Goal: Task Accomplishment & Management: Manage account settings

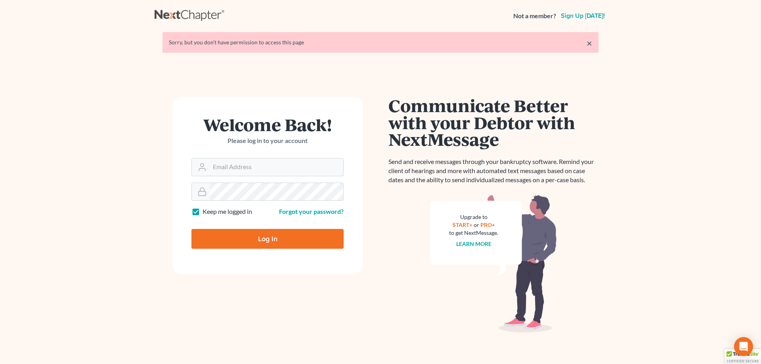
type input "[PERSON_NAME][EMAIL_ADDRESS][DOMAIN_NAME]"
click at [250, 233] on input "Log In" at bounding box center [267, 239] width 152 height 20
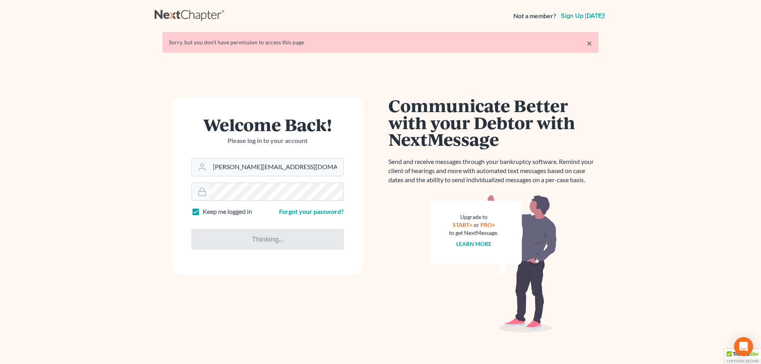
type input "Thinking..."
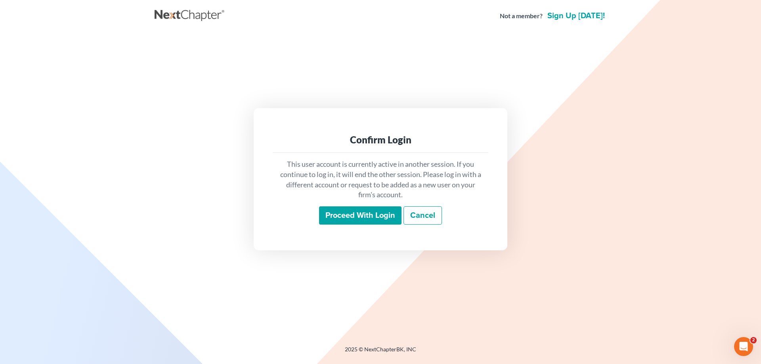
click at [339, 215] on input "Proceed with login" at bounding box center [360, 215] width 82 height 18
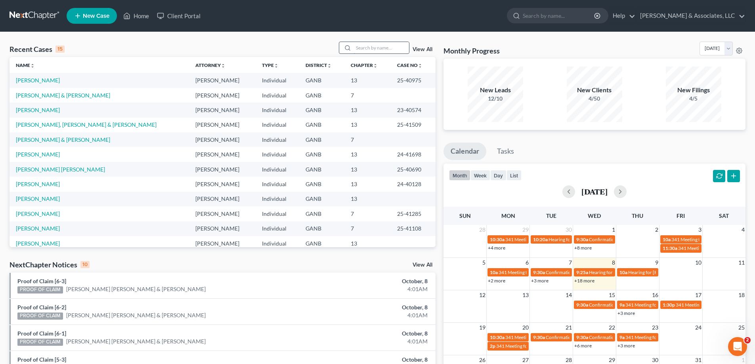
click at [375, 46] on input "search" at bounding box center [380, 47] width 55 height 11
type input "own"
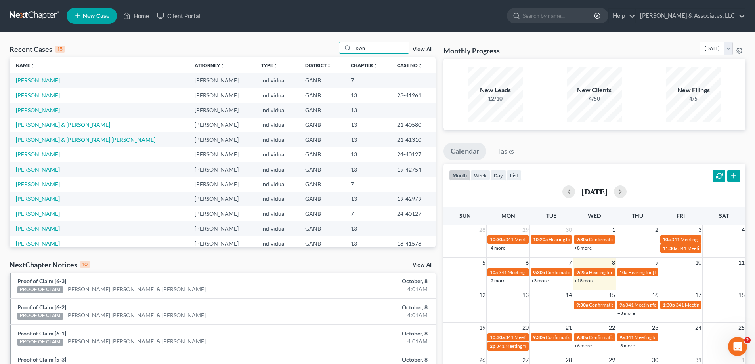
click at [30, 81] on link "[PERSON_NAME]" at bounding box center [38, 80] width 44 height 7
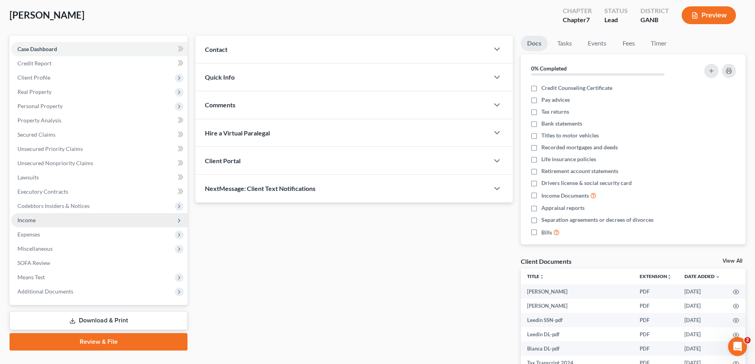
scroll to position [79, 0]
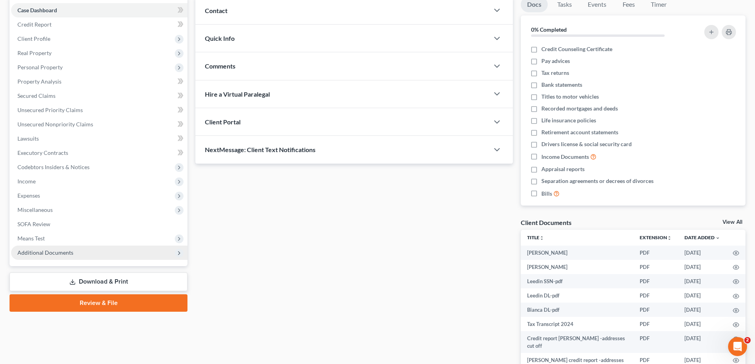
click at [42, 255] on span "Additional Documents" at bounding box center [45, 252] width 56 height 7
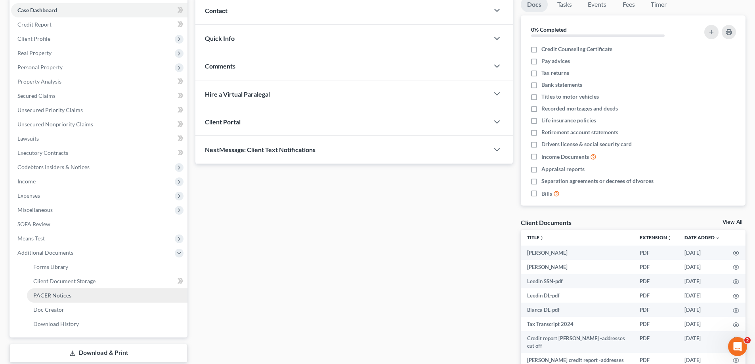
click at [51, 291] on link "PACER Notices" at bounding box center [107, 295] width 160 height 14
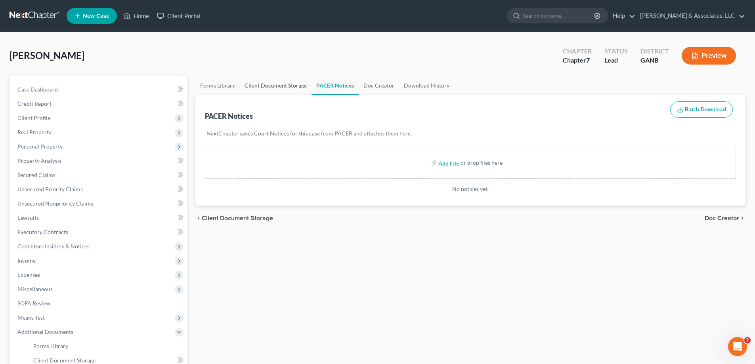
click at [282, 84] on link "Client Document Storage" at bounding box center [276, 85] width 72 height 19
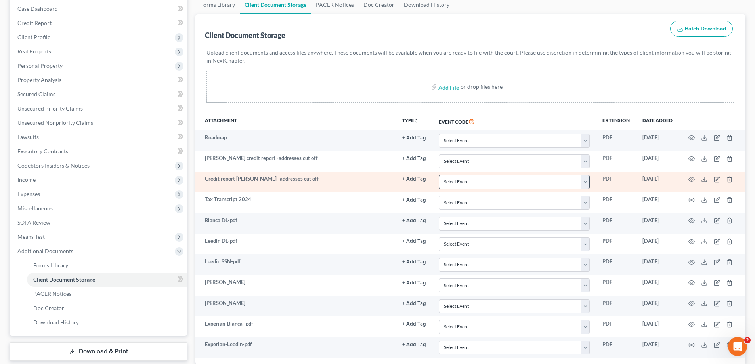
scroll to position [137, 0]
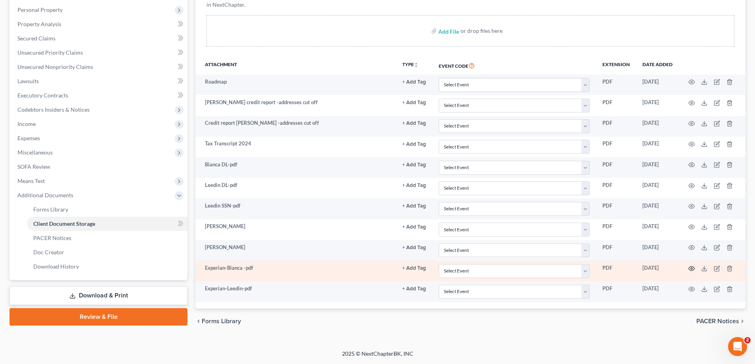
click at [692, 268] on circle "button" at bounding box center [691, 269] width 2 height 2
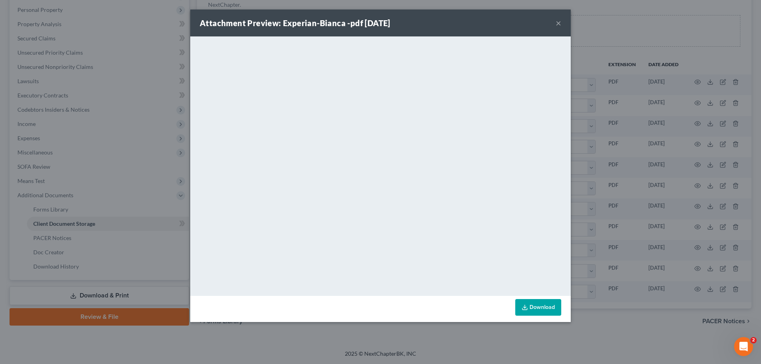
click at [557, 22] on button "×" at bounding box center [558, 23] width 6 height 10
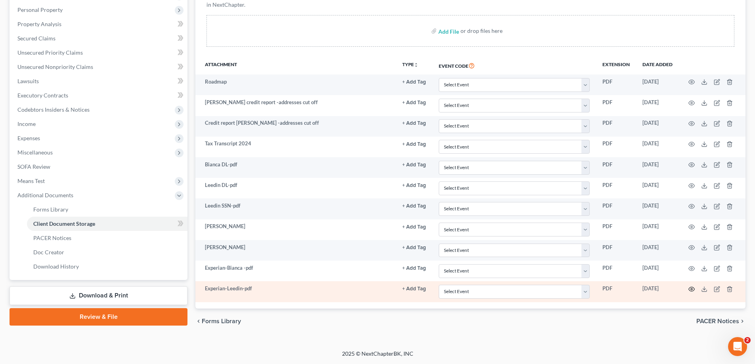
click at [691, 289] on icon "button" at bounding box center [691, 289] width 6 height 6
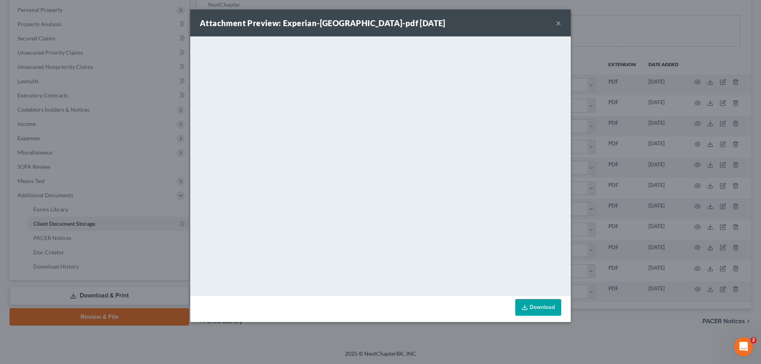
click at [557, 22] on button "×" at bounding box center [558, 23] width 6 height 10
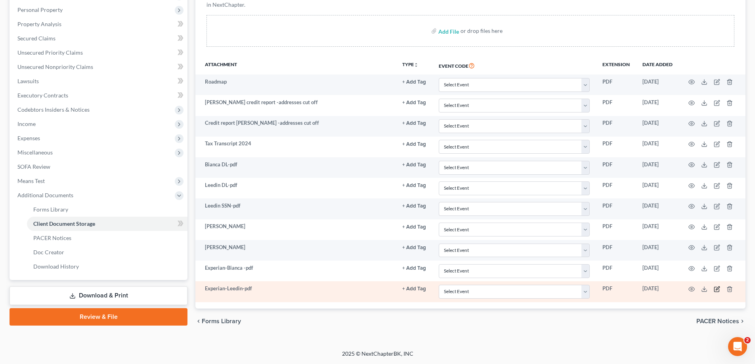
click at [717, 290] on icon "button" at bounding box center [716, 289] width 6 height 6
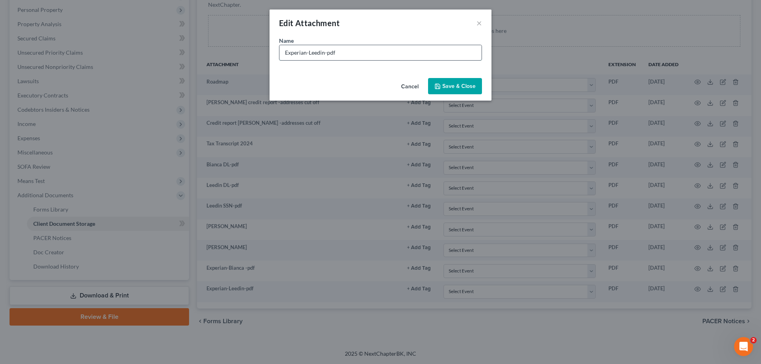
click at [291, 49] on input "Experian-Leedin-pdf" at bounding box center [380, 52] width 202 height 15
click at [283, 51] on input "Experian-Leedin-pdf" at bounding box center [380, 52] width 202 height 15
type input "[PERSON_NAME]"
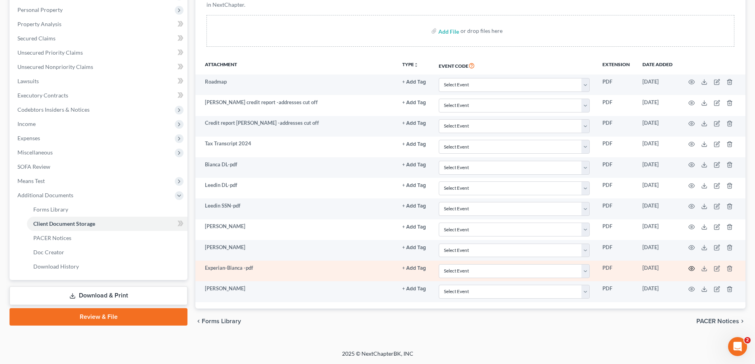
click at [692, 269] on icon "button" at bounding box center [691, 268] width 6 height 6
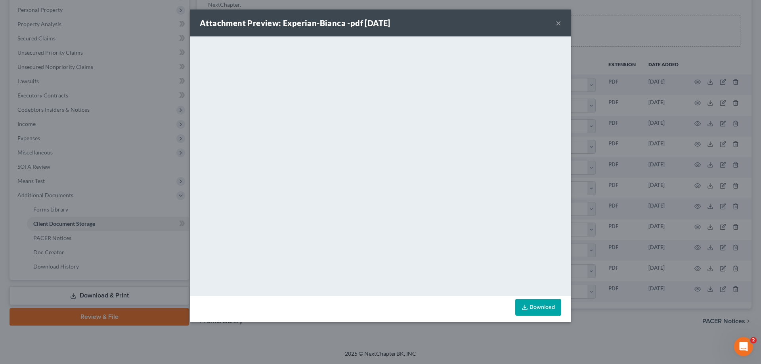
click at [560, 23] on button "×" at bounding box center [558, 23] width 6 height 10
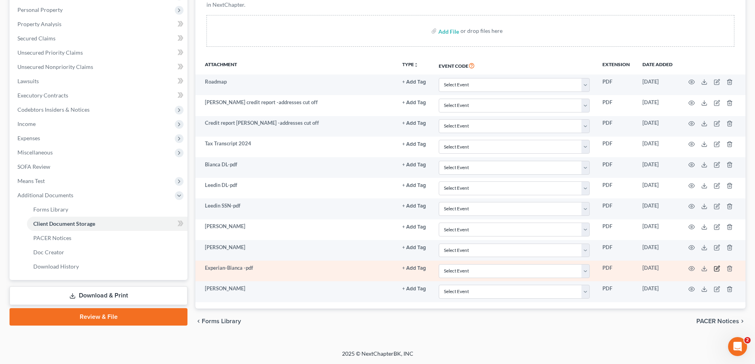
click at [715, 267] on icon "button" at bounding box center [716, 268] width 6 height 6
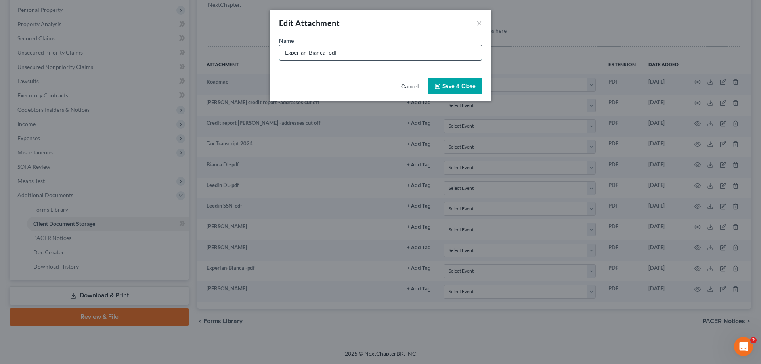
click at [291, 50] on input "Experian-Bianca -pdf" at bounding box center [380, 52] width 202 height 15
type input "Transunion-[PERSON_NAME]"
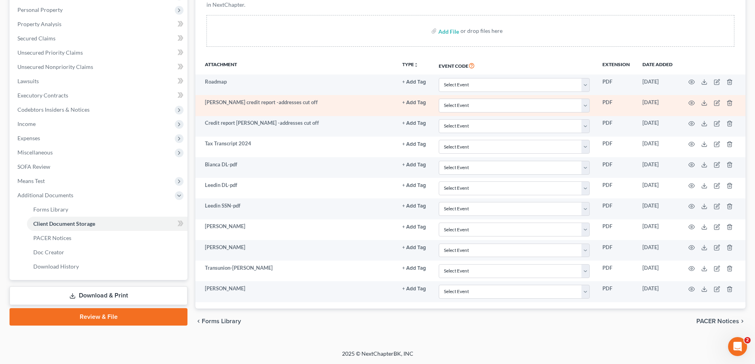
click at [213, 104] on td "[PERSON_NAME] credit report -addresses cut off" at bounding box center [295, 105] width 200 height 21
click at [715, 102] on icon "button" at bounding box center [716, 103] width 6 height 6
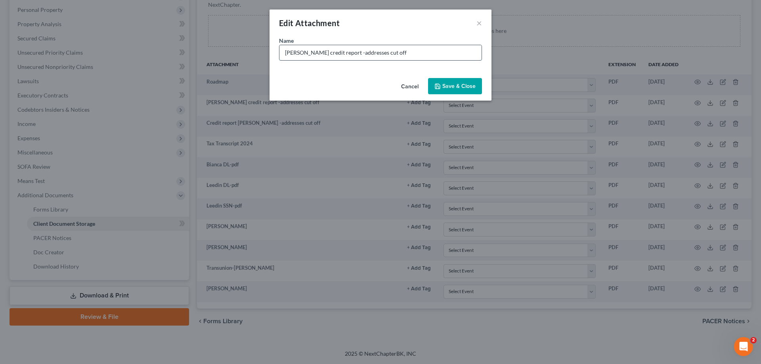
drag, startPoint x: 298, startPoint y: 57, endPoint x: 290, endPoint y: 55, distance: 8.6
click at [297, 57] on input "[PERSON_NAME] credit report -addresses cut off" at bounding box center [380, 52] width 202 height 15
drag, startPoint x: 284, startPoint y: 51, endPoint x: 303, endPoint y: 51, distance: 19.0
click at [303, 51] on input "[PERSON_NAME] credit report -addresses cut off" at bounding box center [380, 52] width 202 height 15
type input "Credit report [PERSON_NAME] -balances/addresses cut off"
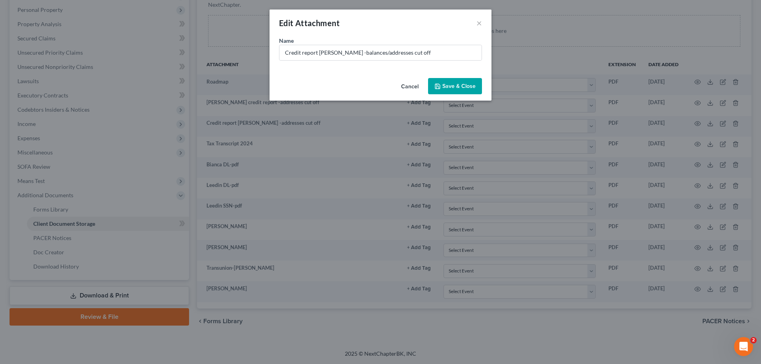
click at [450, 90] on button "Save & Close" at bounding box center [455, 86] width 54 height 17
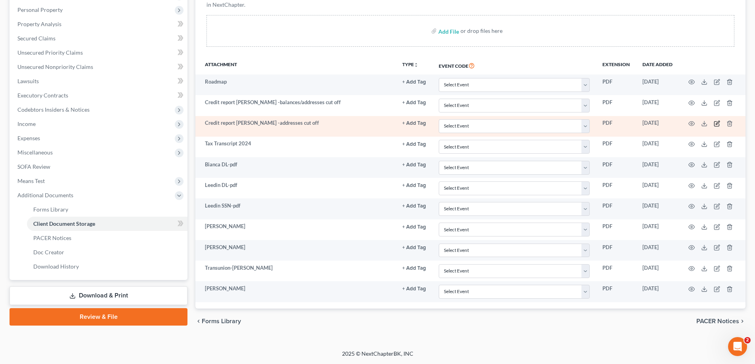
click at [717, 124] on icon "button" at bounding box center [717, 123] width 4 height 4
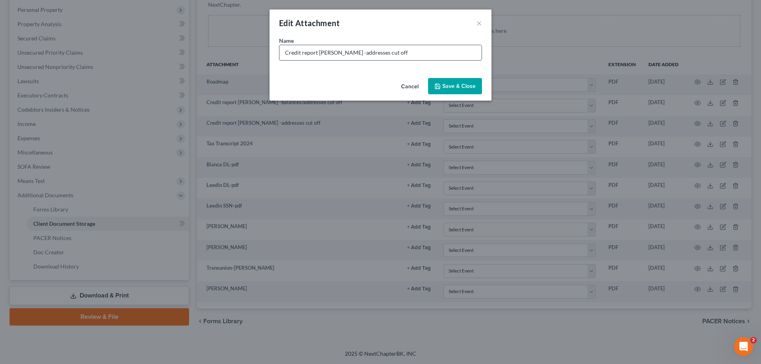
click at [338, 53] on input "Credit report [PERSON_NAME] -addresses cut off" at bounding box center [380, 52] width 202 height 15
type input "Credit report [PERSON_NAME] -balances/addresses cut off"
click at [458, 85] on span "Save & Close" at bounding box center [458, 86] width 33 height 7
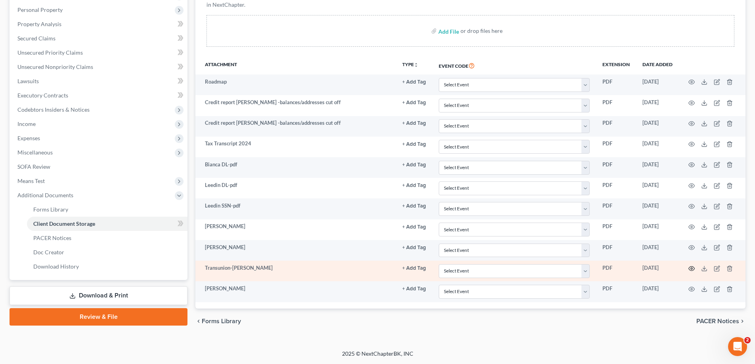
click at [690, 268] on circle "button" at bounding box center [691, 269] width 2 height 2
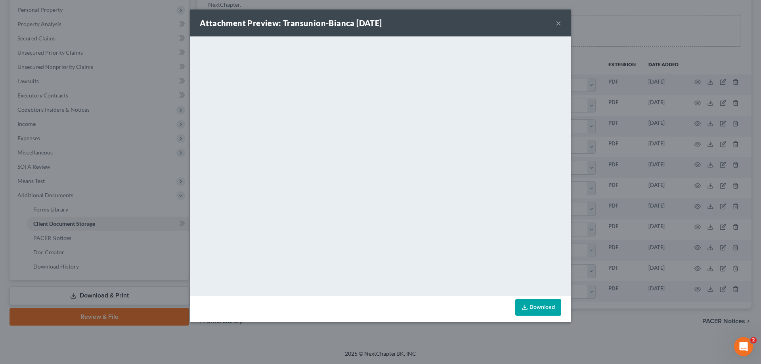
click at [558, 21] on button "×" at bounding box center [558, 23] width 6 height 10
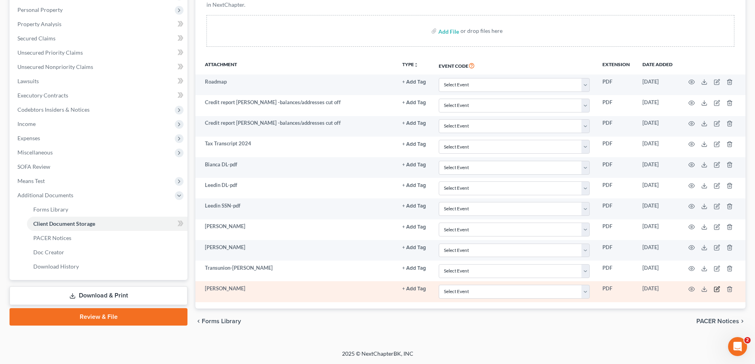
click at [717, 287] on icon "button" at bounding box center [716, 289] width 6 height 6
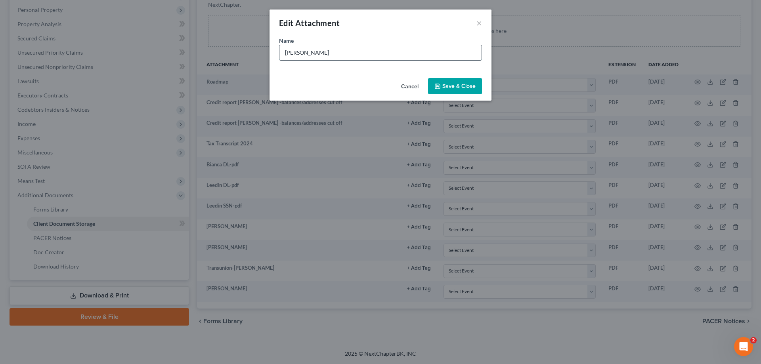
click at [303, 50] on input "[PERSON_NAME]" at bounding box center [380, 52] width 202 height 15
type input "Equifax- Leedin"
click at [469, 89] on span "Save & Close" at bounding box center [458, 86] width 33 height 7
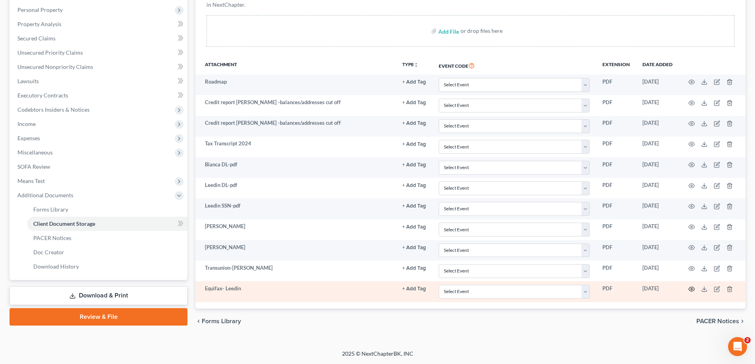
click at [690, 288] on icon "button" at bounding box center [691, 289] width 6 height 6
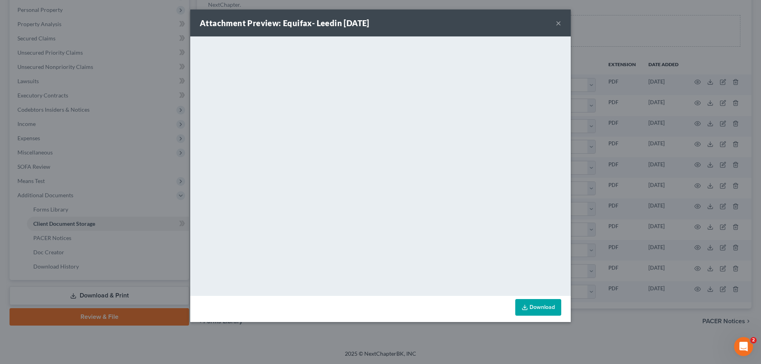
click at [557, 22] on button "×" at bounding box center [558, 23] width 6 height 10
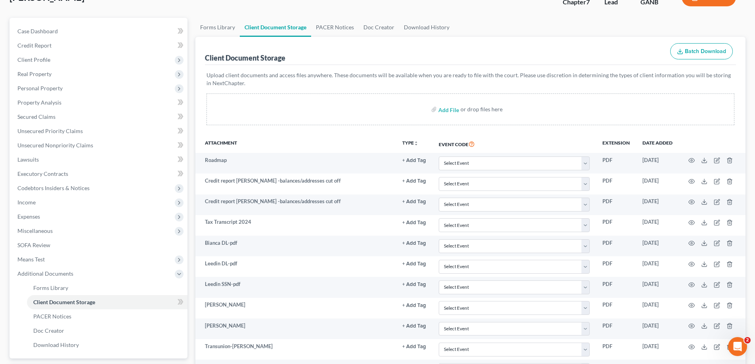
scroll to position [0, 0]
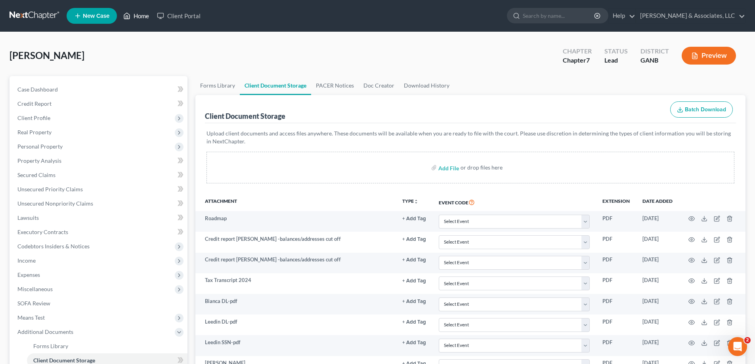
click at [146, 17] on link "Home" at bounding box center [136, 16] width 34 height 14
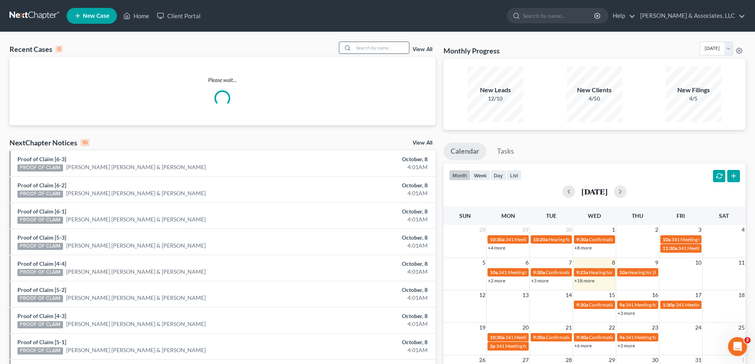
click at [366, 45] on input "search" at bounding box center [380, 47] width 55 height 11
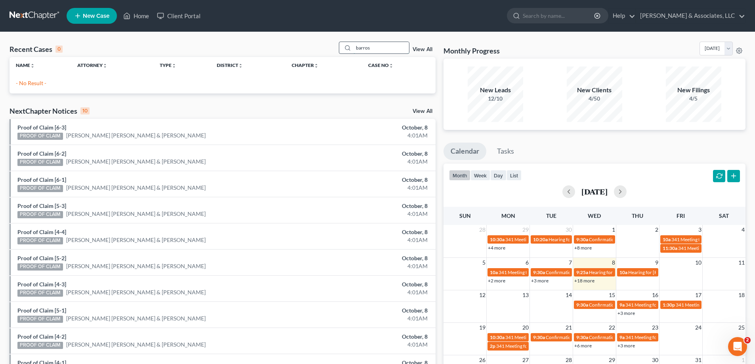
type input "barros"
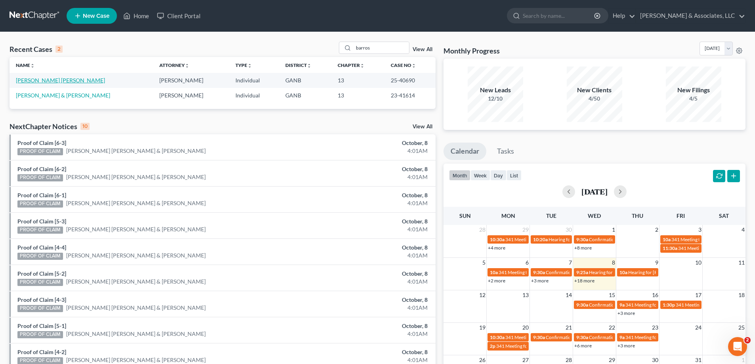
click at [24, 80] on link "[PERSON_NAME] [PERSON_NAME]" at bounding box center [60, 80] width 89 height 7
select select "10"
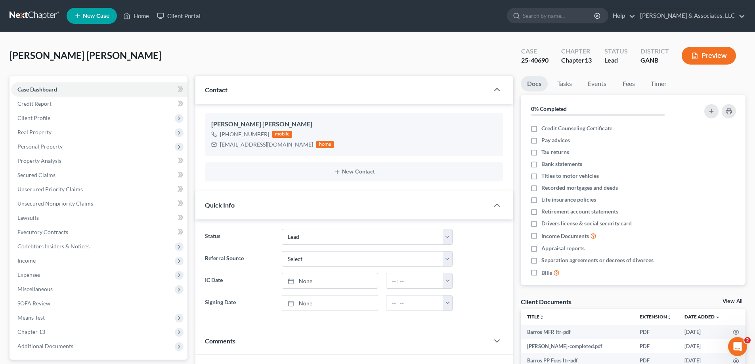
scroll to position [173, 0]
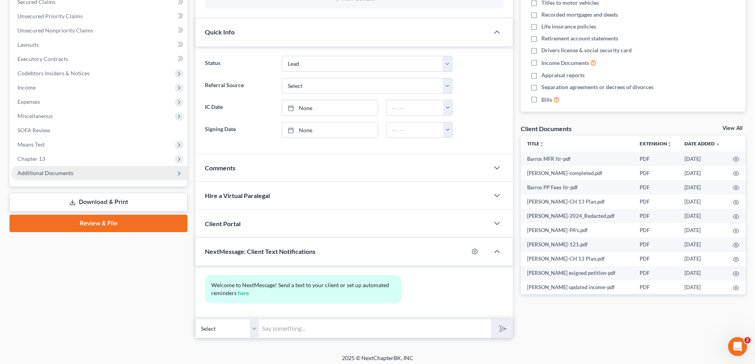
click at [47, 173] on span "Additional Documents" at bounding box center [45, 173] width 56 height 7
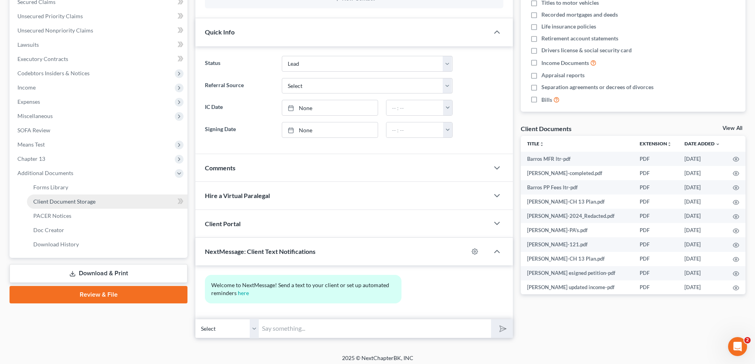
click at [52, 202] on span "Client Document Storage" at bounding box center [64, 201] width 62 height 7
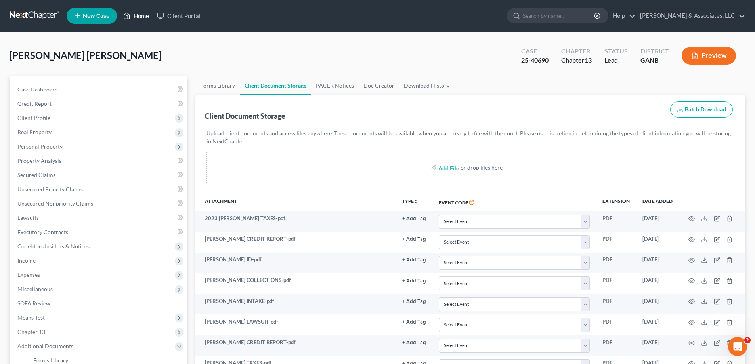
click at [139, 13] on link "Home" at bounding box center [136, 16] width 34 height 14
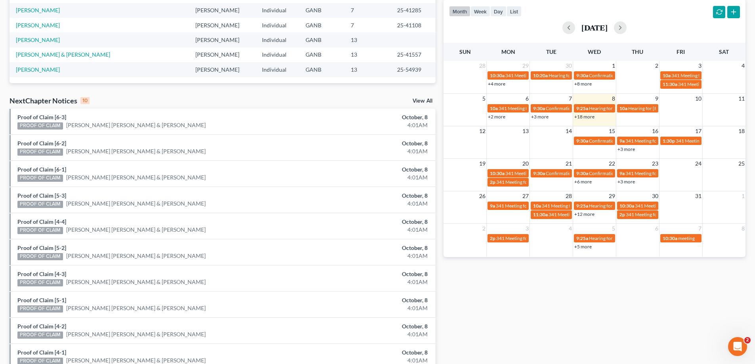
scroll to position [206, 0]
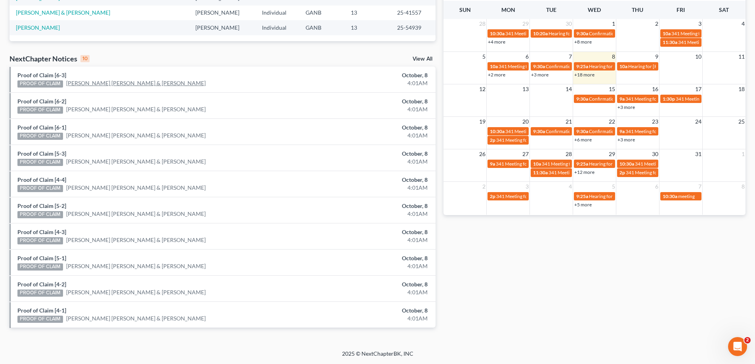
click at [73, 84] on link "[PERSON_NAME] [PERSON_NAME] & [PERSON_NAME]" at bounding box center [135, 83] width 139 height 8
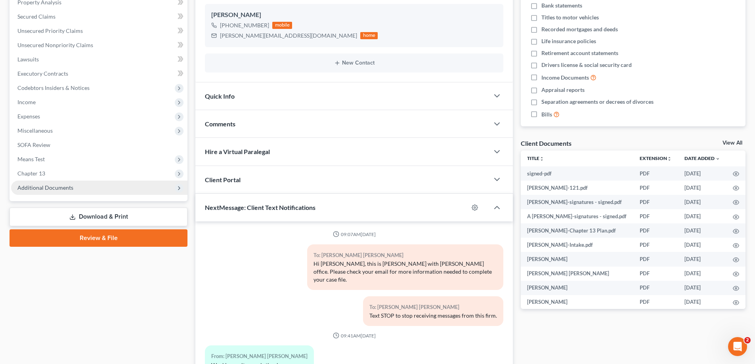
scroll to position [3, 0]
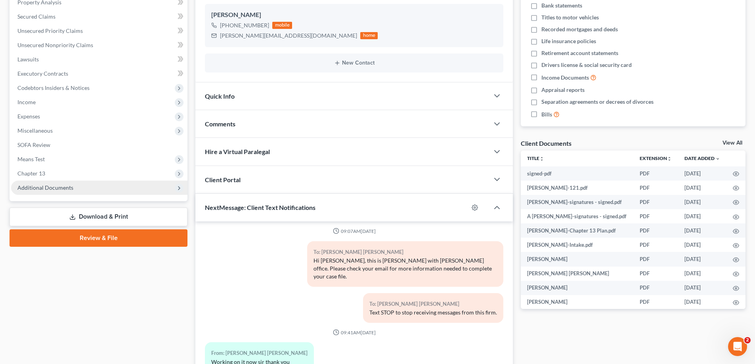
click at [71, 191] on span "Additional Documents" at bounding box center [99, 188] width 176 height 14
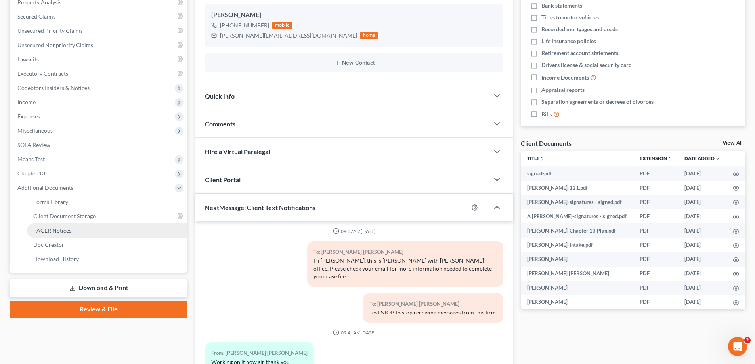
click at [53, 228] on span "PACER Notices" at bounding box center [52, 230] width 38 height 7
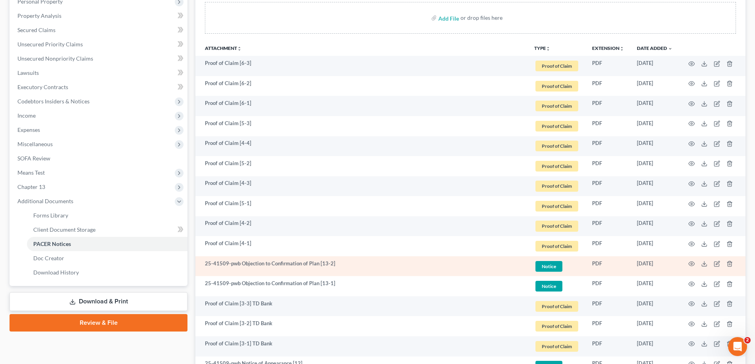
scroll to position [158, 0]
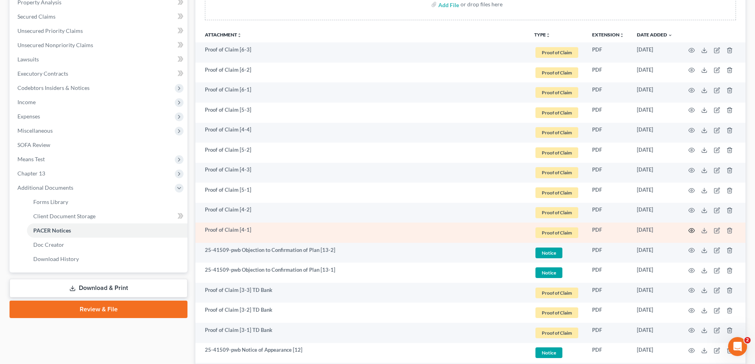
click at [690, 229] on icon "button" at bounding box center [691, 230] width 6 height 6
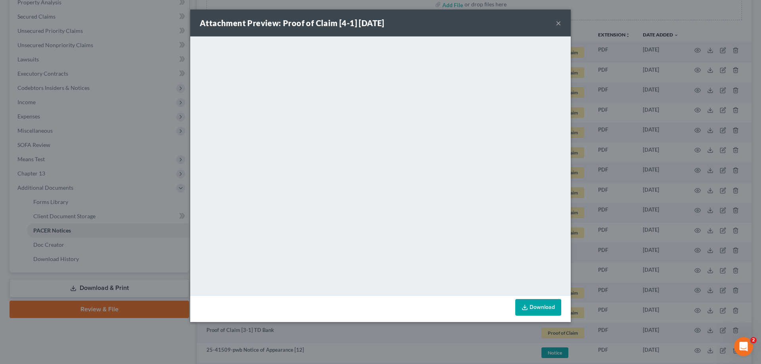
click at [559, 22] on button "×" at bounding box center [558, 23] width 6 height 10
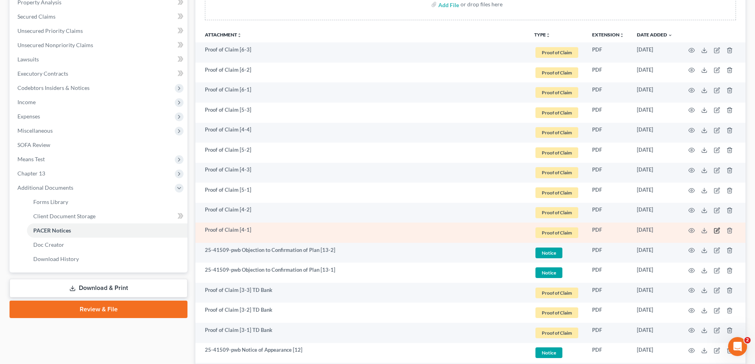
click at [716, 229] on icon "button" at bounding box center [716, 230] width 6 height 6
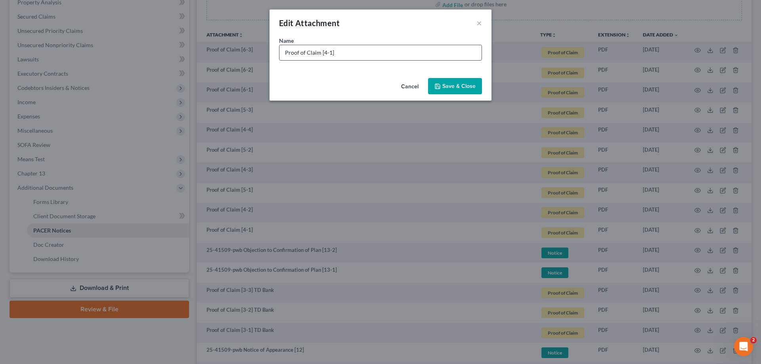
click at [371, 53] on input "Proof of Claim [4-1]" at bounding box center [380, 52] width 202 height 15
type input "Proof of Claim [4-1] Capital One"
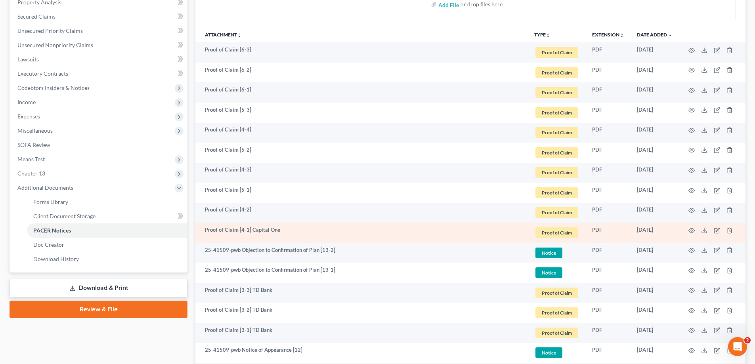
click at [248, 234] on td "Proof of Claim [4-1] Capital One" at bounding box center [361, 233] width 332 height 20
drag, startPoint x: 250, startPoint y: 229, endPoint x: 285, endPoint y: 229, distance: 35.3
click at [285, 229] on td "Proof of Claim [4-1] Capital One" at bounding box center [361, 233] width 332 height 20
copy td "Capital One"
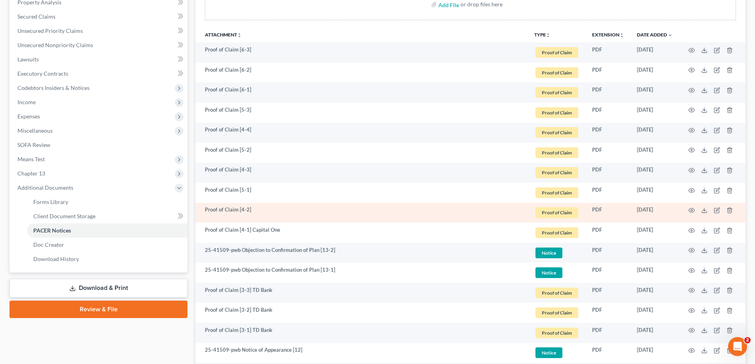
click at [276, 208] on td "Proof of Claim [4-2]" at bounding box center [361, 213] width 332 height 20
click at [716, 209] on icon "button" at bounding box center [716, 210] width 6 height 6
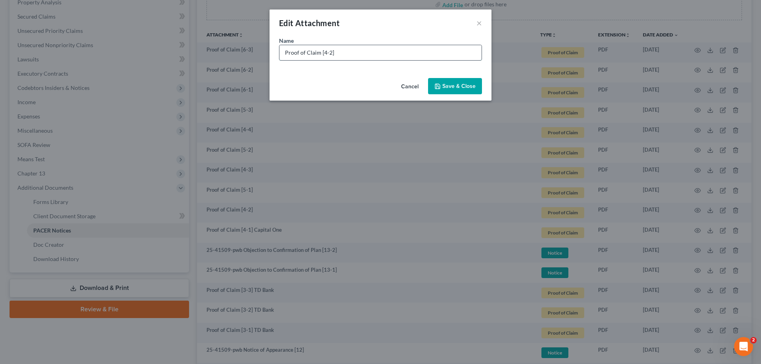
click at [362, 55] on input "Proof of Claim [4-2]" at bounding box center [380, 52] width 202 height 15
paste input "Capital One"
type input "Proof of Claim [4-2] Capital One"
click at [450, 82] on button "Save & Close" at bounding box center [455, 86] width 54 height 17
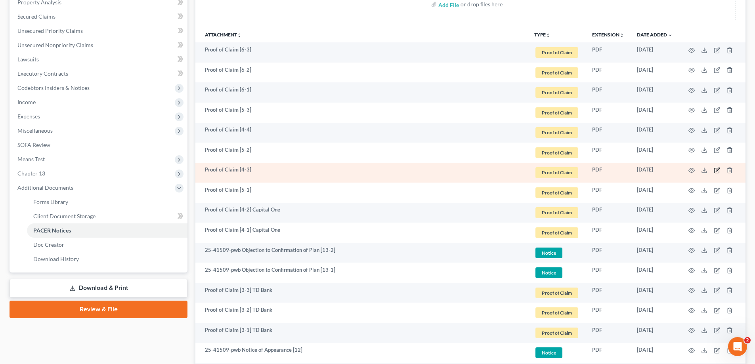
click at [717, 170] on icon "button" at bounding box center [716, 170] width 6 height 6
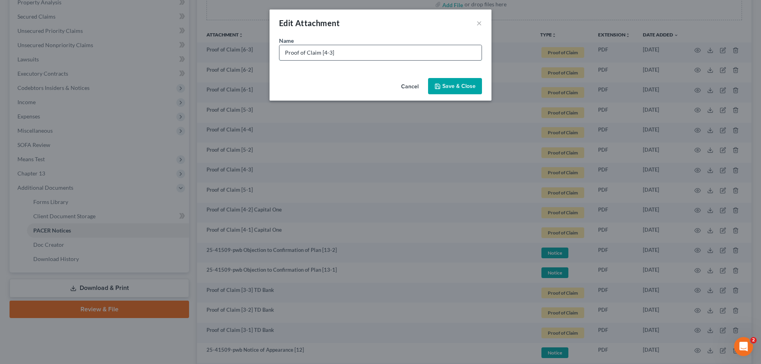
click at [363, 52] on input "Proof of Claim [4-3]" at bounding box center [380, 52] width 202 height 15
paste input "Capital One"
type input "Proof of Claim [4-3] Capital One"
click at [460, 87] on span "Save & Close" at bounding box center [458, 86] width 33 height 7
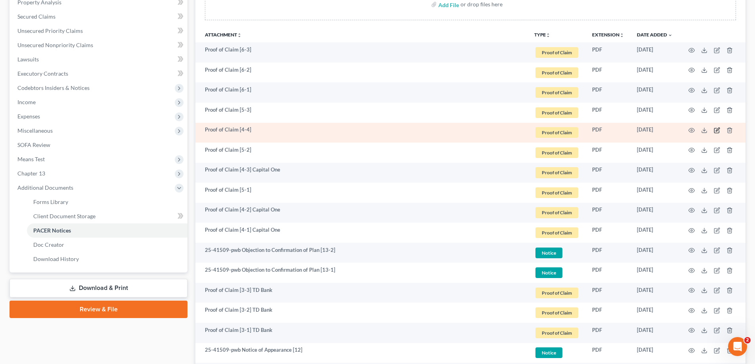
click at [716, 131] on icon "button" at bounding box center [716, 130] width 6 height 6
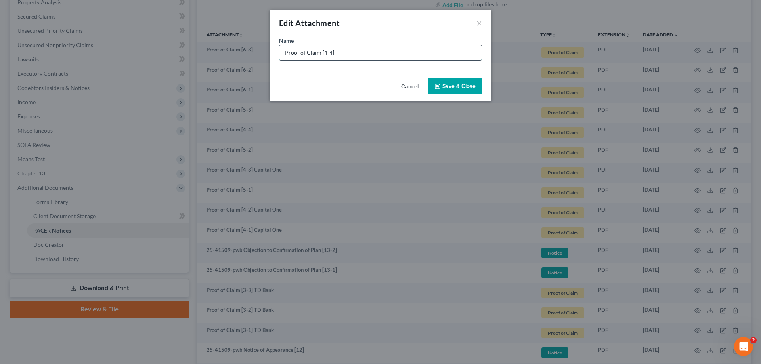
click at [377, 51] on input "Proof of Claim [4-4]" at bounding box center [380, 52] width 202 height 15
paste input "Capital One"
type input "Proof of Claim [4-4] Capital One"
click at [458, 86] on span "Save & Close" at bounding box center [458, 86] width 33 height 7
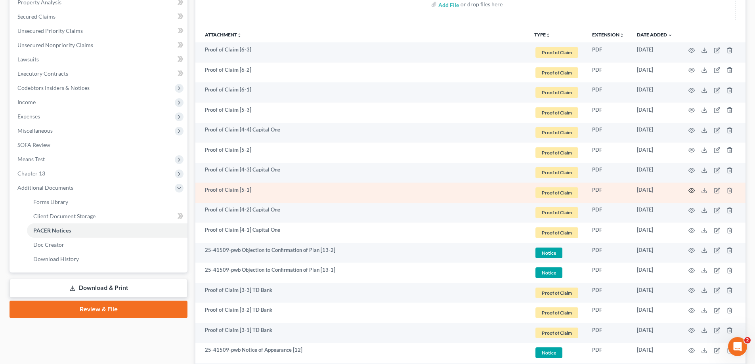
click at [690, 190] on icon "button" at bounding box center [691, 190] width 6 height 6
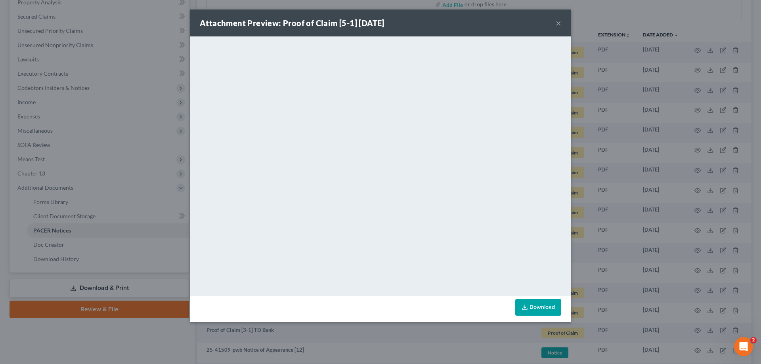
click at [556, 21] on button "×" at bounding box center [558, 23] width 6 height 10
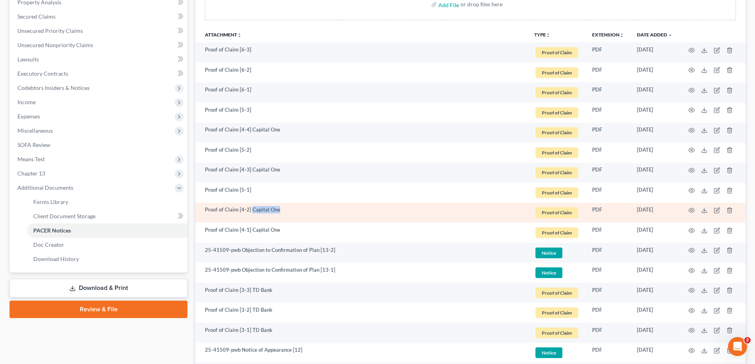
drag, startPoint x: 250, startPoint y: 209, endPoint x: 287, endPoint y: 211, distance: 36.9
click at [287, 211] on td "Proof of Claim [4-2] Capital One" at bounding box center [361, 213] width 332 height 20
copy td "Capital One"
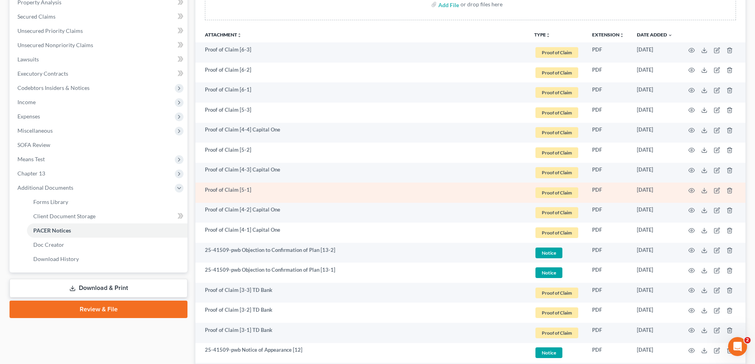
drag, startPoint x: 274, startPoint y: 188, endPoint x: 300, endPoint y: 187, distance: 26.1
click at [275, 187] on td "Proof of Claim [5-1]" at bounding box center [361, 193] width 332 height 20
click at [716, 189] on icon "button" at bounding box center [716, 190] width 6 height 6
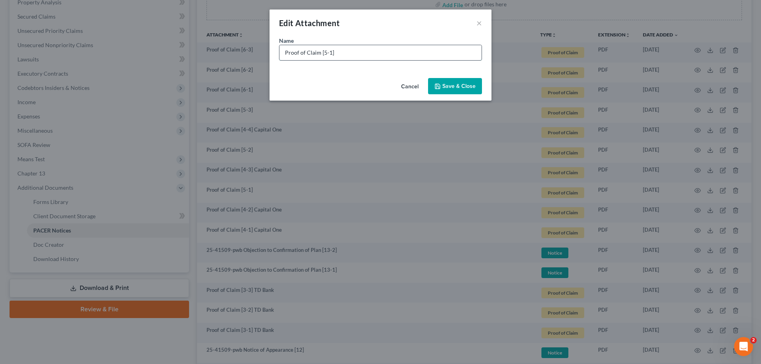
click at [357, 59] on input "Proof of Claim [5-1]" at bounding box center [380, 52] width 202 height 15
paste input "Capital One"
type input "Proof of Claim [5-1] Capital One"
click at [459, 84] on span "Save & Close" at bounding box center [458, 86] width 33 height 7
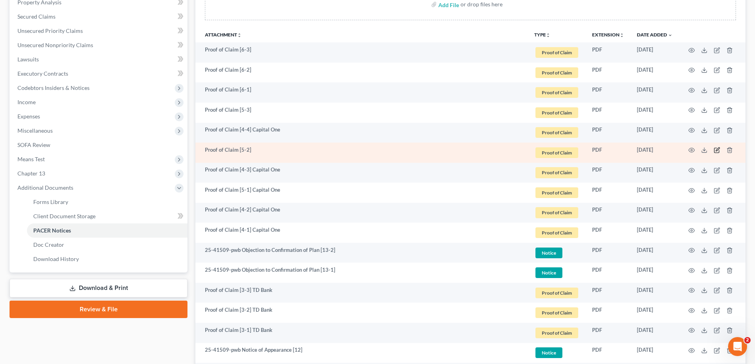
click at [715, 150] on icon "button" at bounding box center [716, 150] width 6 height 6
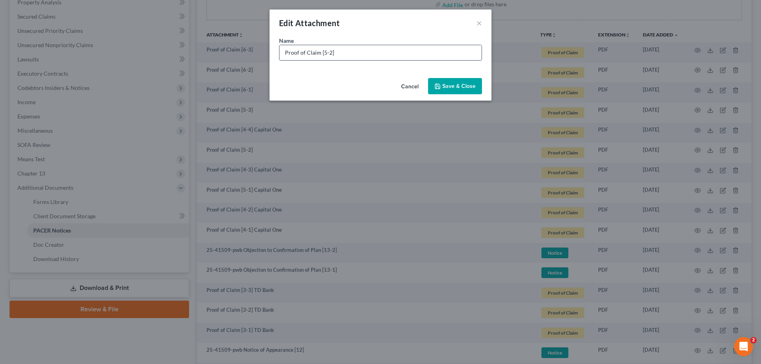
click at [357, 50] on input "Proof of Claim [5-2]" at bounding box center [380, 52] width 202 height 15
paste input "Capital One"
type input "Proof of Claim [5-2] Capital One"
click at [452, 86] on span "Save & Close" at bounding box center [458, 86] width 33 height 7
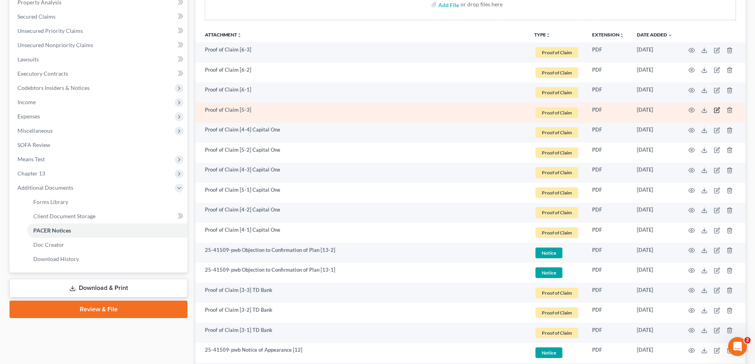
click at [716, 109] on icon "button" at bounding box center [716, 110] width 6 height 6
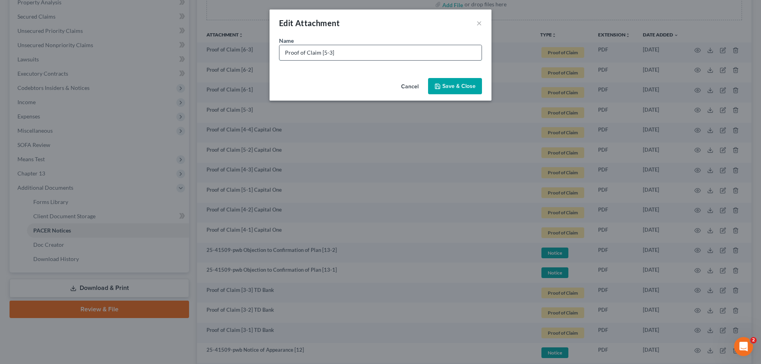
click at [355, 53] on input "Proof of Claim [5-3]" at bounding box center [380, 52] width 202 height 15
paste input "Capital One"
type input "Proof of Claim [5-3] Capital One"
click at [454, 90] on button "Save & Close" at bounding box center [455, 86] width 54 height 17
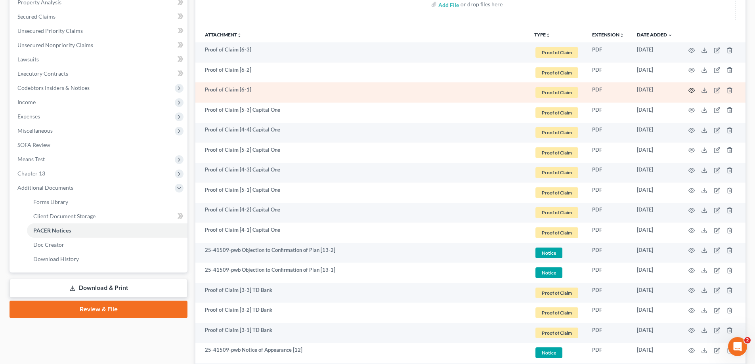
click at [692, 89] on icon "button" at bounding box center [691, 90] width 6 height 6
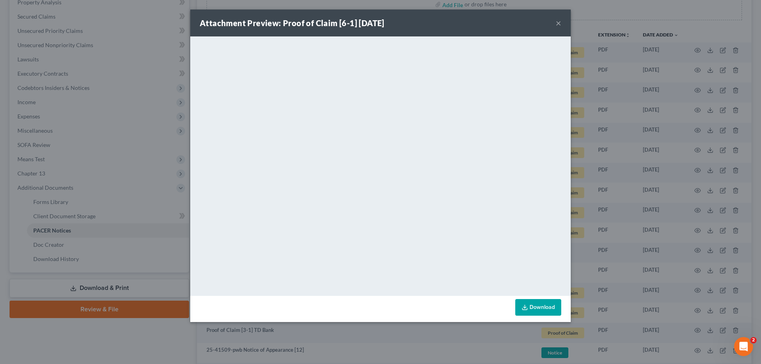
click at [557, 21] on button "×" at bounding box center [558, 23] width 6 height 10
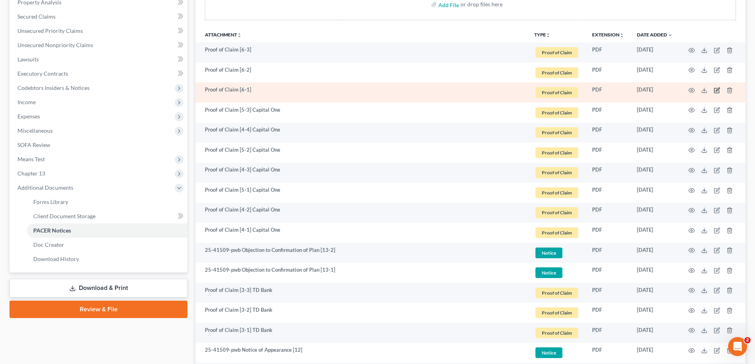
click at [715, 90] on icon "button" at bounding box center [716, 90] width 6 height 6
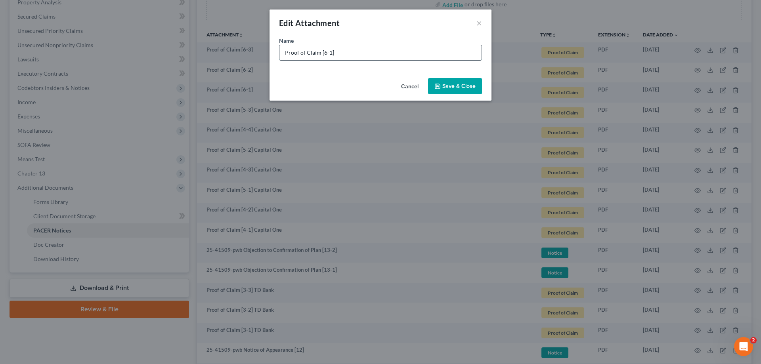
click at [354, 53] on input "Proof of Claim [6-1]" at bounding box center [380, 52] width 202 height 15
paste input "Capital One"
type input "Proof of Claim [6-1] Capital One"
click at [458, 86] on span "Save & Close" at bounding box center [458, 86] width 33 height 7
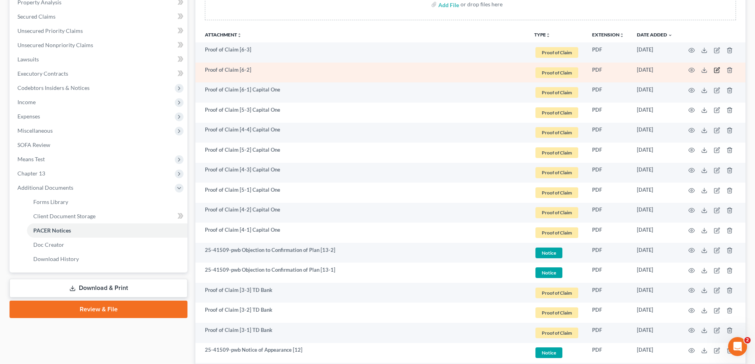
click at [714, 71] on icon "button" at bounding box center [716, 70] width 5 height 5
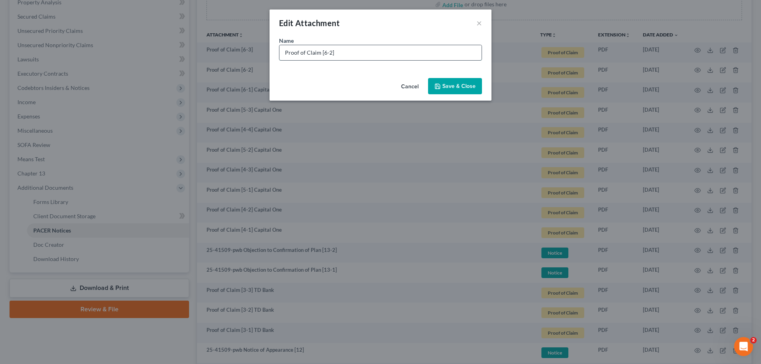
click at [347, 53] on input "Proof of Claim [6-2]" at bounding box center [380, 52] width 202 height 15
paste input "Capital One"
type input "Proof of Claim [6-2] Capital One"
drag, startPoint x: 461, startPoint y: 82, endPoint x: 576, endPoint y: 72, distance: 115.8
click at [461, 83] on span "Save & Close" at bounding box center [458, 86] width 33 height 7
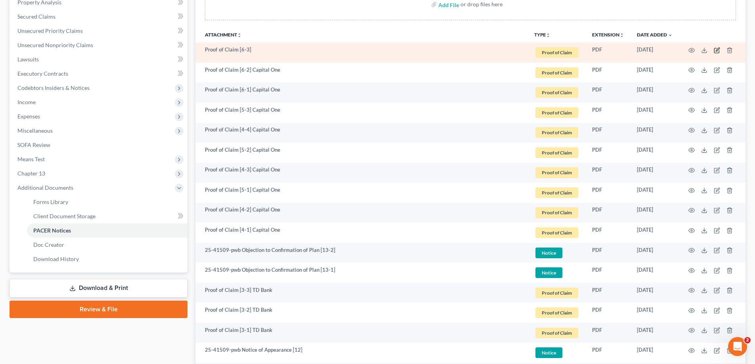
click at [716, 49] on icon "button" at bounding box center [716, 50] width 6 height 6
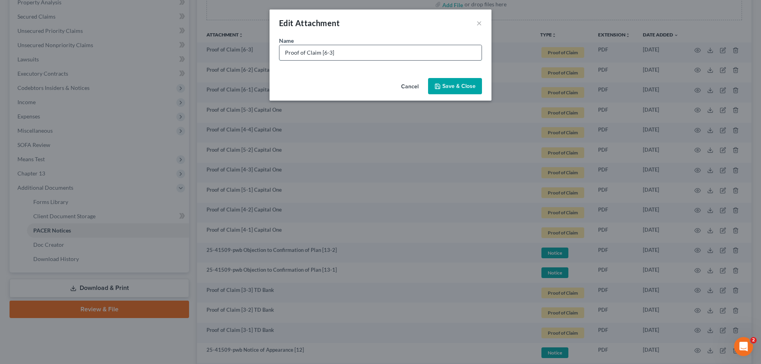
click at [370, 53] on input "Proof of Claim [6-3]" at bounding box center [380, 52] width 202 height 15
paste input "Capital One"
type input "Proof of Claim [6-3] Capital One"
click at [459, 84] on span "Save & Close" at bounding box center [458, 86] width 33 height 7
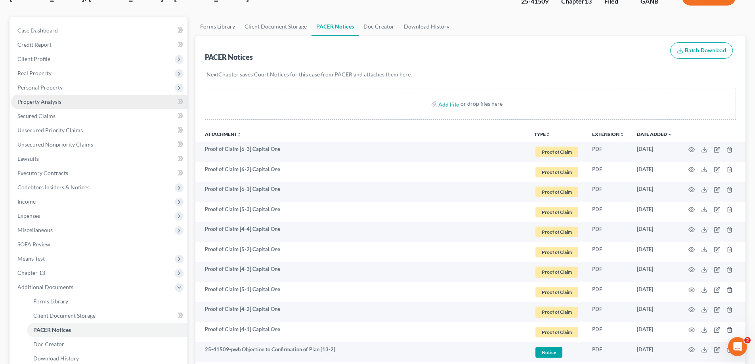
scroll to position [0, 0]
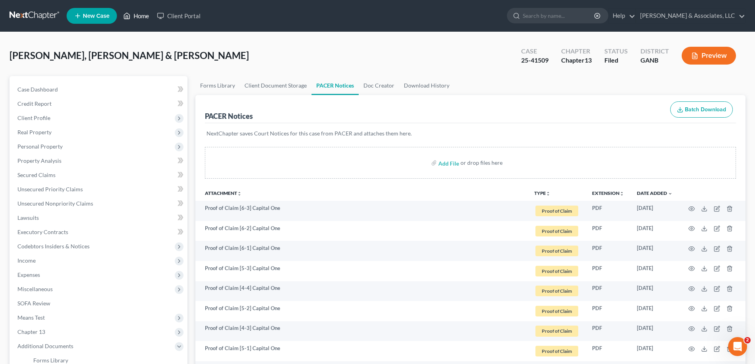
click at [140, 13] on link "Home" at bounding box center [136, 16] width 34 height 14
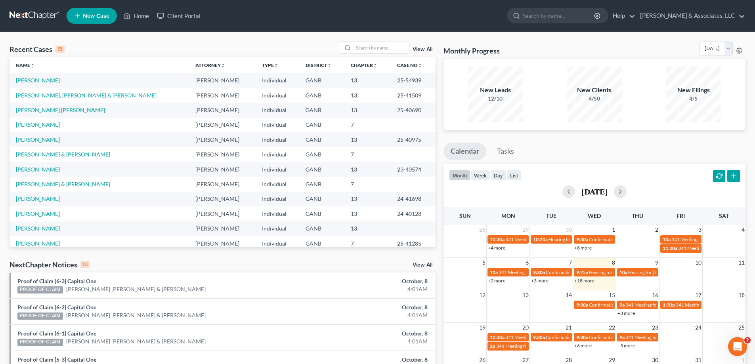
click at [420, 263] on link "View All" at bounding box center [422, 265] width 20 height 6
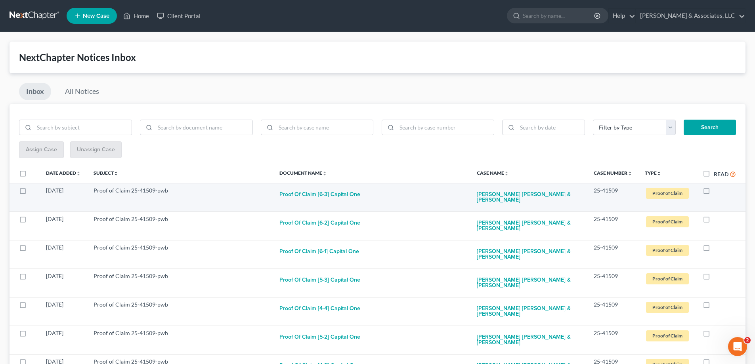
click at [713, 193] on label at bounding box center [713, 193] width 0 height 0
click at [717, 190] on input "checkbox" at bounding box center [719, 189] width 5 height 5
checkbox input "true"
click at [713, 193] on label at bounding box center [713, 193] width 0 height 0
click at [717, 190] on input "checkbox" at bounding box center [719, 189] width 5 height 5
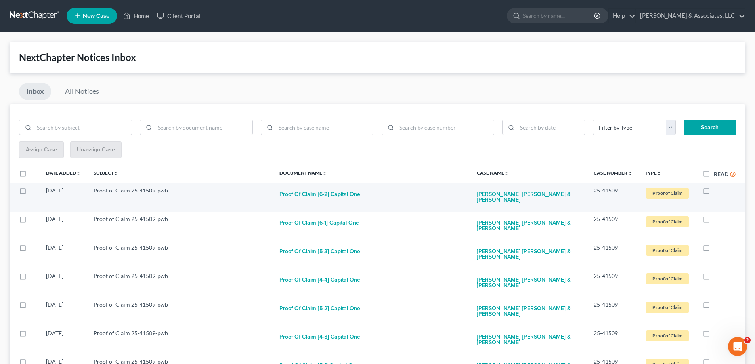
checkbox input "true"
click at [713, 193] on label at bounding box center [713, 193] width 0 height 0
click at [717, 192] on input "checkbox" at bounding box center [719, 189] width 5 height 5
checkbox input "true"
click at [713, 193] on label at bounding box center [713, 193] width 0 height 0
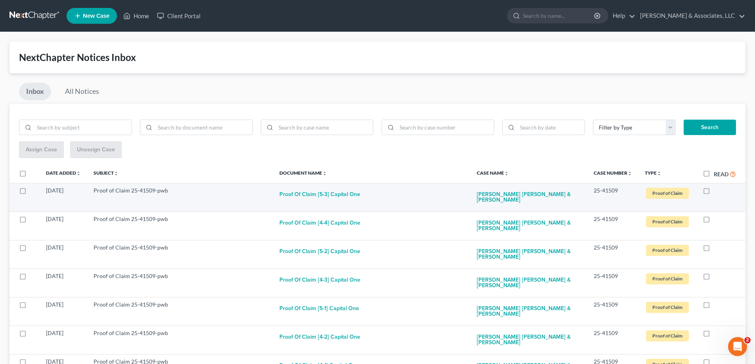
click at [717, 191] on input "checkbox" at bounding box center [719, 189] width 5 height 5
checkbox input "true"
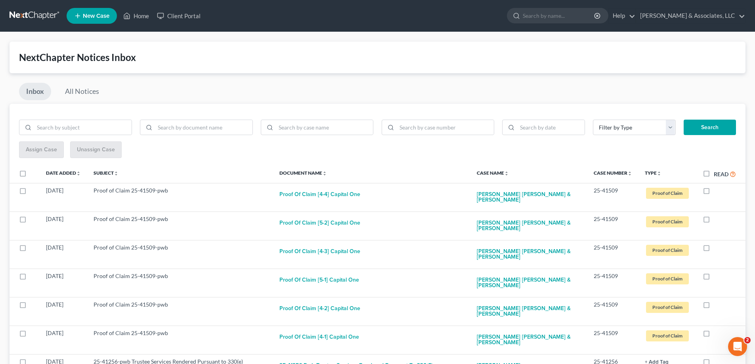
click at [713, 193] on label at bounding box center [713, 193] width 0 height 0
click at [717, 191] on input "checkbox" at bounding box center [719, 189] width 5 height 5
checkbox input "true"
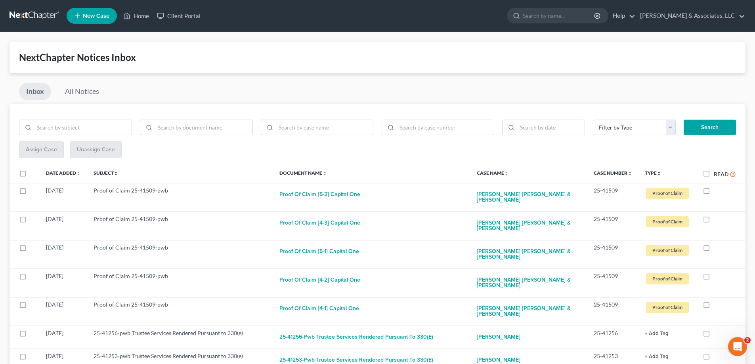
click at [713, 193] on label at bounding box center [713, 193] width 0 height 0
click at [717, 191] on input "checkbox" at bounding box center [719, 189] width 5 height 5
checkbox input "true"
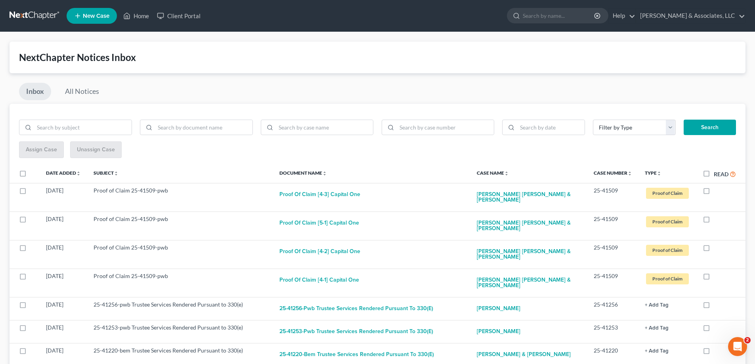
click at [713, 193] on label at bounding box center [713, 193] width 0 height 0
click at [717, 191] on input "checkbox" at bounding box center [719, 189] width 5 height 5
checkbox input "true"
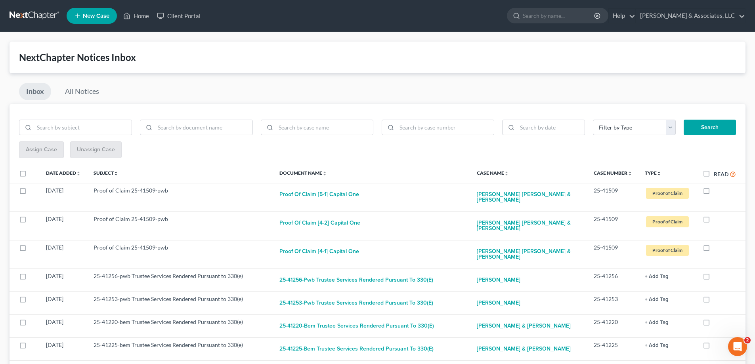
click at [713, 193] on label at bounding box center [713, 193] width 0 height 0
click at [717, 191] on input "checkbox" at bounding box center [719, 189] width 5 height 5
checkbox input "true"
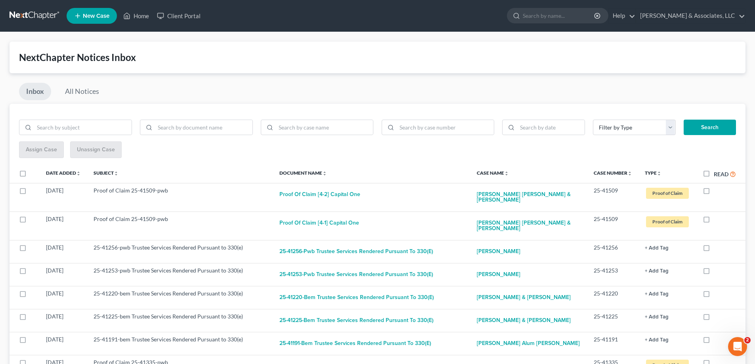
click at [713, 193] on label at bounding box center [713, 193] width 0 height 0
click at [717, 191] on input "checkbox" at bounding box center [719, 189] width 5 height 5
checkbox input "true"
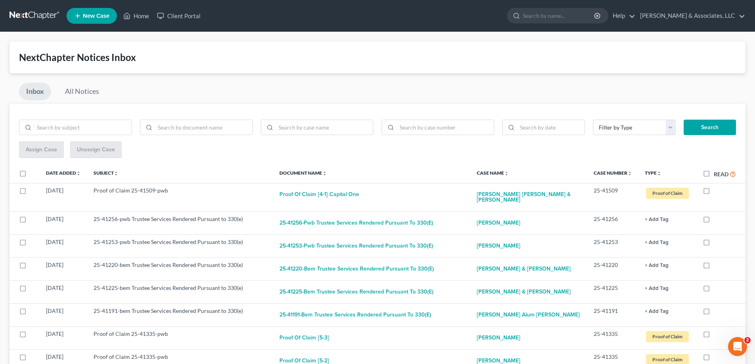
click at [713, 193] on label at bounding box center [713, 193] width 0 height 0
click at [717, 191] on input "checkbox" at bounding box center [719, 189] width 5 height 5
checkbox input "true"
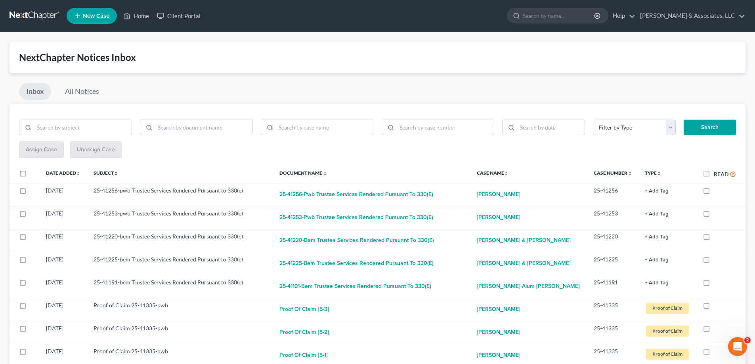
click at [713, 193] on label at bounding box center [713, 193] width 0 height 0
click at [717, 191] on input "checkbox" at bounding box center [719, 189] width 5 height 5
checkbox input "true"
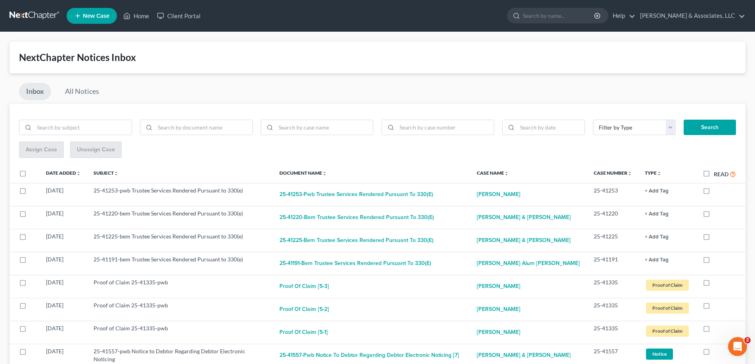
click at [713, 193] on label at bounding box center [713, 193] width 0 height 0
click at [717, 191] on input "checkbox" at bounding box center [719, 189] width 5 height 5
checkbox input "true"
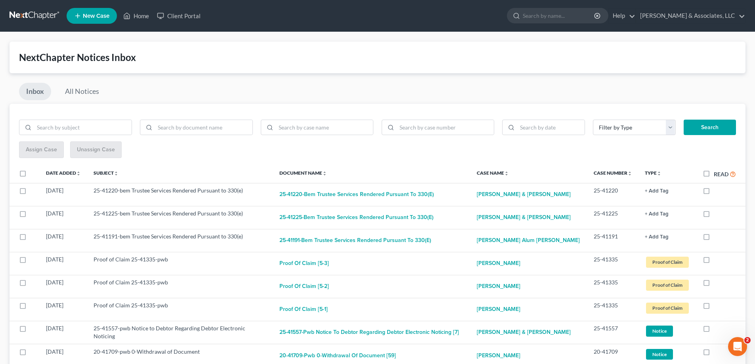
click at [713, 193] on label at bounding box center [713, 193] width 0 height 0
click at [717, 190] on input "checkbox" at bounding box center [719, 189] width 5 height 5
checkbox input "true"
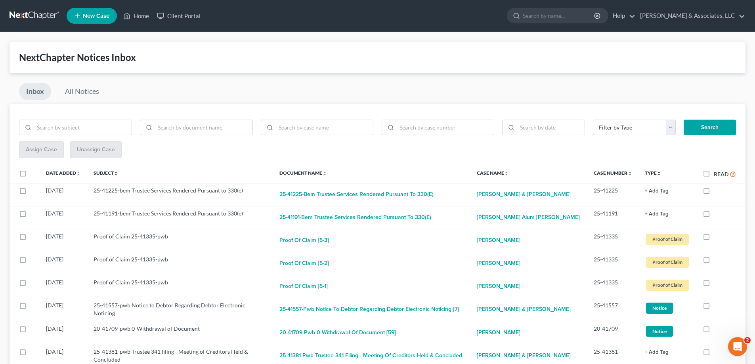
click at [713, 193] on label at bounding box center [713, 193] width 0 height 0
click at [717, 190] on input "checkbox" at bounding box center [719, 189] width 5 height 5
checkbox input "true"
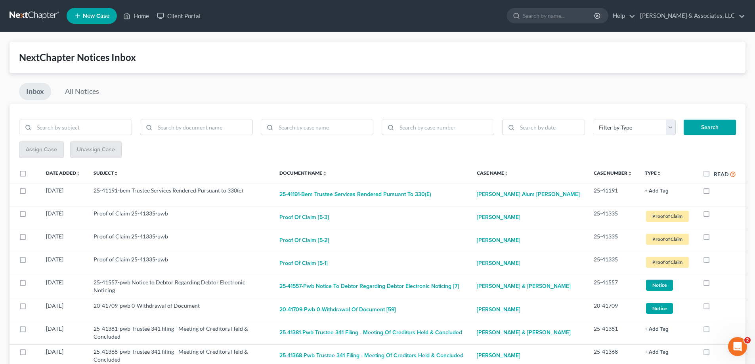
click at [713, 193] on label at bounding box center [713, 193] width 0 height 0
click at [717, 190] on input "checkbox" at bounding box center [719, 189] width 5 height 5
checkbox input "true"
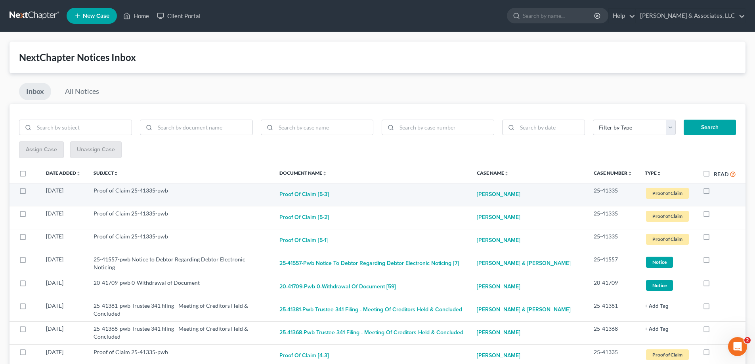
scroll to position [79, 0]
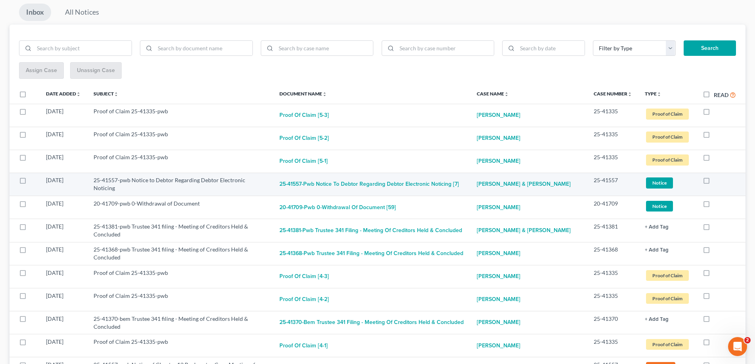
click at [713, 182] on label at bounding box center [713, 182] width 0 height 0
click at [717, 181] on input "checkbox" at bounding box center [719, 178] width 5 height 5
checkbox input "true"
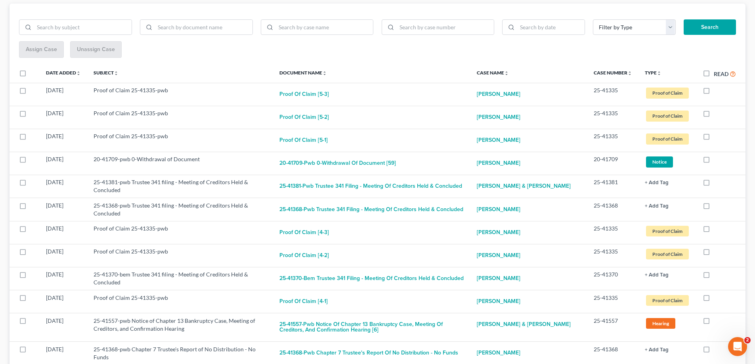
scroll to position [119, 0]
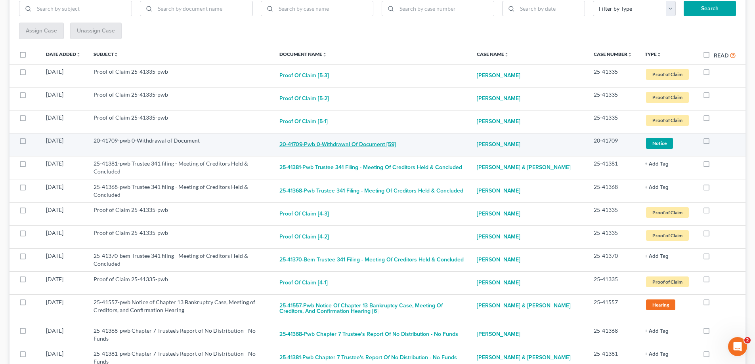
click at [349, 147] on button "20-41709-pwb 0-Withdrawal of Document [59]" at bounding box center [337, 145] width 116 height 16
checkbox input "true"
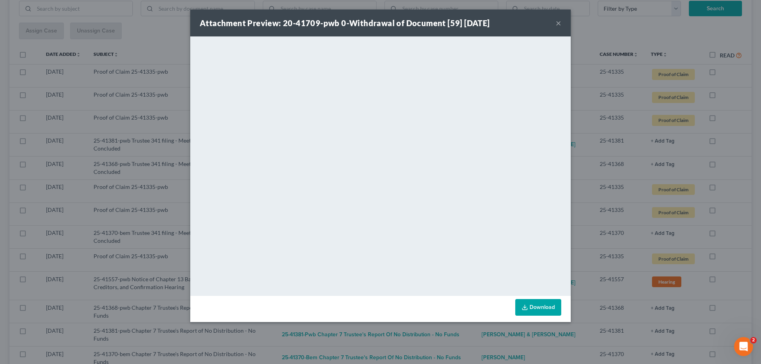
click at [559, 21] on button "×" at bounding box center [558, 23] width 6 height 10
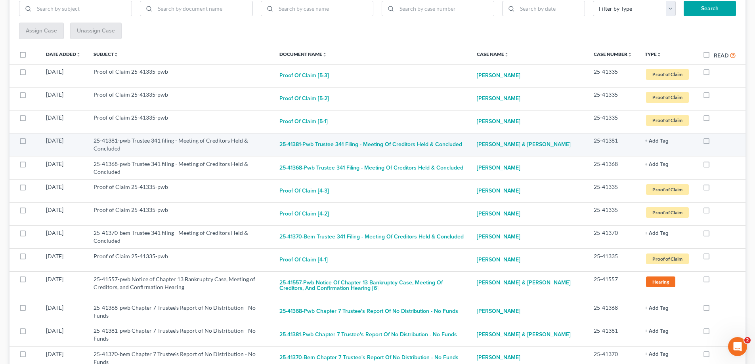
click at [713, 143] on label at bounding box center [713, 143] width 0 height 0
click at [717, 141] on input "checkbox" at bounding box center [719, 139] width 5 height 5
checkbox input "true"
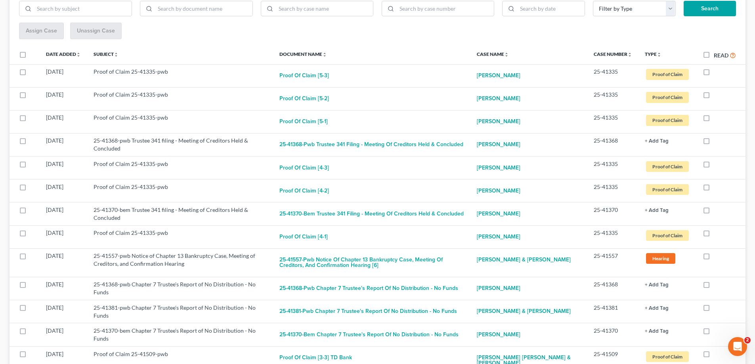
click at [713, 143] on label at bounding box center [713, 143] width 0 height 0
click at [717, 141] on input "checkbox" at bounding box center [719, 139] width 5 height 5
checkbox input "true"
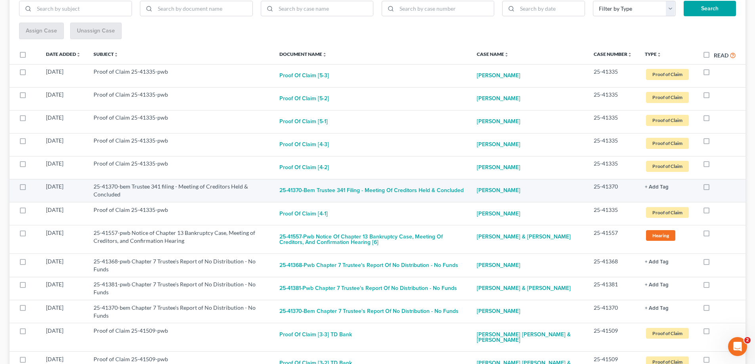
click at [713, 189] on label at bounding box center [713, 189] width 0 height 0
click at [717, 188] on input "checkbox" at bounding box center [719, 185] width 5 height 5
checkbox input "true"
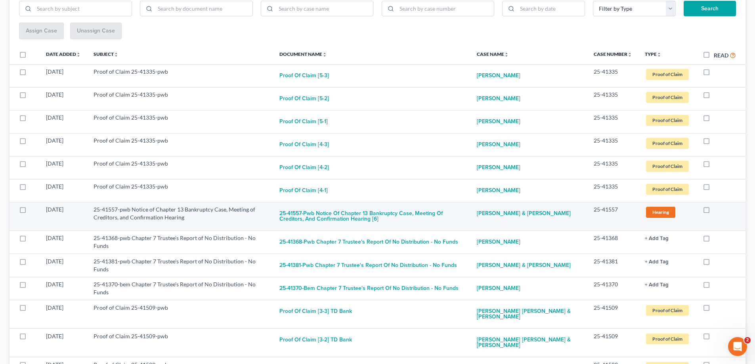
click at [713, 212] on label at bounding box center [713, 212] width 0 height 0
click at [717, 210] on input "checkbox" at bounding box center [719, 208] width 5 height 5
checkbox input "true"
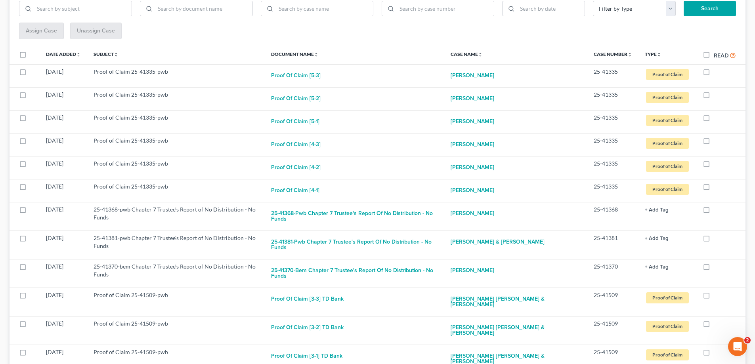
click at [713, 212] on label at bounding box center [713, 212] width 0 height 0
click at [717, 210] on input "checkbox" at bounding box center [719, 208] width 5 height 5
checkbox input "true"
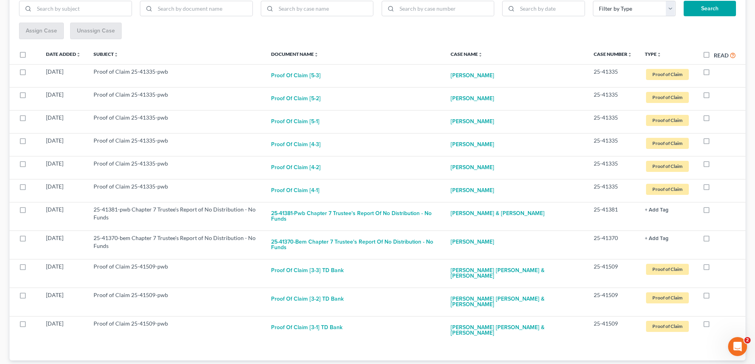
click at [713, 212] on label at bounding box center [713, 212] width 0 height 0
click at [717, 210] on input "checkbox" at bounding box center [719, 208] width 5 height 5
checkbox input "true"
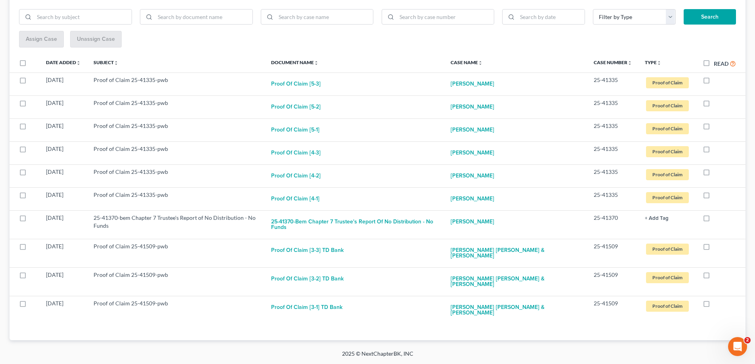
scroll to position [111, 0]
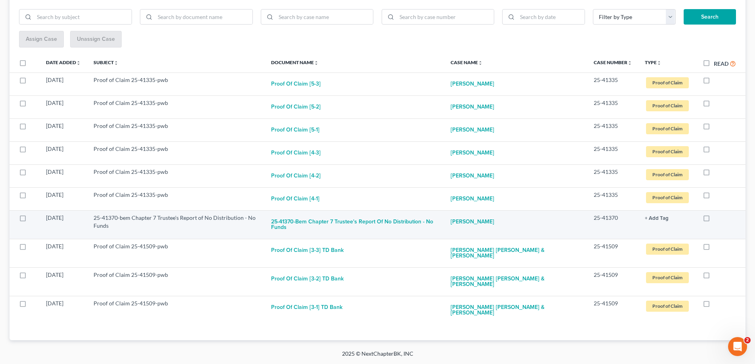
click at [713, 220] on label at bounding box center [713, 220] width 0 height 0
click at [717, 218] on input "checkbox" at bounding box center [719, 216] width 5 height 5
checkbox input "true"
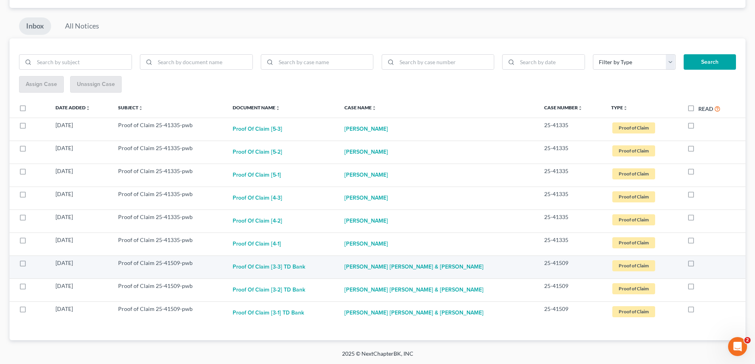
click at [698, 265] on label at bounding box center [698, 265] width 0 height 0
click at [701, 264] on input "checkbox" at bounding box center [703, 261] width 5 height 5
checkbox input "true"
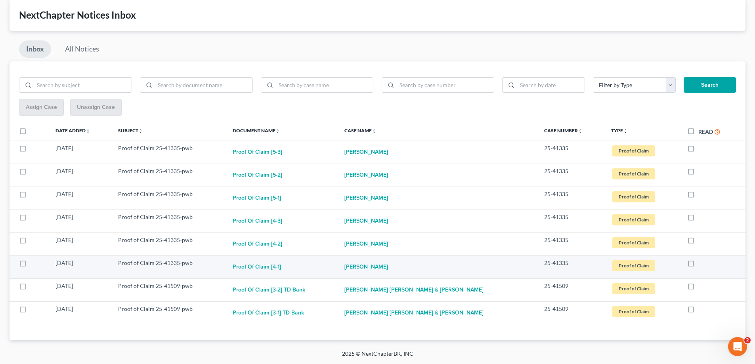
scroll to position [42, 0]
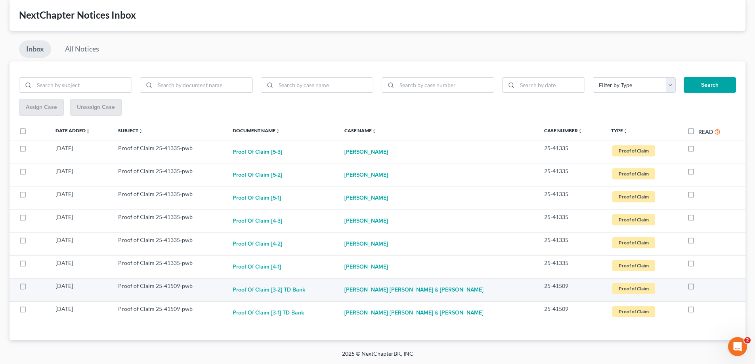
click at [698, 288] on label at bounding box center [698, 288] width 0 height 0
click at [701, 285] on input "checkbox" at bounding box center [703, 284] width 5 height 5
checkbox input "true"
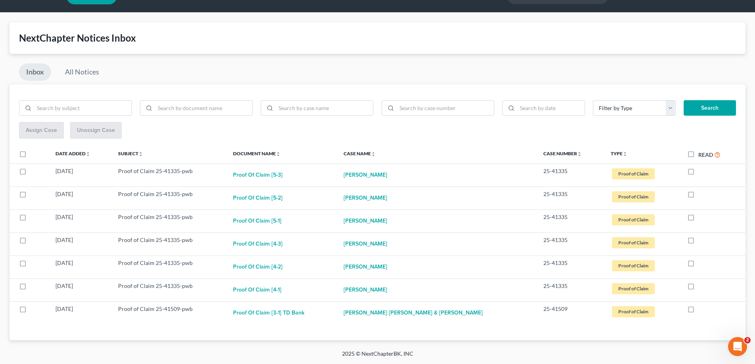
scroll to position [19, 0]
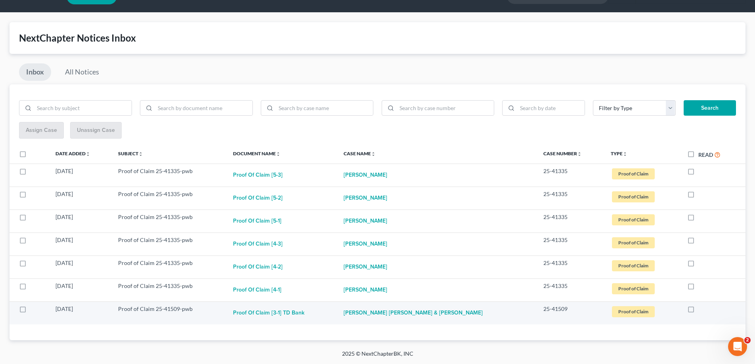
click at [698, 311] on label at bounding box center [698, 311] width 0 height 0
click at [701, 310] on input "checkbox" at bounding box center [703, 307] width 5 height 5
checkbox input "true"
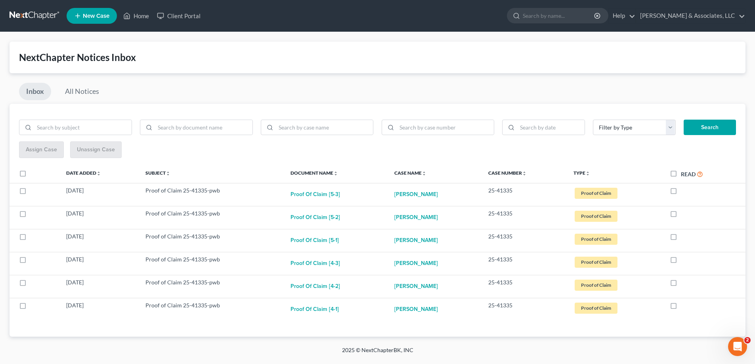
scroll to position [0, 0]
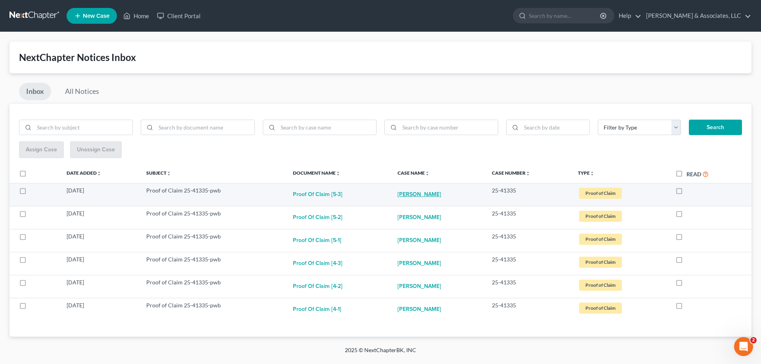
click at [414, 194] on link "[PERSON_NAME]" at bounding box center [419, 195] width 44 height 16
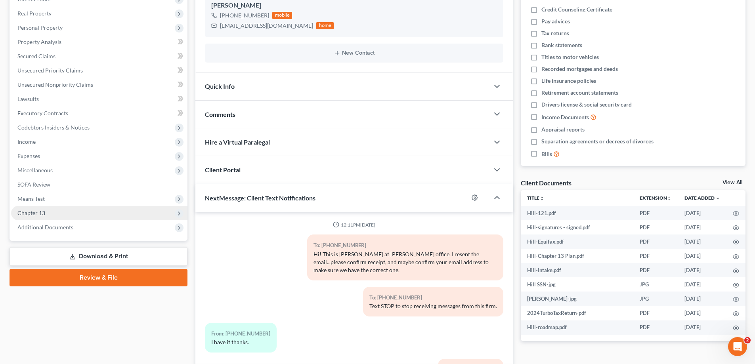
scroll to position [483, 0]
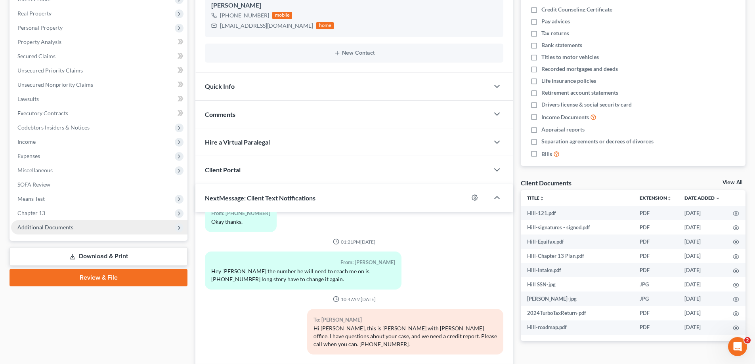
click at [49, 225] on span "Additional Documents" at bounding box center [45, 227] width 56 height 7
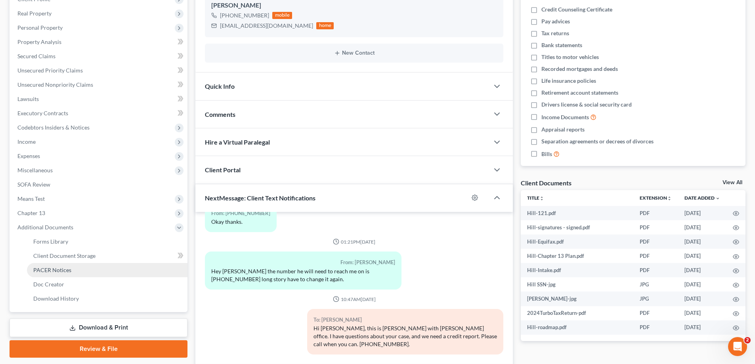
click at [50, 271] on span "PACER Notices" at bounding box center [52, 270] width 38 height 7
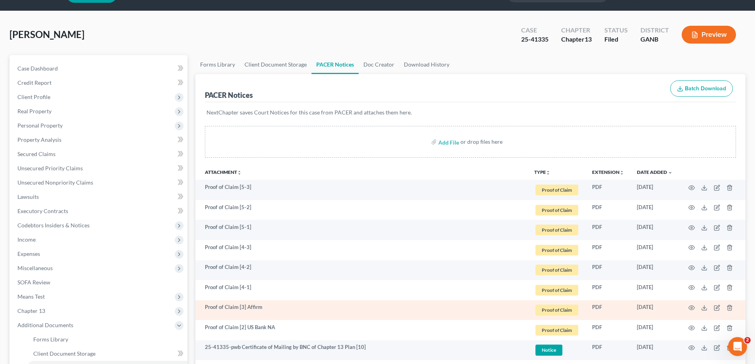
scroll to position [40, 0]
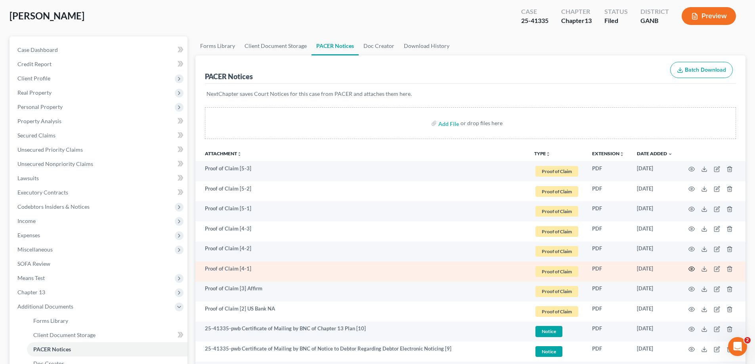
click at [690, 267] on icon "button" at bounding box center [691, 269] width 6 height 4
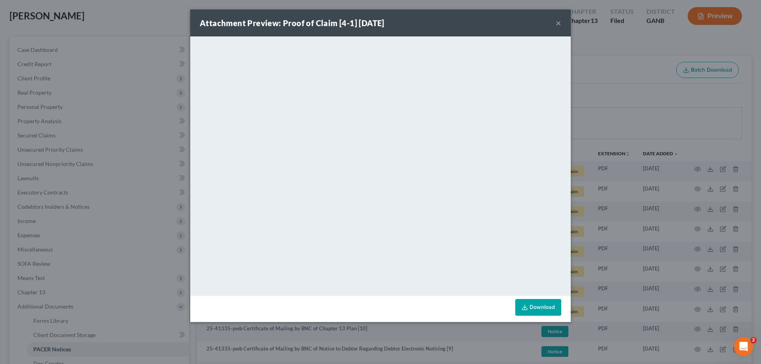
click at [557, 21] on button "×" at bounding box center [558, 23] width 6 height 10
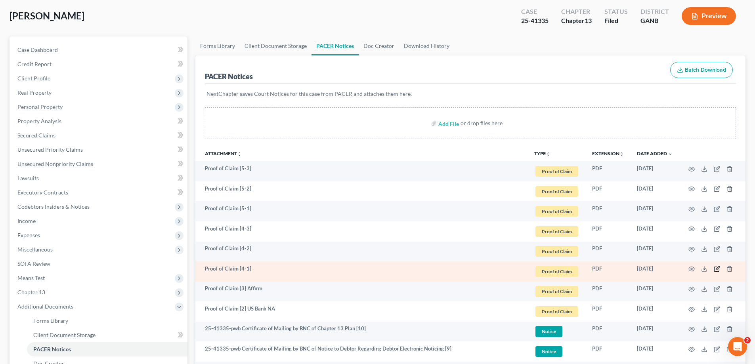
click at [716, 269] on icon "button" at bounding box center [716, 269] width 6 height 6
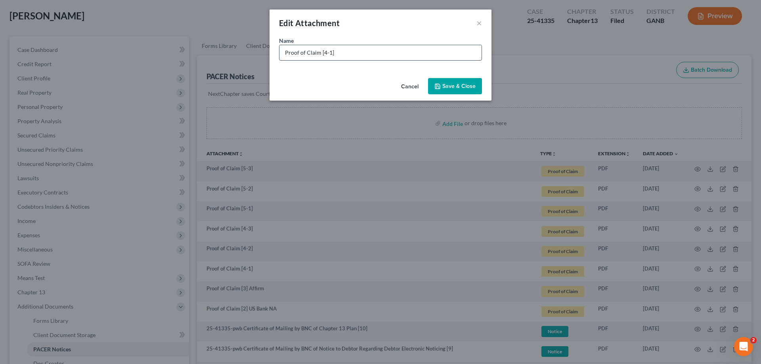
click at [367, 53] on input "Proof of Claim [4-1]" at bounding box center [380, 52] width 202 height 15
type input "Proof of Claim [4-1] Navy Federal"
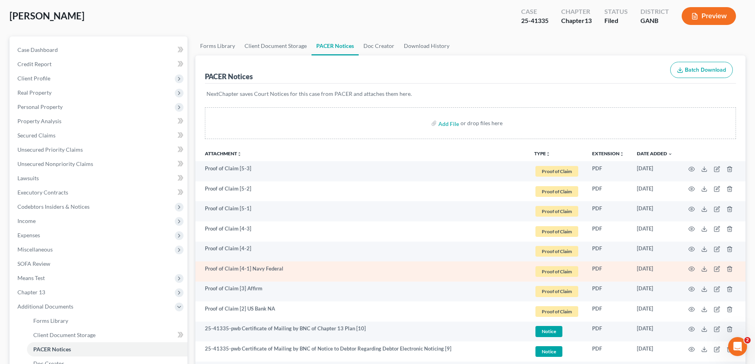
click at [255, 275] on td "Proof of Claim [4-1] Navy Federal" at bounding box center [361, 271] width 332 height 20
drag, startPoint x: 252, startPoint y: 269, endPoint x: 300, endPoint y: 269, distance: 48.3
click at [300, 269] on td "Proof of Claim [4-1] Navy Federal" at bounding box center [361, 271] width 332 height 20
copy td "Navy Federal"
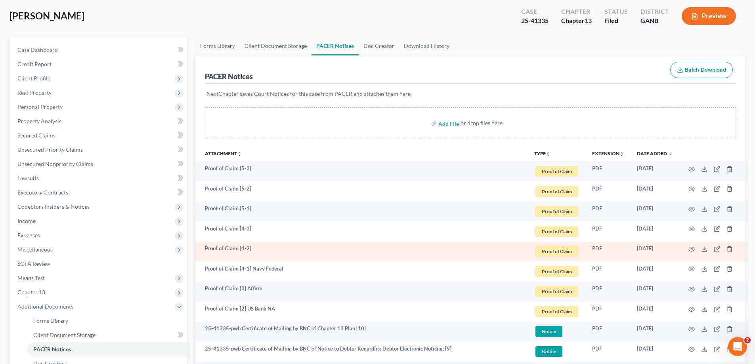
click at [266, 249] on td "Proof of Claim [4-2]" at bounding box center [361, 252] width 332 height 20
click at [714, 248] on icon "button" at bounding box center [716, 249] width 5 height 5
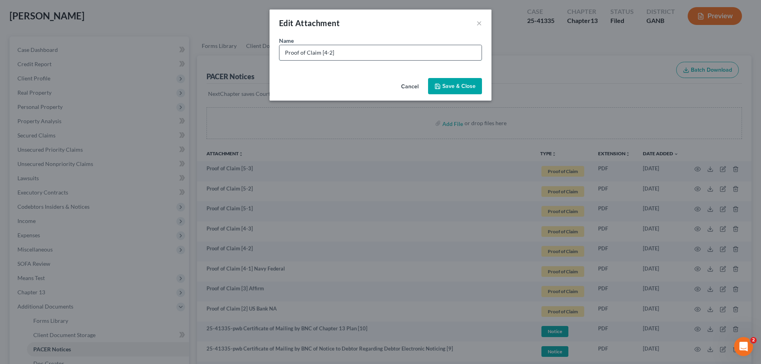
click at [372, 51] on input "Proof of Claim [4-2]" at bounding box center [380, 52] width 202 height 15
paste input "Navy Federal"
type input "Proof of Claim [4-2] Navy Federal"
drag, startPoint x: 452, startPoint y: 84, endPoint x: 410, endPoint y: 132, distance: 63.7
click at [452, 84] on span "Save & Close" at bounding box center [458, 86] width 33 height 7
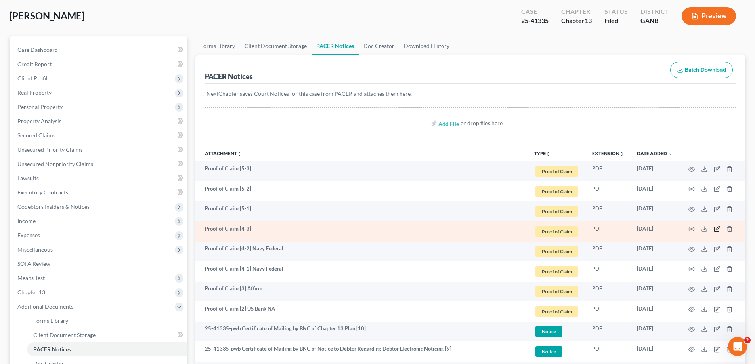
click at [716, 230] on icon "button" at bounding box center [716, 229] width 6 height 6
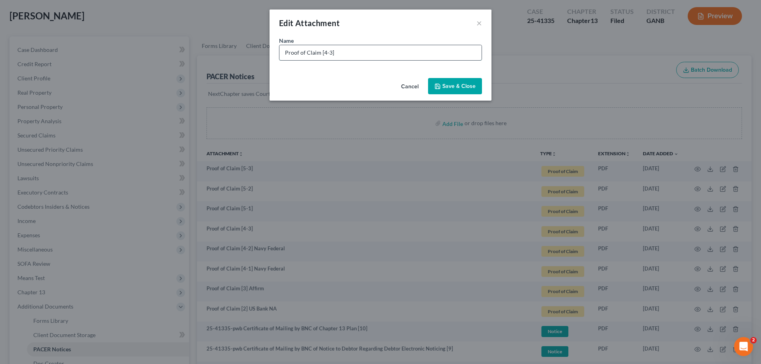
click at [352, 53] on input "Proof of Claim [4-3]" at bounding box center [380, 52] width 202 height 15
paste input "Navy Federal"
type input "Proof of Claim [4-3] Navy Federal"
click at [463, 89] on span "Save & Close" at bounding box center [458, 86] width 33 height 7
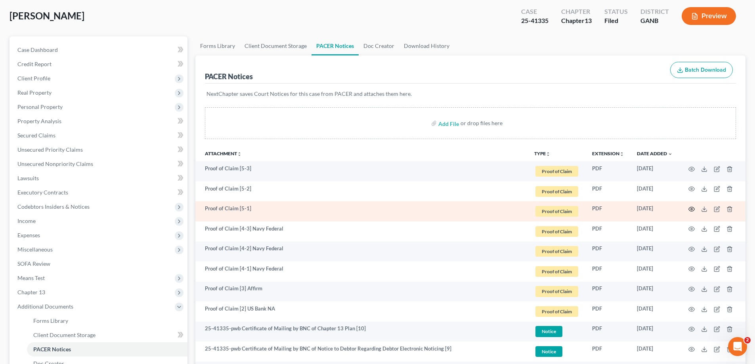
click at [691, 210] on icon "button" at bounding box center [691, 209] width 6 height 6
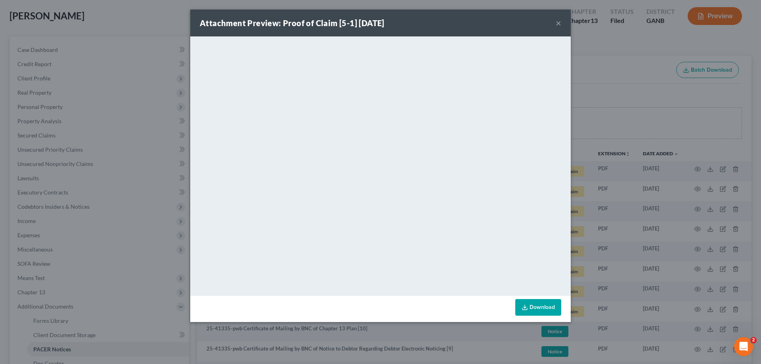
click at [557, 24] on button "×" at bounding box center [558, 23] width 6 height 10
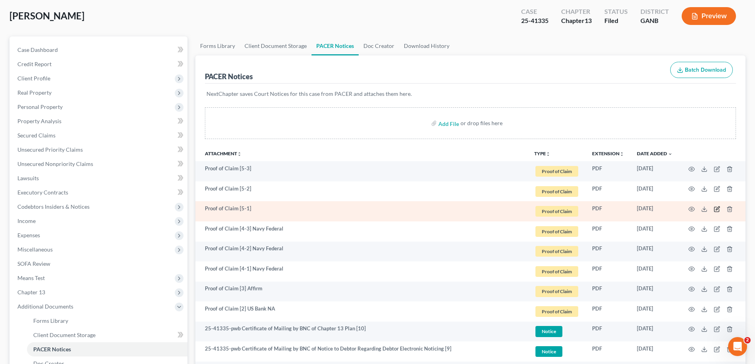
click at [717, 208] on icon "button" at bounding box center [717, 208] width 4 height 4
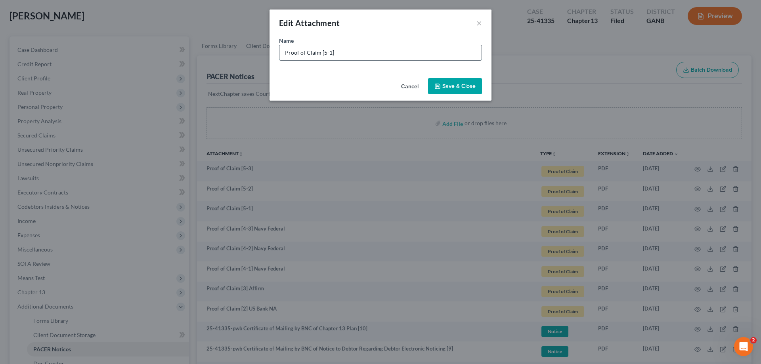
click at [340, 48] on input "Proof of Claim [5-1]" at bounding box center [380, 52] width 202 height 15
paste input "Navy Federal"
type input "Proof of Claim [5-1] Navy Federal"
drag, startPoint x: 454, startPoint y: 87, endPoint x: 472, endPoint y: 91, distance: 18.7
click at [454, 87] on span "Save & Close" at bounding box center [458, 86] width 33 height 7
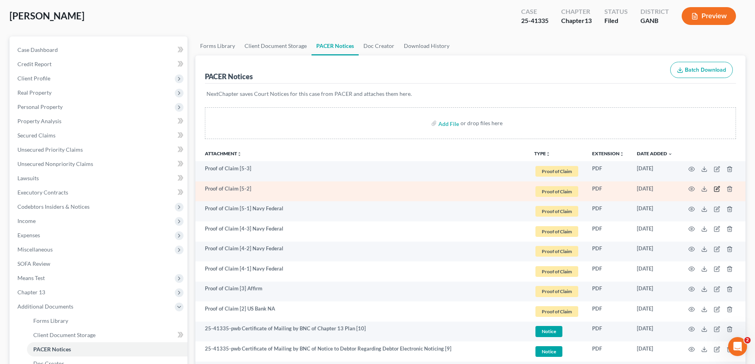
click at [716, 189] on icon "button" at bounding box center [717, 189] width 4 height 4
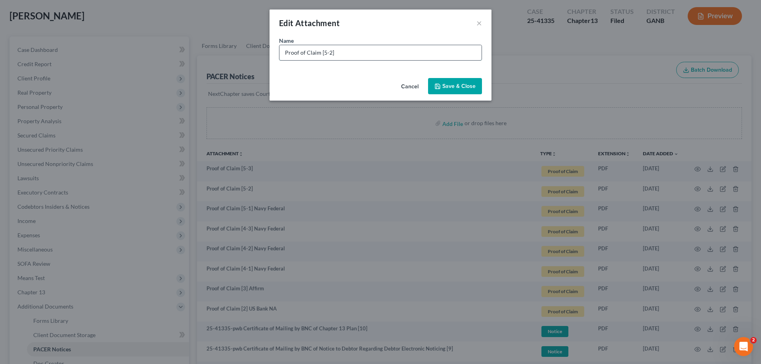
click at [370, 54] on input "Proof of Claim [5-2]" at bounding box center [380, 52] width 202 height 15
paste input "Navy Federal"
type input "Proof of Claim [5-2] Navy Federal"
click at [454, 83] on span "Save & Close" at bounding box center [458, 86] width 33 height 7
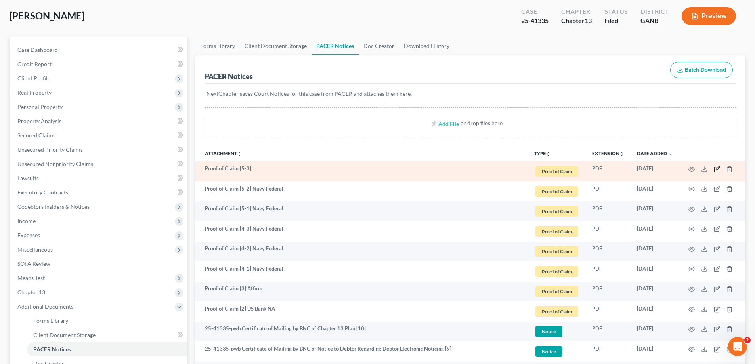
click at [718, 168] on icon "button" at bounding box center [717, 168] width 4 height 4
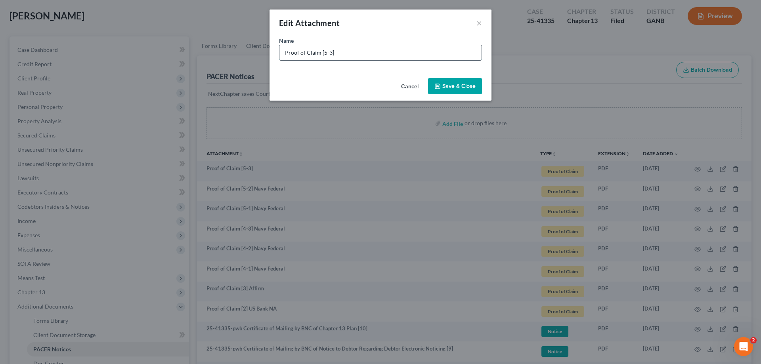
click at [347, 57] on input "Proof of Claim [5-3]" at bounding box center [380, 52] width 202 height 15
paste input "Navy Federal"
type input "Proof of Claim [5-3] Navy Federal"
click at [462, 88] on span "Save & Close" at bounding box center [458, 86] width 33 height 7
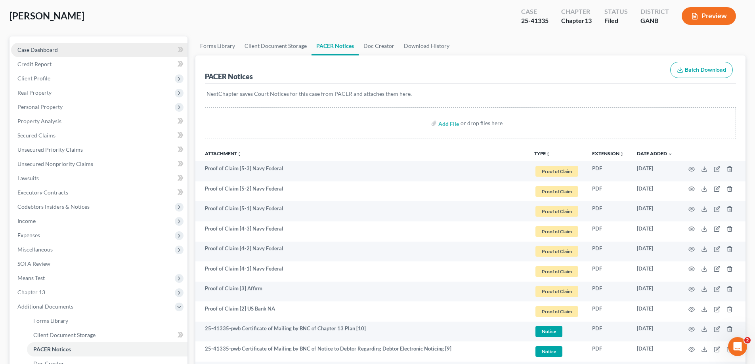
scroll to position [0, 0]
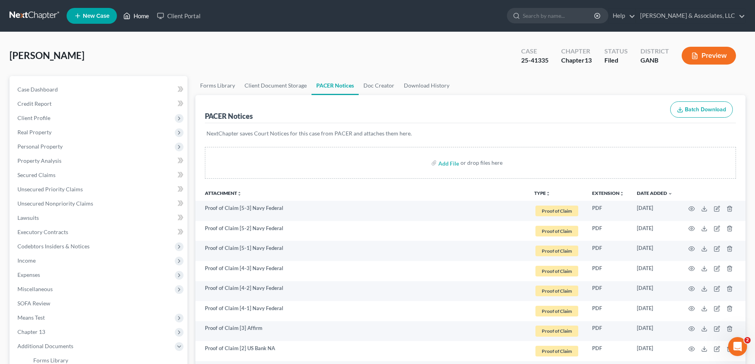
click at [142, 17] on link "Home" at bounding box center [136, 16] width 34 height 14
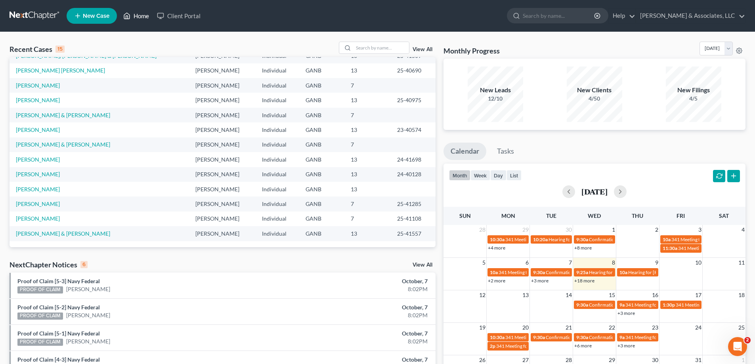
scroll to position [101, 0]
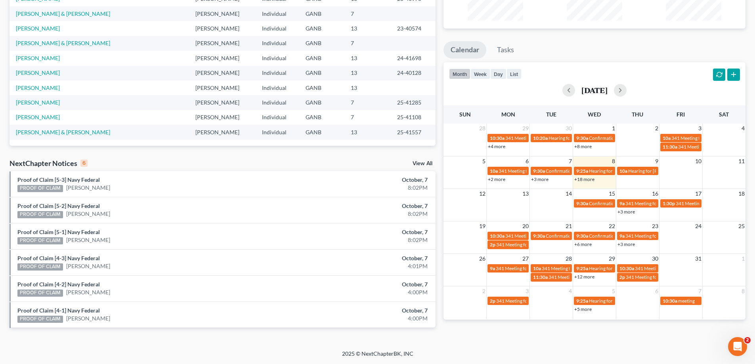
click at [422, 163] on link "View All" at bounding box center [422, 164] width 20 height 6
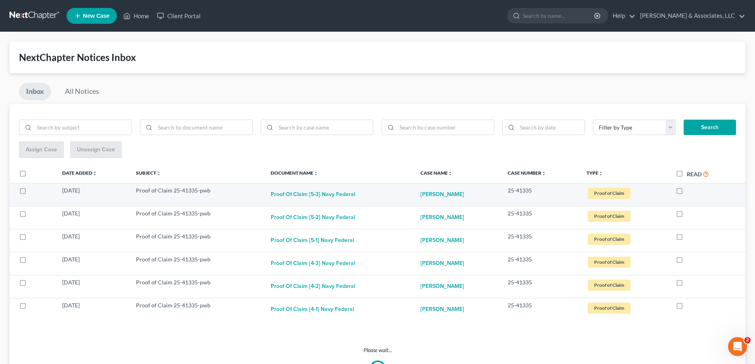
click at [686, 193] on label at bounding box center [686, 193] width 0 height 0
click at [690, 189] on input "checkbox" at bounding box center [692, 189] width 5 height 5
checkbox input "true"
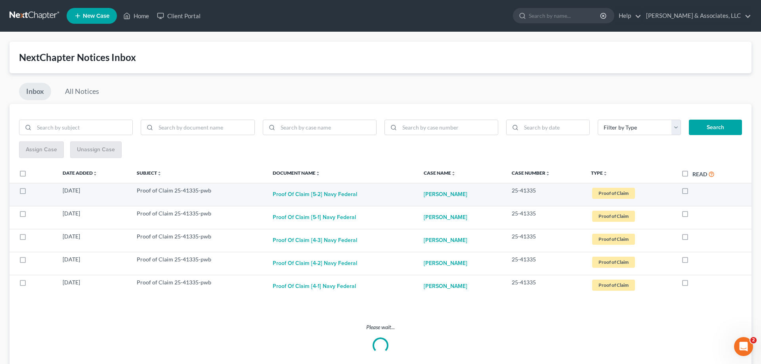
click at [692, 193] on label at bounding box center [692, 193] width 0 height 0
click at [695, 190] on input "checkbox" at bounding box center [697, 189] width 5 height 5
checkbox input "true"
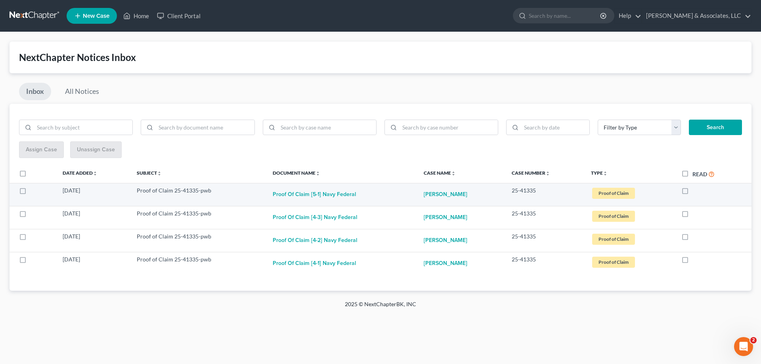
click at [692, 193] on label at bounding box center [692, 193] width 0 height 0
click at [695, 191] on input "checkbox" at bounding box center [697, 189] width 5 height 5
checkbox input "true"
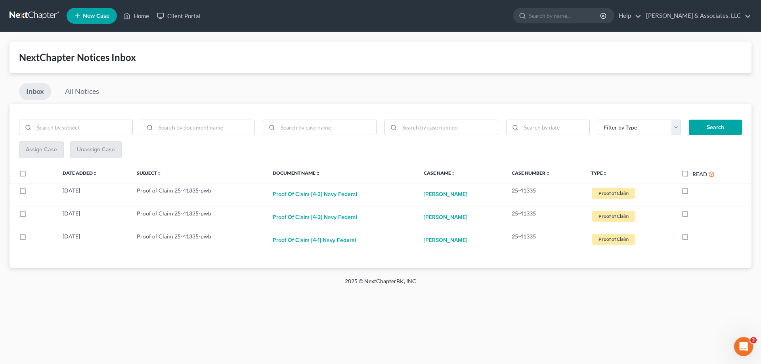
click at [692, 193] on label at bounding box center [692, 193] width 0 height 0
click at [695, 191] on input "checkbox" at bounding box center [697, 189] width 5 height 5
checkbox input "true"
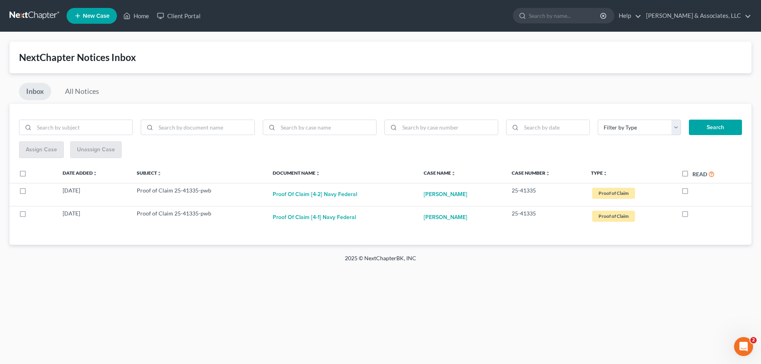
click at [692, 193] on label at bounding box center [692, 193] width 0 height 0
click at [695, 191] on input "checkbox" at bounding box center [697, 189] width 5 height 5
checkbox input "true"
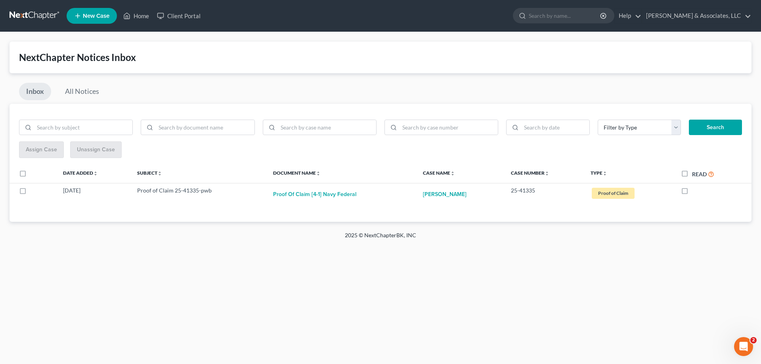
click at [692, 193] on label at bounding box center [692, 193] width 0 height 0
click at [695, 191] on input "checkbox" at bounding box center [697, 189] width 5 height 5
checkbox input "true"
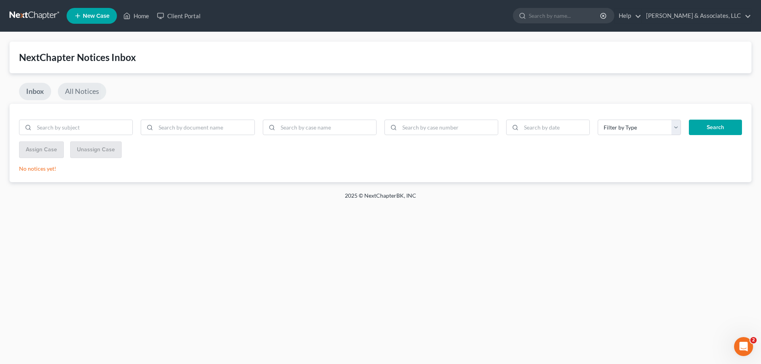
click at [92, 90] on link "All Notices" at bounding box center [82, 91] width 48 height 17
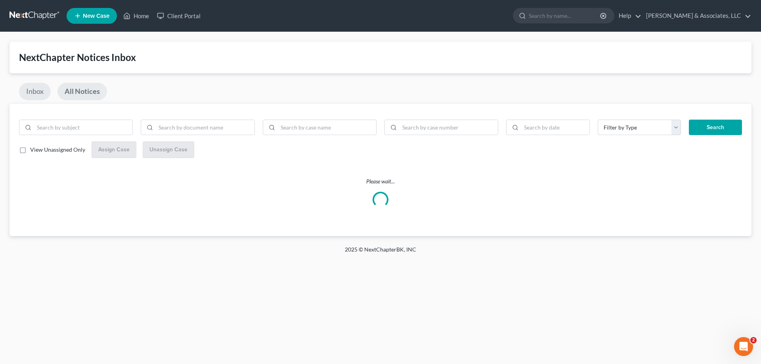
click at [35, 86] on link "Inbox" at bounding box center [35, 91] width 32 height 17
click at [139, 15] on link "Home" at bounding box center [136, 16] width 34 height 14
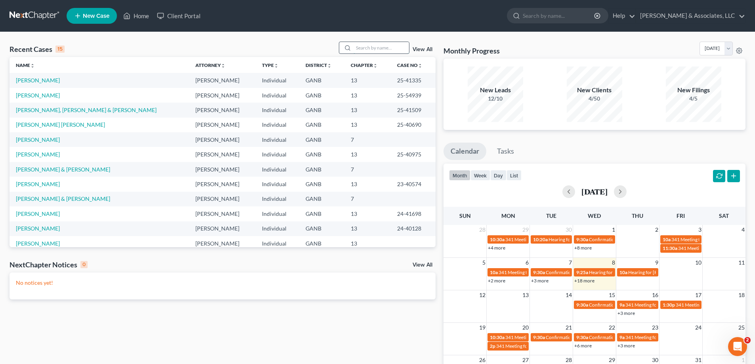
click at [370, 48] on input "search" at bounding box center [380, 47] width 55 height 11
type input "hood"
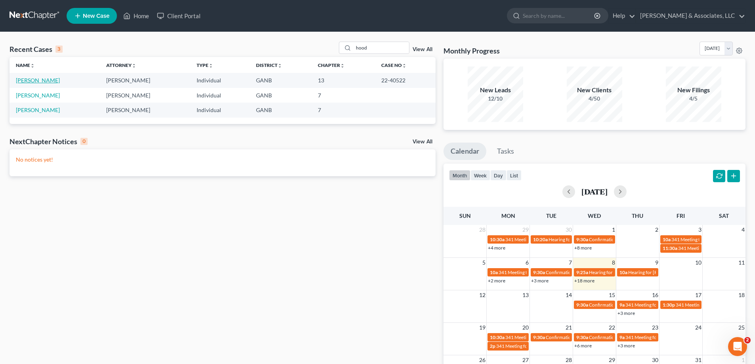
click at [24, 78] on link "[PERSON_NAME]" at bounding box center [38, 80] width 44 height 7
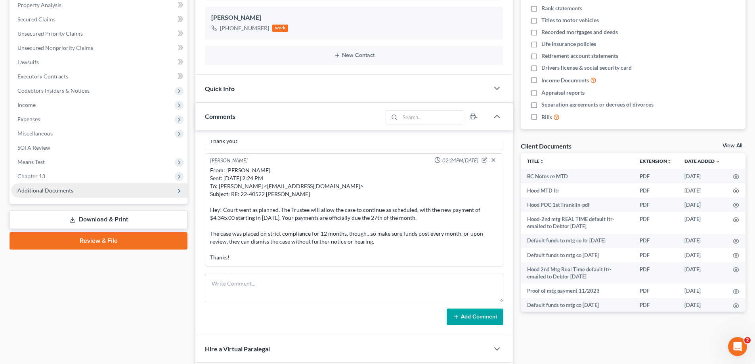
scroll to position [158, 0]
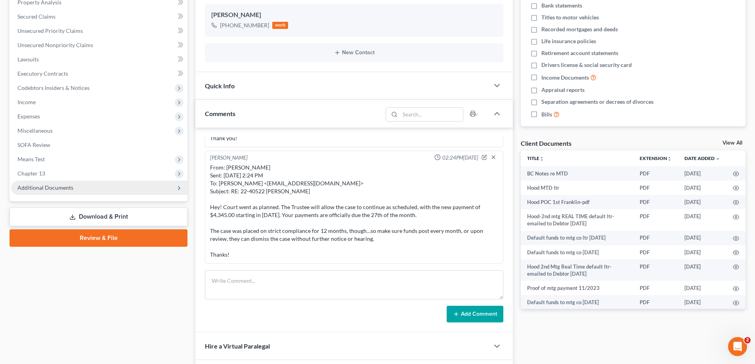
click at [68, 187] on span "Additional Documents" at bounding box center [45, 187] width 56 height 7
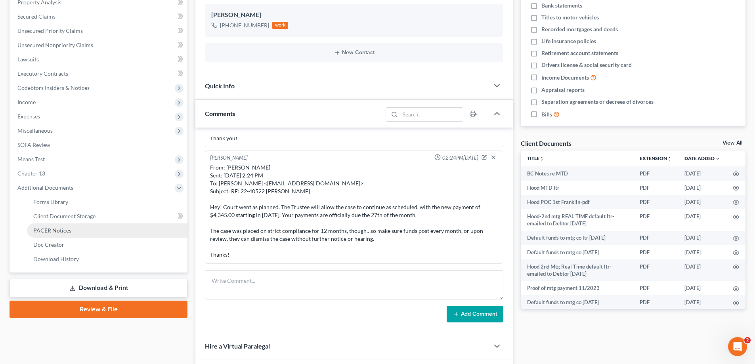
click at [65, 231] on span "PACER Notices" at bounding box center [52, 230] width 38 height 7
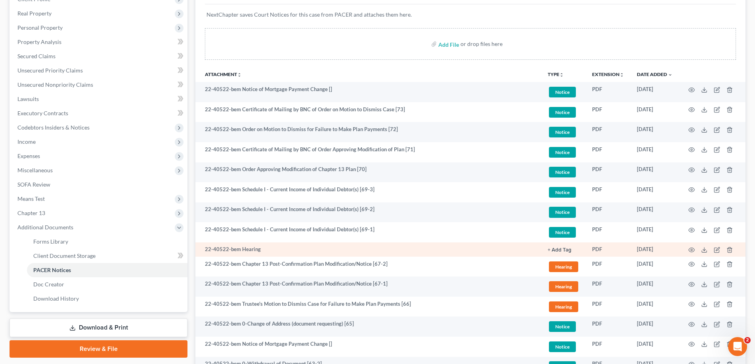
scroll to position [238, 0]
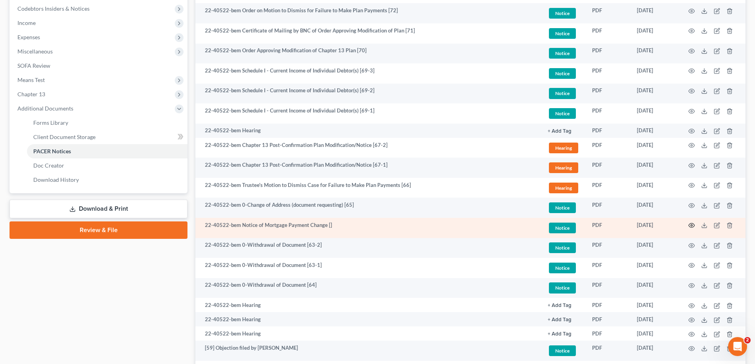
click at [690, 225] on icon "button" at bounding box center [691, 225] width 6 height 6
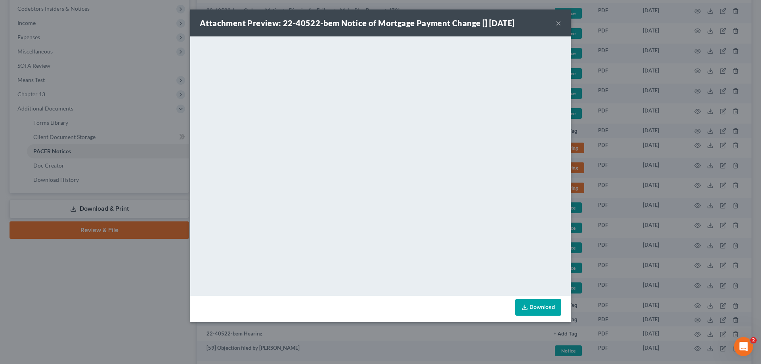
click at [557, 23] on button "×" at bounding box center [558, 23] width 6 height 10
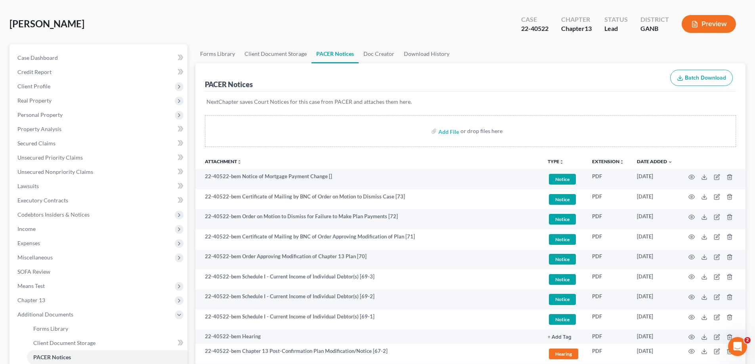
scroll to position [0, 0]
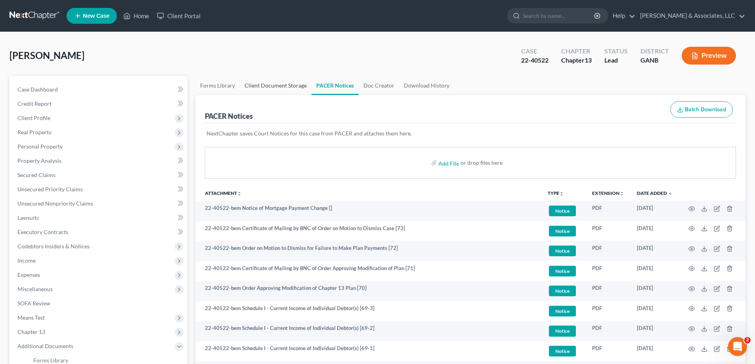
click at [258, 80] on link "Client Document Storage" at bounding box center [276, 85] width 72 height 19
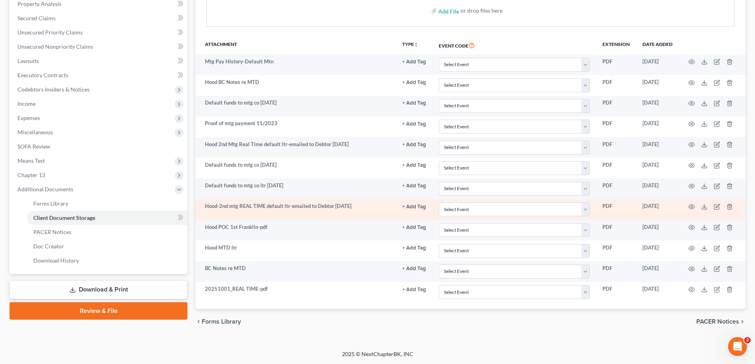
scroll to position [157, 0]
drag, startPoint x: 227, startPoint y: 212, endPoint x: 222, endPoint y: 210, distance: 5.7
click at [227, 212] on td "Hood-2nd mtg REAL TIME default ltr-emailed to Debtor [DATE]" at bounding box center [295, 209] width 200 height 21
drag, startPoint x: 206, startPoint y: 206, endPoint x: 354, endPoint y: 206, distance: 148.1
click at [354, 206] on td "Hood-2nd mtg REAL TIME default ltr-emailed to Debtor [DATE]" at bounding box center [295, 209] width 200 height 21
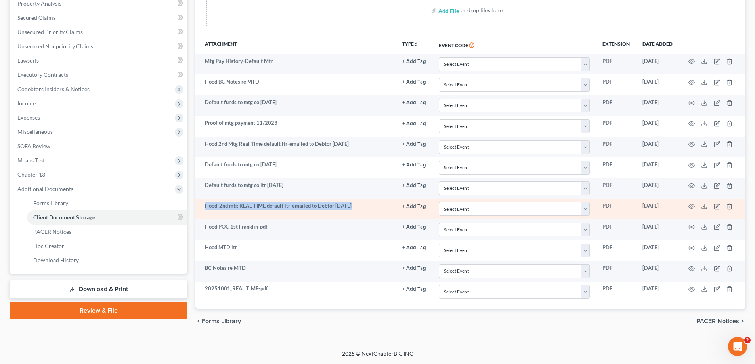
copy td "Hood-2nd mtg REAL TIME default ltr-emailed to Debtor [DATE]"
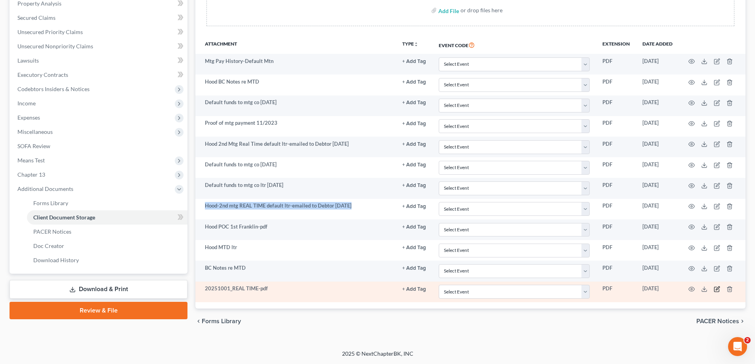
click at [716, 290] on icon "button" at bounding box center [717, 288] width 4 height 4
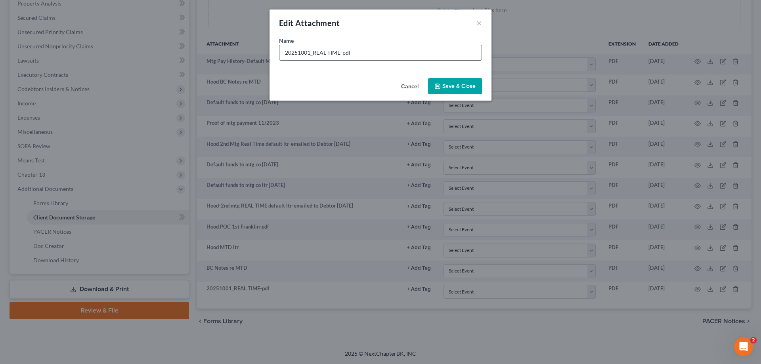
drag, startPoint x: 285, startPoint y: 53, endPoint x: 393, endPoint y: 53, distance: 108.5
click at [393, 53] on input "20251001_REAL TIME-pdf" at bounding box center [380, 52] width 202 height 15
paste input "Hood-2nd mtg REAL TIME default ltr-emailed to Debtor [DATE]"
click at [467, 53] on input "Hood-2nd mtg REAL TIME default ltr-emailed to Debtor [DATE]" at bounding box center [380, 52] width 202 height 15
type input "Hood-2nd mtg REAL TIME default ltr-emailed to Debtor [DATE]"
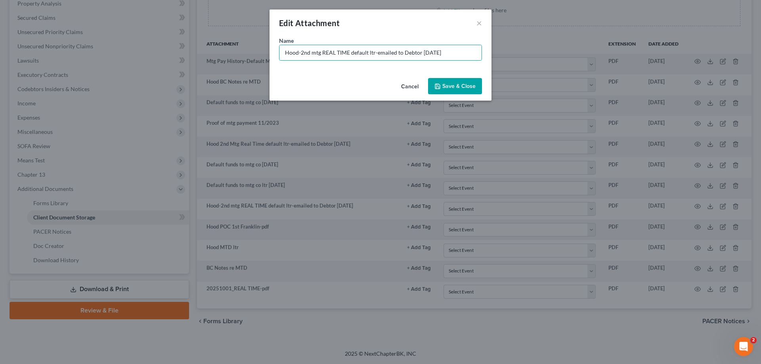
click at [466, 86] on span "Save & Close" at bounding box center [458, 86] width 33 height 7
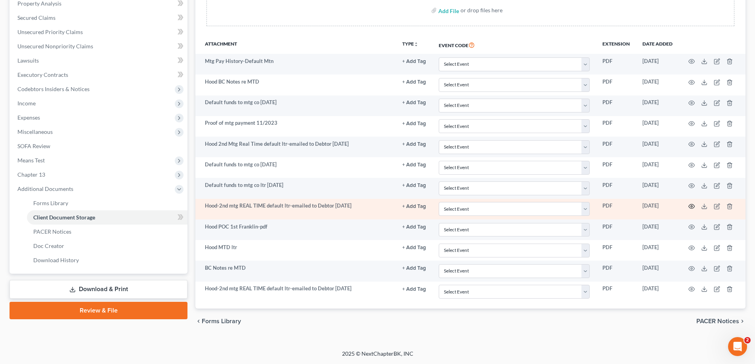
click at [691, 206] on circle "button" at bounding box center [691, 207] width 2 height 2
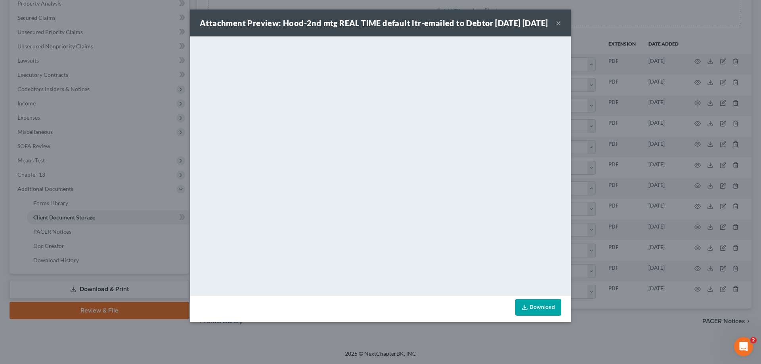
click at [556, 26] on button "×" at bounding box center [558, 23] width 6 height 10
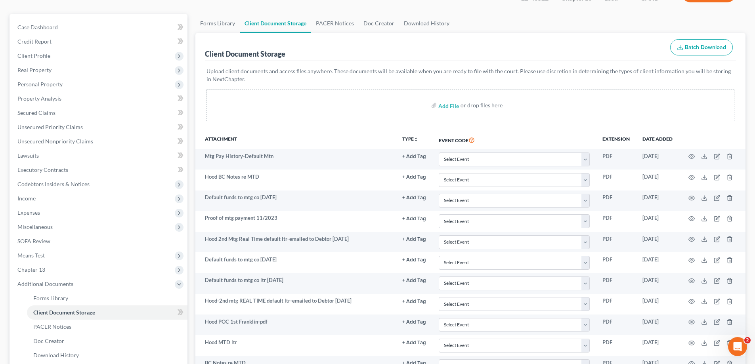
scroll to position [0, 0]
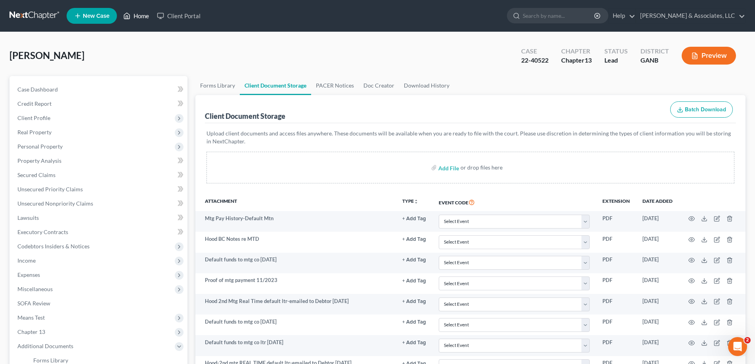
click at [143, 16] on link "Home" at bounding box center [136, 16] width 34 height 14
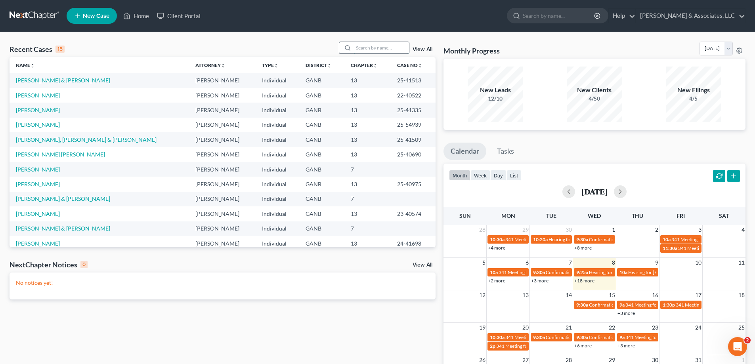
click at [380, 51] on input "search" at bounding box center [380, 47] width 55 height 11
type input "[PERSON_NAME]"
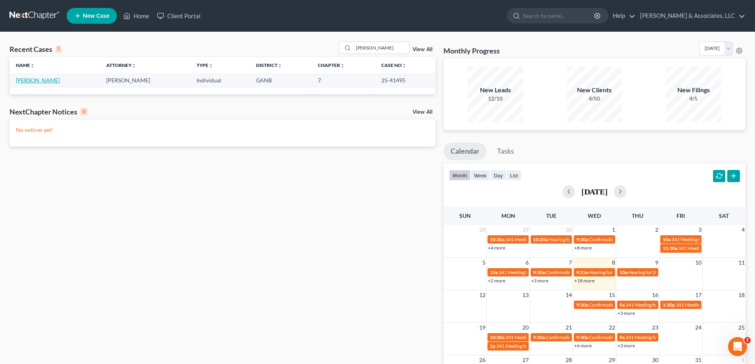
click at [39, 78] on link "[PERSON_NAME]" at bounding box center [38, 80] width 44 height 7
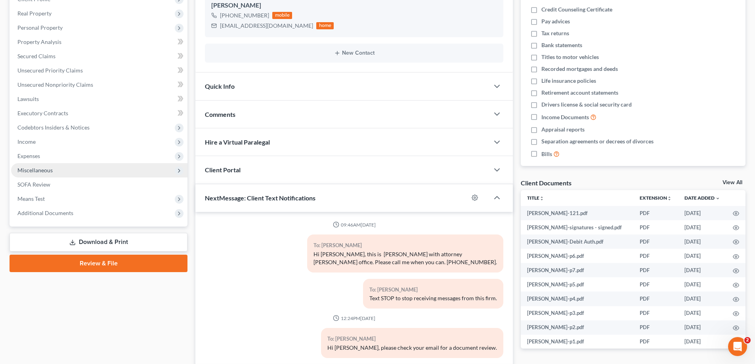
scroll to position [3, 0]
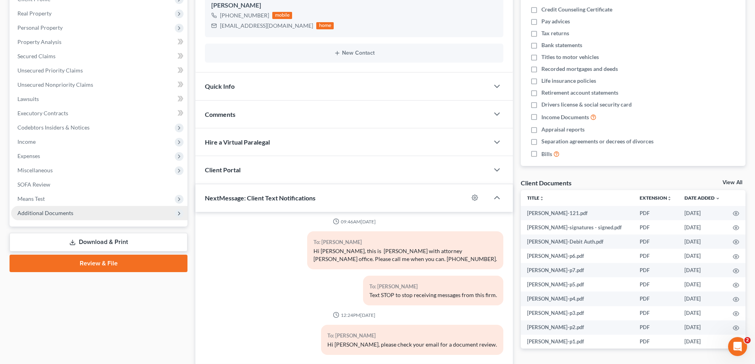
click at [51, 214] on span "Additional Documents" at bounding box center [45, 213] width 56 height 7
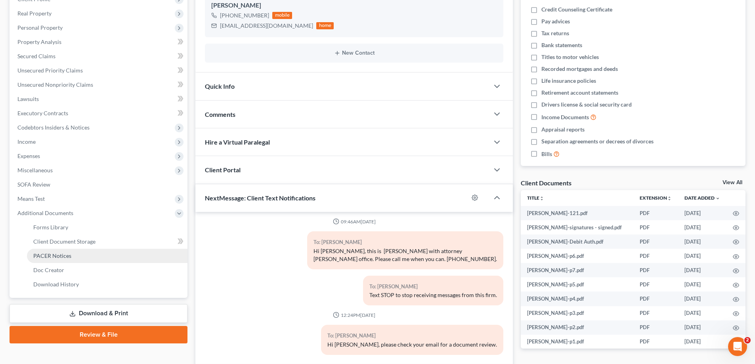
click at [47, 257] on span "PACER Notices" at bounding box center [52, 255] width 38 height 7
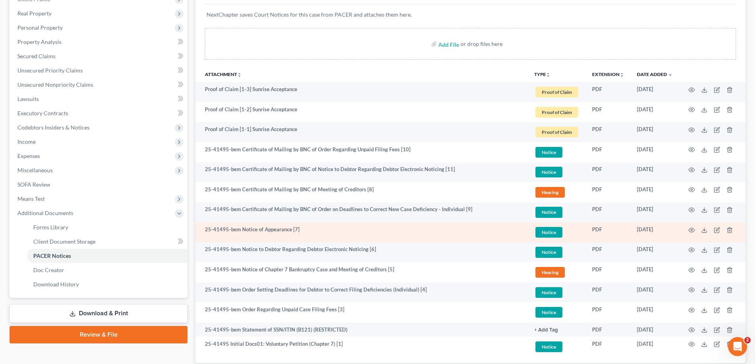
scroll to position [173, 0]
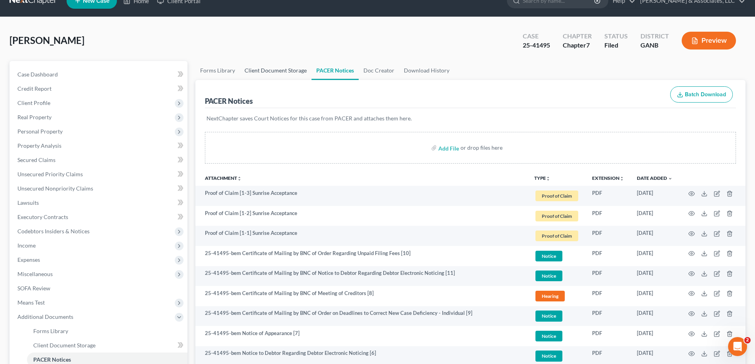
click at [268, 70] on link "Client Document Storage" at bounding box center [276, 70] width 72 height 19
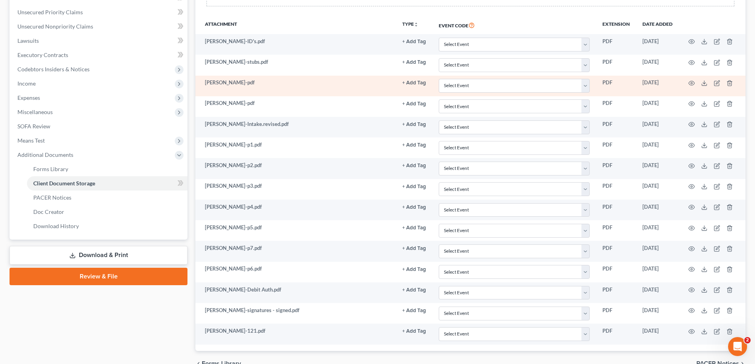
scroll to position [158, 0]
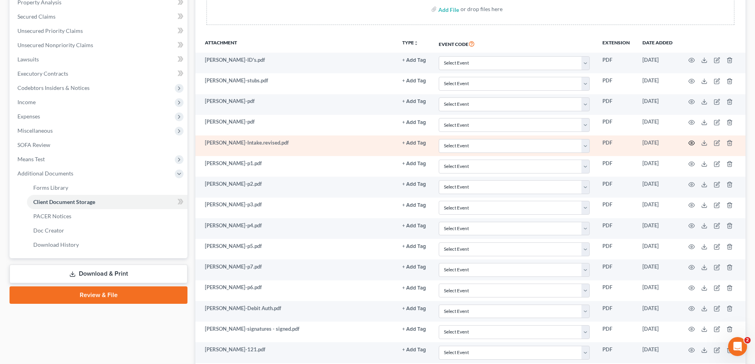
click at [691, 143] on icon "button" at bounding box center [691, 143] width 6 height 6
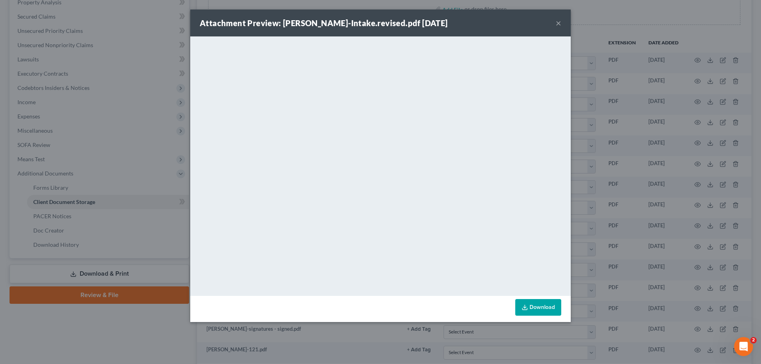
click at [559, 21] on button "×" at bounding box center [558, 23] width 6 height 10
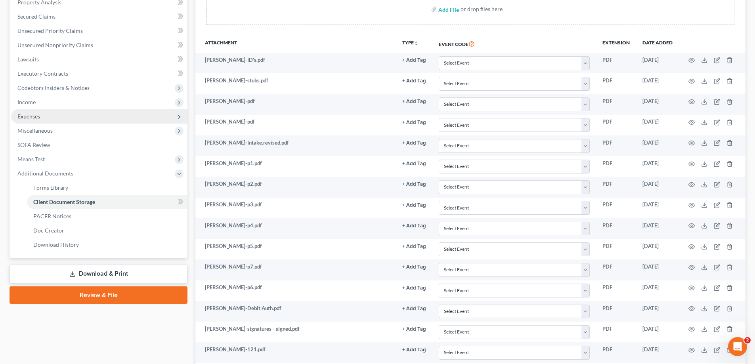
click at [21, 118] on span "Expenses" at bounding box center [28, 116] width 23 height 7
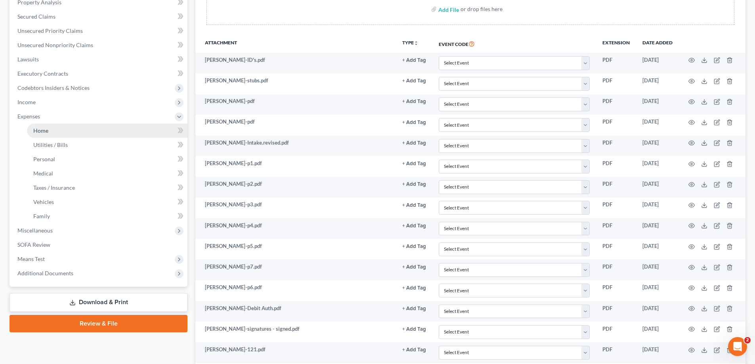
click at [43, 132] on span "Home" at bounding box center [40, 130] width 15 height 7
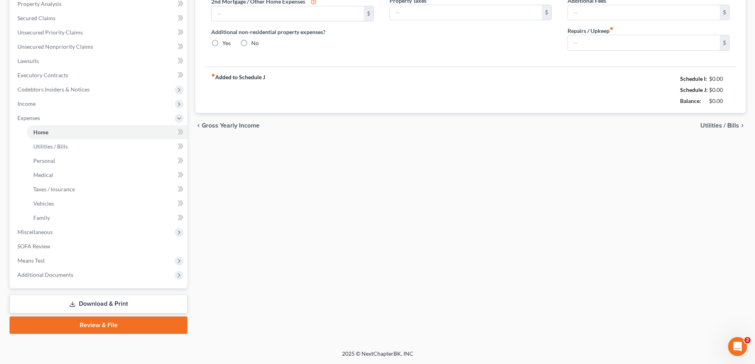
type input "800.00"
type input "0.00"
radio input "true"
type input "38.00"
type input "0.00"
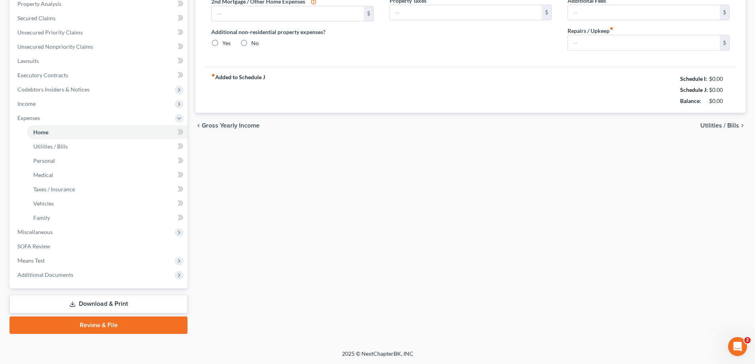
type input "0.00"
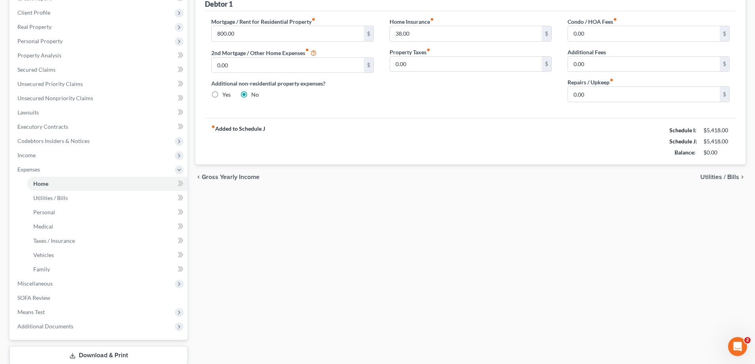
scroll to position [157, 0]
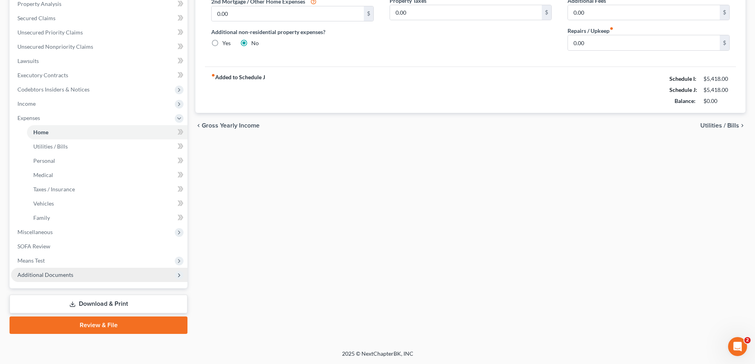
click at [69, 273] on span "Additional Documents" at bounding box center [45, 274] width 56 height 7
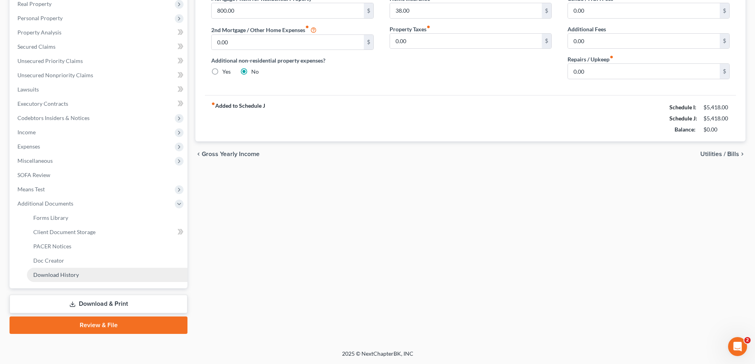
scroll to position [128, 0]
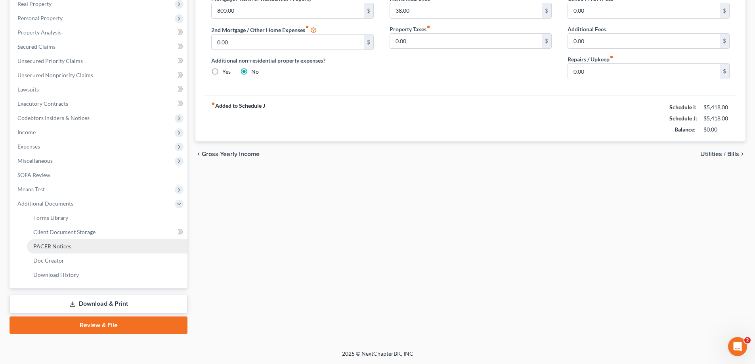
click at [63, 247] on span "PACER Notices" at bounding box center [52, 246] width 38 height 7
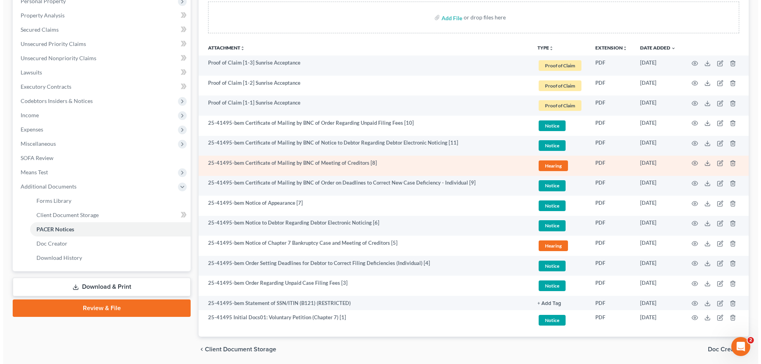
scroll to position [173, 0]
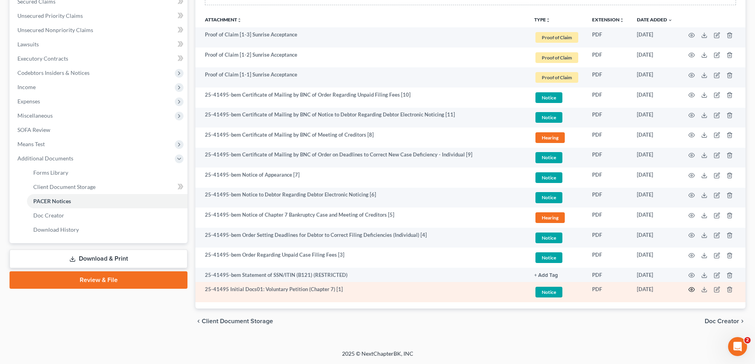
click at [690, 290] on circle "button" at bounding box center [691, 290] width 2 height 2
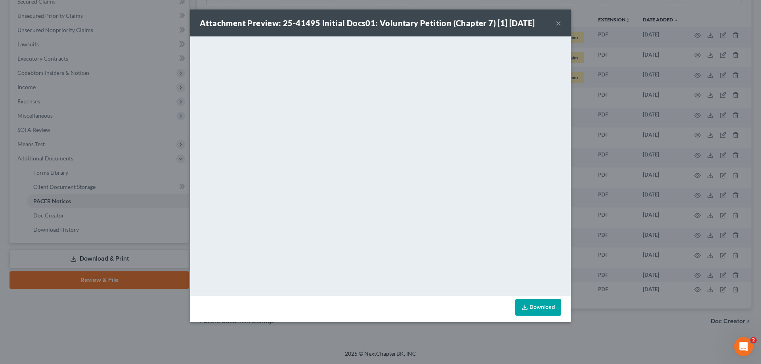
drag, startPoint x: 449, startPoint y: 33, endPoint x: 478, endPoint y: 37, distance: 30.0
click at [449, 33] on div "Attachment Preview: 25-41495 Initial Docs01: Voluntary Petition (Chapter 7) [1]…" at bounding box center [380, 23] width 380 height 27
click at [558, 23] on button "×" at bounding box center [558, 23] width 6 height 10
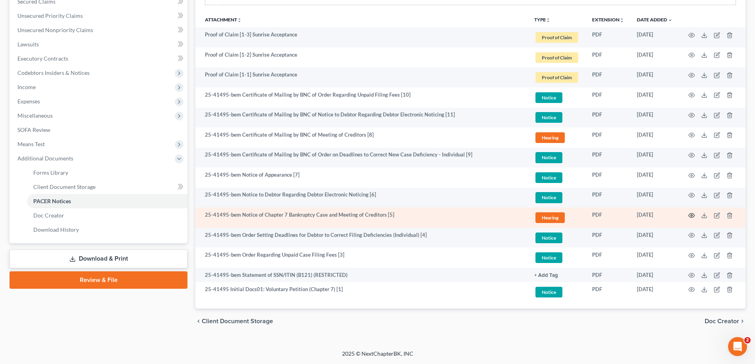
click at [691, 214] on icon "button" at bounding box center [691, 215] width 6 height 6
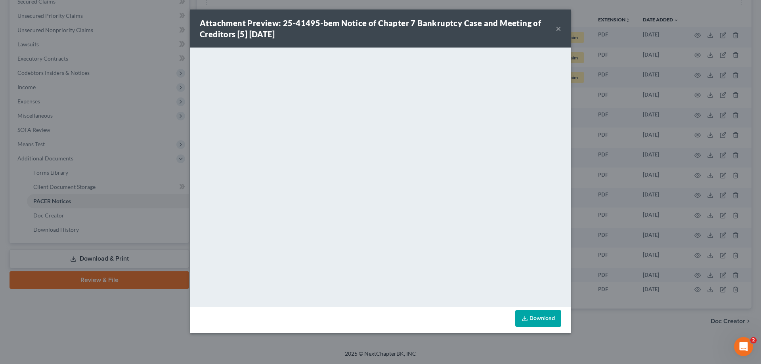
click at [559, 28] on button "×" at bounding box center [558, 29] width 6 height 10
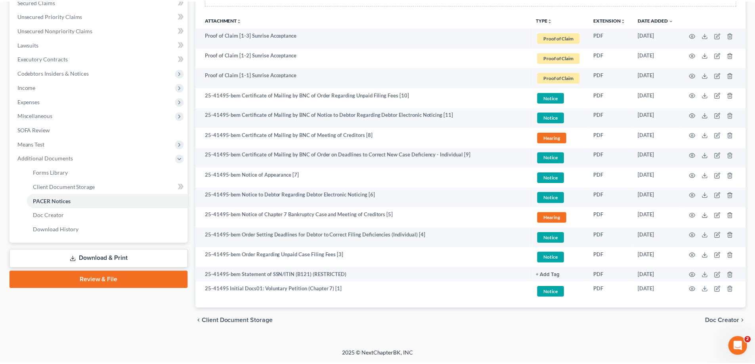
scroll to position [0, 0]
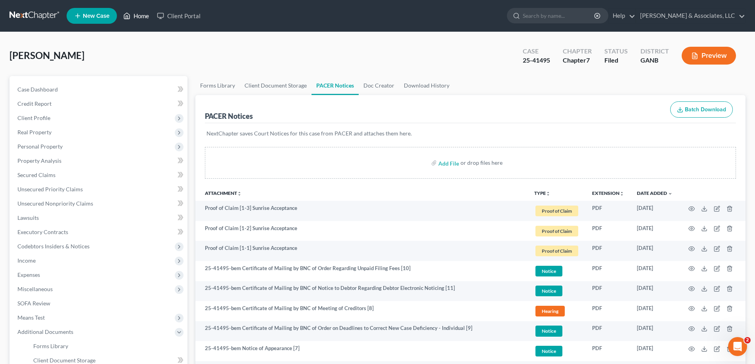
click at [135, 14] on link "Home" at bounding box center [136, 16] width 34 height 14
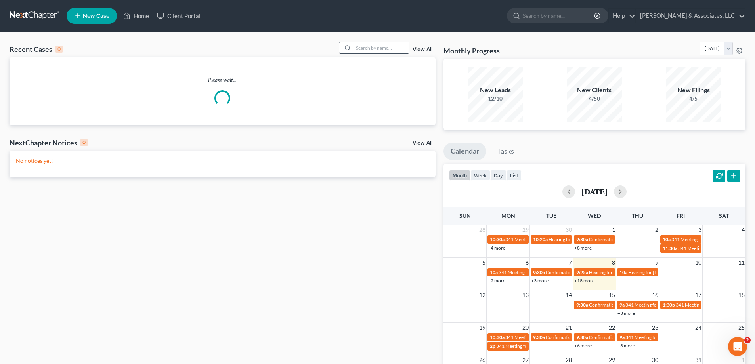
click at [396, 49] on input "search" at bounding box center [380, 47] width 55 height 11
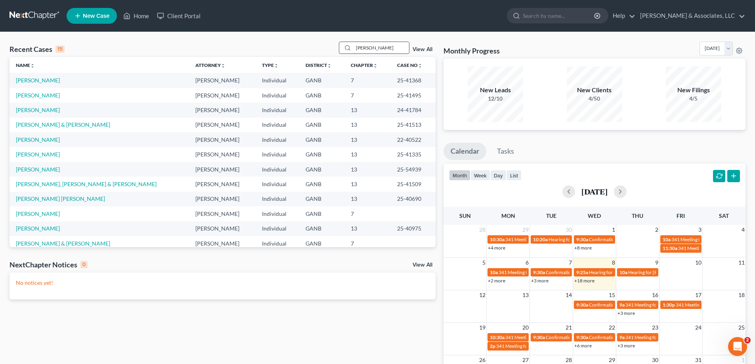
type input "[PERSON_NAME]"
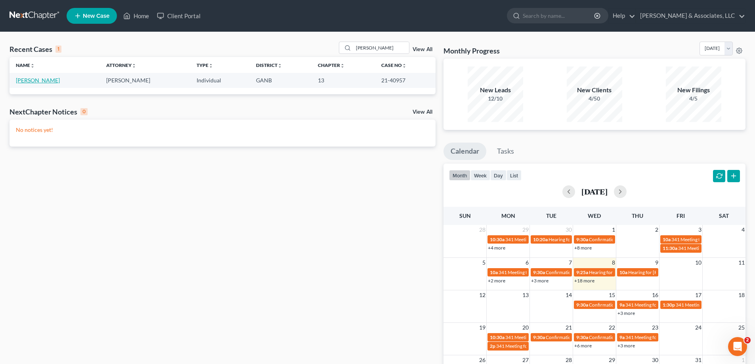
click at [41, 80] on link "[PERSON_NAME]" at bounding box center [38, 80] width 44 height 7
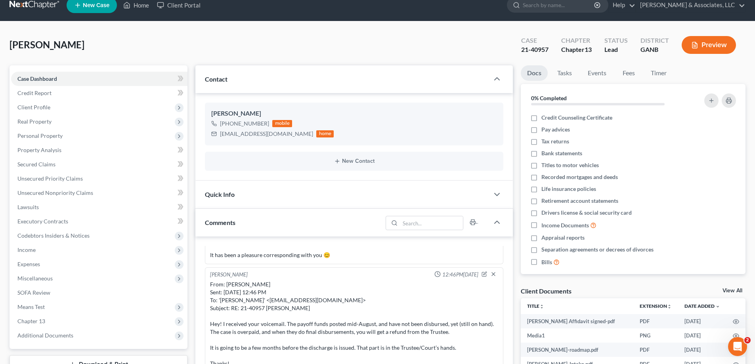
scroll to position [119, 0]
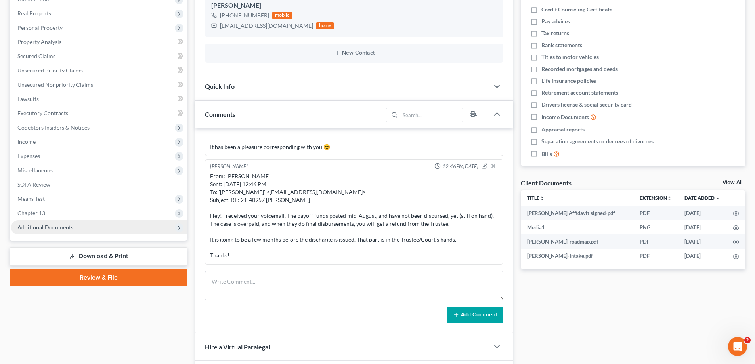
click at [50, 226] on span "Additional Documents" at bounding box center [45, 227] width 56 height 7
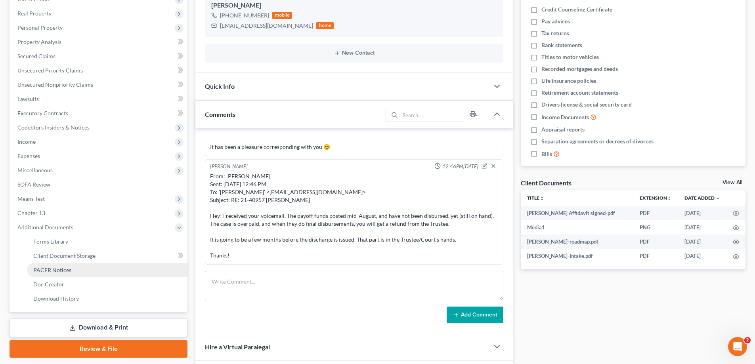
click at [44, 268] on span "PACER Notices" at bounding box center [52, 270] width 38 height 7
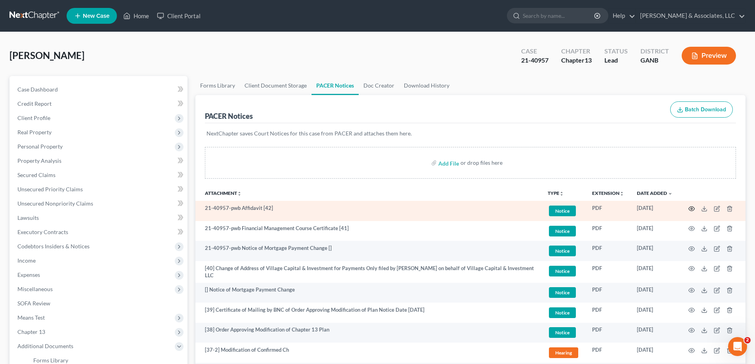
click at [692, 208] on icon "button" at bounding box center [691, 209] width 6 height 6
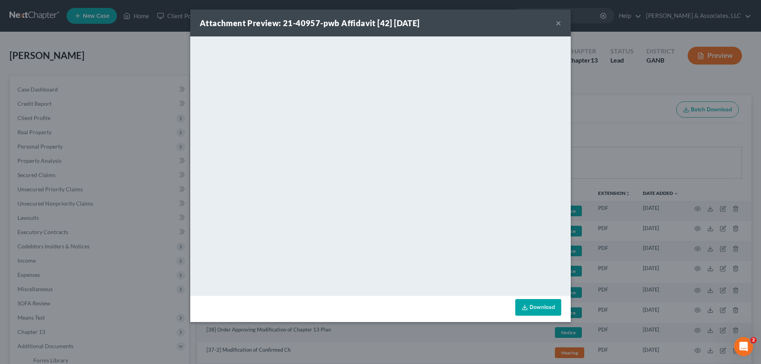
click at [558, 21] on button "×" at bounding box center [558, 23] width 6 height 10
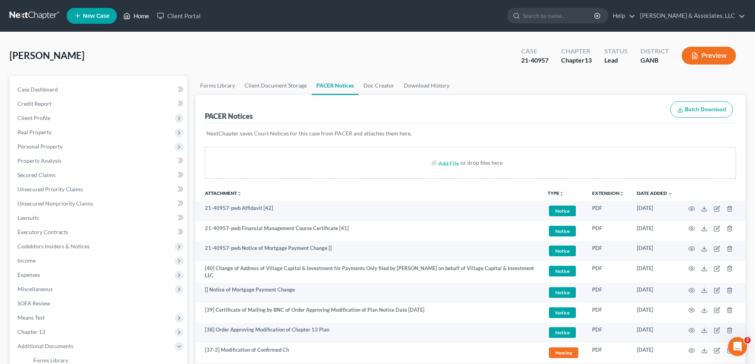
click at [141, 15] on link "Home" at bounding box center [136, 16] width 34 height 14
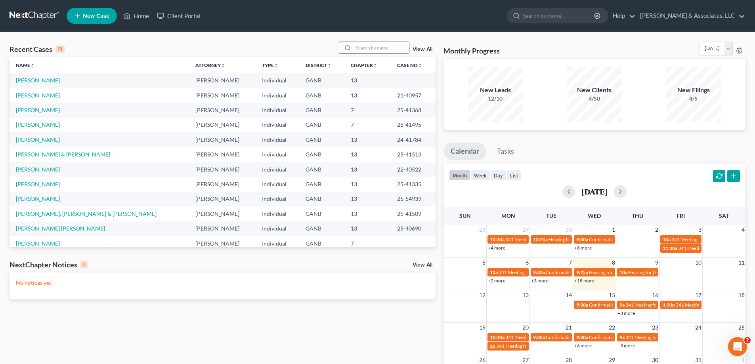
click at [390, 47] on input "search" at bounding box center [380, 47] width 55 height 11
type input "s"
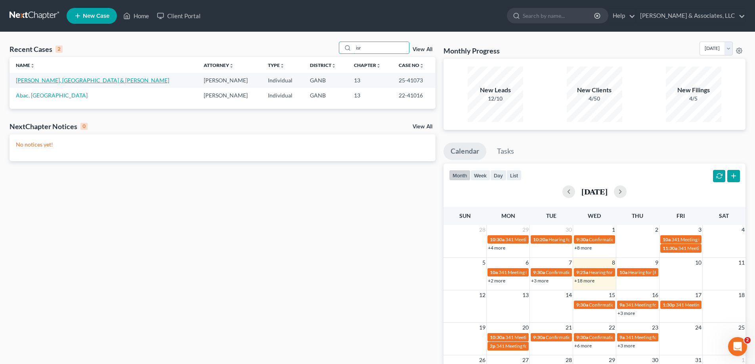
type input "isr"
click at [57, 82] on link "[PERSON_NAME], [GEOGRAPHIC_DATA] & [PERSON_NAME]" at bounding box center [92, 80] width 153 height 7
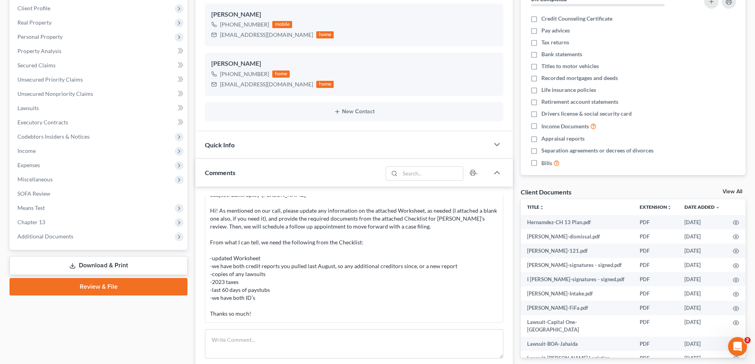
scroll to position [119, 0]
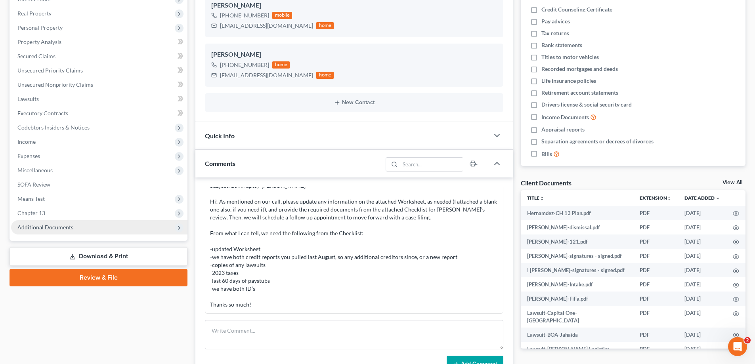
click at [24, 227] on span "Additional Documents" at bounding box center [45, 227] width 56 height 7
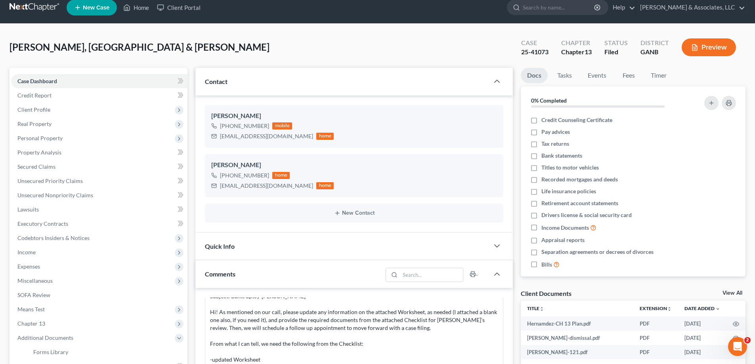
scroll to position [0, 0]
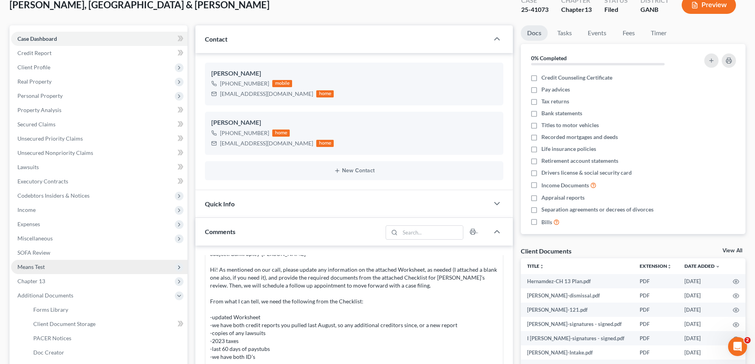
scroll to position [119, 0]
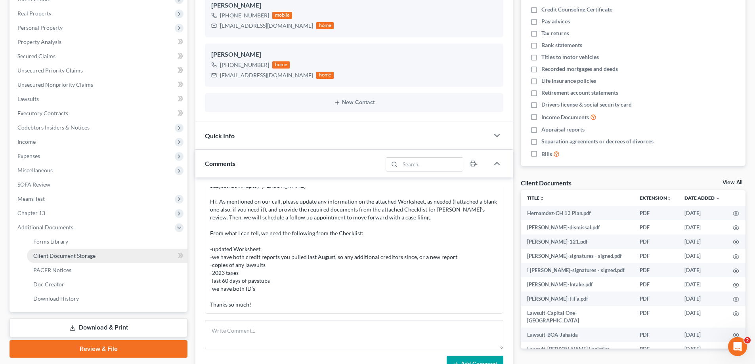
click at [40, 256] on span "Client Document Storage" at bounding box center [64, 255] width 62 height 7
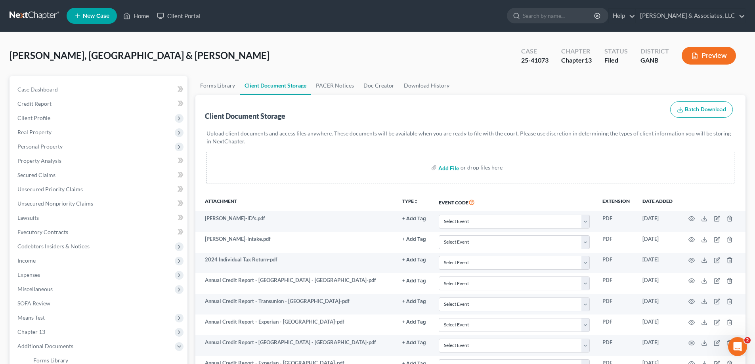
click at [444, 168] on input "file" at bounding box center [447, 167] width 19 height 14
type input "C:\fakepath\[PERSON_NAME] PP Fees ltr.pdf"
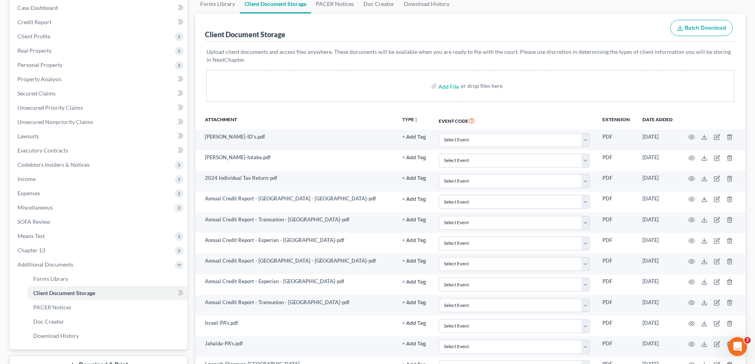
scroll to position [40, 0]
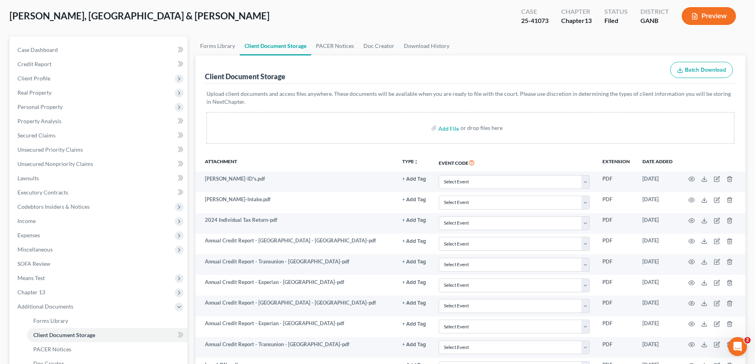
click at [704, 41] on ul "Forms Library Client Document Storage PACER Notices Doc Creator Download History" at bounding box center [470, 45] width 550 height 19
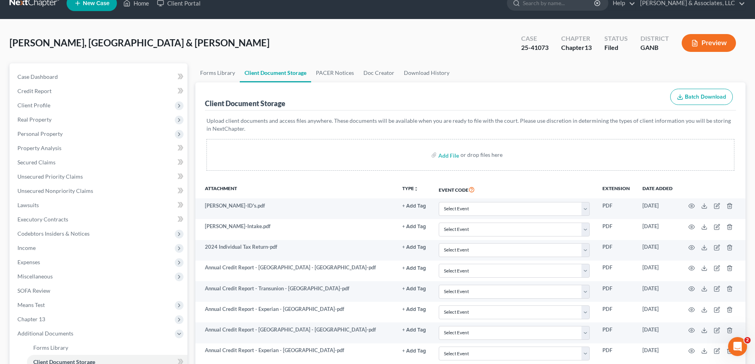
scroll to position [0, 0]
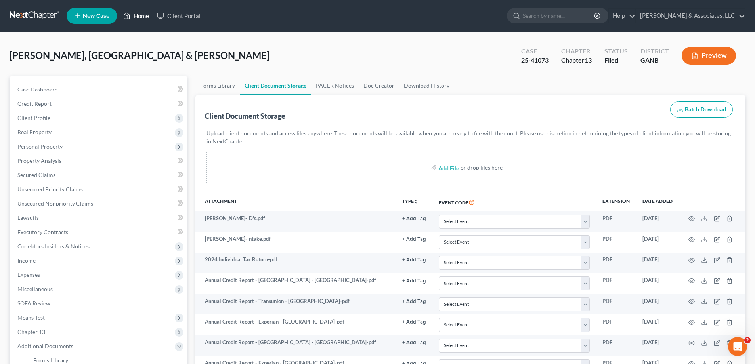
click at [142, 12] on link "Home" at bounding box center [136, 16] width 34 height 14
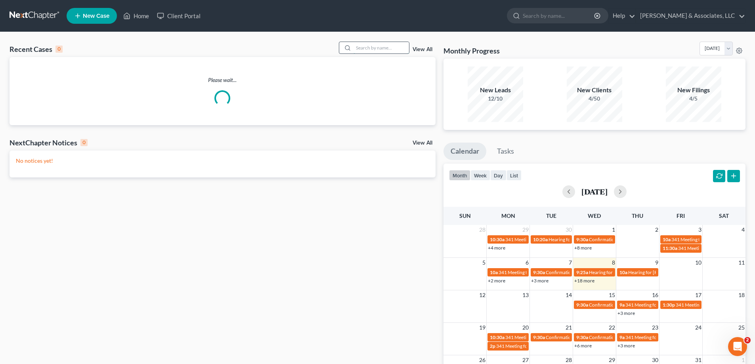
click at [397, 49] on input "search" at bounding box center [380, 47] width 55 height 11
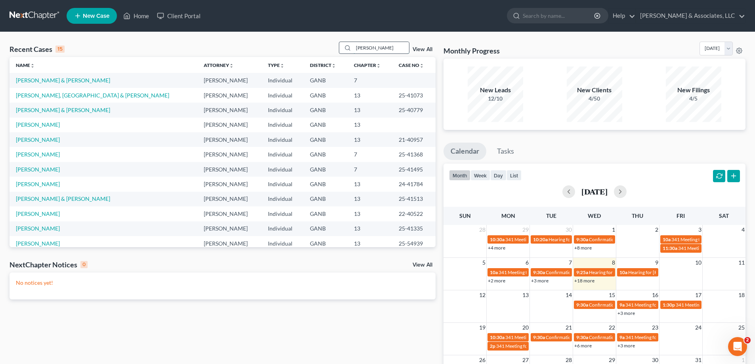
type input "[PERSON_NAME]"
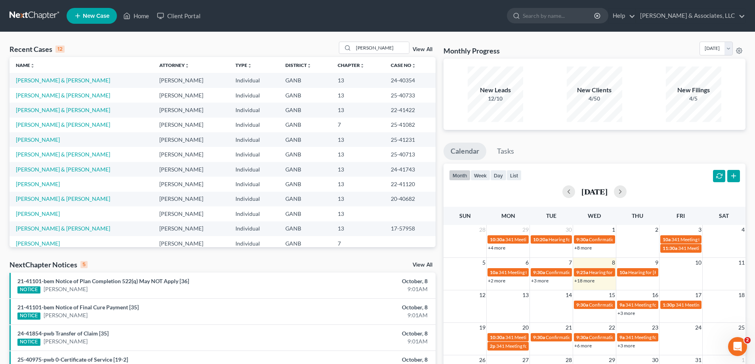
click at [53, 90] on td "[PERSON_NAME] & [PERSON_NAME]" at bounding box center [81, 95] width 143 height 15
click at [52, 94] on link "[PERSON_NAME] & [PERSON_NAME]" at bounding box center [63, 95] width 94 height 7
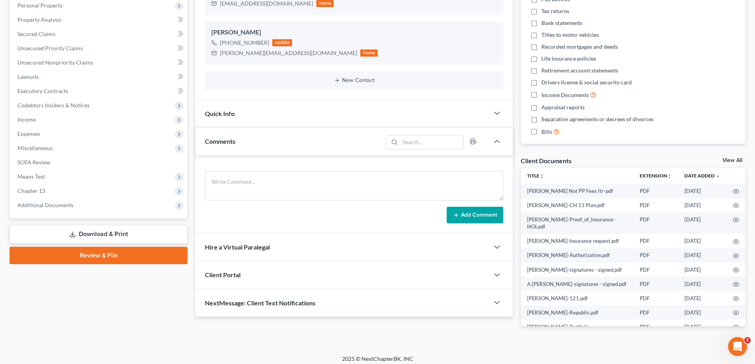
scroll to position [146, 0]
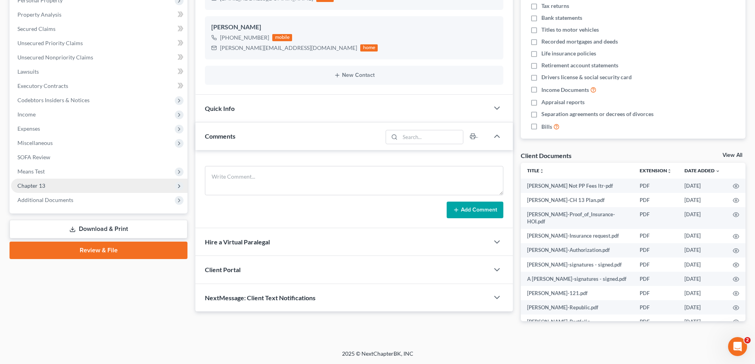
click at [51, 192] on span "Chapter 13" at bounding box center [99, 186] width 176 height 14
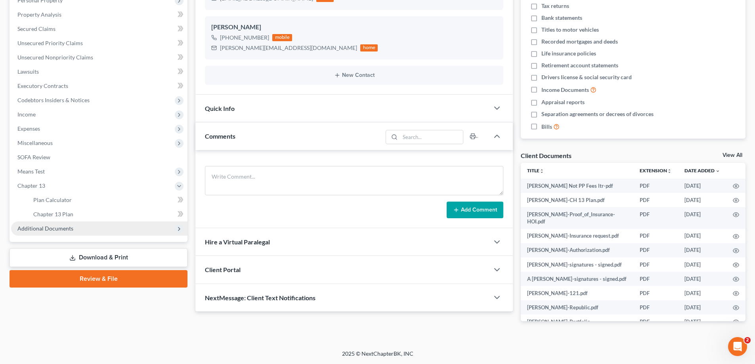
click at [40, 229] on span "Additional Documents" at bounding box center [45, 228] width 56 height 7
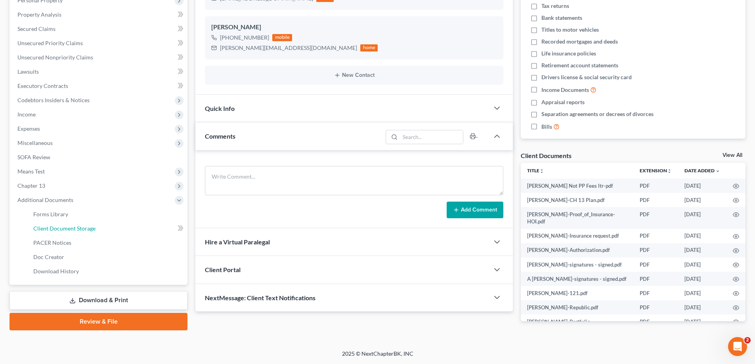
drag, startPoint x: 50, startPoint y: 228, endPoint x: 220, endPoint y: 226, distance: 170.3
click at [49, 228] on span "Client Document Storage" at bounding box center [64, 228] width 62 height 7
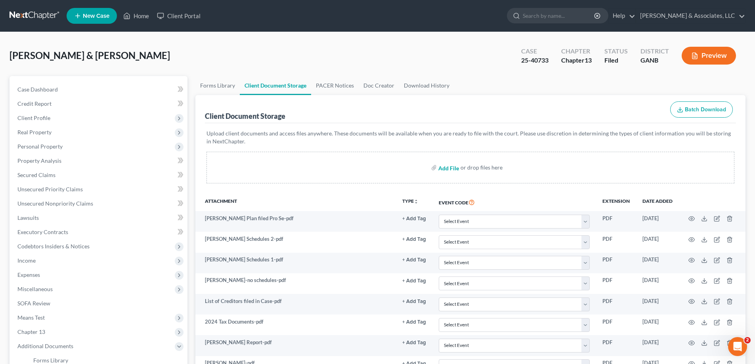
click at [444, 169] on input "file" at bounding box center [447, 167] width 19 height 14
type input "C:\fakepath\[PERSON_NAME] PP Fees ltr.pdf"
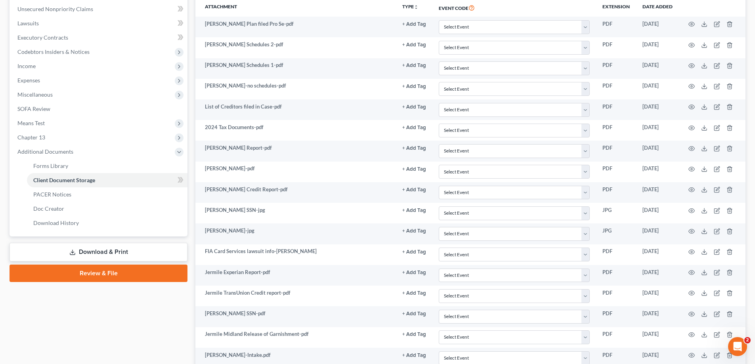
scroll to position [550, 0]
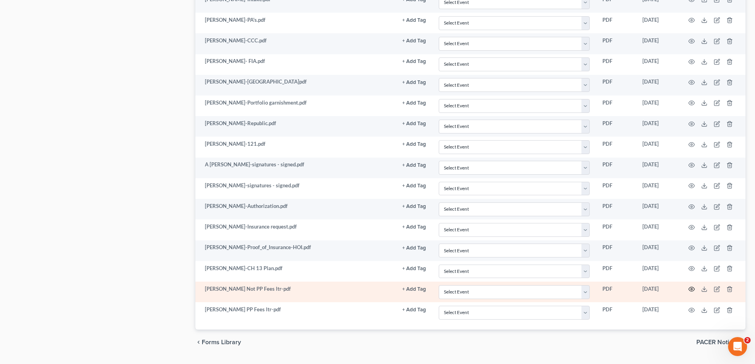
click at [692, 290] on circle "button" at bounding box center [691, 289] width 2 height 2
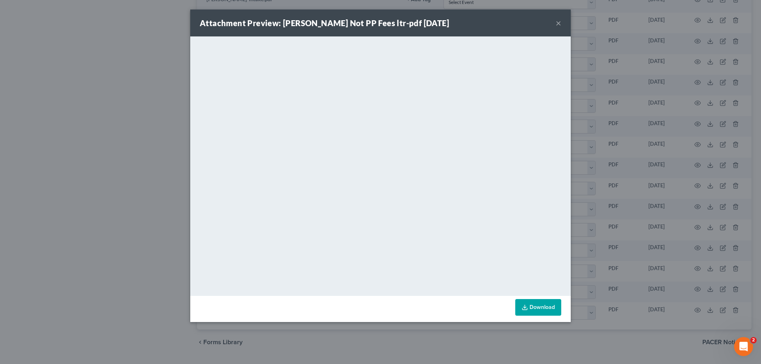
click at [557, 22] on button "×" at bounding box center [558, 23] width 6 height 10
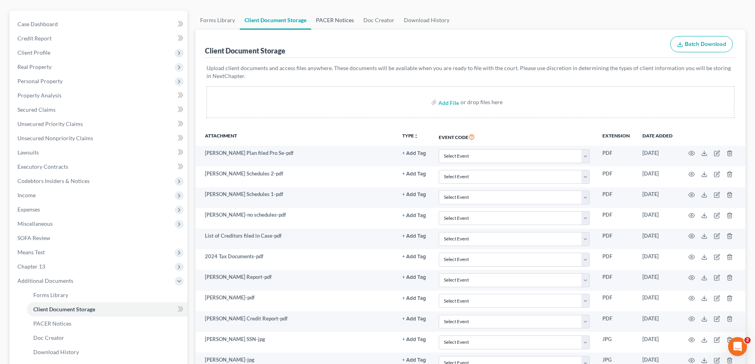
scroll to position [0, 0]
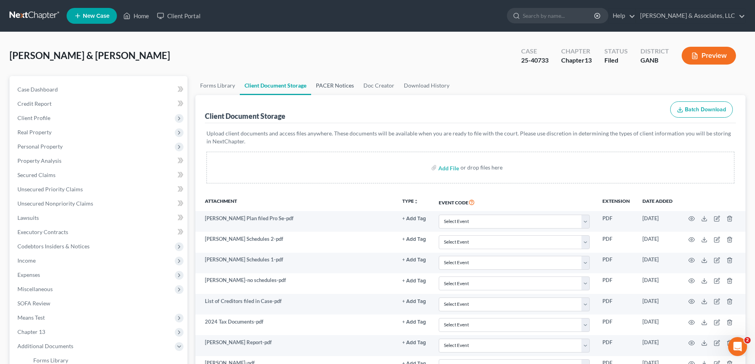
click at [345, 84] on link "PACER Notices" at bounding box center [335, 85] width 48 height 19
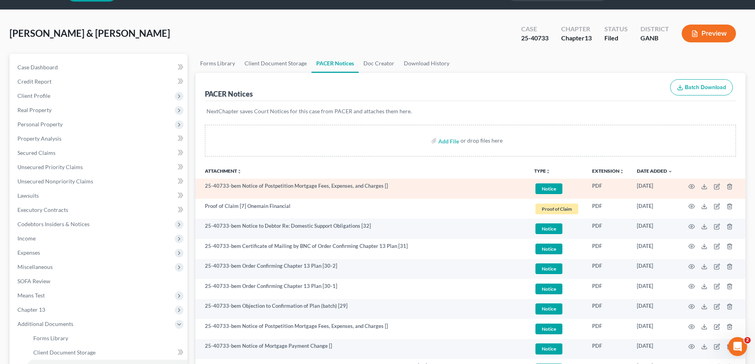
scroll to position [40, 0]
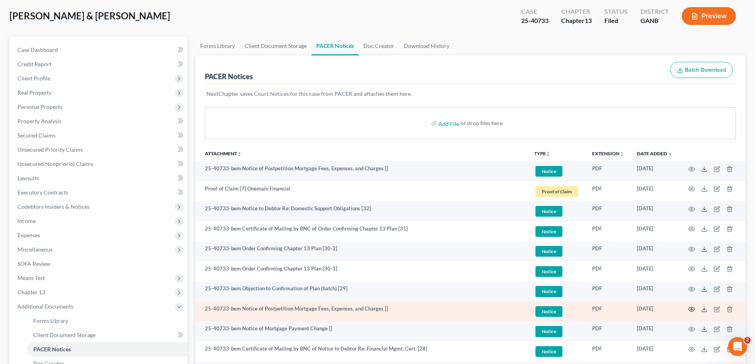
click at [692, 307] on td at bounding box center [712, 311] width 67 height 20
click at [691, 309] on circle "button" at bounding box center [691, 310] width 2 height 2
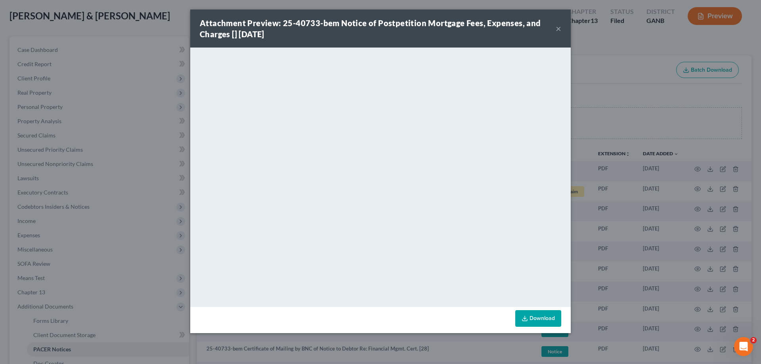
click at [558, 29] on button "×" at bounding box center [558, 29] width 6 height 10
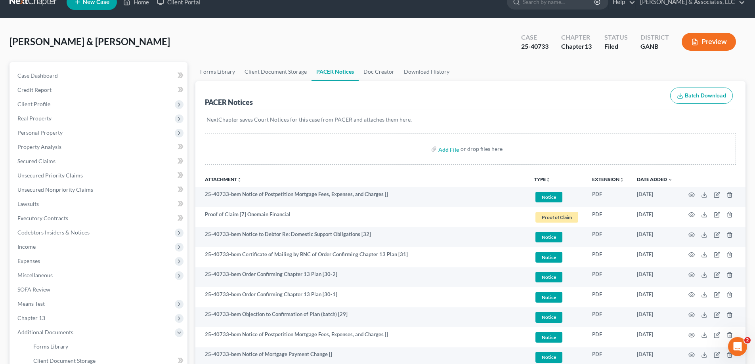
scroll to position [0, 0]
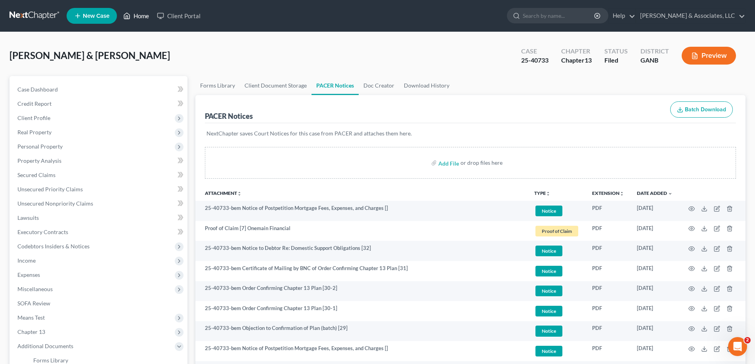
click at [147, 16] on link "Home" at bounding box center [136, 16] width 34 height 14
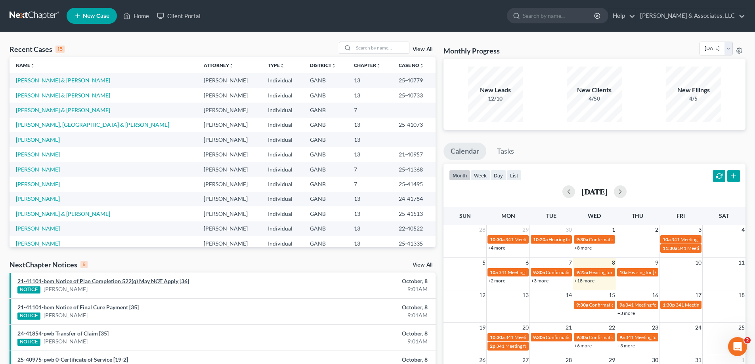
scroll to position [93, 0]
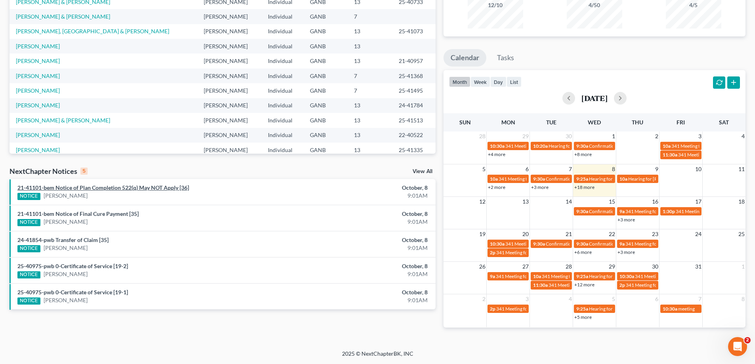
click at [93, 186] on link "21-41101-bem Notice of Plan Completion 522(q) May NOT Apply [36]" at bounding box center [103, 187] width 172 height 7
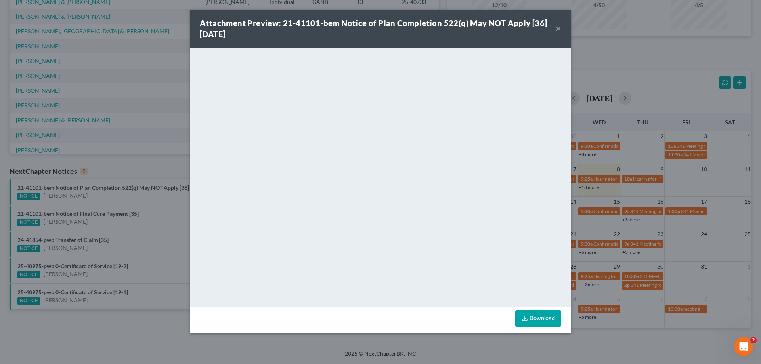
click at [556, 27] on button "×" at bounding box center [558, 29] width 6 height 10
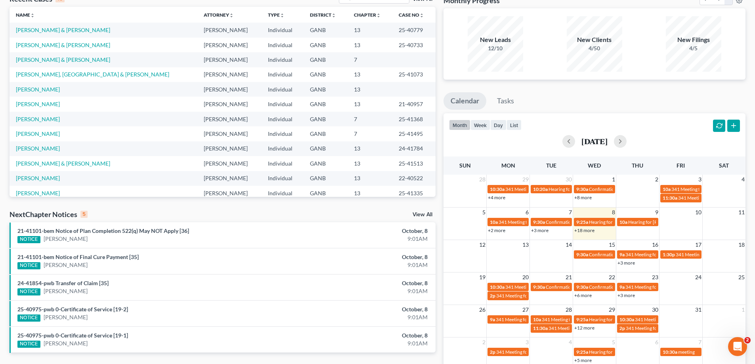
scroll to position [0, 0]
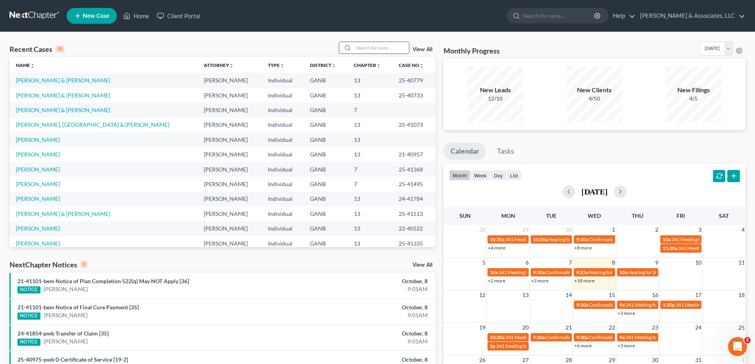
click at [371, 47] on input "search" at bounding box center [380, 47] width 55 height 11
type input "[PERSON_NAME]"
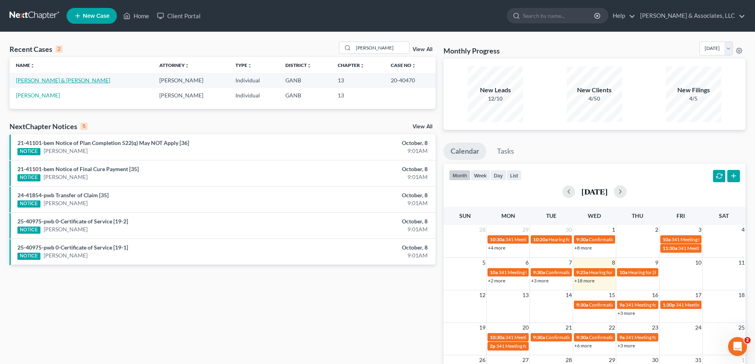
click at [51, 80] on link "[PERSON_NAME] & [PERSON_NAME]" at bounding box center [63, 80] width 94 height 7
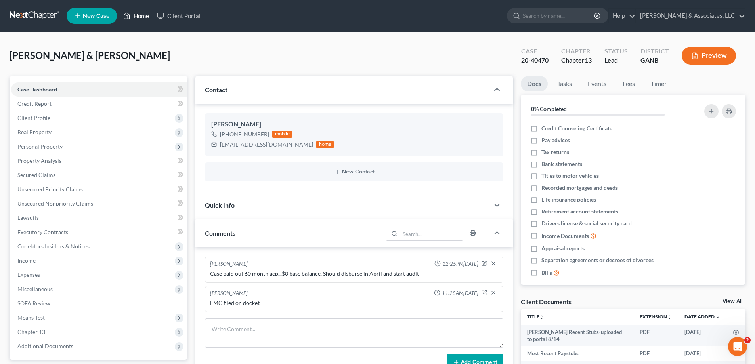
click at [145, 13] on link "Home" at bounding box center [136, 16] width 34 height 14
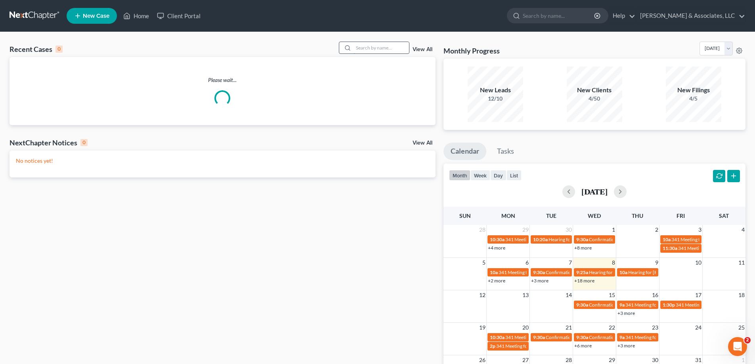
click at [398, 51] on input "search" at bounding box center [380, 47] width 55 height 11
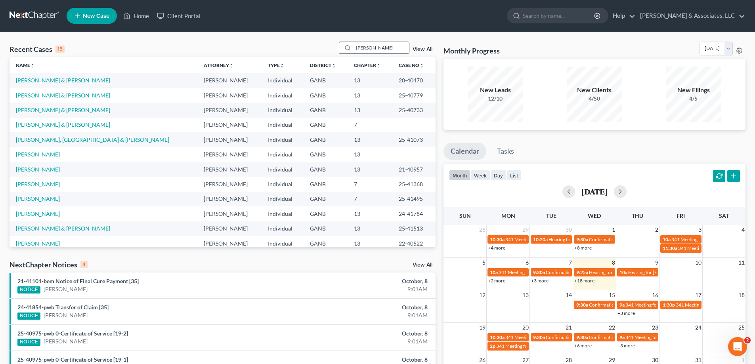
type input "[PERSON_NAME]"
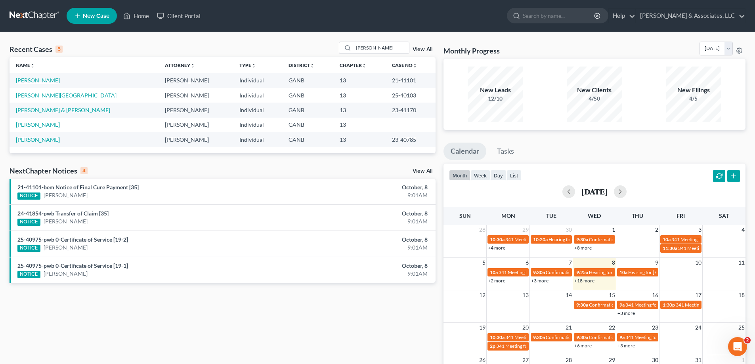
click at [26, 78] on link "[PERSON_NAME]" at bounding box center [38, 80] width 44 height 7
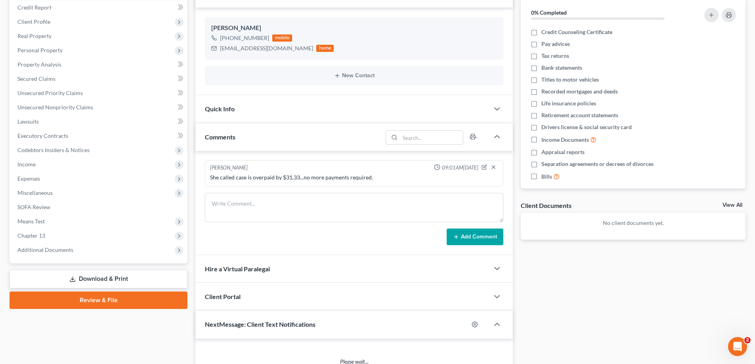
scroll to position [158, 0]
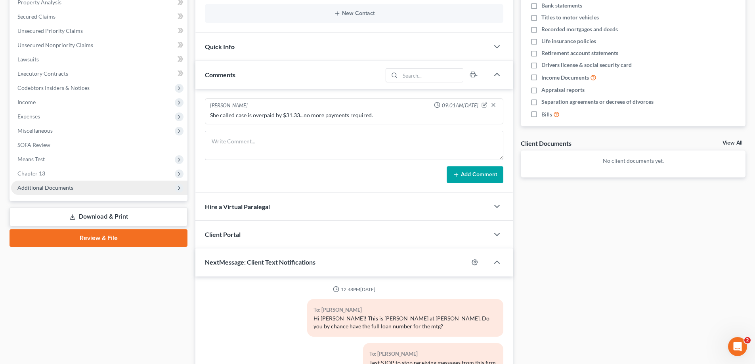
click at [46, 190] on span "Additional Documents" at bounding box center [45, 187] width 56 height 7
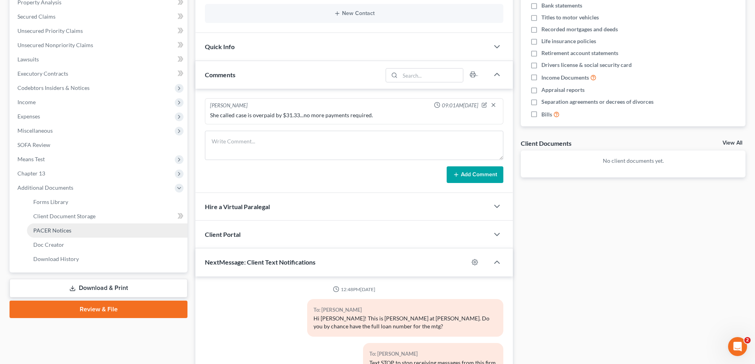
click at [57, 232] on span "PACER Notices" at bounding box center [52, 230] width 38 height 7
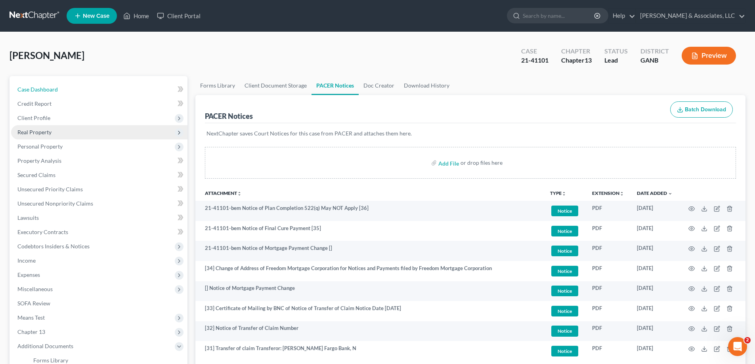
drag, startPoint x: 49, startPoint y: 86, endPoint x: 160, endPoint y: 132, distance: 119.7
click at [49, 86] on span "Case Dashboard" at bounding box center [37, 89] width 40 height 7
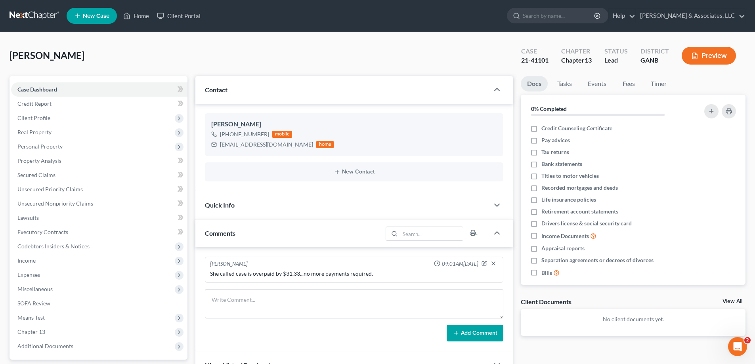
click at [733, 72] on div "[PERSON_NAME] Upgraded Case 21-41101 Chapter Chapter 13 Status Lead District GA…" at bounding box center [378, 59] width 736 height 34
drag, startPoint x: 140, startPoint y: 14, endPoint x: 325, endPoint y: 55, distance: 189.5
click at [140, 14] on link "Home" at bounding box center [136, 16] width 34 height 14
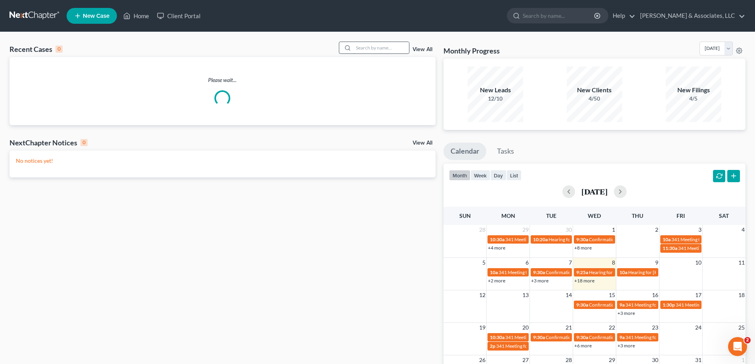
click at [366, 44] on input "search" at bounding box center [380, 47] width 55 height 11
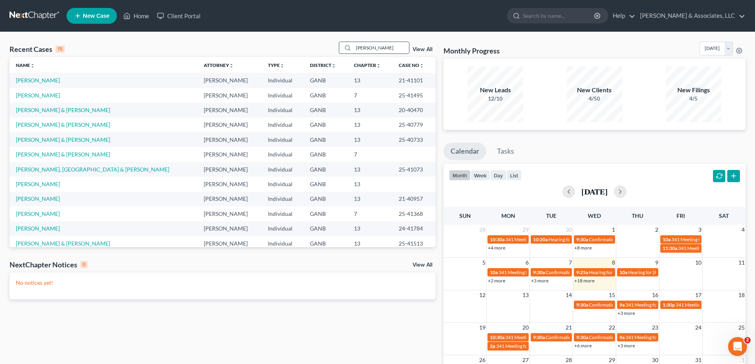
type input "[PERSON_NAME]"
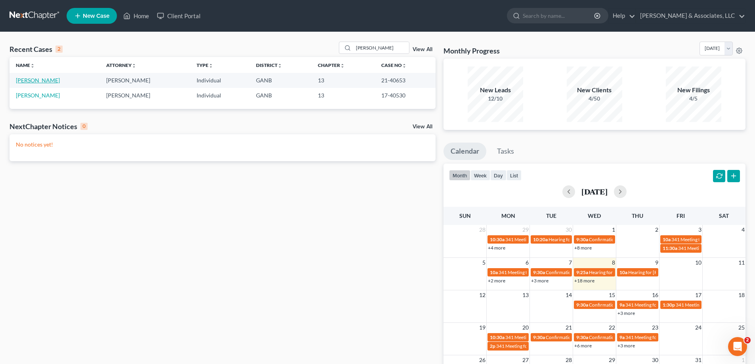
click at [48, 83] on link "[PERSON_NAME]" at bounding box center [38, 80] width 44 height 7
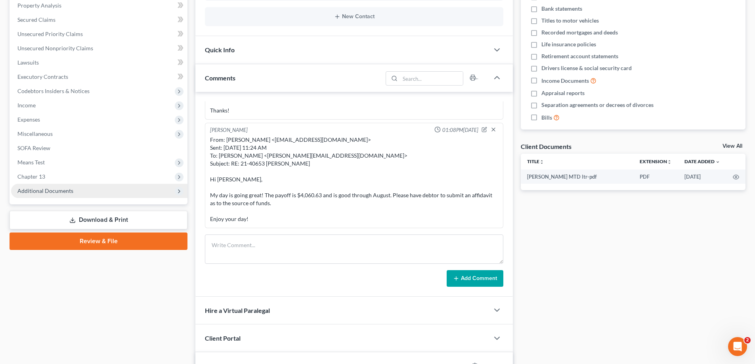
scroll to position [158, 0]
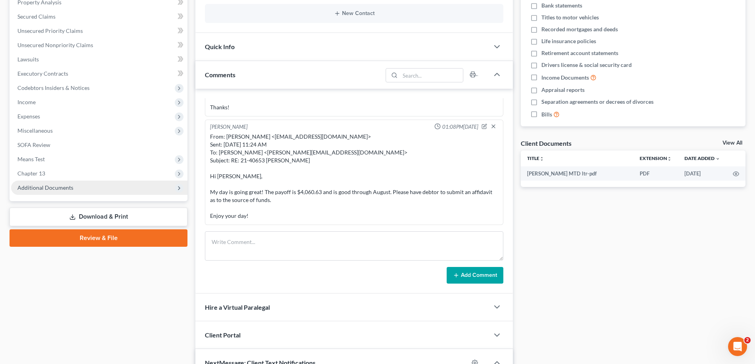
click at [59, 189] on span "Additional Documents" at bounding box center [45, 187] width 56 height 7
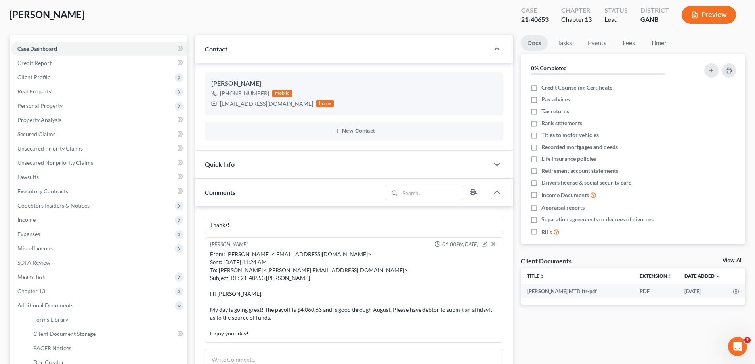
scroll to position [79, 0]
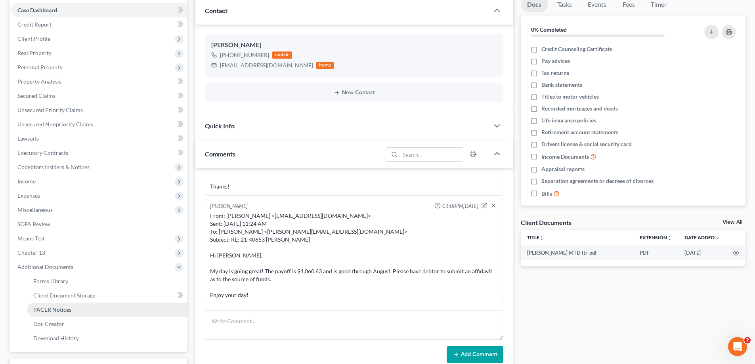
click at [55, 306] on span "PACER Notices" at bounding box center [52, 309] width 38 height 7
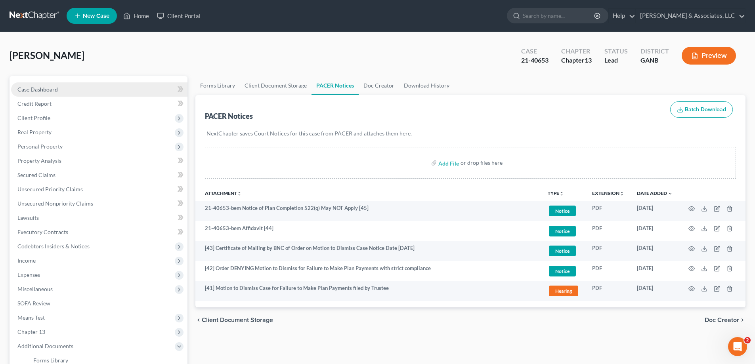
click at [59, 89] on link "Case Dashboard" at bounding box center [99, 89] width 176 height 14
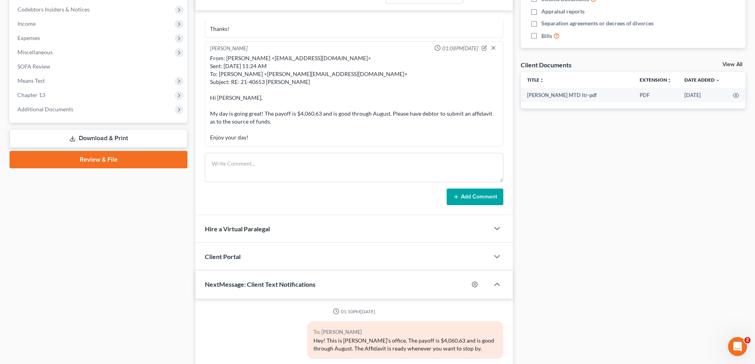
scroll to position [277, 0]
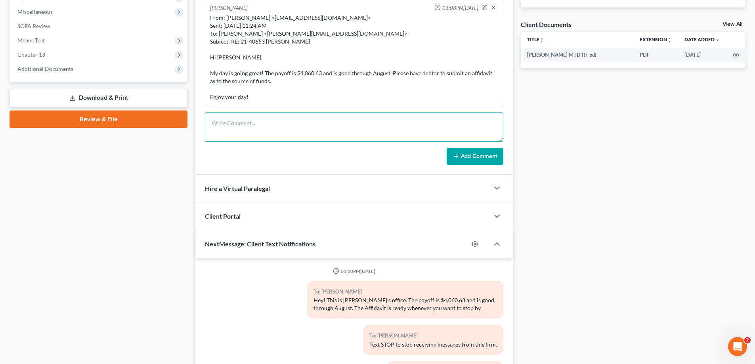
click at [272, 128] on textarea at bounding box center [354, 126] width 298 height 29
type textarea "Needs to take FMC"
click at [473, 156] on button "Add Comment" at bounding box center [474, 156] width 57 height 17
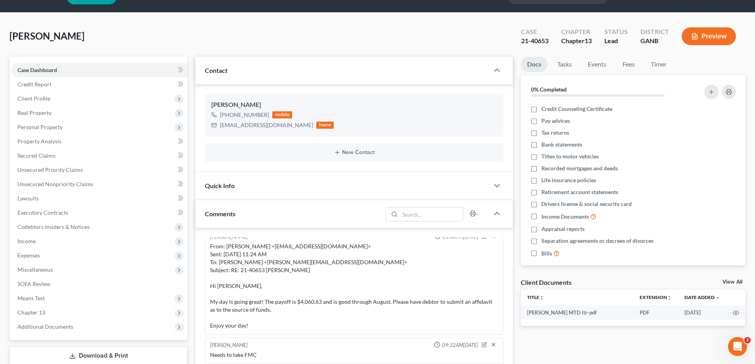
scroll to position [0, 0]
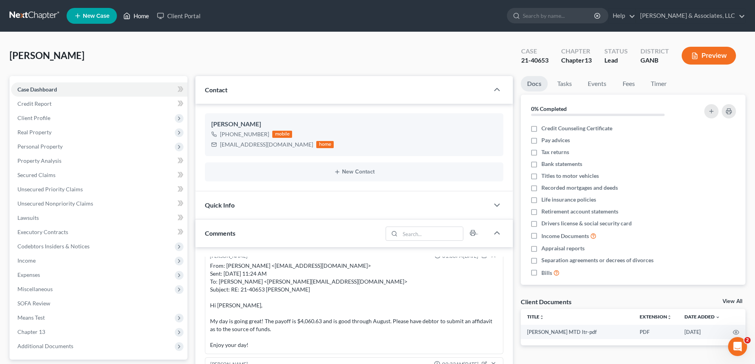
click at [142, 10] on link "Home" at bounding box center [136, 16] width 34 height 14
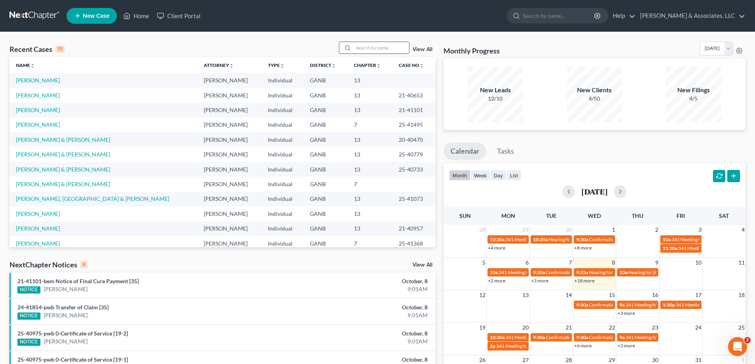
click at [400, 50] on input "search" at bounding box center [380, 47] width 55 height 11
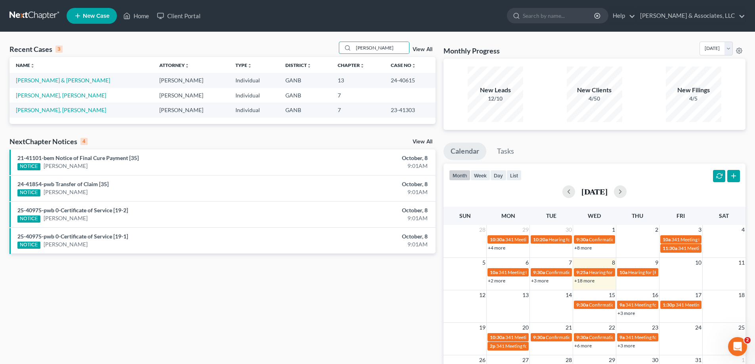
drag, startPoint x: 648, startPoint y: 31, endPoint x: 643, endPoint y: 37, distance: 7.4
click at [648, 31] on nav "Home New Case Client Portal [PERSON_NAME] & Associates, LLC [PERSON_NAME][EMAIL…" at bounding box center [377, 16] width 755 height 32
drag, startPoint x: 372, startPoint y: 44, endPoint x: 353, endPoint y: 48, distance: 18.9
click at [353, 48] on div "[PERSON_NAME]" at bounding box center [374, 48] width 71 height 12
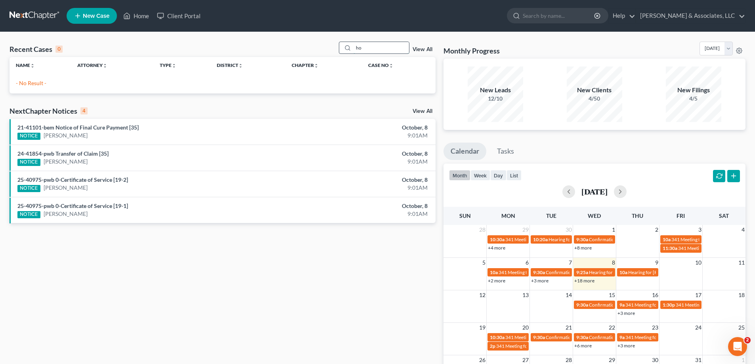
type input "h"
type input "[PERSON_NAME]"
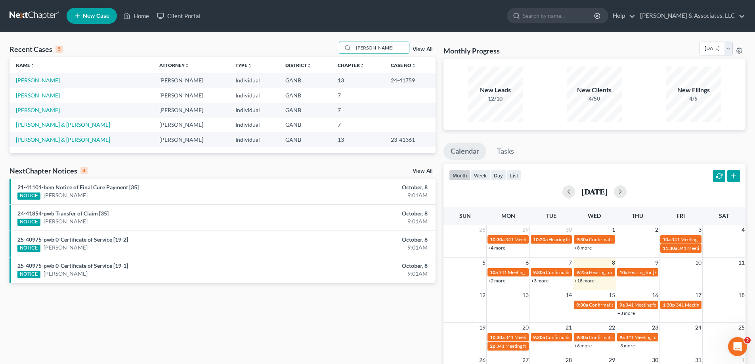
click at [25, 78] on link "[PERSON_NAME]" at bounding box center [38, 80] width 44 height 7
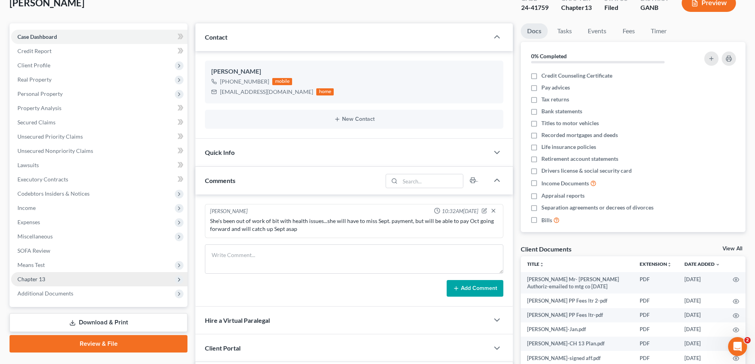
scroll to position [158, 0]
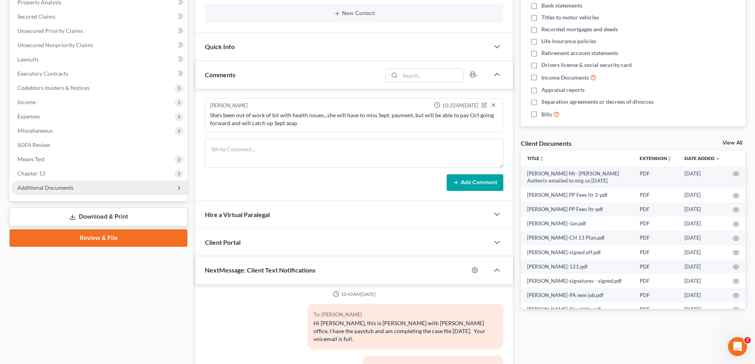
click at [55, 189] on span "Additional Documents" at bounding box center [45, 187] width 56 height 7
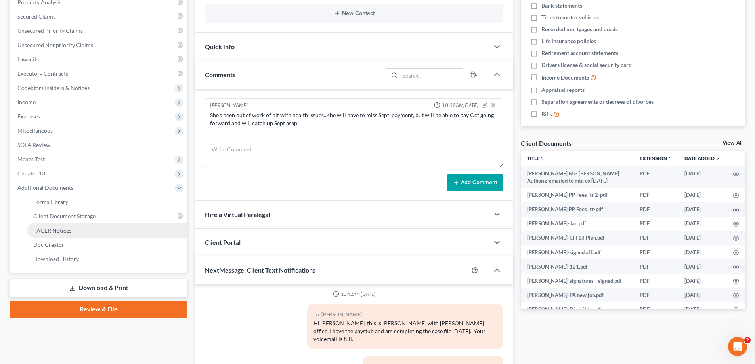
click at [38, 230] on span "PACER Notices" at bounding box center [52, 230] width 38 height 7
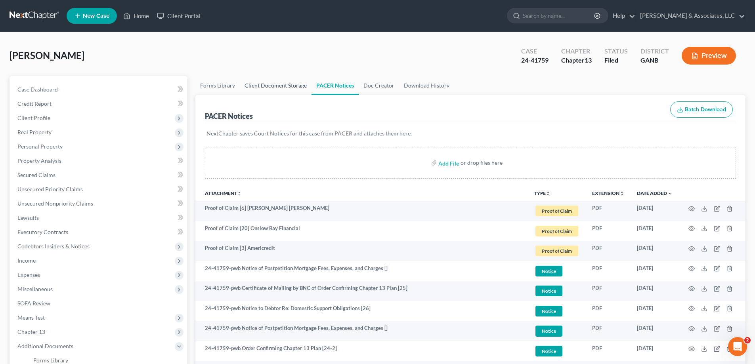
click at [261, 80] on link "Client Document Storage" at bounding box center [276, 85] width 72 height 19
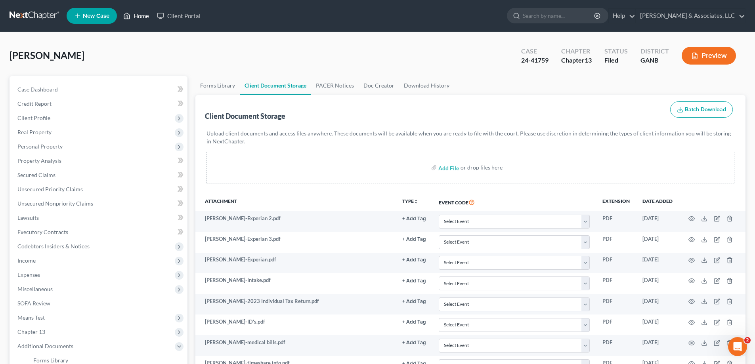
drag, startPoint x: 140, startPoint y: 14, endPoint x: 217, endPoint y: 48, distance: 84.3
click at [140, 14] on link "Home" at bounding box center [136, 16] width 34 height 14
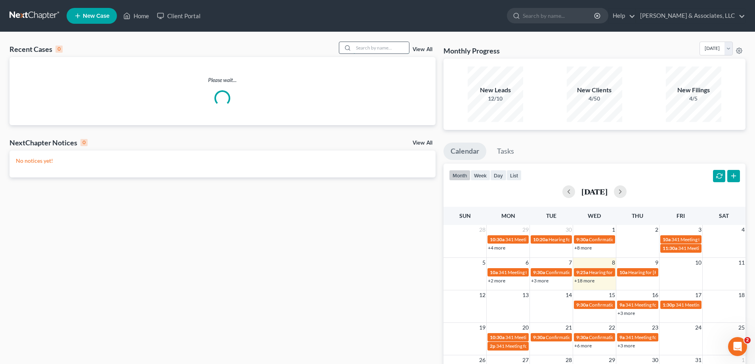
click at [383, 50] on input "search" at bounding box center [380, 47] width 55 height 11
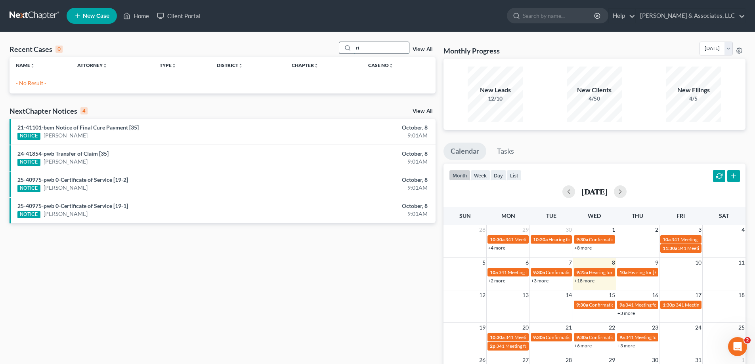
type input "r"
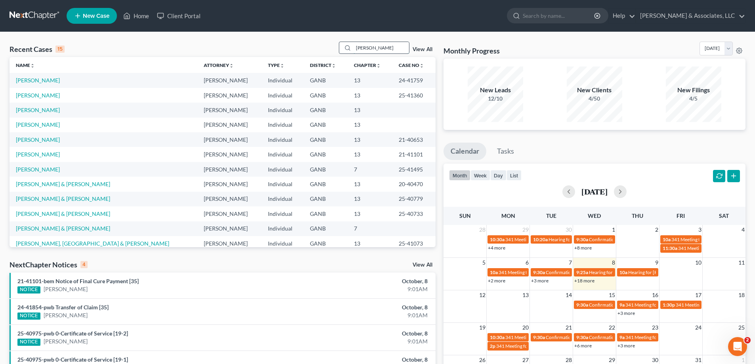
type input "[PERSON_NAME]"
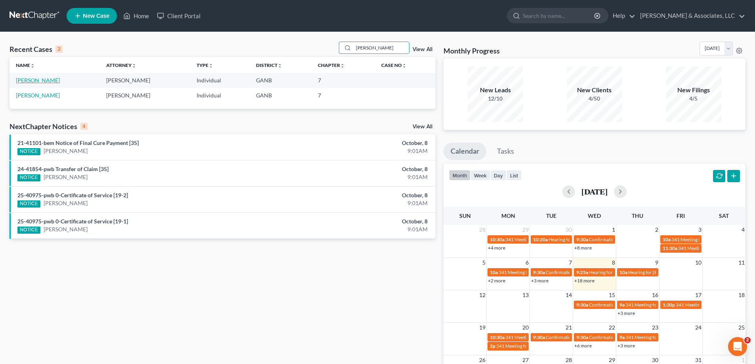
click at [27, 79] on link "[PERSON_NAME]" at bounding box center [38, 80] width 44 height 7
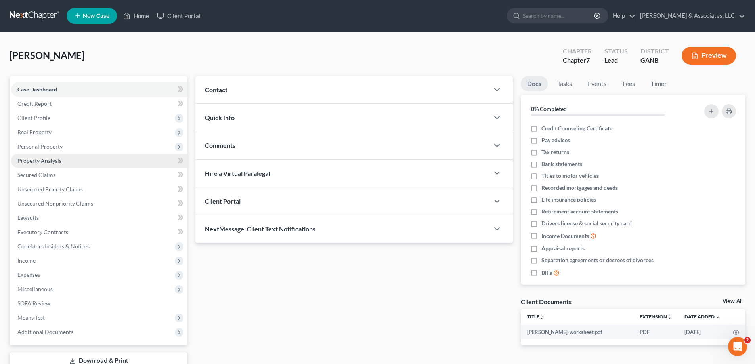
scroll to position [57, 0]
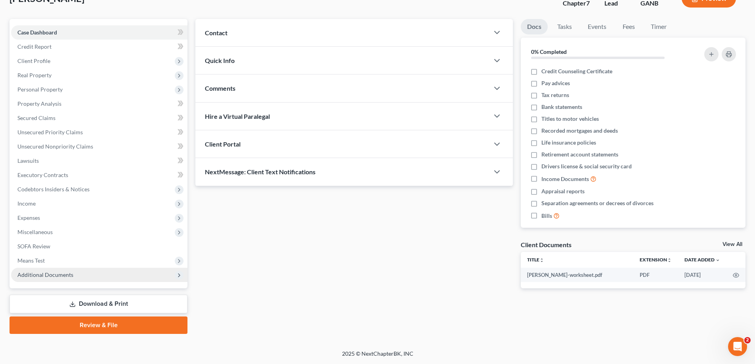
click at [29, 274] on span "Additional Documents" at bounding box center [45, 274] width 56 height 7
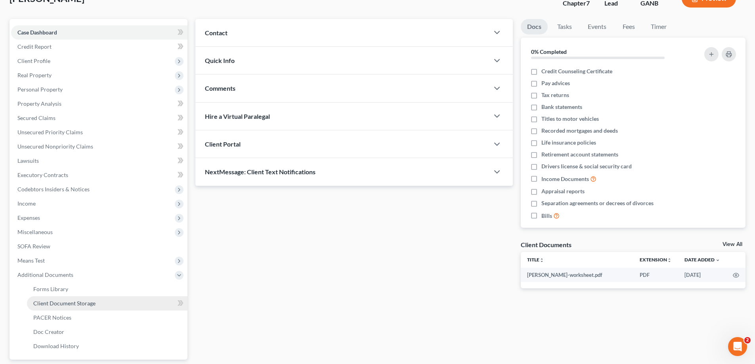
click at [53, 301] on span "Client Document Storage" at bounding box center [64, 303] width 62 height 7
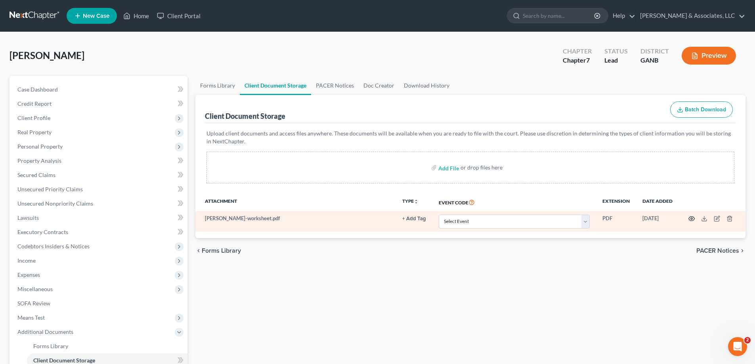
click at [690, 217] on icon "button" at bounding box center [691, 218] width 6 height 6
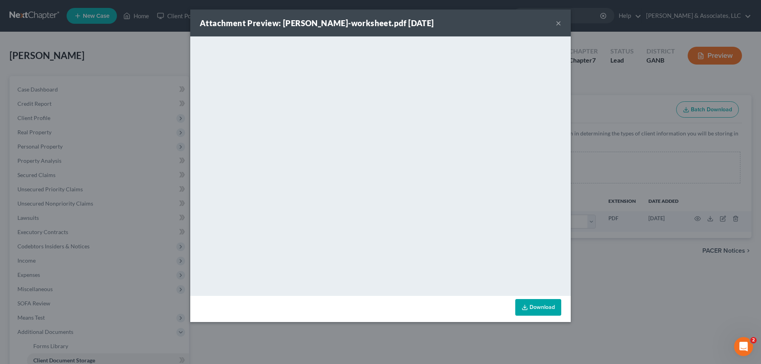
click at [558, 21] on button "×" at bounding box center [558, 23] width 6 height 10
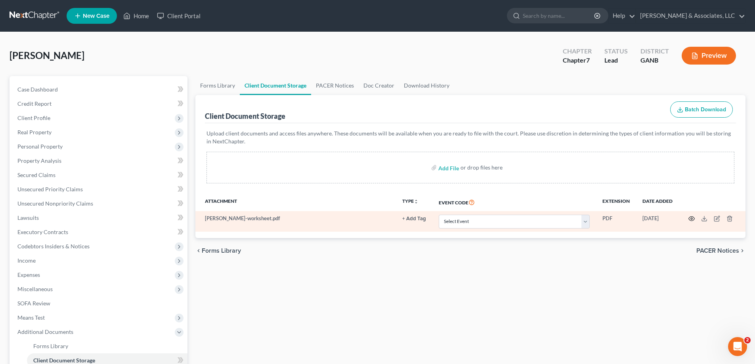
click at [690, 219] on icon "button" at bounding box center [691, 218] width 6 height 6
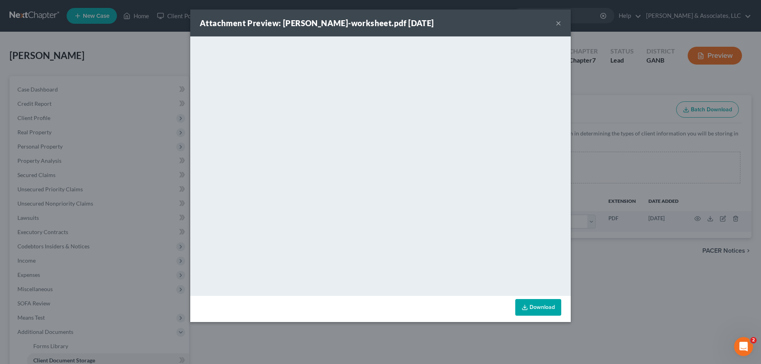
click at [557, 25] on button "×" at bounding box center [558, 23] width 6 height 10
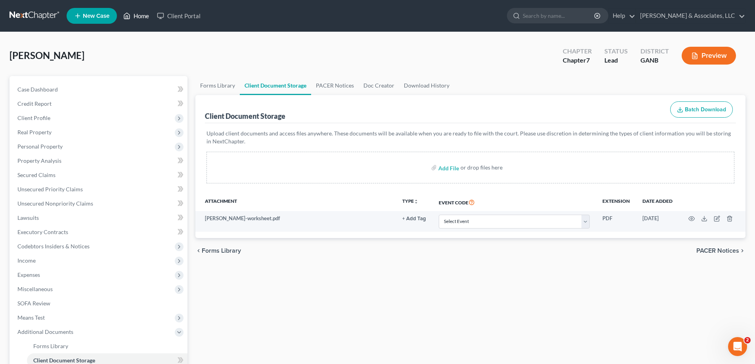
click at [139, 14] on link "Home" at bounding box center [136, 16] width 34 height 14
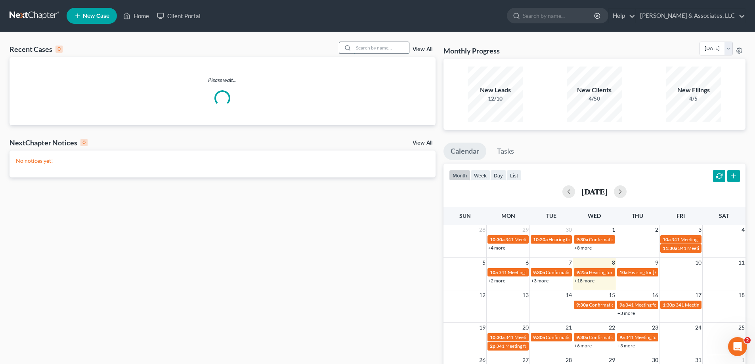
click at [366, 47] on input "search" at bounding box center [380, 47] width 55 height 11
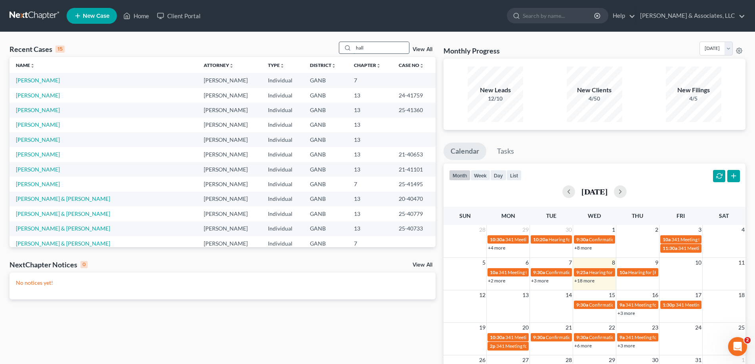
type input "hall"
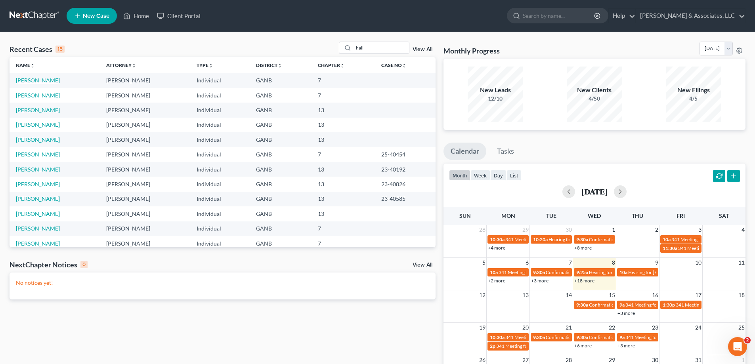
click at [35, 80] on link "[PERSON_NAME]" at bounding box center [38, 80] width 44 height 7
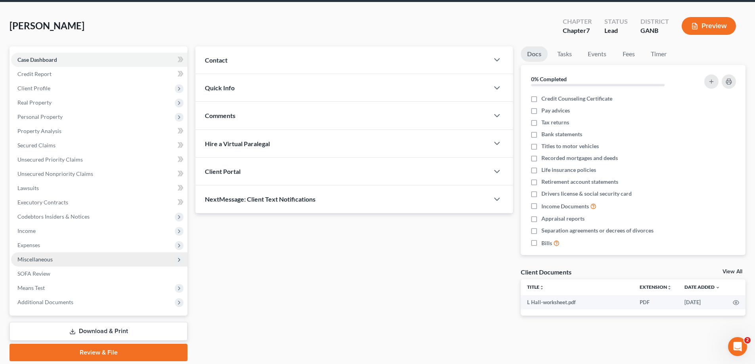
scroll to position [57, 0]
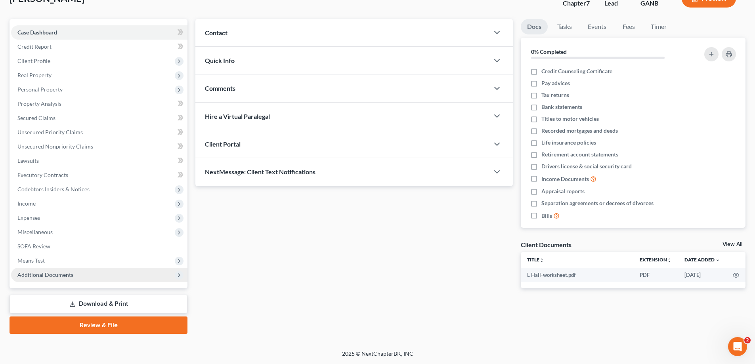
click at [58, 277] on span "Additional Documents" at bounding box center [45, 274] width 56 height 7
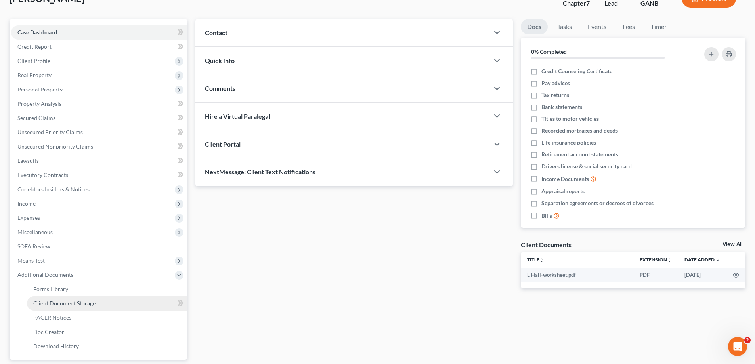
click at [57, 301] on span "Client Document Storage" at bounding box center [64, 303] width 62 height 7
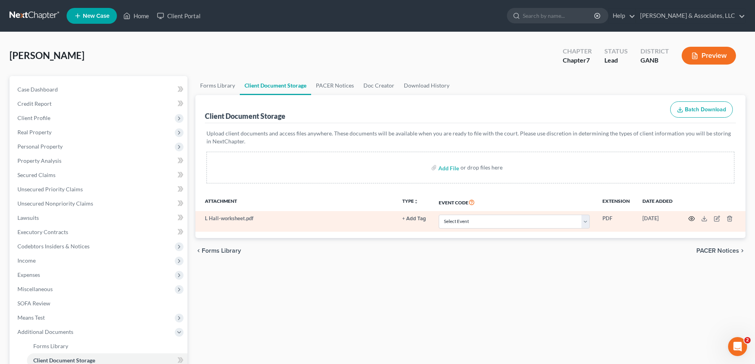
click at [691, 219] on circle "button" at bounding box center [691, 219] width 2 height 2
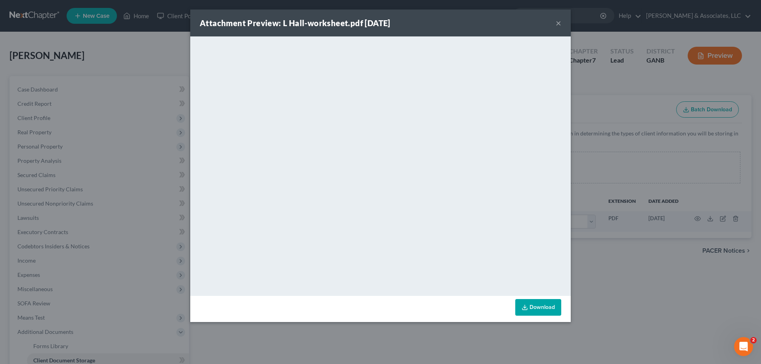
click at [558, 21] on button "×" at bounding box center [558, 23] width 6 height 10
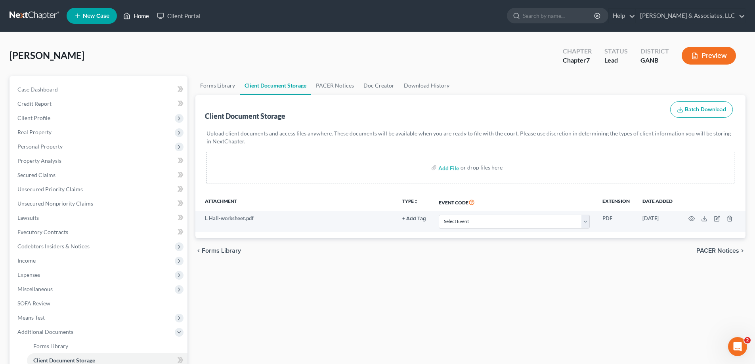
click at [133, 18] on link "Home" at bounding box center [136, 16] width 34 height 14
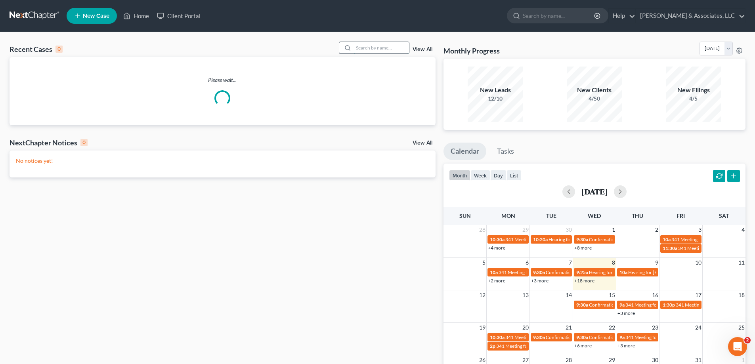
click at [366, 50] on input "search" at bounding box center [380, 47] width 55 height 11
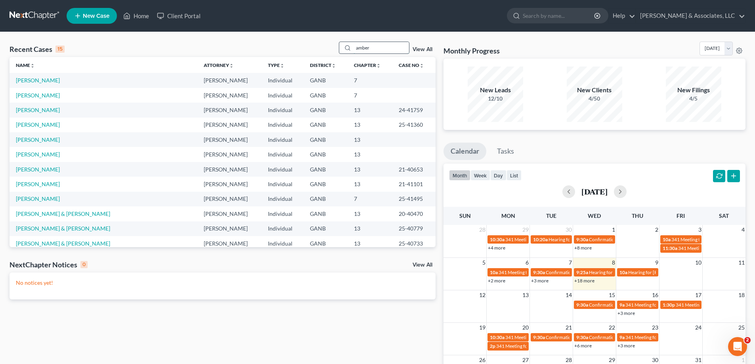
type input "amber"
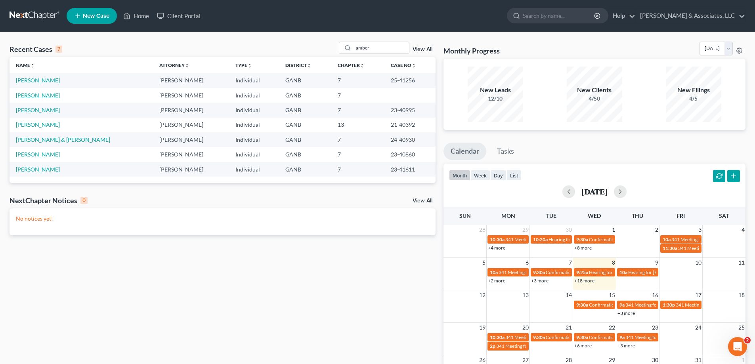
click at [29, 97] on link "[PERSON_NAME]" at bounding box center [38, 95] width 44 height 7
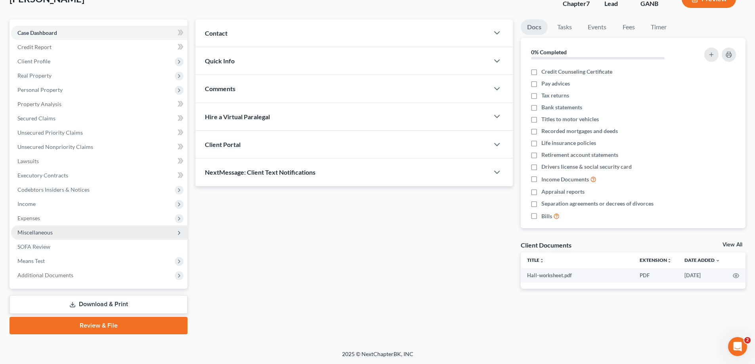
scroll to position [57, 0]
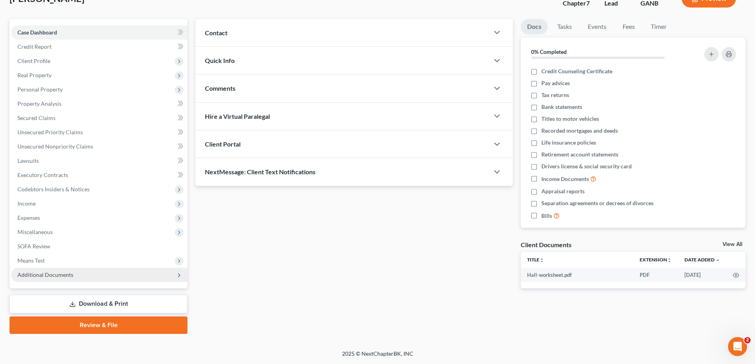
click at [30, 276] on span "Additional Documents" at bounding box center [45, 274] width 56 height 7
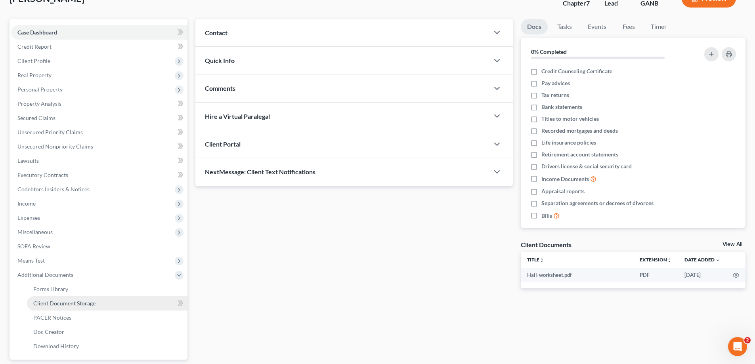
click at [53, 306] on span "Client Document Storage" at bounding box center [64, 303] width 62 height 7
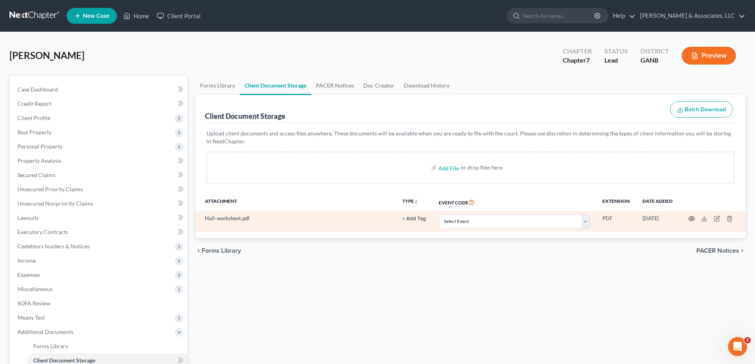
click at [692, 216] on icon "button" at bounding box center [691, 218] width 6 height 6
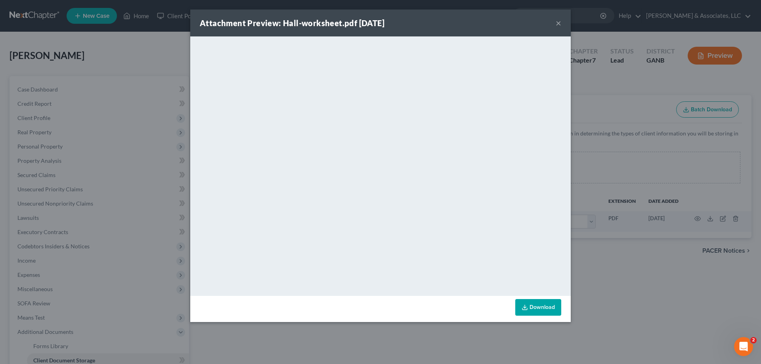
click at [557, 22] on button "×" at bounding box center [558, 23] width 6 height 10
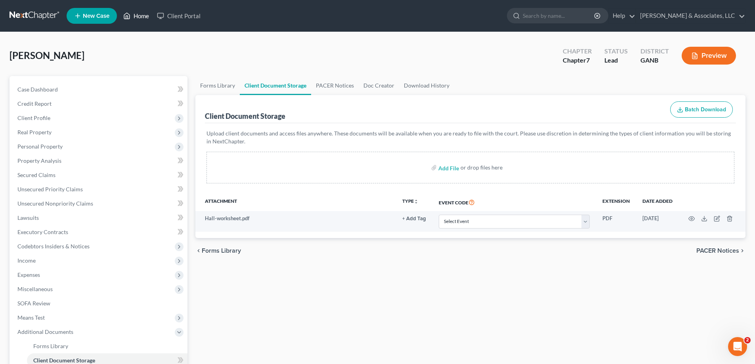
click at [143, 13] on link "Home" at bounding box center [136, 16] width 34 height 14
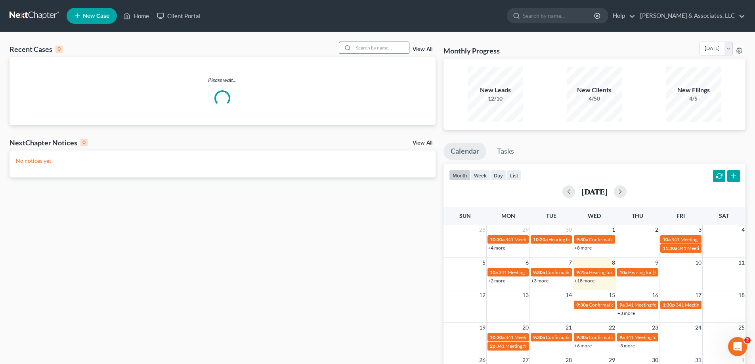
click at [389, 48] on input "search" at bounding box center [380, 47] width 55 height 11
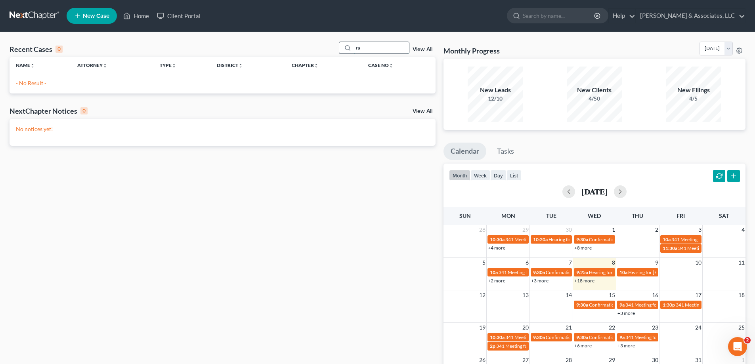
type input "r"
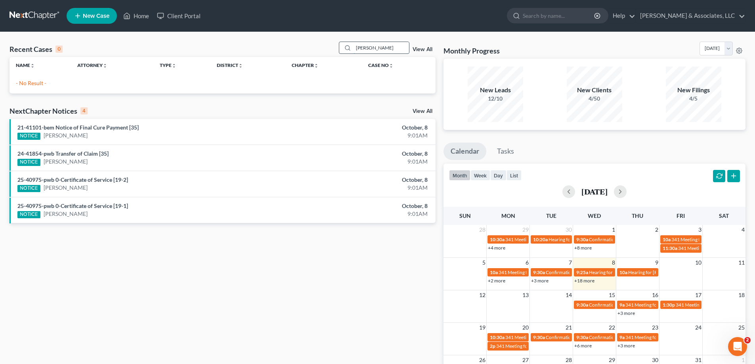
type input "[PERSON_NAME]"
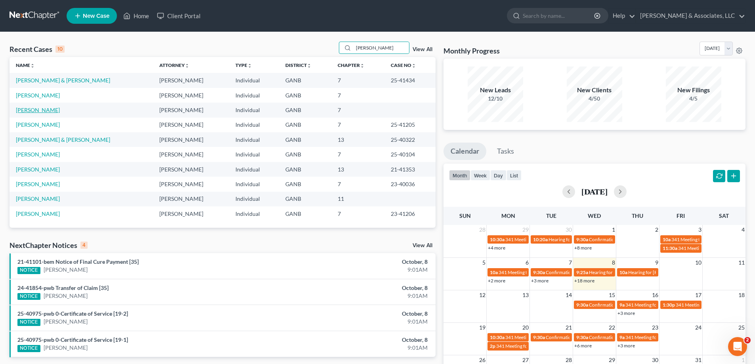
click at [29, 111] on link "[PERSON_NAME]" at bounding box center [38, 110] width 44 height 7
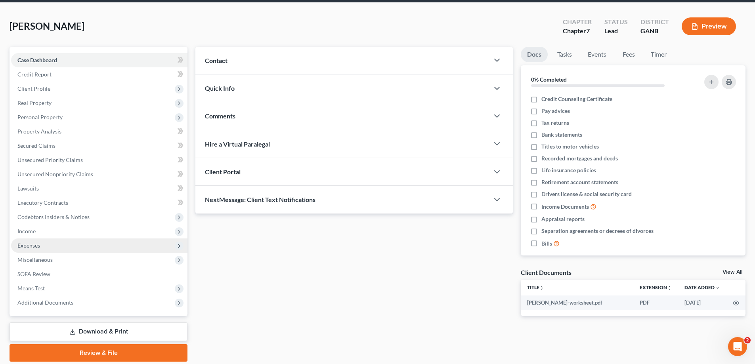
scroll to position [57, 0]
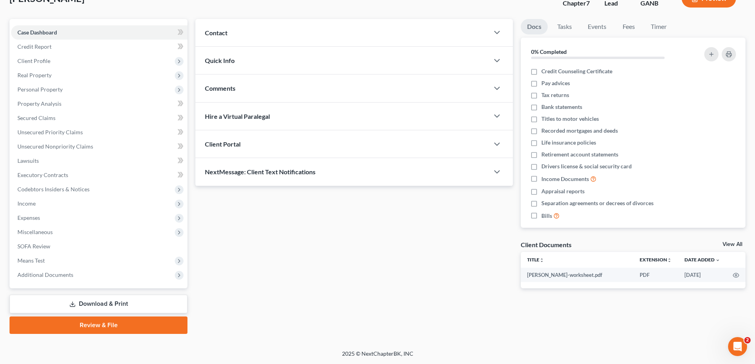
drag, startPoint x: 36, startPoint y: 276, endPoint x: 59, endPoint y: 293, distance: 28.8
click at [36, 277] on span "Additional Documents" at bounding box center [45, 274] width 56 height 7
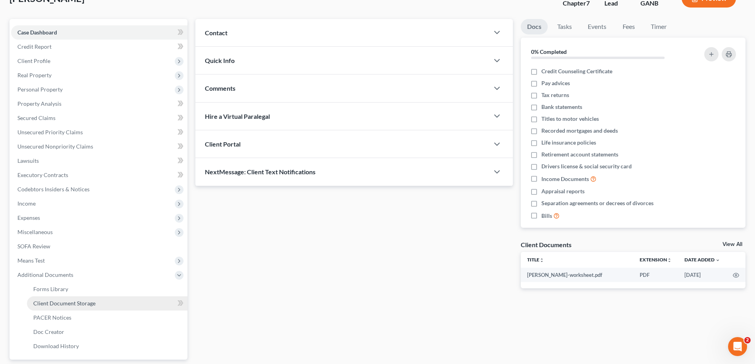
click at [57, 301] on span "Client Document Storage" at bounding box center [64, 303] width 62 height 7
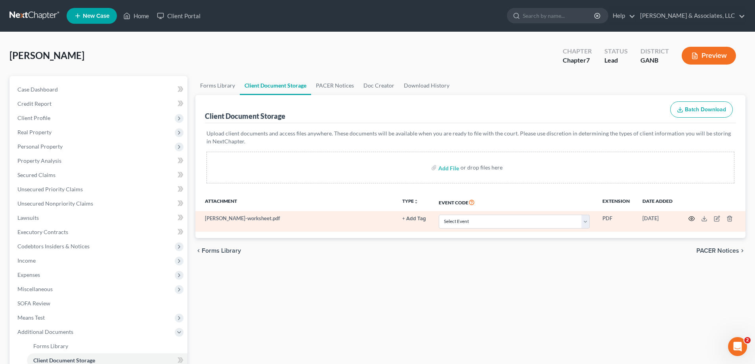
click at [691, 218] on circle "button" at bounding box center [691, 219] width 2 height 2
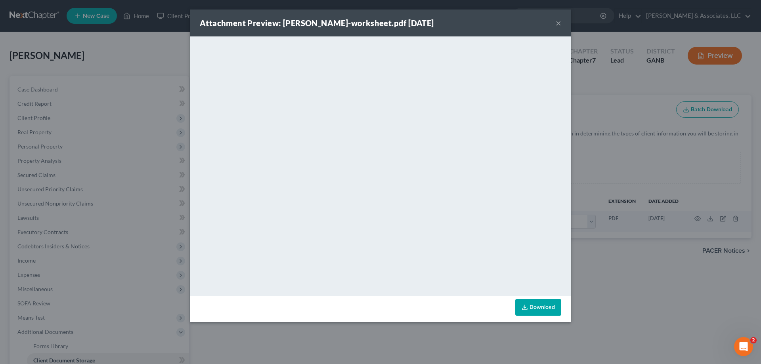
click at [557, 24] on button "×" at bounding box center [558, 23] width 6 height 10
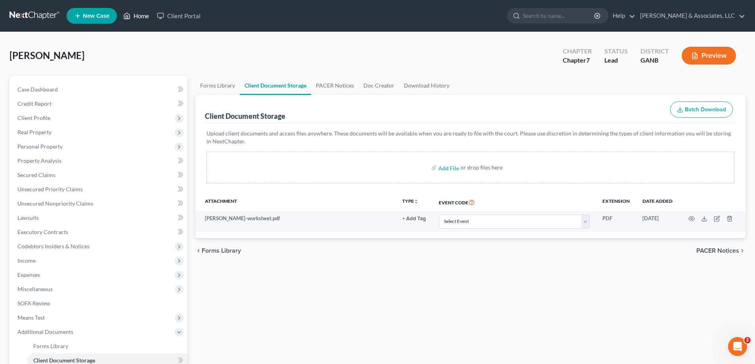
click at [142, 17] on link "Home" at bounding box center [136, 16] width 34 height 14
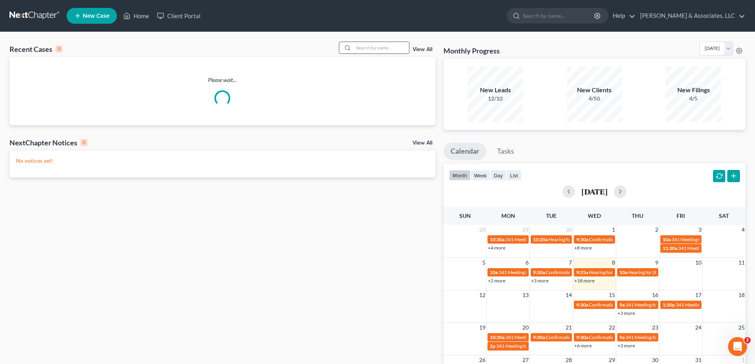
click at [368, 48] on input "search" at bounding box center [380, 47] width 55 height 11
type input "t"
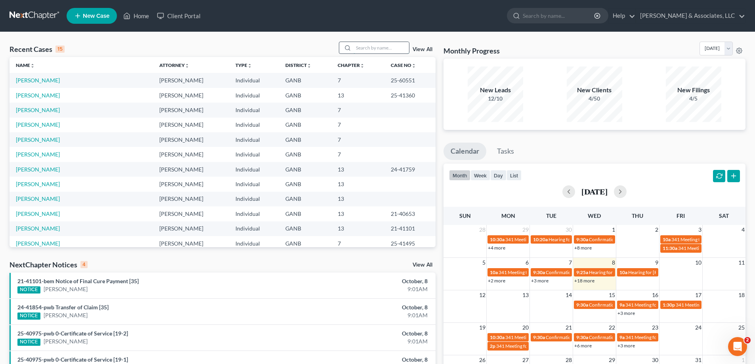
click at [376, 51] on input "search" at bounding box center [380, 47] width 55 height 11
type input "hall"
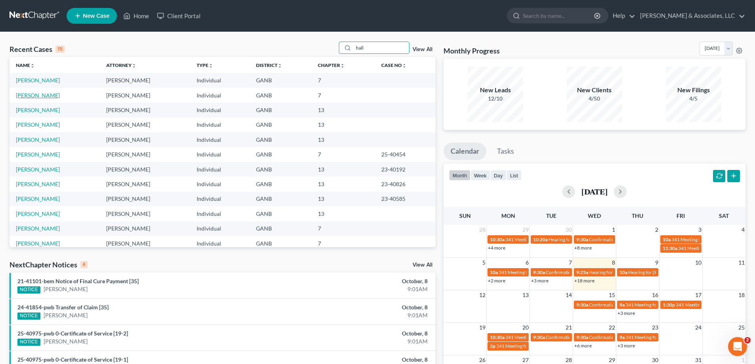
click at [17, 95] on link "[PERSON_NAME]" at bounding box center [38, 95] width 44 height 7
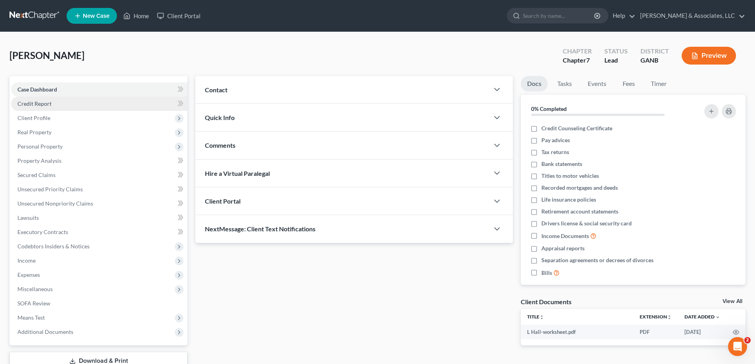
click at [29, 103] on span "Credit Report" at bounding box center [34, 103] width 34 height 7
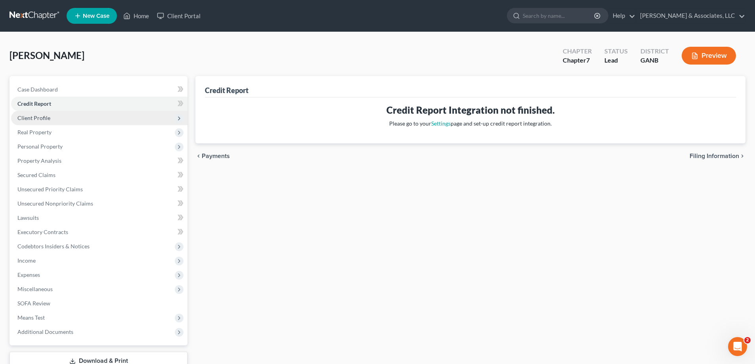
click at [22, 115] on span "Client Profile" at bounding box center [33, 117] width 33 height 7
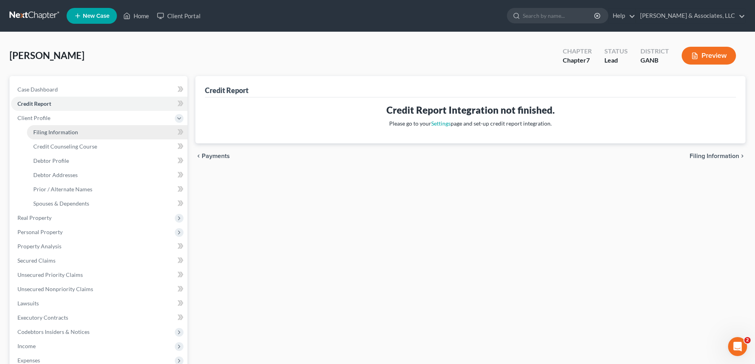
click at [60, 131] on span "Filing Information" at bounding box center [55, 132] width 45 height 7
select select "1"
select select "0"
select select "10"
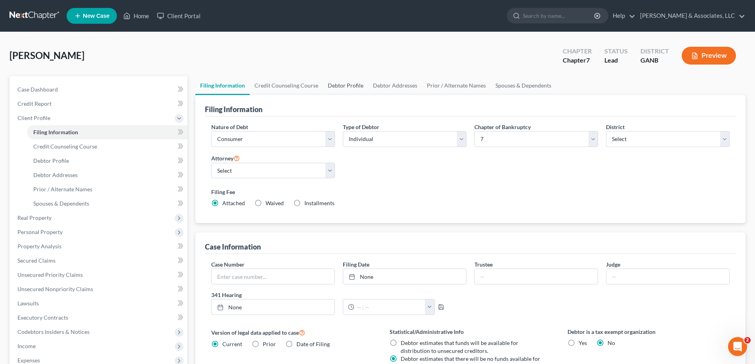
click at [340, 82] on link "Debtor Profile" at bounding box center [345, 85] width 45 height 19
select select "0"
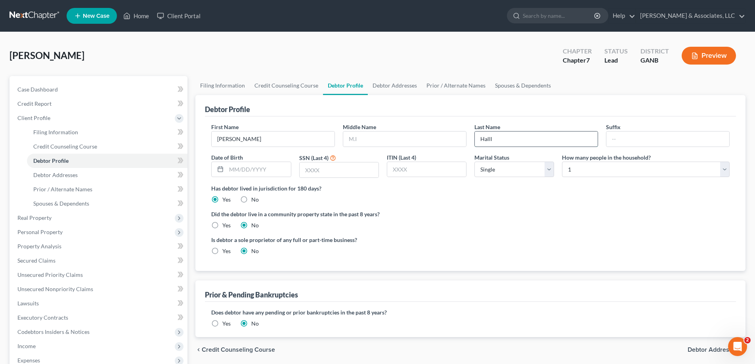
click at [506, 139] on input "Halll" at bounding box center [536, 139] width 123 height 15
type input "Hall"
click at [61, 88] on link "Case Dashboard" at bounding box center [99, 89] width 176 height 14
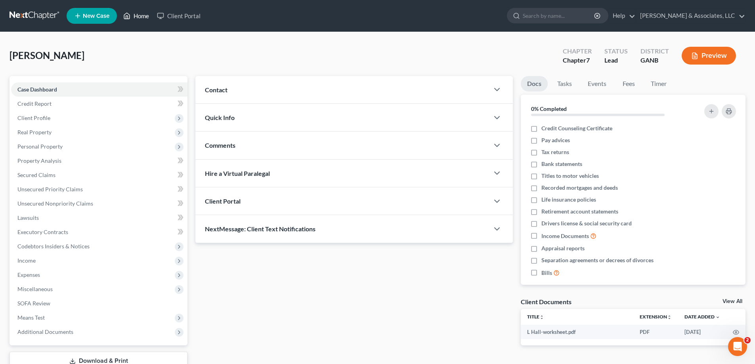
click at [141, 16] on link "Home" at bounding box center [136, 16] width 34 height 14
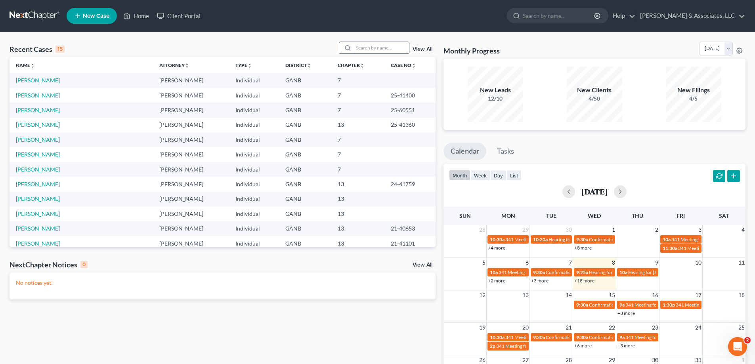
click at [393, 49] on input "search" at bounding box center [380, 47] width 55 height 11
type input "[PERSON_NAME]"
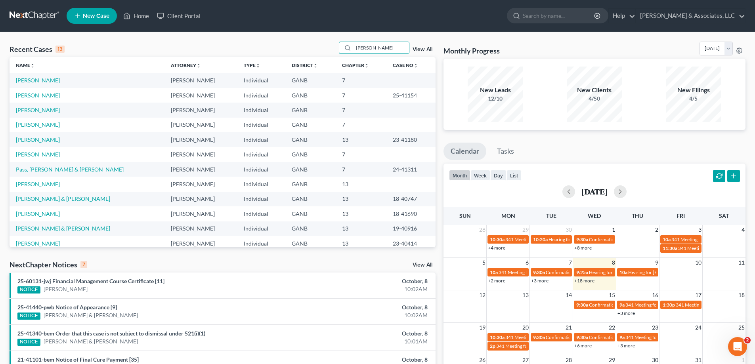
scroll to position [25, 0]
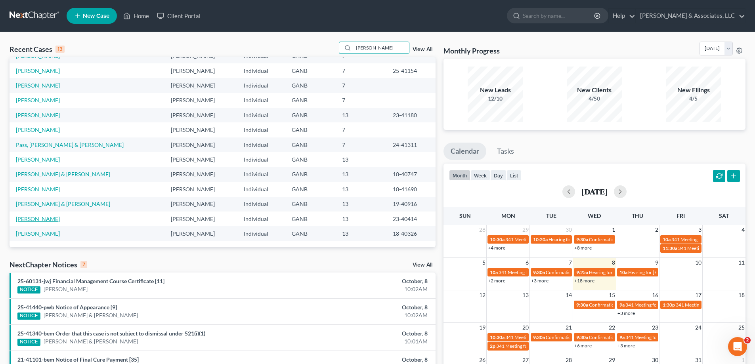
click at [35, 219] on link "[PERSON_NAME]" at bounding box center [38, 218] width 44 height 7
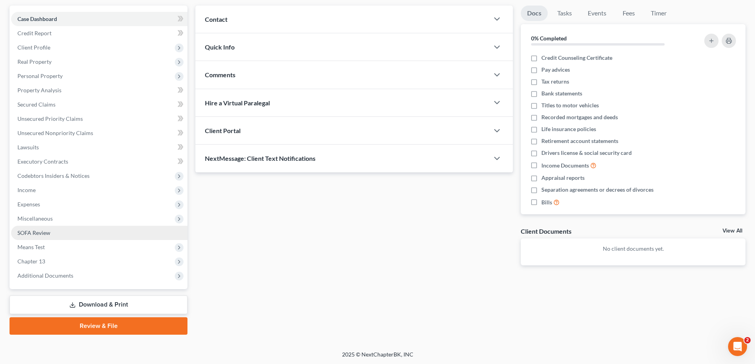
scroll to position [71, 0]
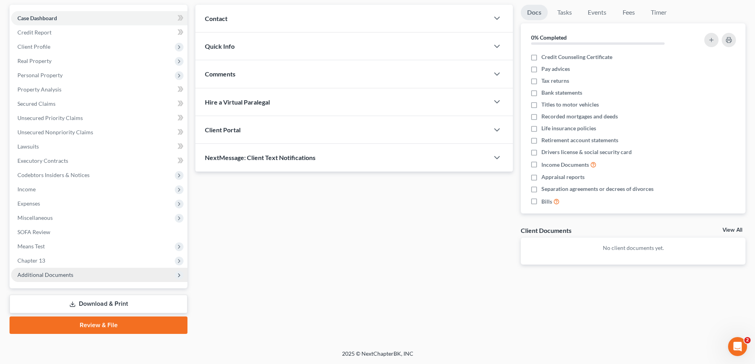
click at [36, 271] on span "Additional Documents" at bounding box center [45, 274] width 56 height 7
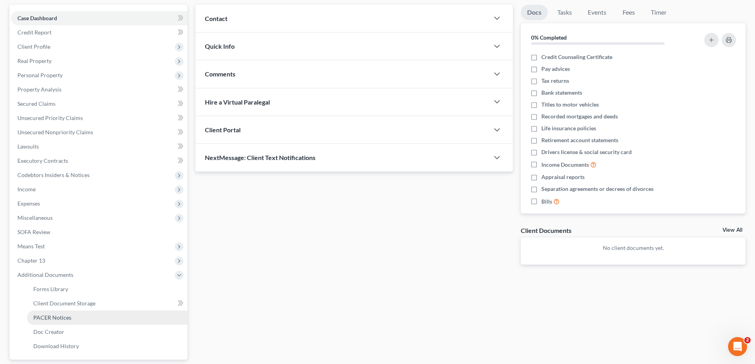
click at [37, 314] on span "PACER Notices" at bounding box center [52, 317] width 38 height 7
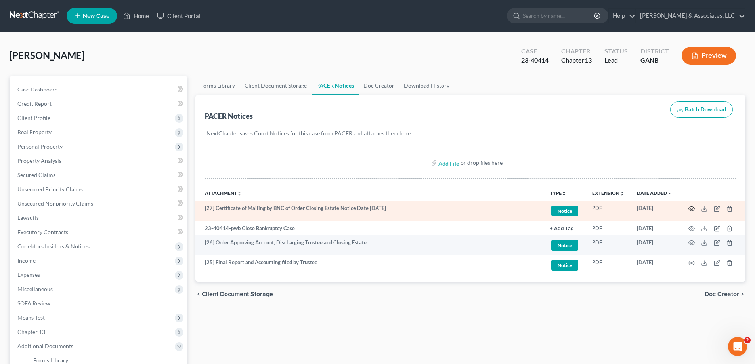
click at [690, 207] on icon "button" at bounding box center [691, 209] width 6 height 6
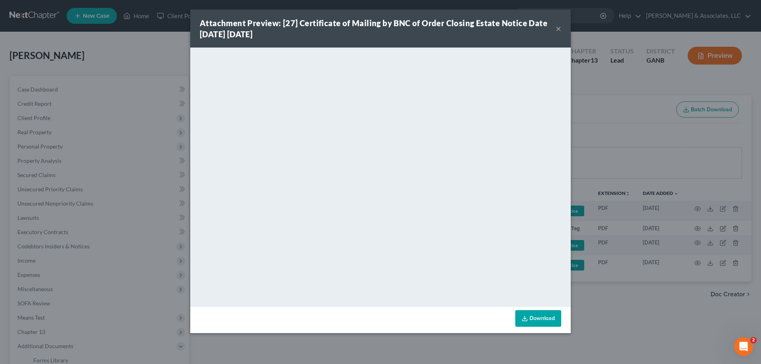
click at [558, 29] on button "×" at bounding box center [558, 29] width 6 height 10
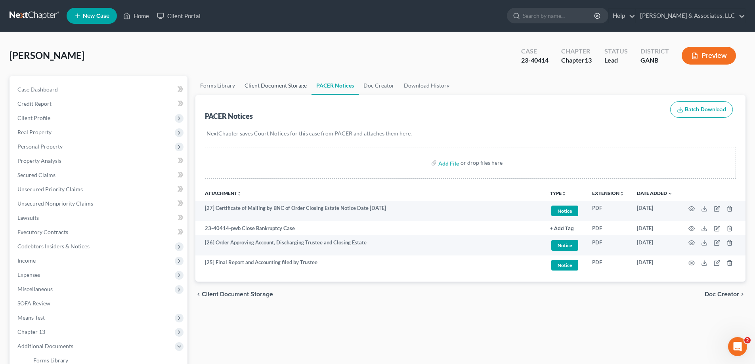
drag, startPoint x: 273, startPoint y: 82, endPoint x: 291, endPoint y: 91, distance: 20.2
click at [273, 82] on link "Client Document Storage" at bounding box center [276, 85] width 72 height 19
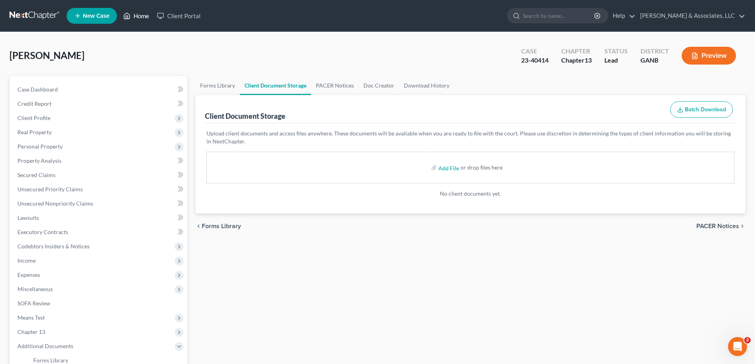
click at [137, 17] on link "Home" at bounding box center [136, 16] width 34 height 14
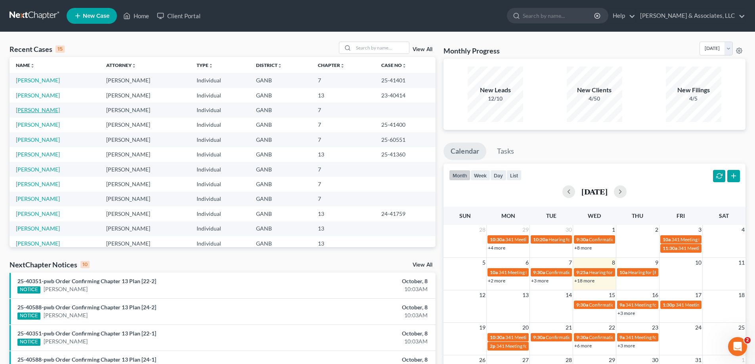
click at [30, 110] on link "[PERSON_NAME]" at bounding box center [38, 110] width 44 height 7
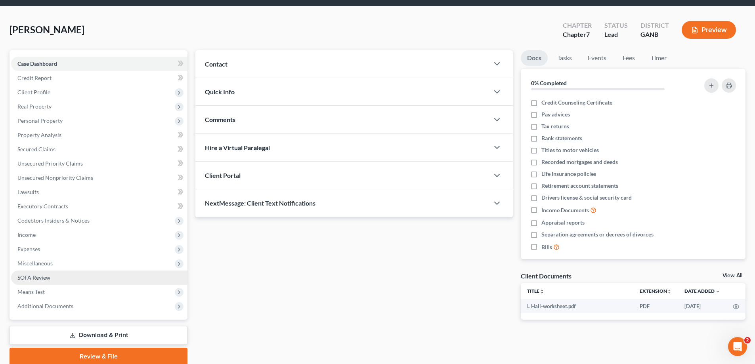
scroll to position [57, 0]
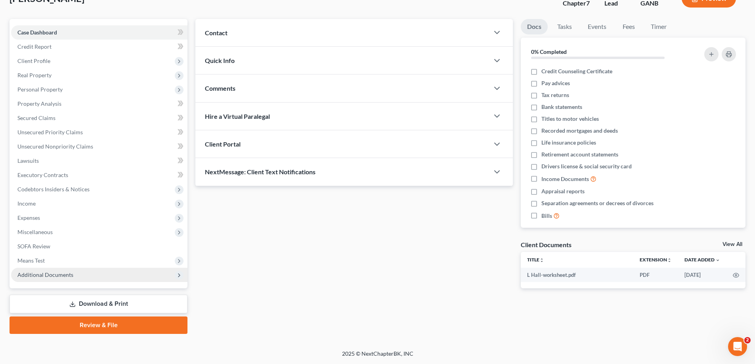
click at [21, 276] on span "Additional Documents" at bounding box center [45, 274] width 56 height 7
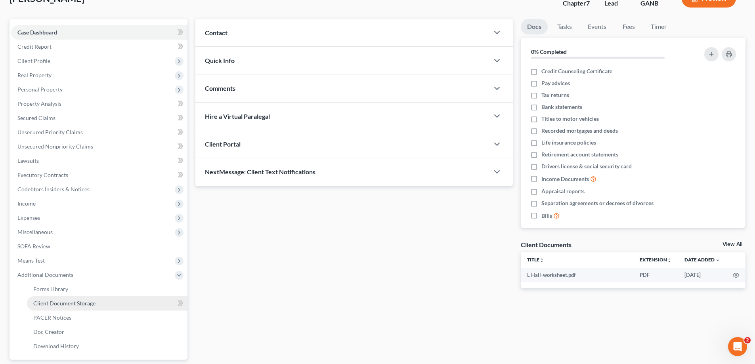
click at [66, 301] on span "Client Document Storage" at bounding box center [64, 303] width 62 height 7
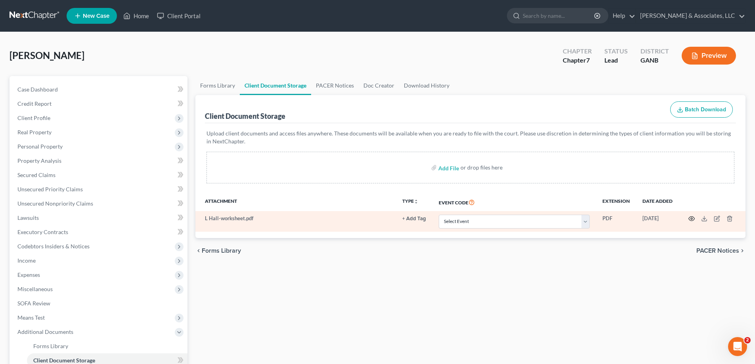
click at [691, 218] on icon "button" at bounding box center [691, 218] width 6 height 6
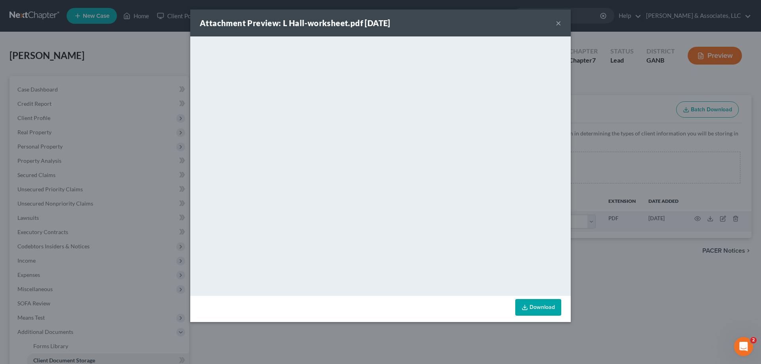
click at [557, 21] on button "×" at bounding box center [558, 23] width 6 height 10
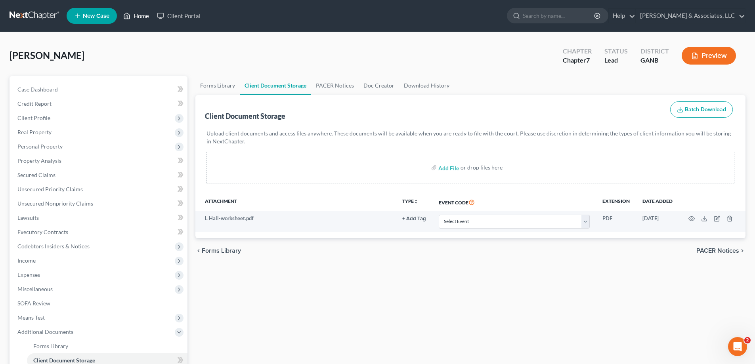
click at [141, 15] on link "Home" at bounding box center [136, 16] width 34 height 14
click at [139, 15] on link "Home" at bounding box center [136, 16] width 34 height 14
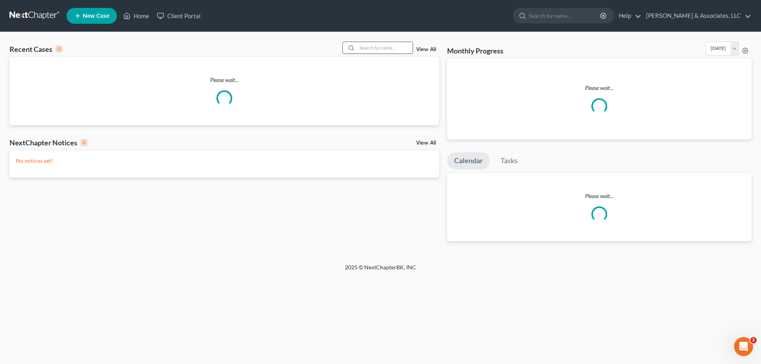
click at [404, 46] on input "search" at bounding box center [384, 47] width 55 height 11
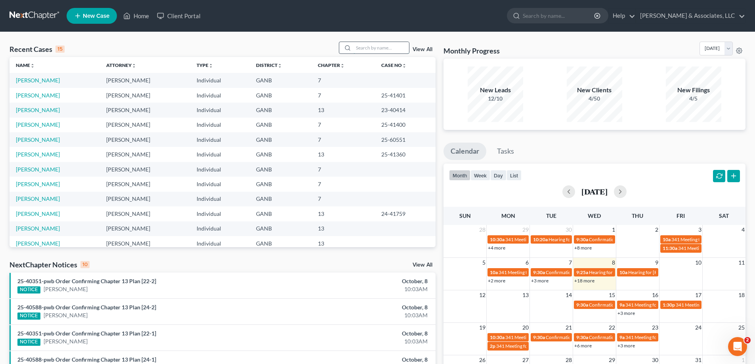
type input "b"
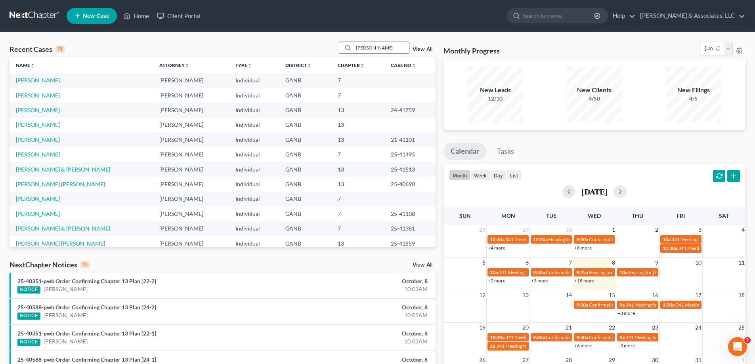
type input "[PERSON_NAME]"
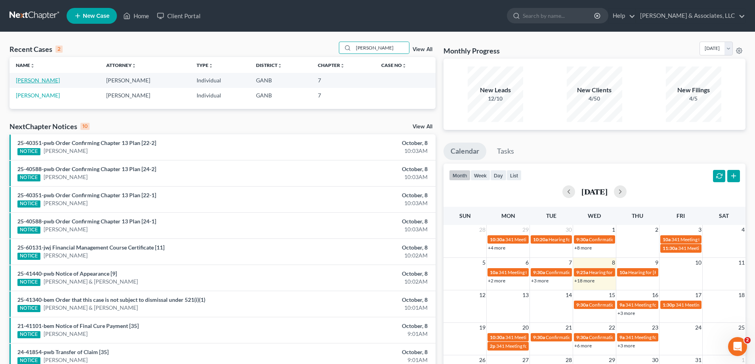
click at [28, 81] on link "[PERSON_NAME]" at bounding box center [38, 80] width 44 height 7
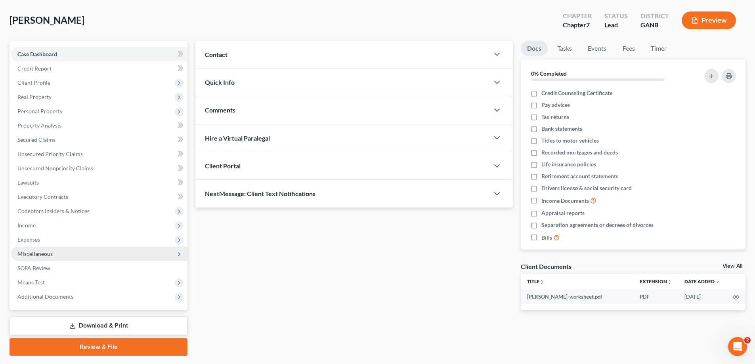
scroll to position [57, 0]
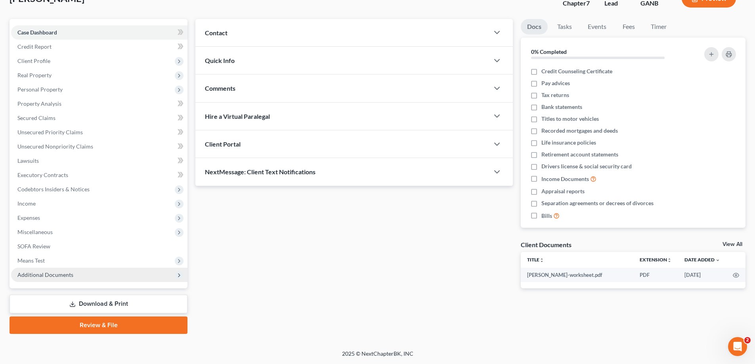
click at [33, 276] on span "Additional Documents" at bounding box center [45, 274] width 56 height 7
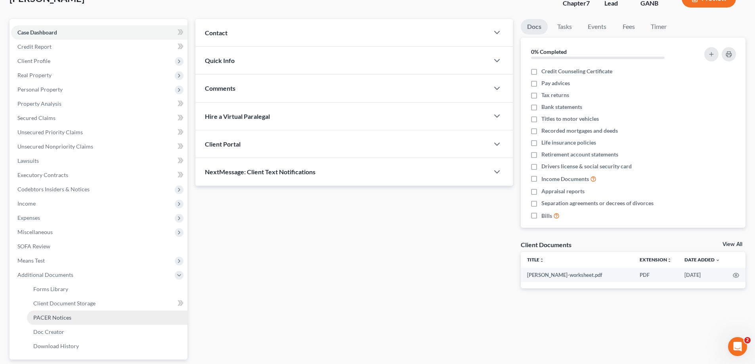
click at [40, 318] on span "PACER Notices" at bounding box center [52, 317] width 38 height 7
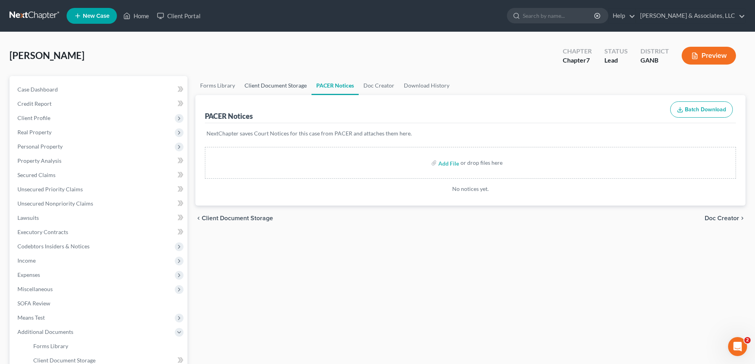
drag, startPoint x: 262, startPoint y: 85, endPoint x: 297, endPoint y: 97, distance: 36.8
click at [262, 85] on link "Client Document Storage" at bounding box center [276, 85] width 72 height 19
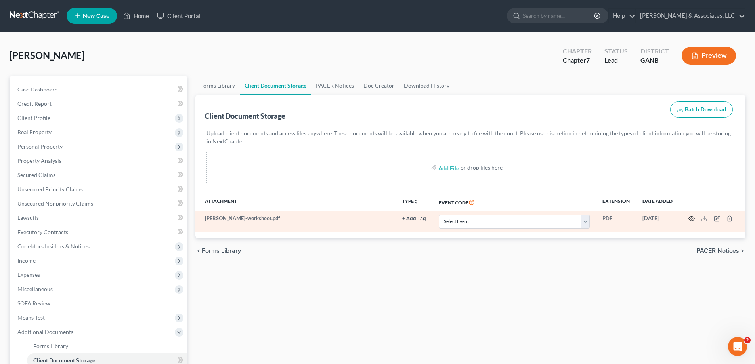
click at [692, 219] on circle "button" at bounding box center [691, 219] width 2 height 2
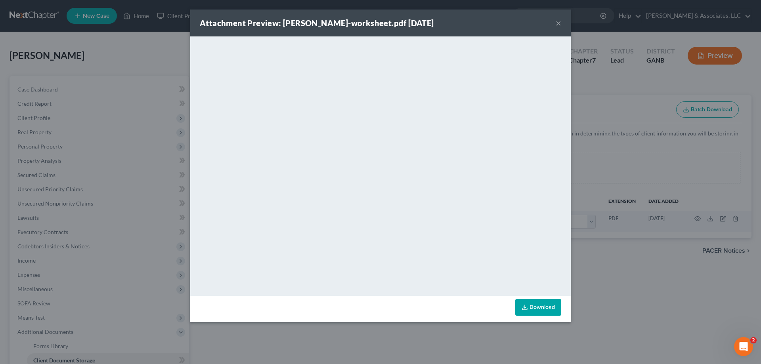
click at [557, 23] on button "×" at bounding box center [558, 23] width 6 height 10
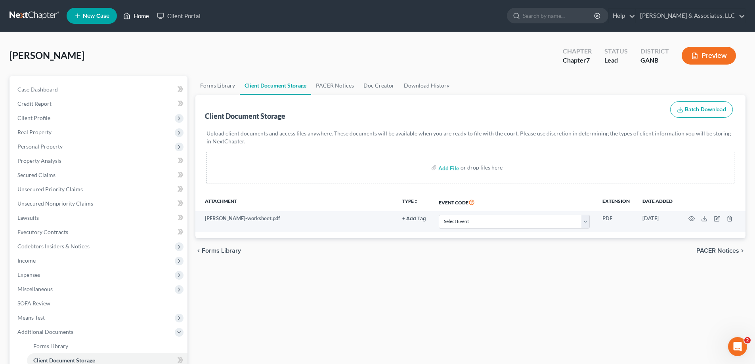
click at [135, 15] on link "Home" at bounding box center [136, 16] width 34 height 14
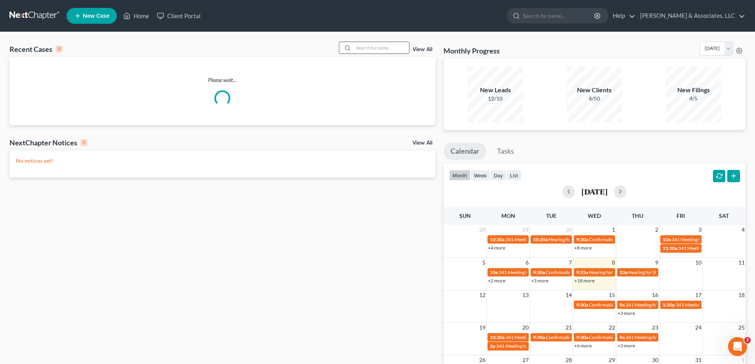
click at [363, 53] on input "search" at bounding box center [380, 47] width 55 height 11
type input "amber"
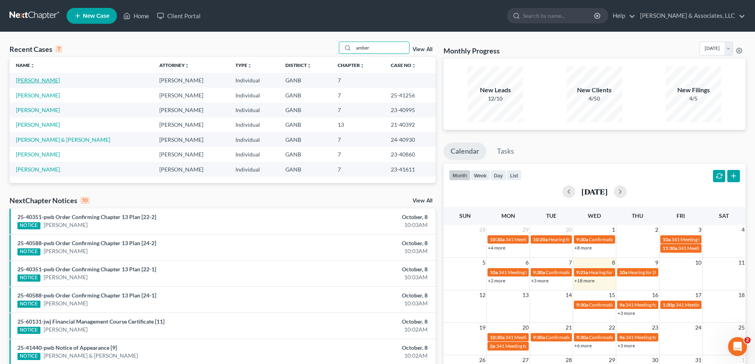
click at [20, 81] on link "[PERSON_NAME]" at bounding box center [38, 80] width 44 height 7
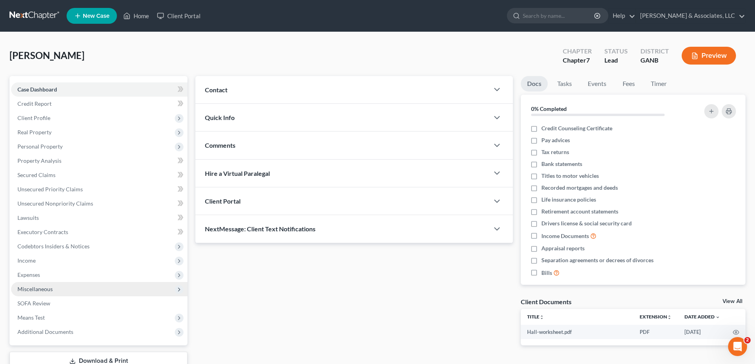
scroll to position [57, 0]
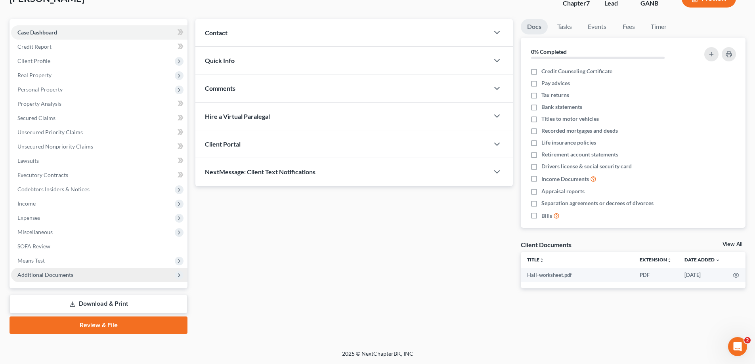
click at [40, 275] on span "Additional Documents" at bounding box center [45, 274] width 56 height 7
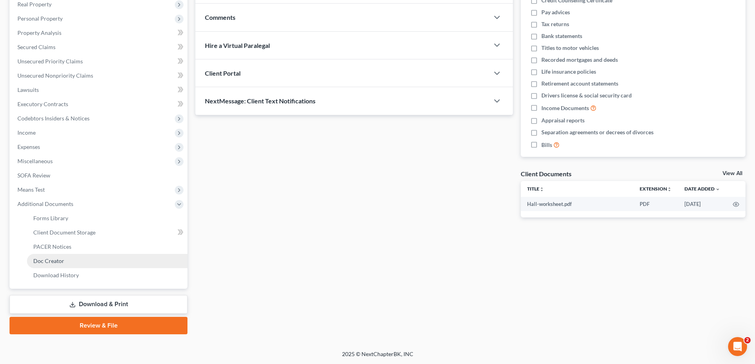
scroll to position [128, 0]
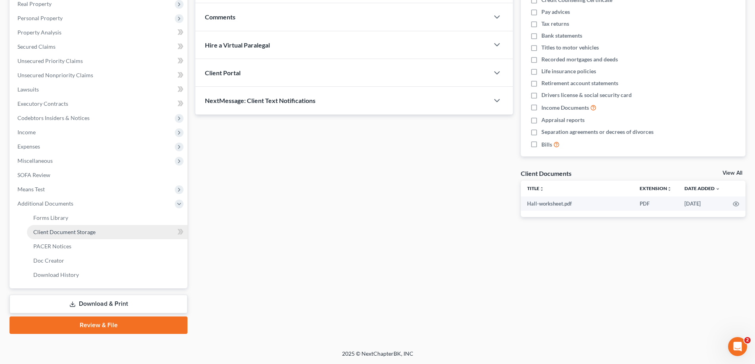
click at [65, 233] on span "Client Document Storage" at bounding box center [64, 232] width 62 height 7
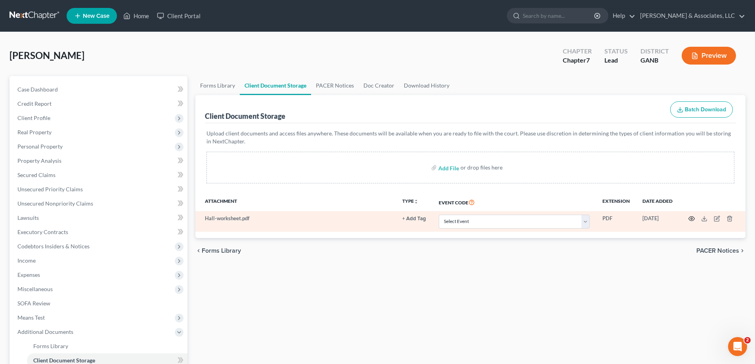
click at [691, 218] on circle "button" at bounding box center [691, 219] width 2 height 2
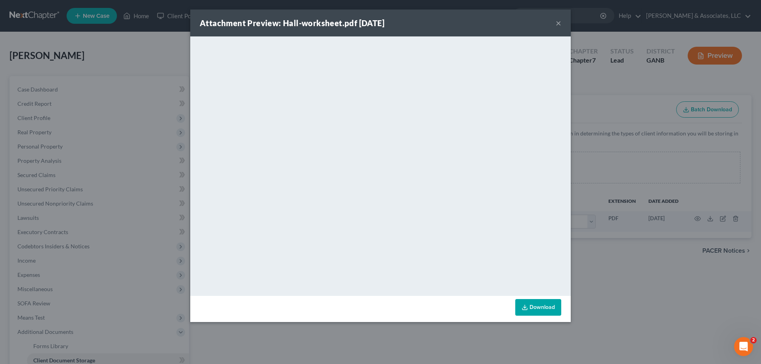
click at [557, 23] on button "×" at bounding box center [558, 23] width 6 height 10
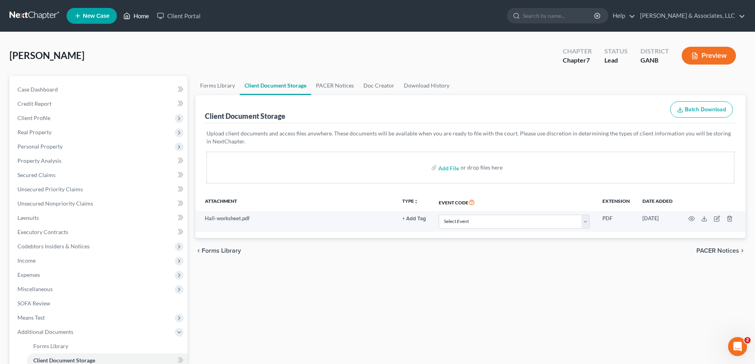
click at [141, 14] on link "Home" at bounding box center [136, 16] width 34 height 14
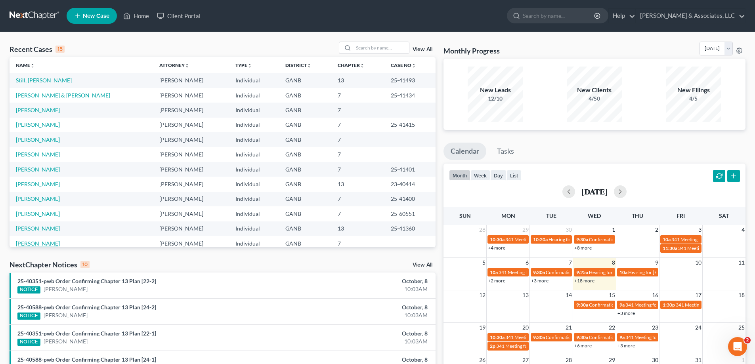
click at [27, 242] on link "[PERSON_NAME]" at bounding box center [38, 243] width 44 height 7
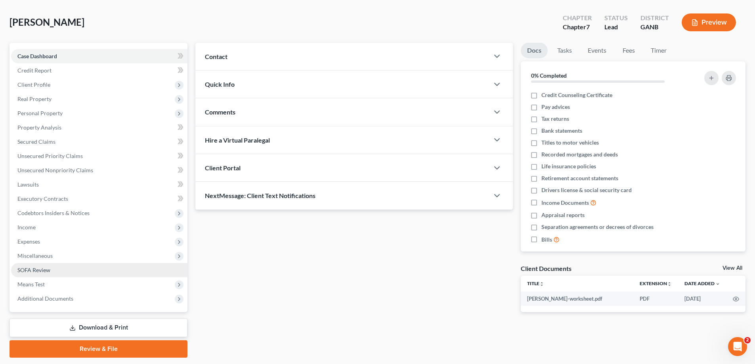
scroll to position [57, 0]
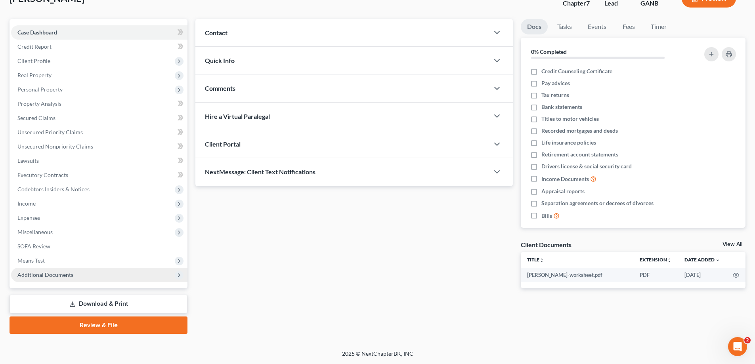
click at [26, 278] on span "Additional Documents" at bounding box center [45, 274] width 56 height 7
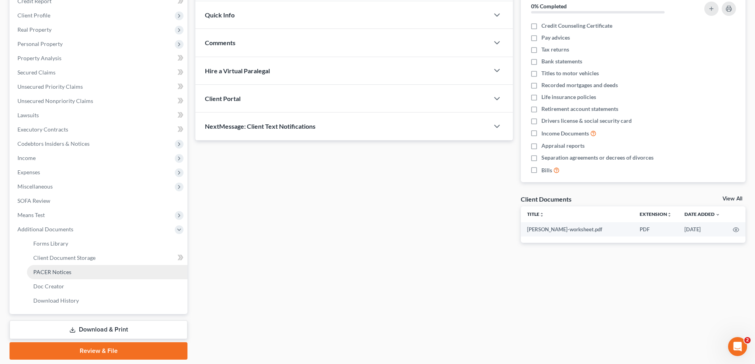
scroll to position [128, 0]
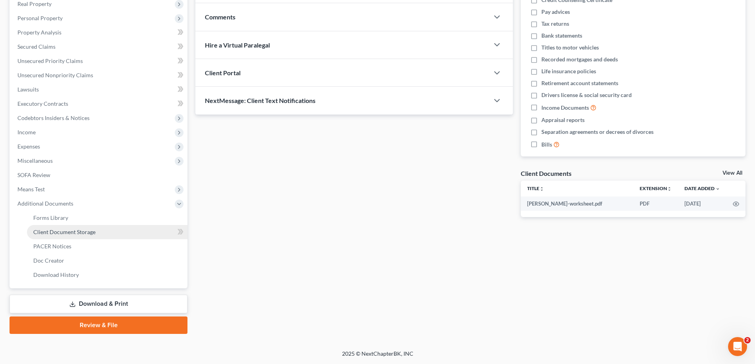
click at [51, 237] on link "Client Document Storage" at bounding box center [107, 232] width 160 height 14
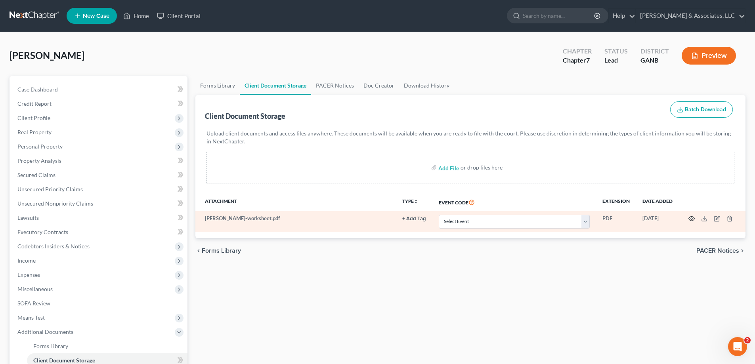
click at [691, 219] on icon "button" at bounding box center [691, 218] width 6 height 6
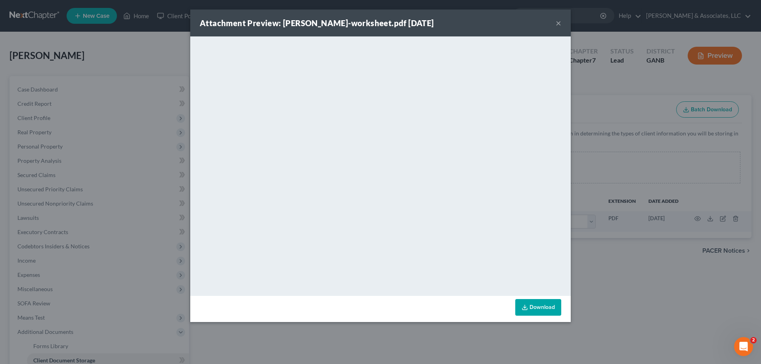
drag, startPoint x: 558, startPoint y: 19, endPoint x: 562, endPoint y: 38, distance: 19.4
click at [558, 19] on button "×" at bounding box center [558, 23] width 6 height 10
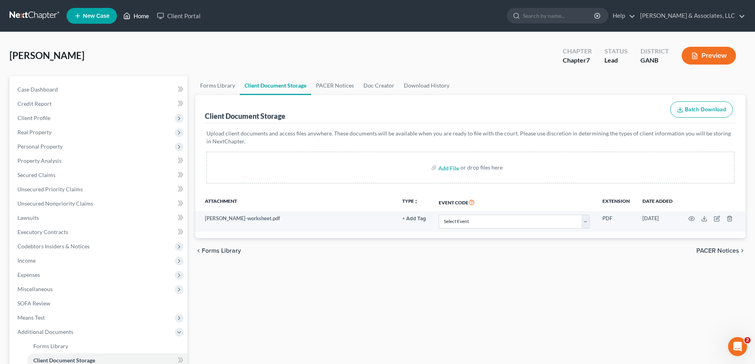
click at [137, 14] on link "Home" at bounding box center [136, 16] width 34 height 14
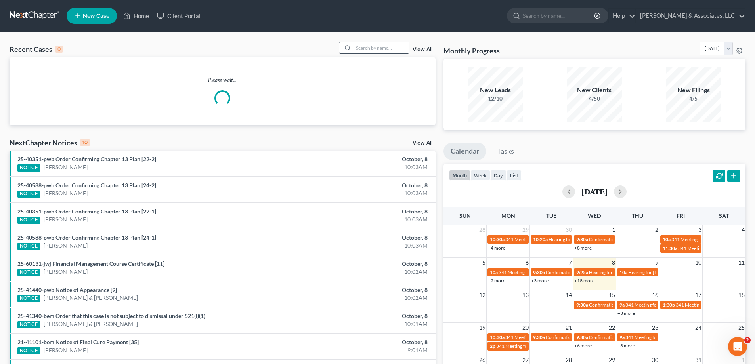
click at [358, 47] on input "search" at bounding box center [380, 47] width 55 height 11
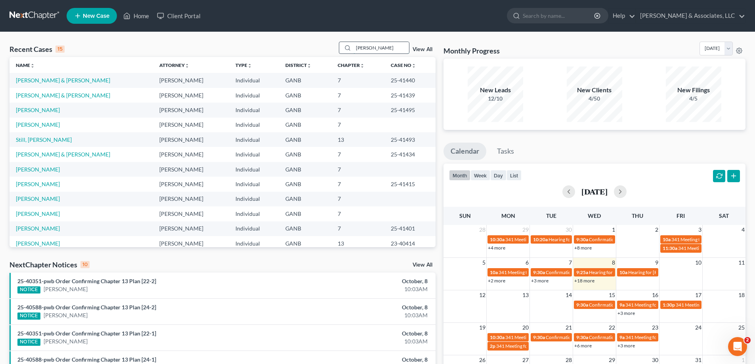
type input "conner"
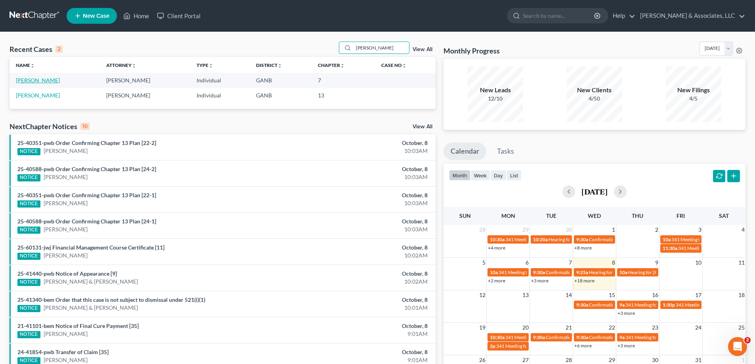
click at [27, 80] on link "Conner, Darrin" at bounding box center [38, 80] width 44 height 7
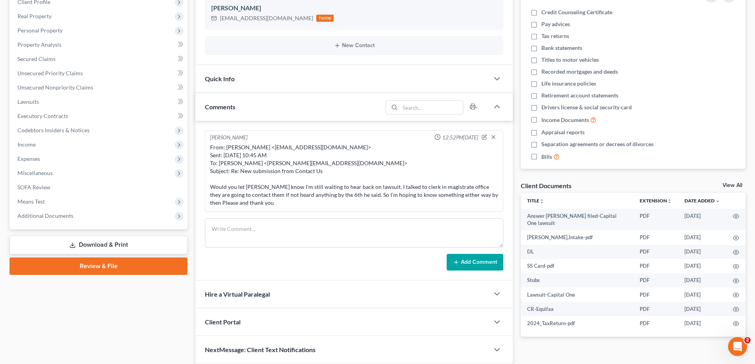
scroll to position [119, 0]
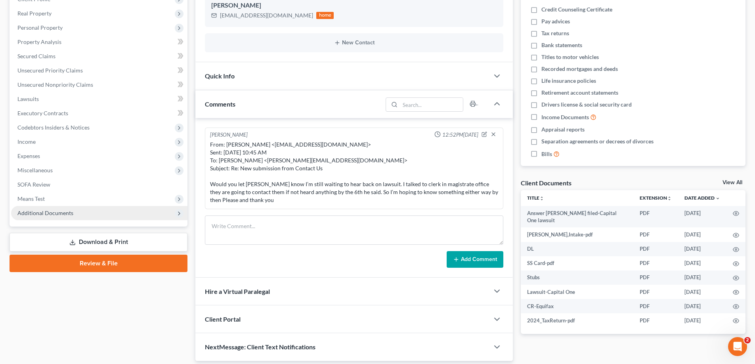
click at [51, 216] on span "Additional Documents" at bounding box center [45, 213] width 56 height 7
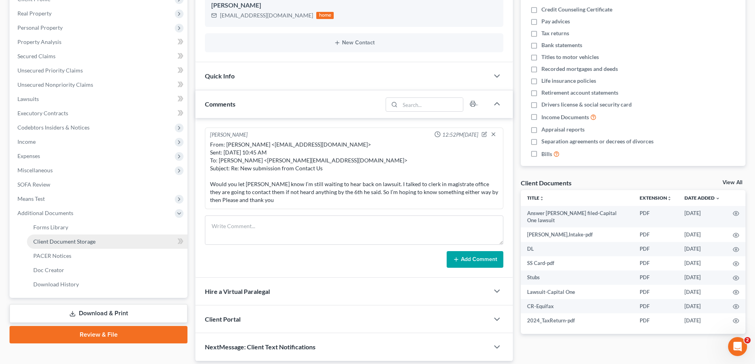
click at [53, 239] on span "Client Document Storage" at bounding box center [64, 241] width 62 height 7
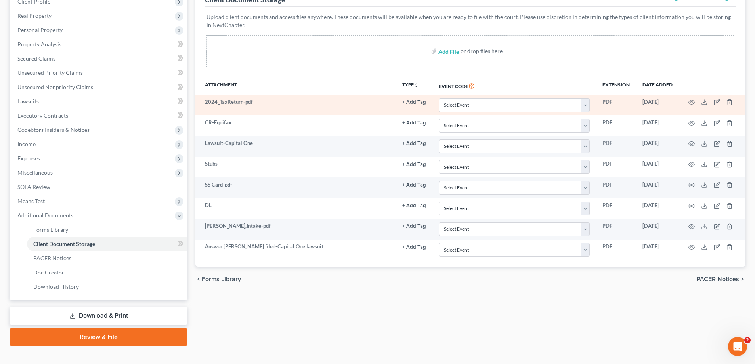
scroll to position [119, 0]
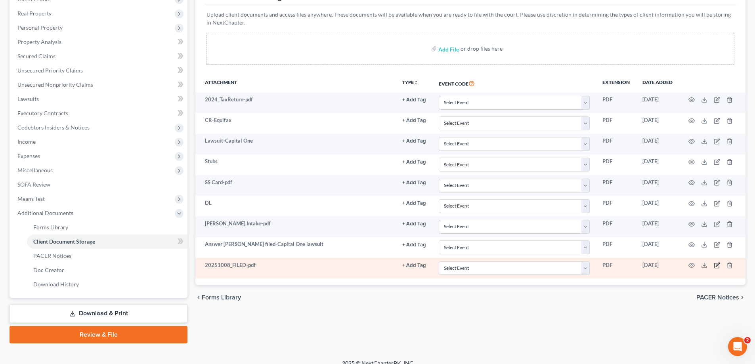
click at [717, 264] on icon "button" at bounding box center [717, 265] width 4 height 4
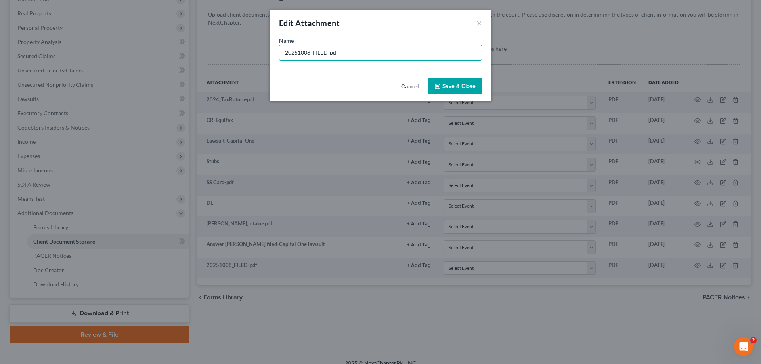
drag, startPoint x: 354, startPoint y: 51, endPoint x: 238, endPoint y: 46, distance: 116.2
click at [241, 47] on div "Edit Attachment × Name * 20251008_FILED-pdf Cancel Save & Close" at bounding box center [380, 182] width 761 height 364
type input "Hearing Notice-Capital One lawsuit"
click at [452, 85] on span "Save & Close" at bounding box center [458, 86] width 33 height 7
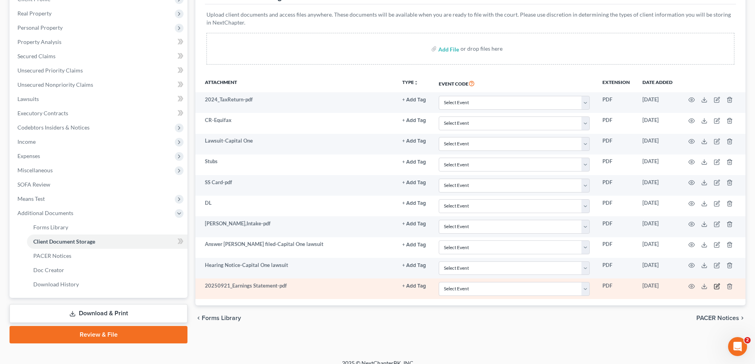
click at [717, 286] on icon "button" at bounding box center [717, 286] width 4 height 4
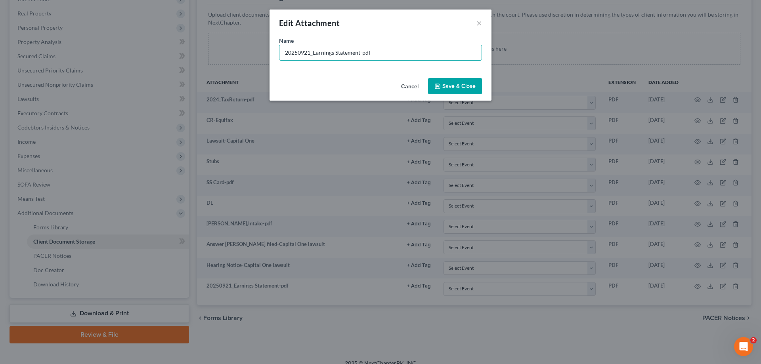
drag, startPoint x: 382, startPoint y: 51, endPoint x: 190, endPoint y: 47, distance: 192.2
click at [190, 47] on div "Edit Attachment × Name * 20250921_Earnings Statement-pdf Cancel Save & Close" at bounding box center [380, 182] width 761 height 364
type input "Updated Stubs"
click at [468, 85] on span "Save & Close" at bounding box center [458, 86] width 33 height 7
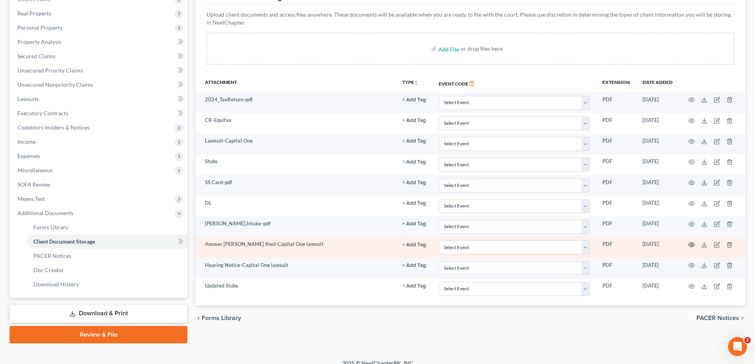
click at [690, 244] on circle "button" at bounding box center [691, 245] width 2 height 2
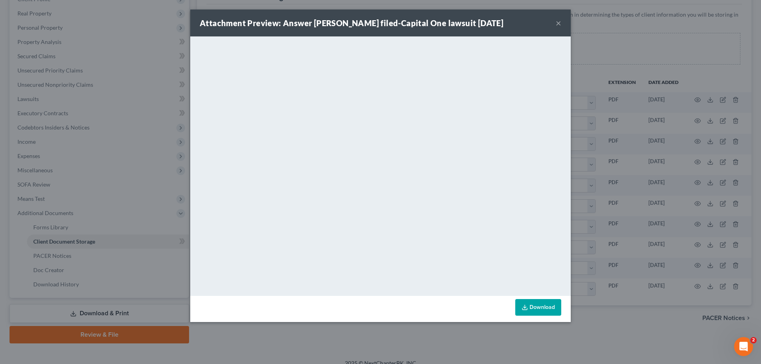
click at [557, 22] on button "×" at bounding box center [558, 23] width 6 height 10
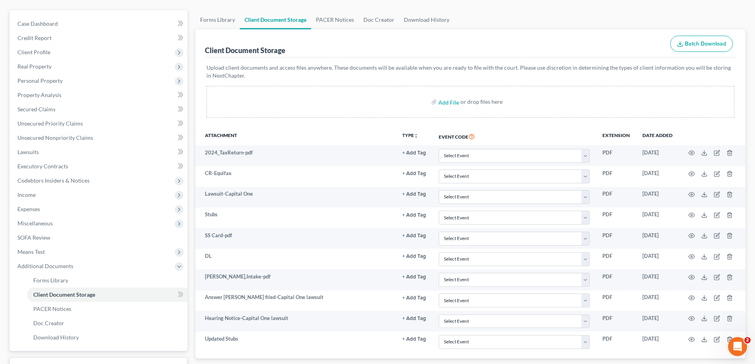
scroll to position [0, 0]
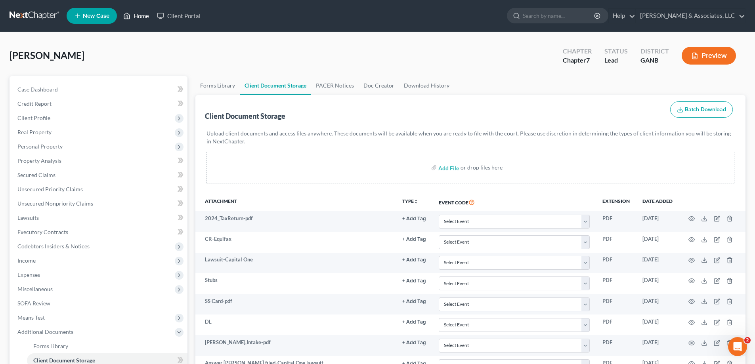
click at [139, 15] on link "Home" at bounding box center [136, 16] width 34 height 14
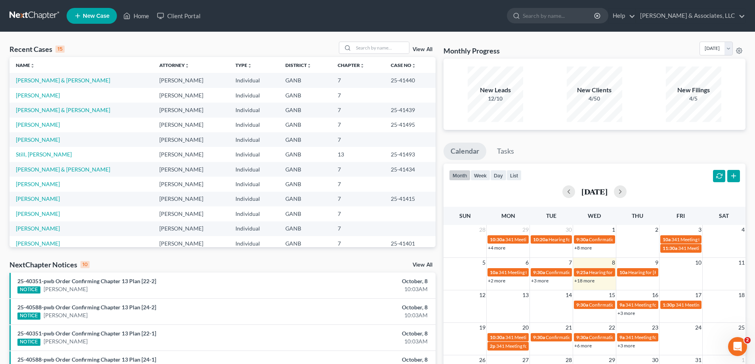
drag, startPoint x: 707, startPoint y: 137, endPoint x: 700, endPoint y: 137, distance: 7.5
click at [707, 137] on div "Monthly Progress Bankruptcy Bankruptcy October 2025 September 2025 August 2025 …" at bounding box center [594, 294] width 310 height 505
click at [358, 47] on input "search" at bounding box center [380, 47] width 55 height 11
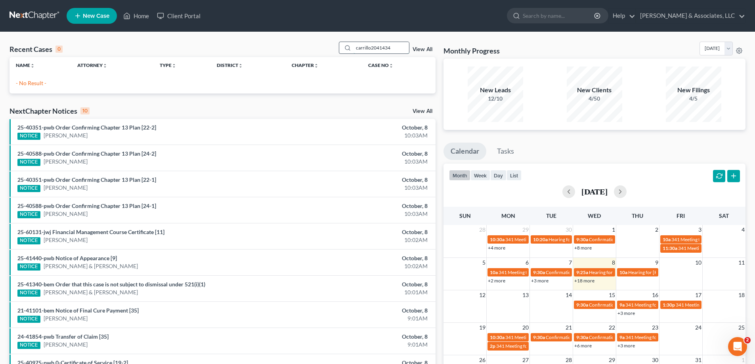
click at [377, 47] on input "carrillo2041434" at bounding box center [380, 47] width 55 height 11
drag, startPoint x: 400, startPoint y: 46, endPoint x: 372, endPoint y: 46, distance: 28.5
click at [372, 46] on input "carrillo2041434" at bounding box center [380, 47] width 55 height 11
type input "carrillo"
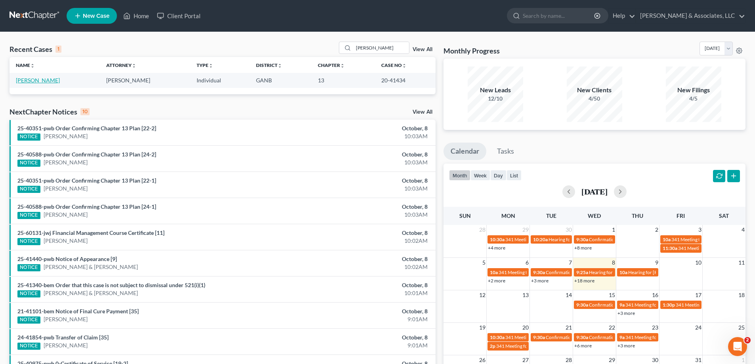
click at [42, 81] on link "Carrillo, Fernando" at bounding box center [38, 80] width 44 height 7
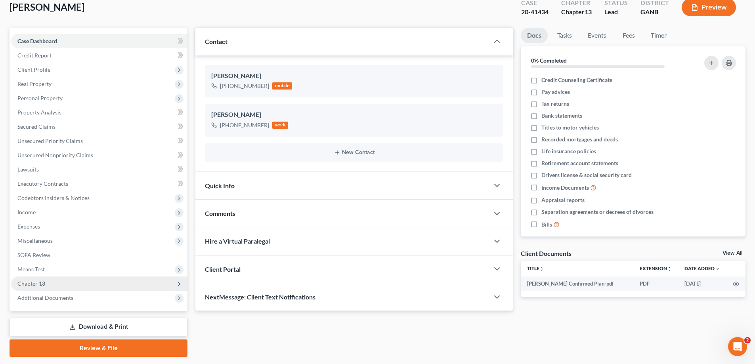
scroll to position [71, 0]
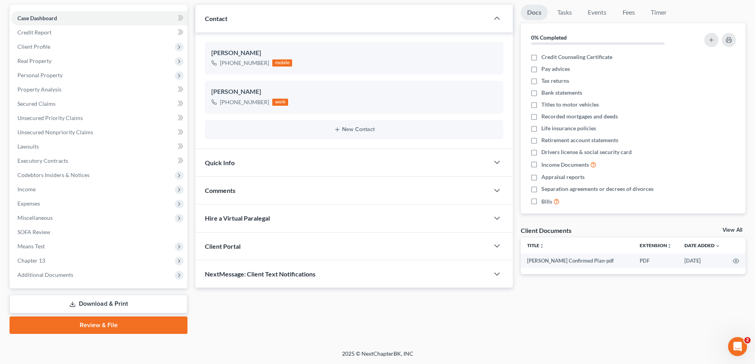
drag, startPoint x: 39, startPoint y: 274, endPoint x: 72, endPoint y: 299, distance: 41.0
click at [38, 274] on span "Additional Documents" at bounding box center [45, 274] width 56 height 7
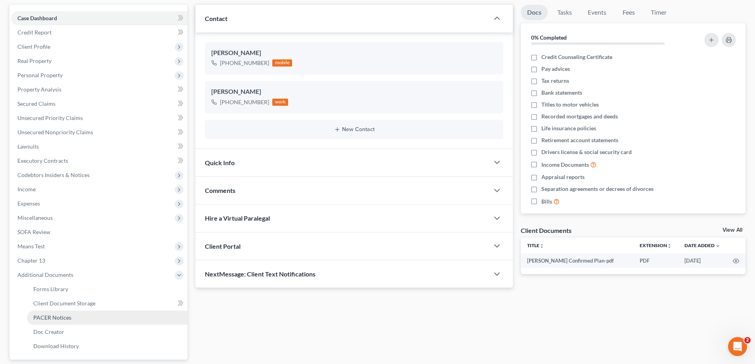
click at [48, 320] on span "PACER Notices" at bounding box center [52, 317] width 38 height 7
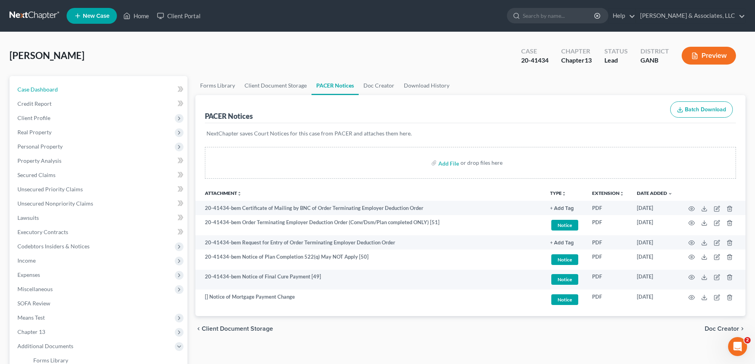
drag, startPoint x: 28, startPoint y: 90, endPoint x: 736, endPoint y: 157, distance: 711.8
click at [28, 90] on span "Case Dashboard" at bounding box center [37, 89] width 40 height 7
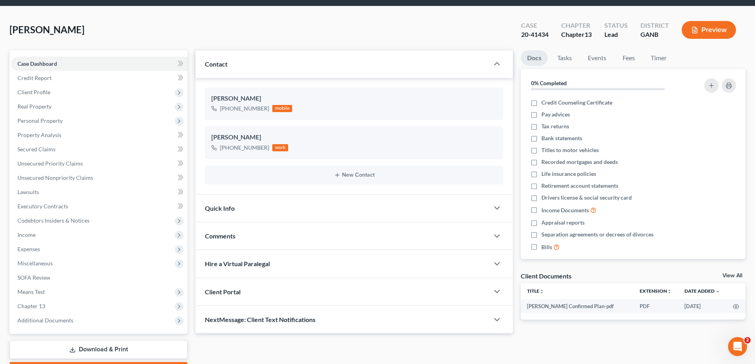
scroll to position [40, 0]
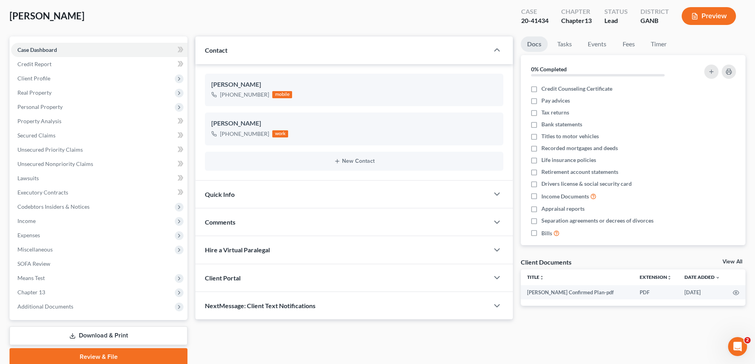
click at [233, 223] on span "Comments" at bounding box center [220, 222] width 30 height 8
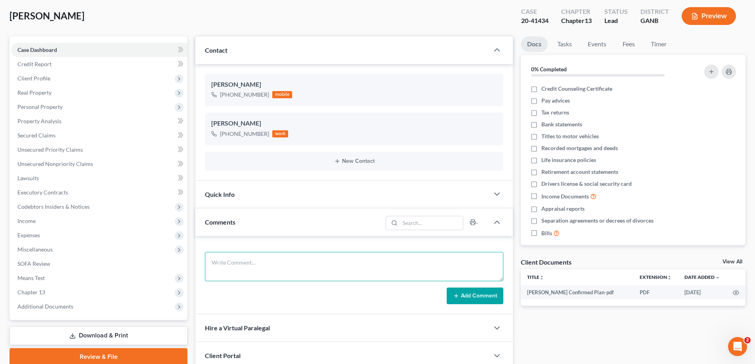
click at [233, 267] on textarea at bounding box center [354, 266] width 298 height 29
type textarea "Needs to take FMC"
click at [478, 295] on button "Add Comment" at bounding box center [474, 296] width 57 height 17
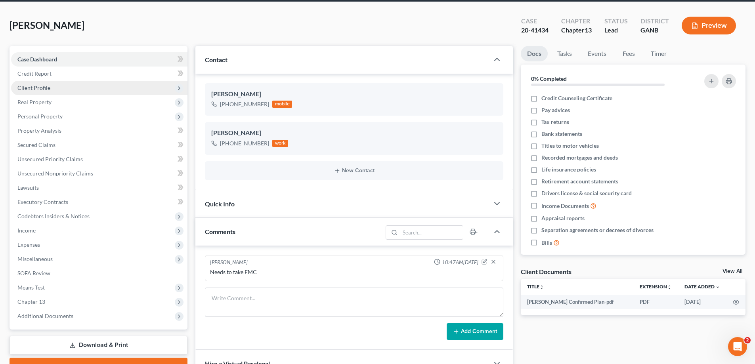
scroll to position [0, 0]
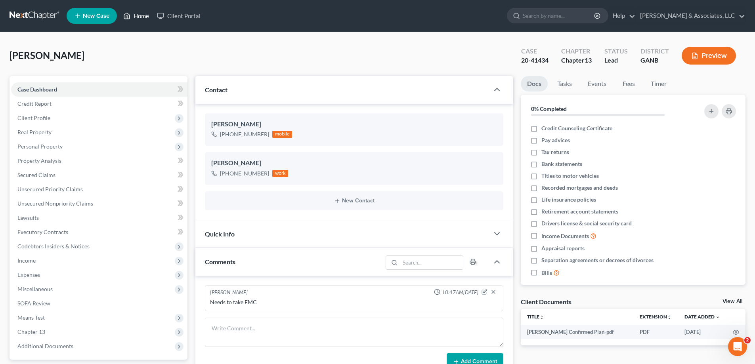
click at [143, 14] on link "Home" at bounding box center [136, 16] width 34 height 14
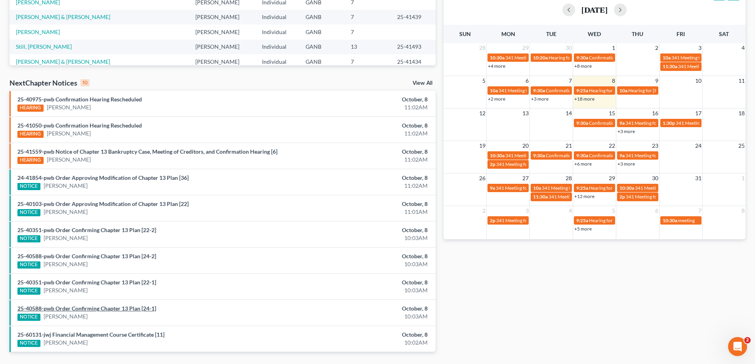
scroll to position [198, 0]
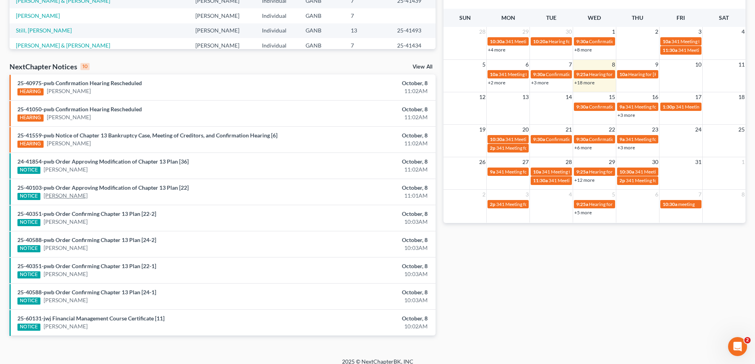
click at [68, 196] on link "Milton Flowers" at bounding box center [66, 196] width 44 height 8
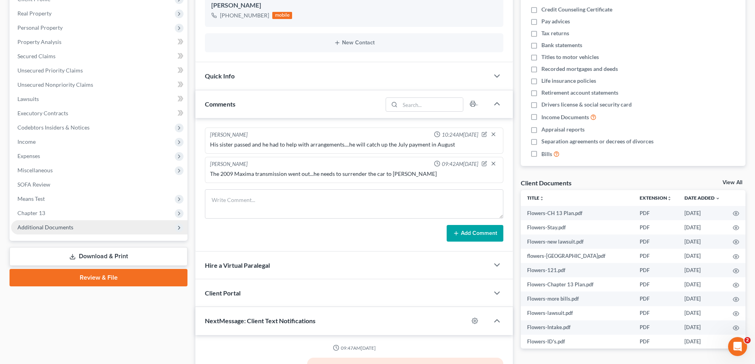
scroll to position [639, 0]
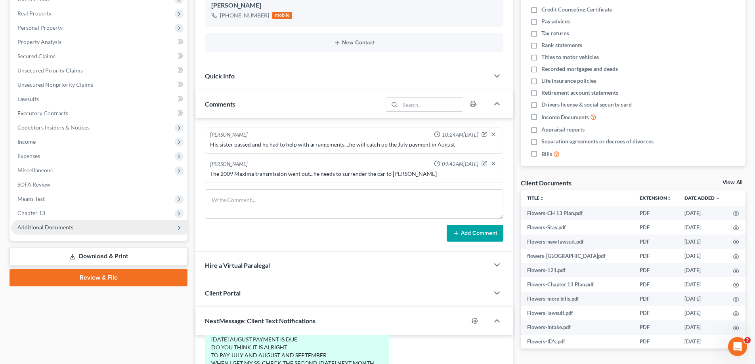
click at [48, 227] on span "Additional Documents" at bounding box center [45, 227] width 56 height 7
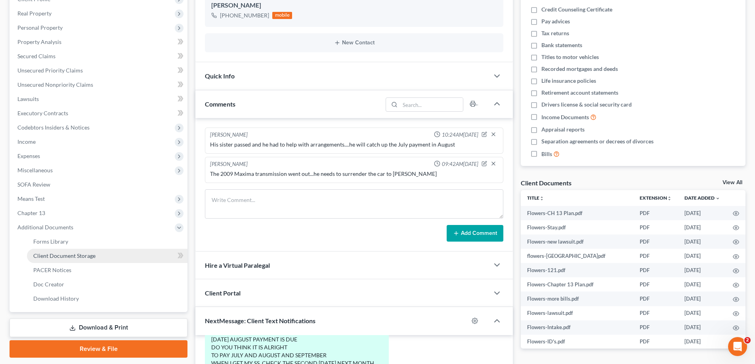
click at [39, 257] on span "Client Document Storage" at bounding box center [64, 255] width 62 height 7
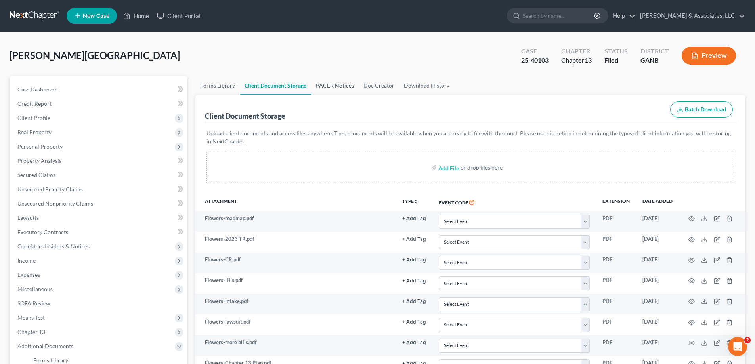
click at [342, 85] on link "PACER Notices" at bounding box center [335, 85] width 48 height 19
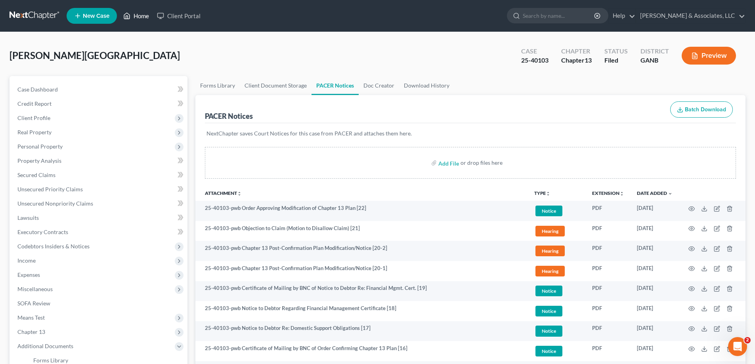
click at [139, 16] on link "Home" at bounding box center [136, 16] width 34 height 14
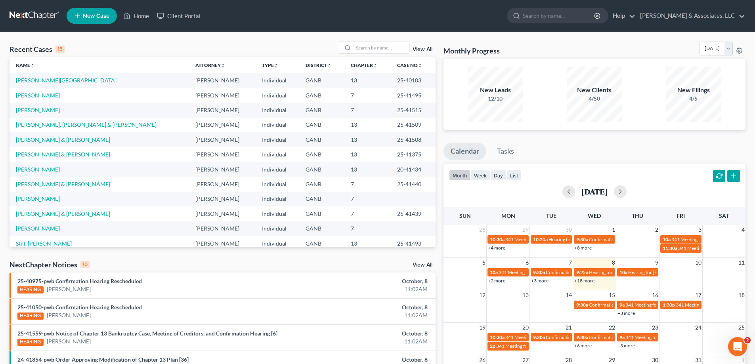
drag, startPoint x: 745, startPoint y: 38, endPoint x: 673, endPoint y: 44, distance: 71.9
click at [745, 38] on div "Recent Cases 15 View All Name unfold_more expand_more expand_less Attorney unfo…" at bounding box center [377, 294] width 755 height 524
click at [352, 47] on div at bounding box center [346, 47] width 14 height 11
click at [362, 49] on input "search" at bounding box center [380, 47] width 55 height 11
type input "self"
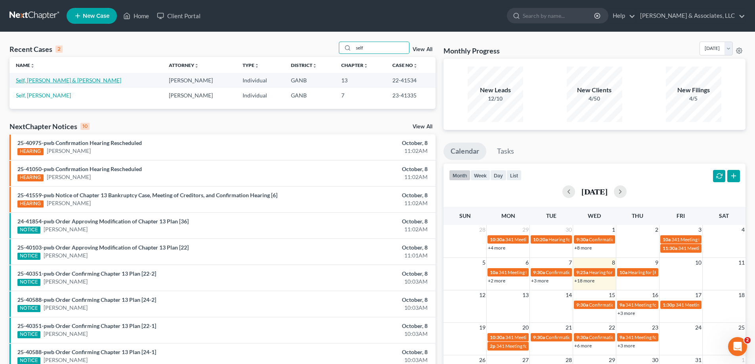
click at [30, 81] on link "Self, Terry & Brenda" at bounding box center [68, 80] width 105 height 7
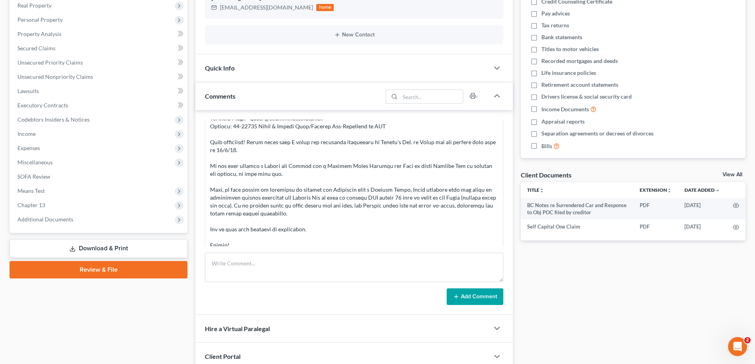
scroll to position [158, 0]
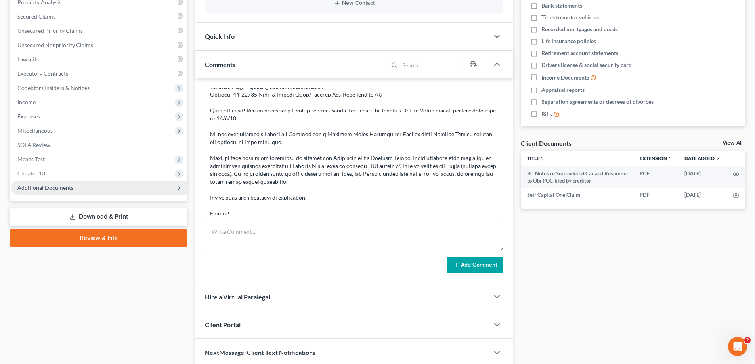
click at [53, 189] on span "Additional Documents" at bounding box center [45, 187] width 56 height 7
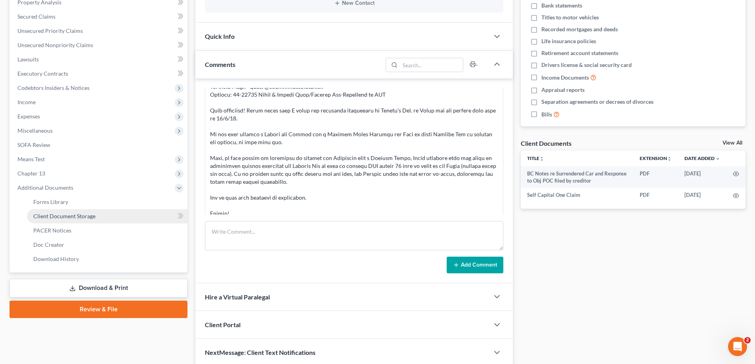
click at [46, 215] on span "Client Document Storage" at bounding box center [64, 216] width 62 height 7
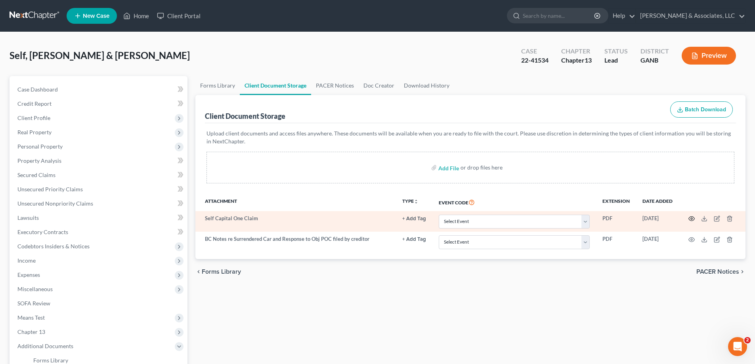
click at [692, 219] on icon "button" at bounding box center [691, 218] width 6 height 6
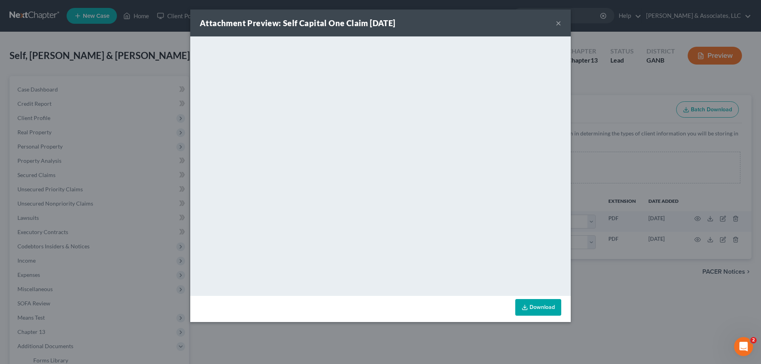
click at [557, 22] on button "×" at bounding box center [558, 23] width 6 height 10
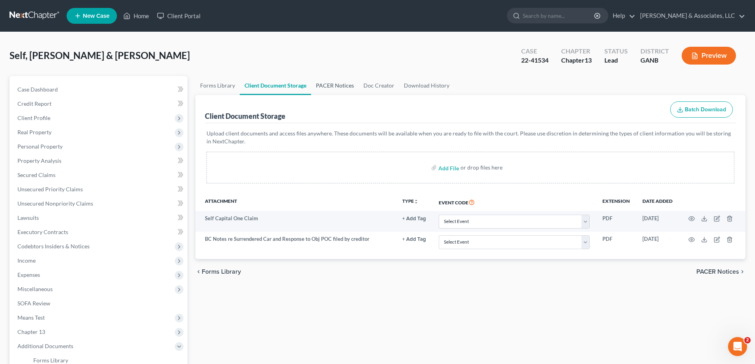
click at [324, 81] on link "PACER Notices" at bounding box center [335, 85] width 48 height 19
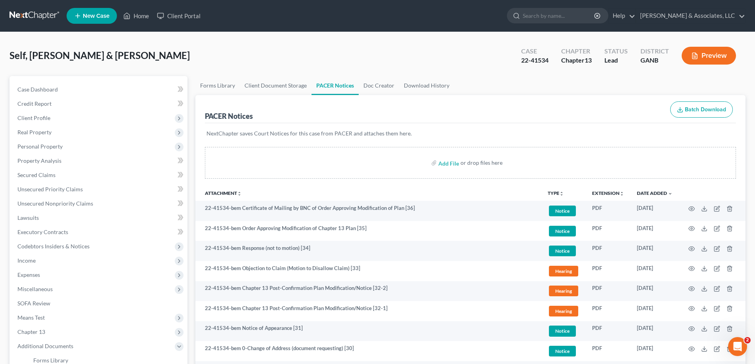
click at [738, 73] on div "Self, Terry & Brenda Upgraded Case 22-41534 Chapter Chapter 13 Status Lead Dist…" at bounding box center [378, 59] width 736 height 34
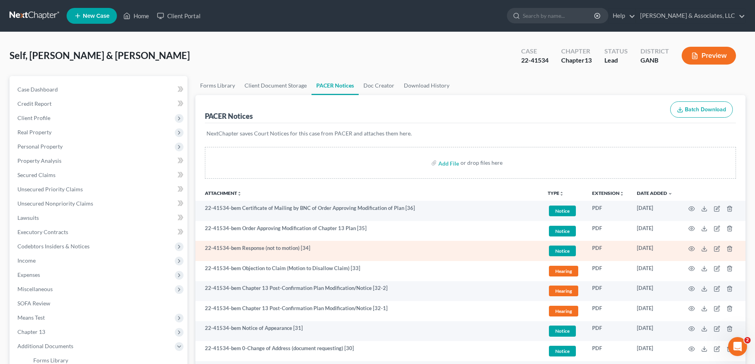
drag, startPoint x: 718, startPoint y: 76, endPoint x: 378, endPoint y: 260, distance: 386.4
click at [718, 76] on ul "Forms Library Client Document Storage PACER Notices Doc Creator Download History" at bounding box center [470, 85] width 550 height 19
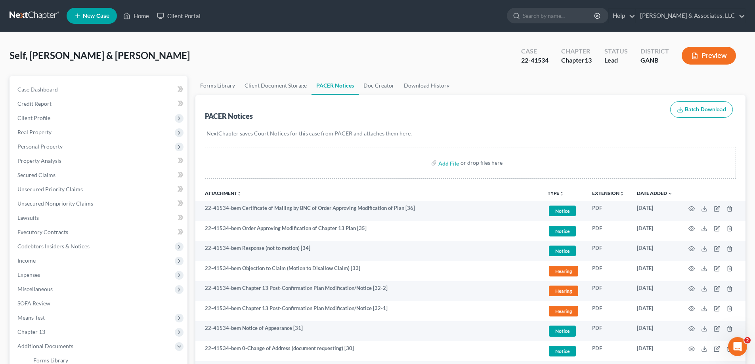
click at [716, 137] on p "NextChapter saves Court Notices for this case from PACER and attaches them here." at bounding box center [470, 134] width 528 height 8
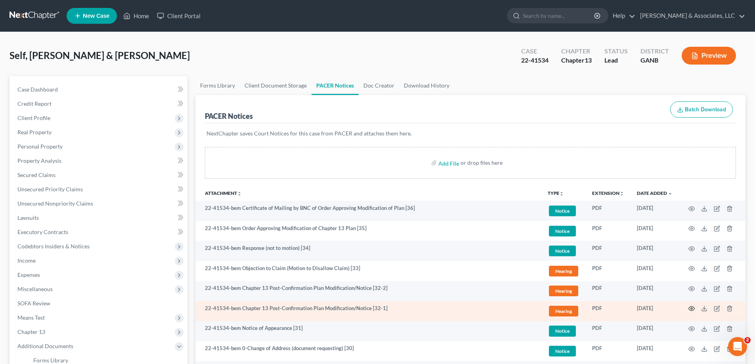
click at [692, 309] on icon "button" at bounding box center [691, 308] width 6 height 6
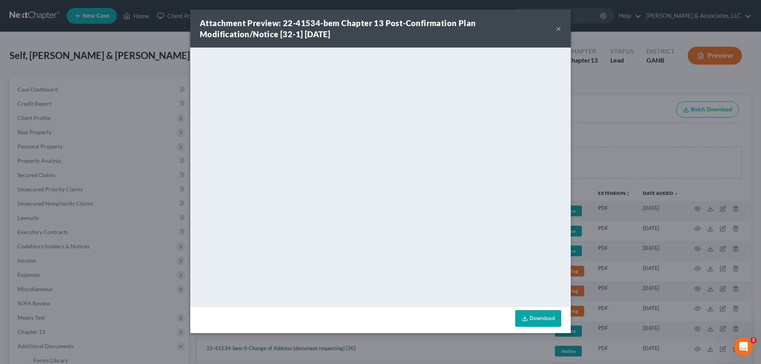
click at [557, 27] on button "×" at bounding box center [558, 29] width 6 height 10
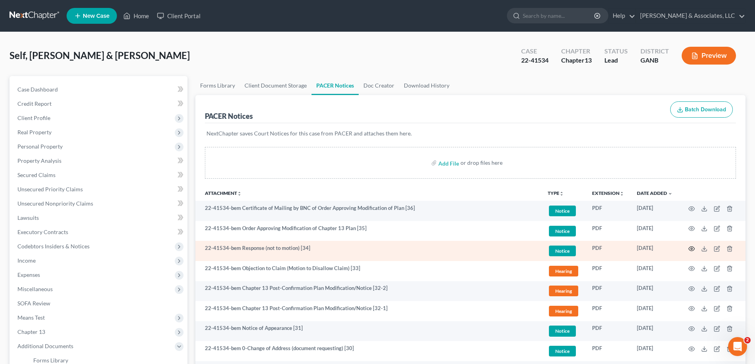
click at [690, 247] on icon "button" at bounding box center [691, 249] width 6 height 6
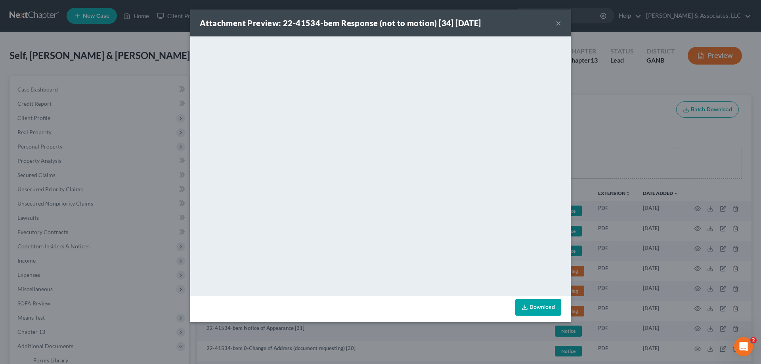
click at [556, 21] on button "×" at bounding box center [558, 23] width 6 height 10
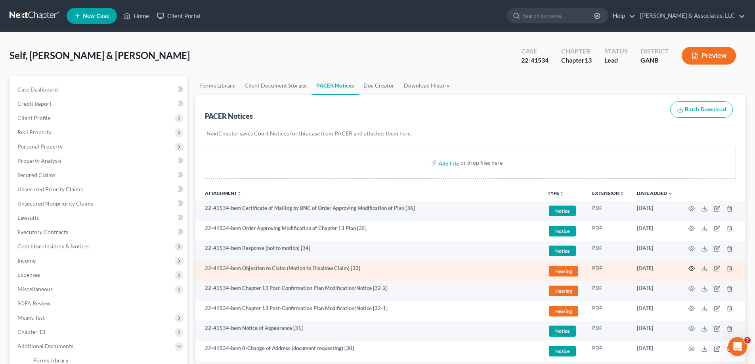
click at [691, 267] on icon "button" at bounding box center [691, 268] width 6 height 6
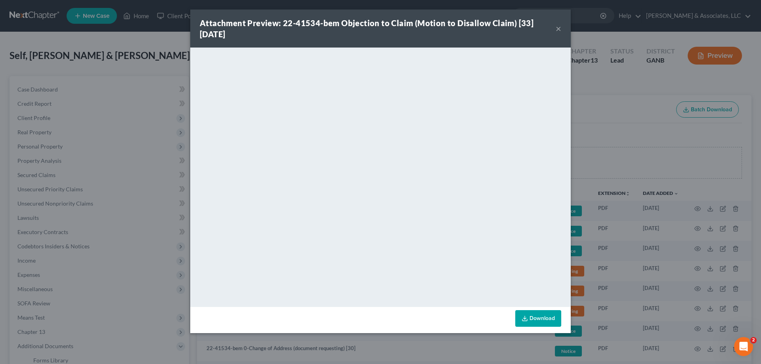
click at [556, 28] on button "×" at bounding box center [558, 29] width 6 height 10
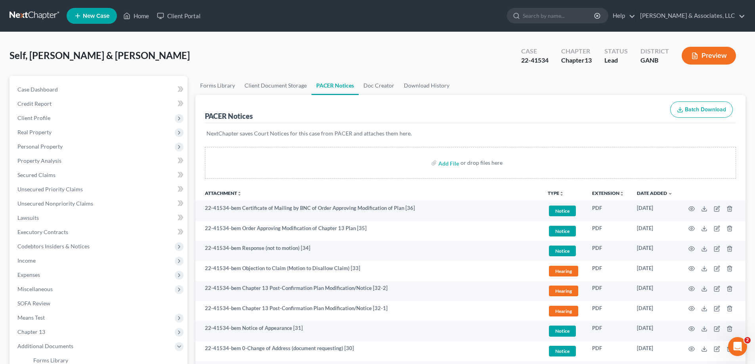
click at [747, 79] on div "Forms Library Client Document Storage PACER Notices Doc Creator Download Histor…" at bounding box center [470, 276] width 558 height 400
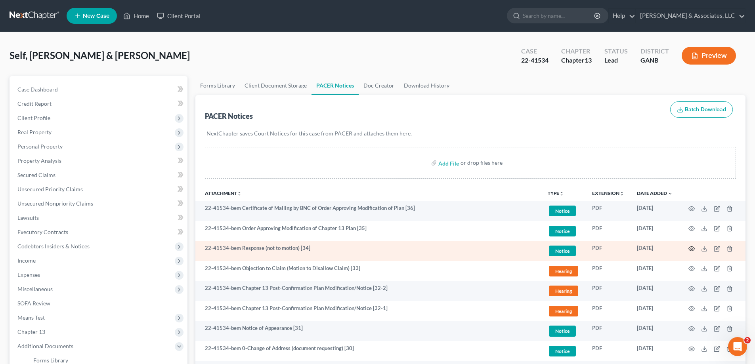
click at [692, 248] on icon "button" at bounding box center [691, 249] width 6 height 6
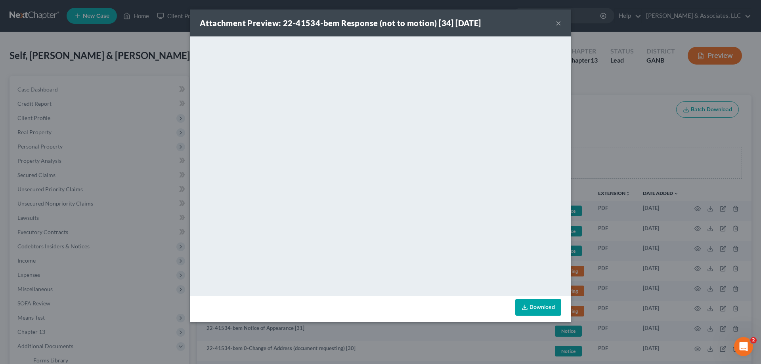
drag, startPoint x: 557, startPoint y: 24, endPoint x: 546, endPoint y: 36, distance: 16.8
click at [557, 24] on button "×" at bounding box center [558, 23] width 6 height 10
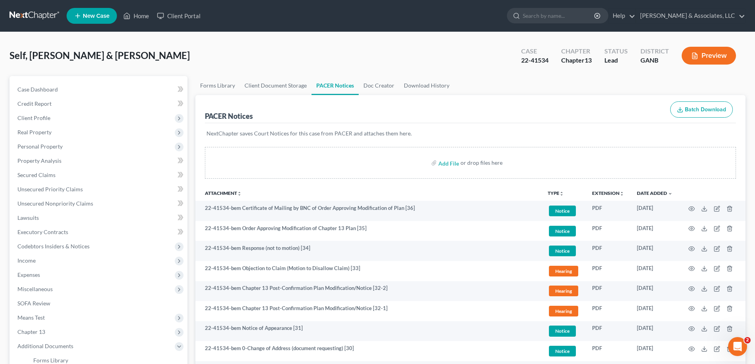
drag, startPoint x: 741, startPoint y: 68, endPoint x: 435, endPoint y: 160, distance: 319.3
click at [741, 68] on div "Case 22-41534 Chapter Chapter 13 Status Lead District GANB Preview" at bounding box center [628, 56] width 234 height 28
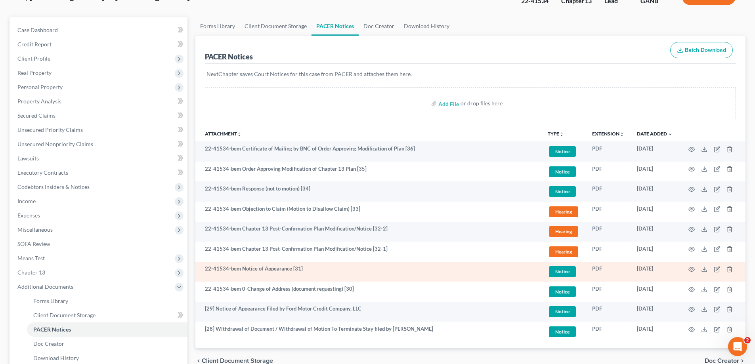
scroll to position [79, 0]
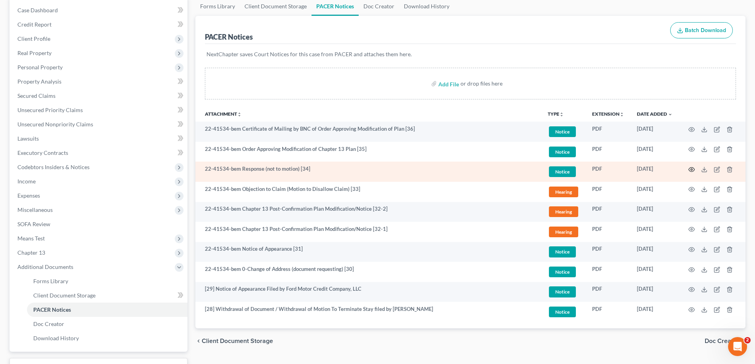
click at [692, 168] on icon "button" at bounding box center [691, 170] width 6 height 4
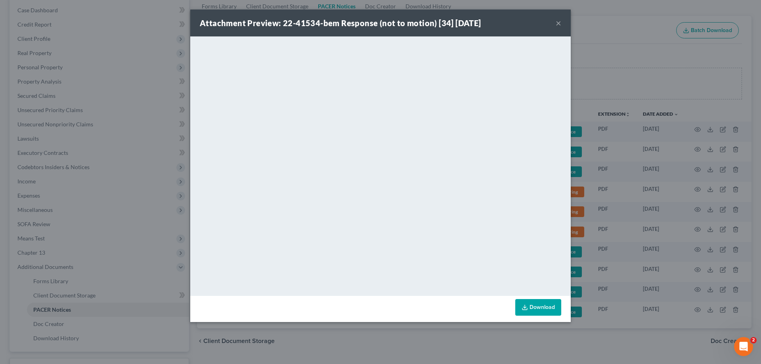
click at [558, 23] on button "×" at bounding box center [558, 23] width 6 height 10
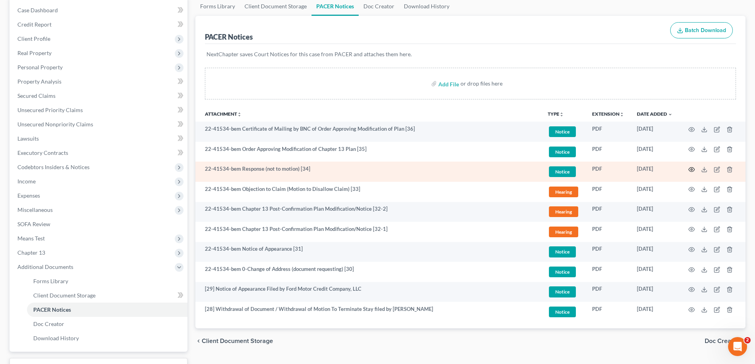
click at [689, 170] on icon "button" at bounding box center [691, 169] width 6 height 6
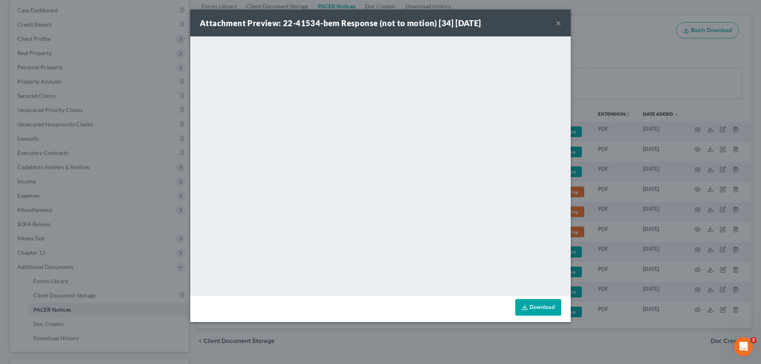
click at [558, 22] on button "×" at bounding box center [558, 23] width 6 height 10
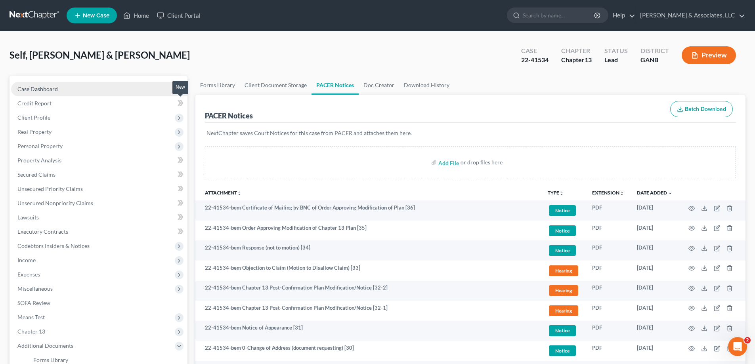
scroll to position [0, 0]
click at [140, 14] on link "Home" at bounding box center [136, 16] width 34 height 14
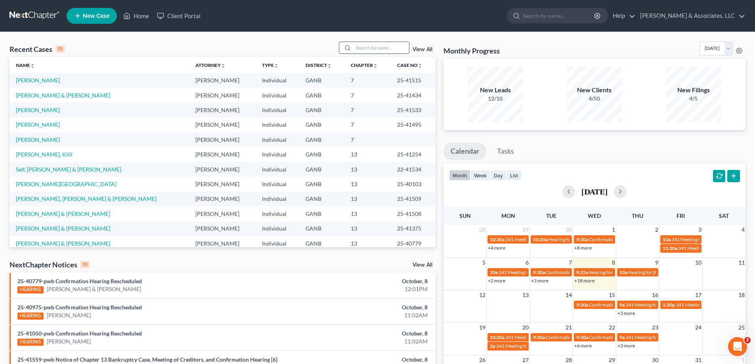
click at [382, 47] on input "search" at bounding box center [380, 47] width 55 height 11
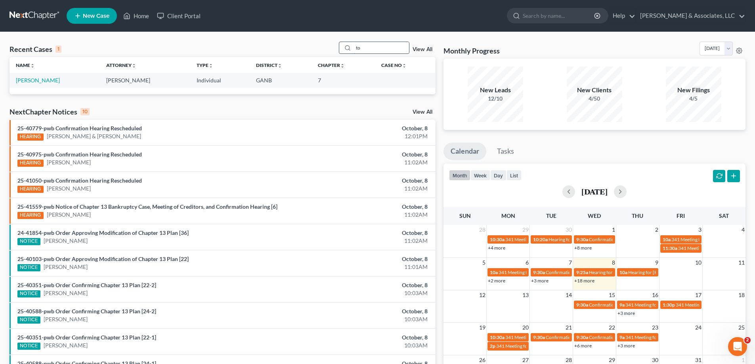
type input "t"
type input "ferguson"
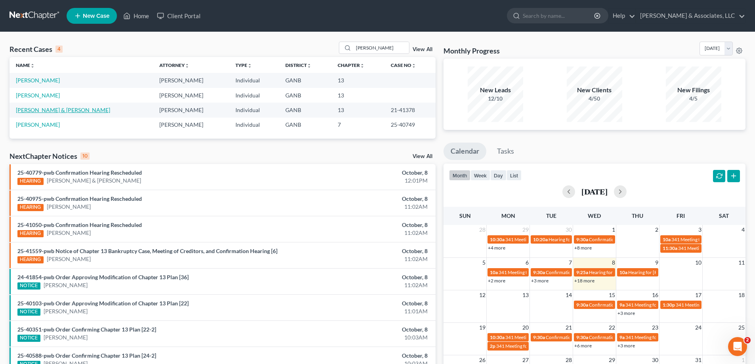
click at [59, 110] on link "Ferguson, Thomas & Mable" at bounding box center [63, 110] width 94 height 7
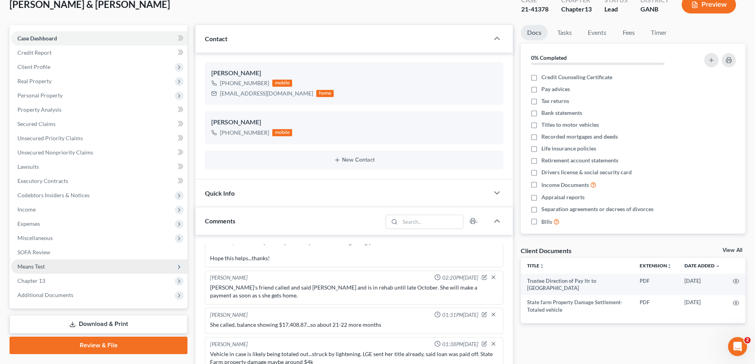
scroll to position [158, 0]
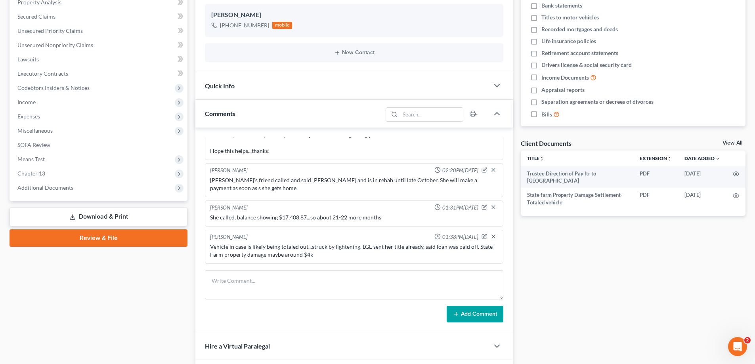
drag, startPoint x: 76, startPoint y: 187, endPoint x: 263, endPoint y: 185, distance: 187.8
click at [76, 187] on span "Additional Documents" at bounding box center [99, 188] width 176 height 14
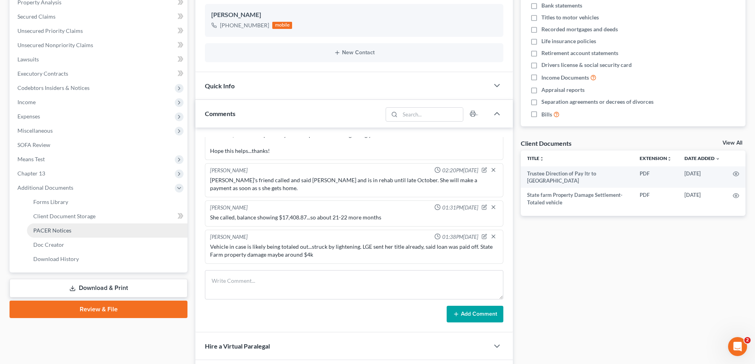
click at [62, 231] on span "PACER Notices" at bounding box center [52, 230] width 38 height 7
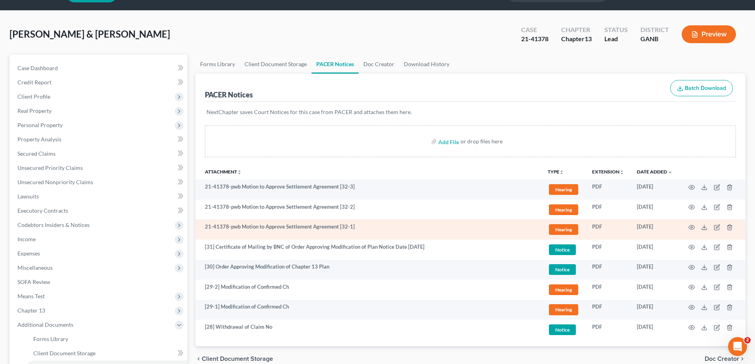
scroll to position [40, 0]
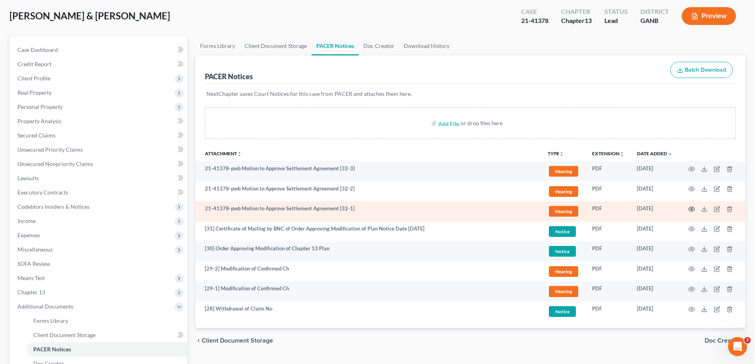
click at [692, 210] on circle "button" at bounding box center [691, 209] width 2 height 2
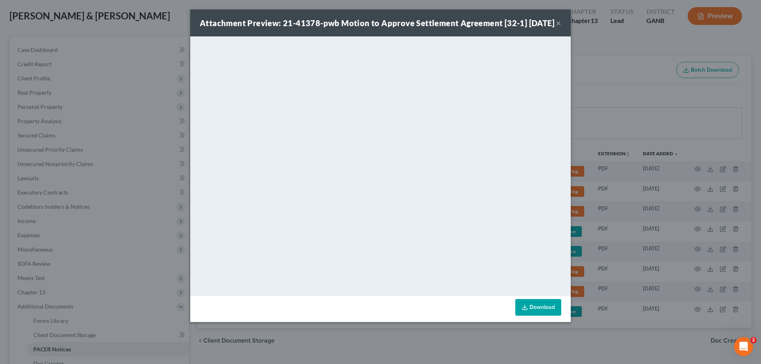
click at [558, 27] on button "×" at bounding box center [558, 23] width 6 height 10
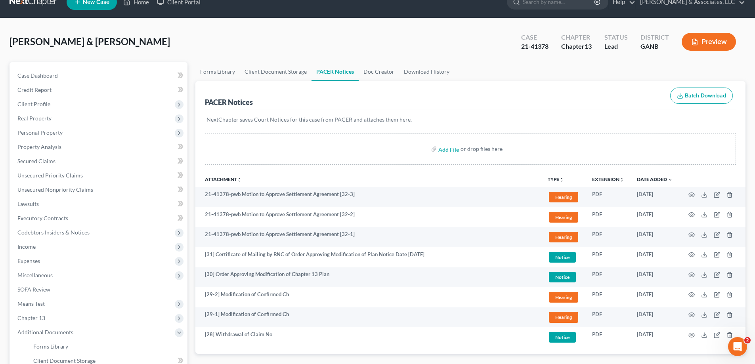
scroll to position [0, 0]
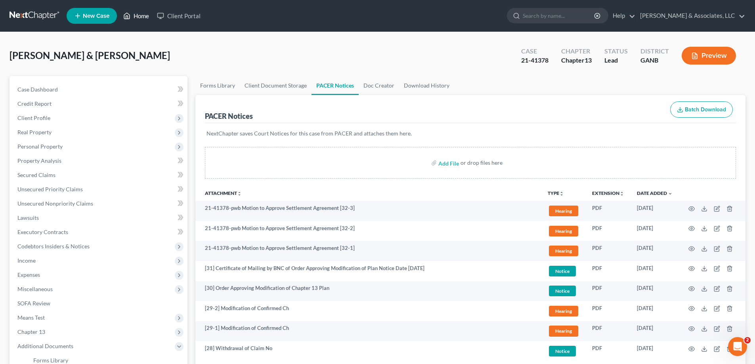
click at [143, 16] on link "Home" at bounding box center [136, 16] width 34 height 14
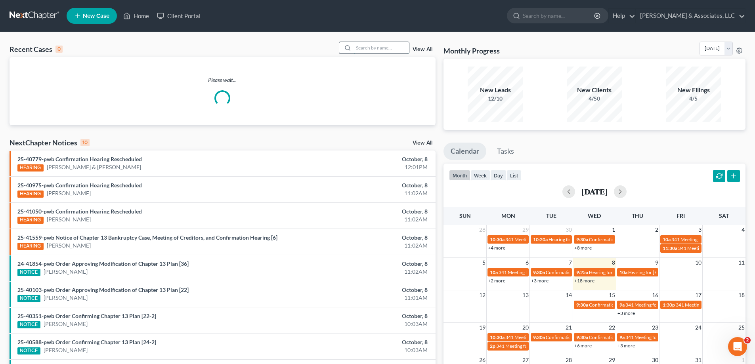
click at [362, 48] on input "search" at bounding box center [380, 47] width 55 height 11
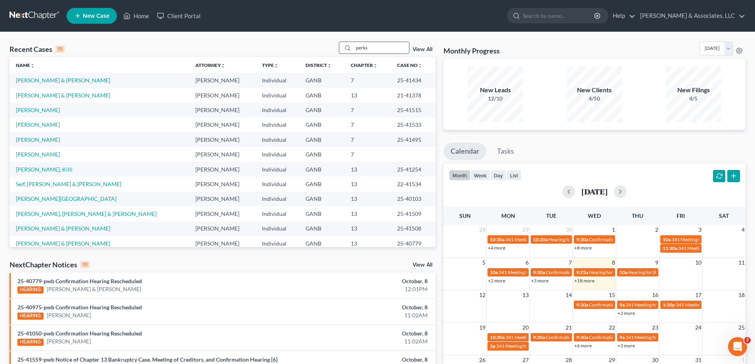
type input "perks"
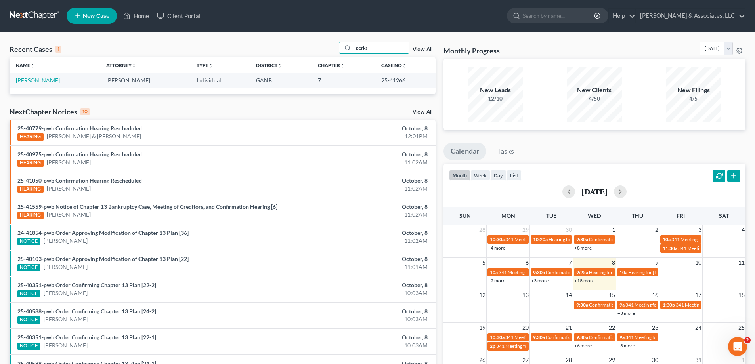
click at [20, 79] on link "Perks, Vanessa" at bounding box center [38, 80] width 44 height 7
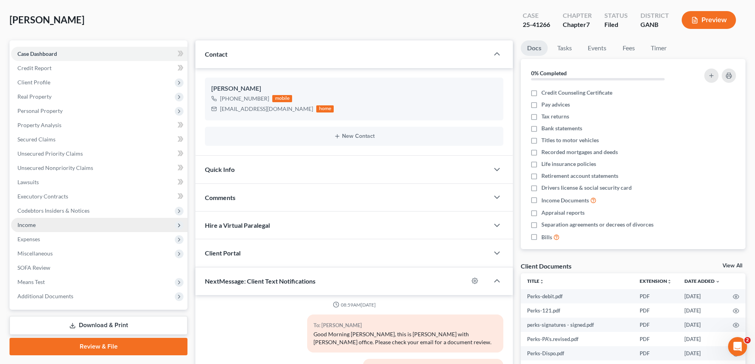
scroll to position [79, 0]
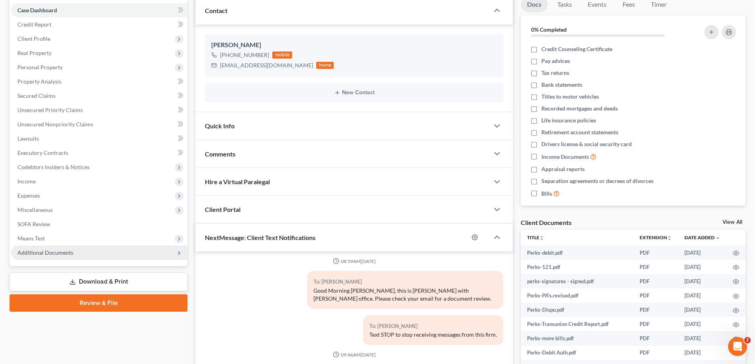
click at [68, 253] on span "Additional Documents" at bounding box center [45, 252] width 56 height 7
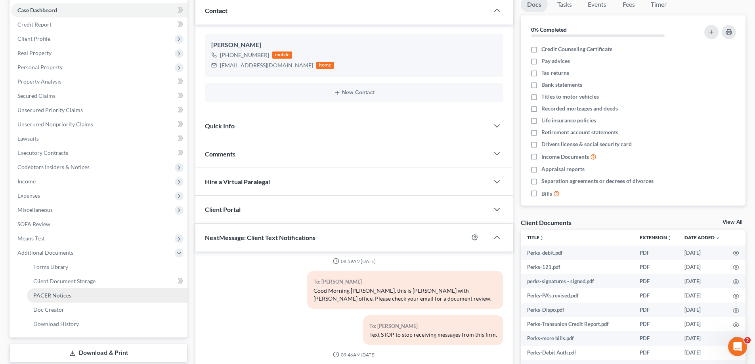
click at [54, 295] on span "PACER Notices" at bounding box center [52, 295] width 38 height 7
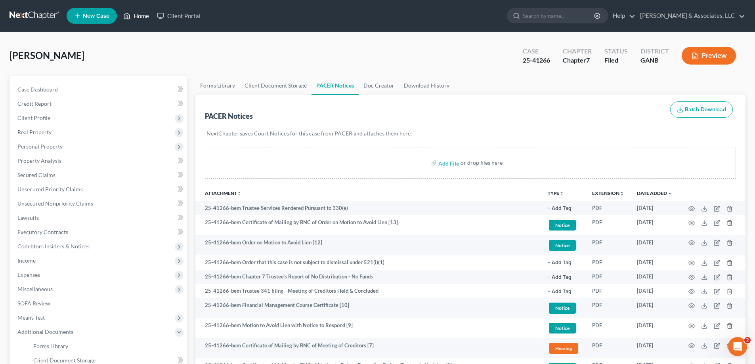
click at [140, 18] on link "Home" at bounding box center [136, 16] width 34 height 14
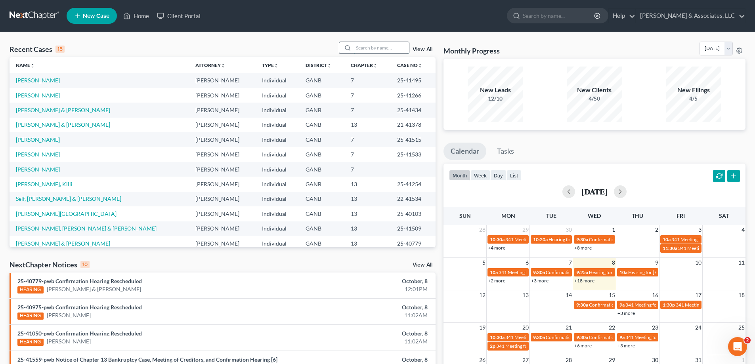
click at [380, 48] on input "search" at bounding box center [380, 47] width 55 height 11
type input "blalock"
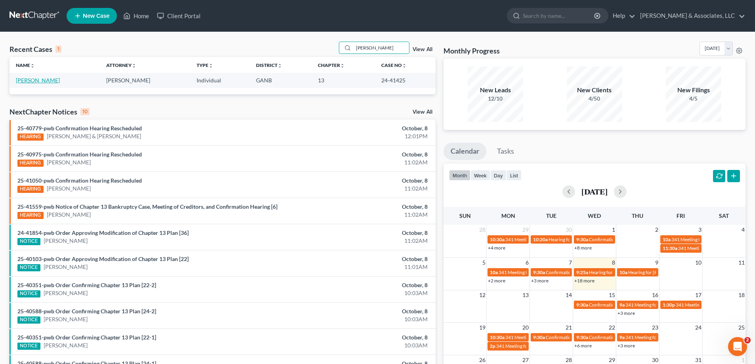
click at [30, 81] on link "[PERSON_NAME]" at bounding box center [38, 80] width 44 height 7
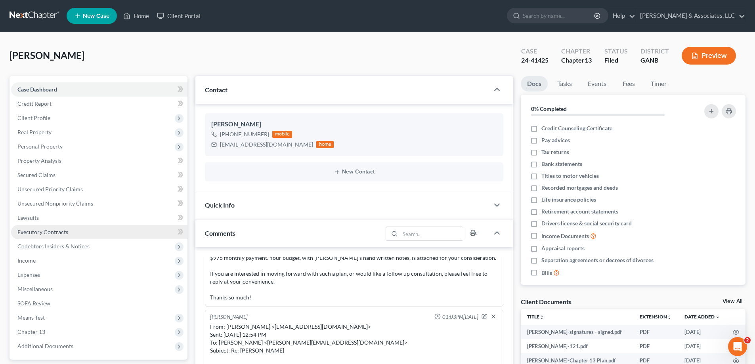
scroll to position [79, 0]
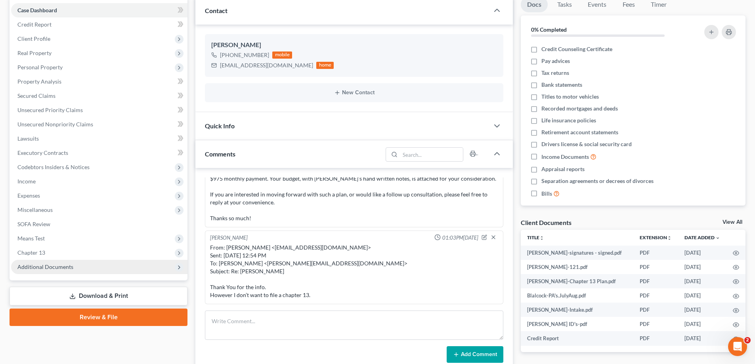
click at [34, 265] on span "Additional Documents" at bounding box center [45, 266] width 56 height 7
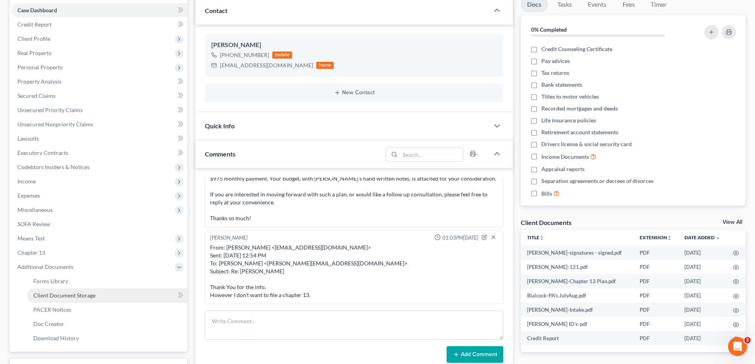
click at [49, 295] on span "Client Document Storage" at bounding box center [64, 295] width 62 height 7
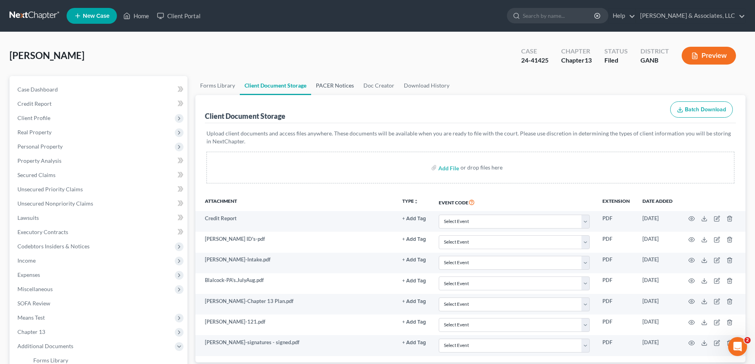
click at [332, 82] on link "PACER Notices" at bounding box center [335, 85] width 48 height 19
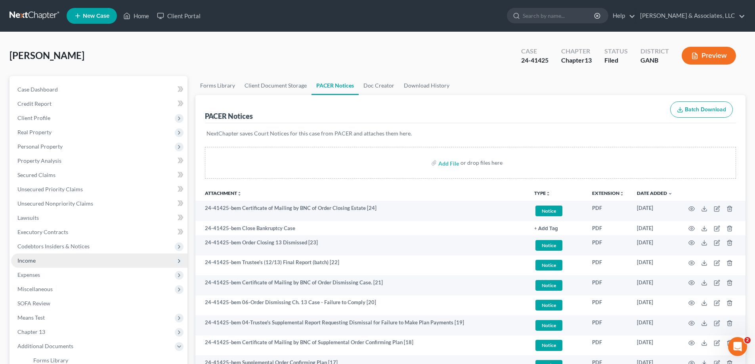
click at [34, 260] on span "Income" at bounding box center [26, 260] width 18 height 7
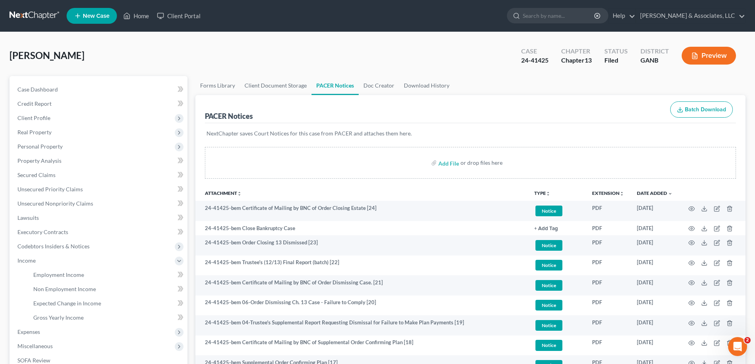
drag, startPoint x: 347, startPoint y: 15, endPoint x: 136, endPoint y: 48, distance: 214.1
click at [347, 14] on ul "New Case Home Client Portal - No Result - See all results Or Press Enter... Hel…" at bounding box center [406, 16] width 679 height 21
click at [48, 90] on span "Case Dashboard" at bounding box center [37, 89] width 40 height 7
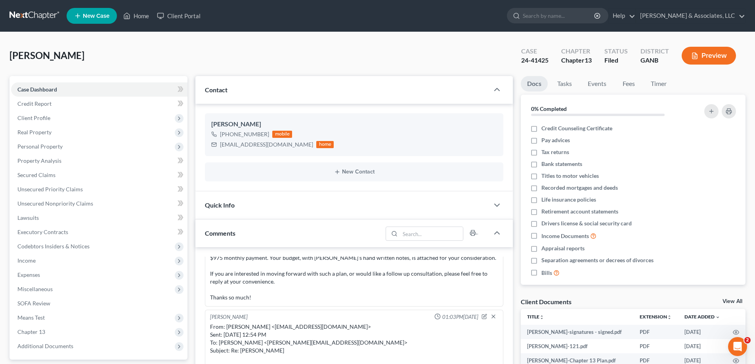
scroll to position [63, 0]
drag, startPoint x: 383, startPoint y: 23, endPoint x: 58, endPoint y: 98, distance: 333.8
click at [376, 23] on ul "New Case Home Client Portal - No Result - See all results Or Press Enter... Hel…" at bounding box center [406, 16] width 679 height 21
drag, startPoint x: 225, startPoint y: 153, endPoint x: 258, endPoint y: 145, distance: 33.8
click at [225, 152] on div "Richelle Blalock +1 (770) 547-4065 mobile richelleblalock@yahoo.com home" at bounding box center [354, 134] width 298 height 43
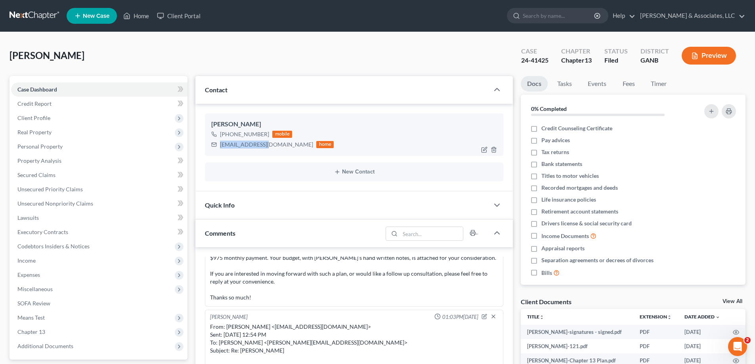
drag, startPoint x: 258, startPoint y: 145, endPoint x: 220, endPoint y: 146, distance: 37.6
click at [260, 145] on div "richelleblalock@yahoo.com home" at bounding box center [272, 144] width 122 height 10
click at [246, 155] on div "Richelle Blalock +1 (770) 547-4065 mobile richelleblalock@yahoo.com home" at bounding box center [354, 134] width 298 height 43
click at [220, 146] on div "richelleblalock@yahoo.com" at bounding box center [266, 145] width 93 height 8
drag, startPoint x: 272, startPoint y: 145, endPoint x: 286, endPoint y: 146, distance: 14.3
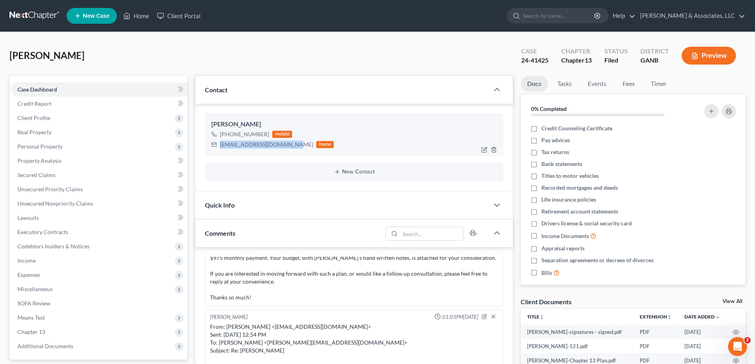
click at [286, 146] on div "richelleblalock@yahoo.com home" at bounding box center [272, 144] width 122 height 10
copy div "richelleblalock@yahoo.com"
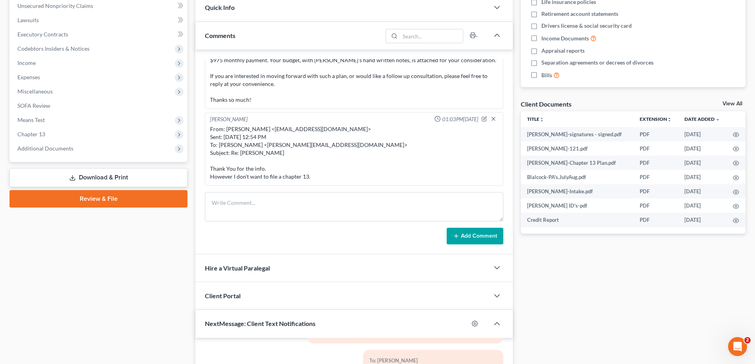
scroll to position [198, 0]
drag, startPoint x: 50, startPoint y: 147, endPoint x: 44, endPoint y: 175, distance: 29.2
click at [50, 147] on span "Additional Documents" at bounding box center [45, 148] width 56 height 7
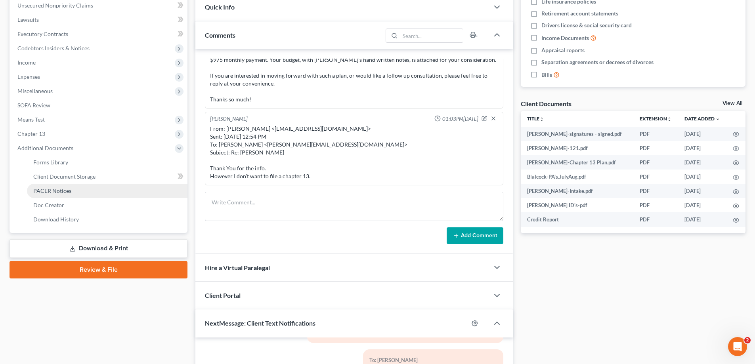
click at [42, 190] on span "PACER Notices" at bounding box center [52, 190] width 38 height 7
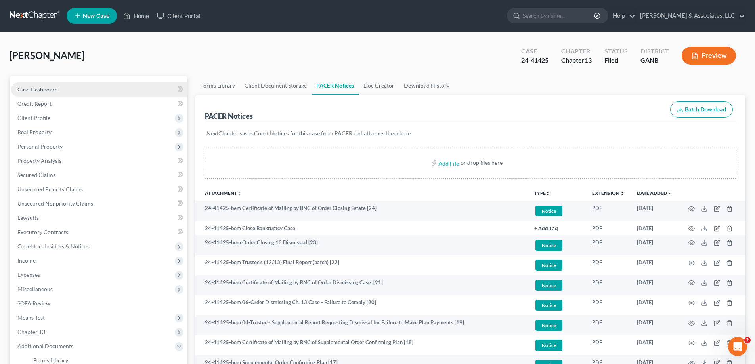
click at [40, 93] on link "Case Dashboard" at bounding box center [99, 89] width 176 height 14
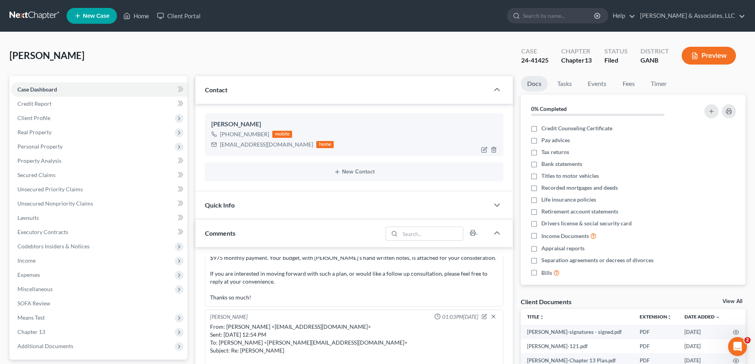
scroll to position [63, 0]
click at [229, 145] on div "richelleblalock@yahoo.com" at bounding box center [266, 145] width 93 height 8
click at [280, 144] on div "richelleblalock@yahoo.com home" at bounding box center [272, 144] width 122 height 10
click at [276, 149] on div "richelleblalock@yahoo.com home" at bounding box center [272, 144] width 122 height 10
drag, startPoint x: 220, startPoint y: 145, endPoint x: 285, endPoint y: 149, distance: 65.1
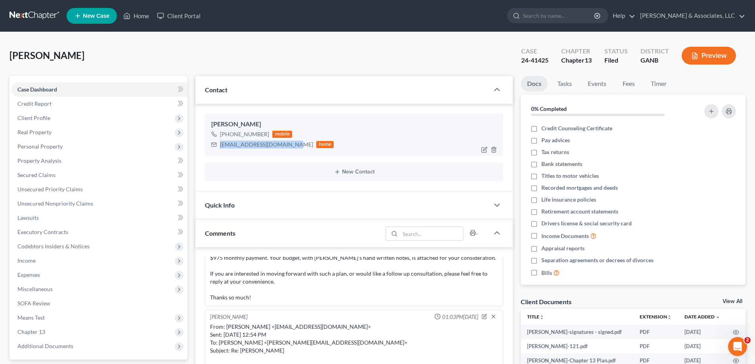
click at [285, 149] on div "richelleblalock@yahoo.com home" at bounding box center [272, 144] width 122 height 10
copy div "richelleblalock@yahoo.com"
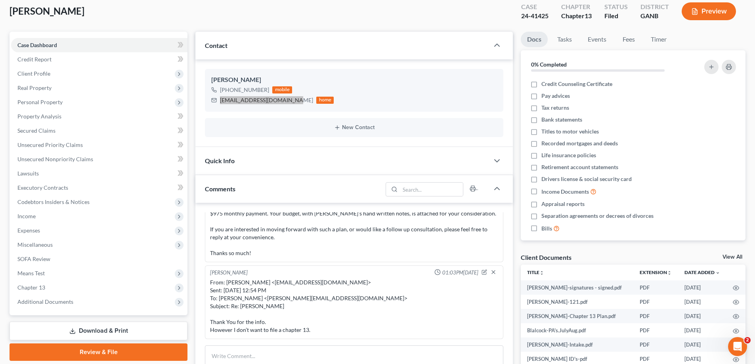
scroll to position [0, 0]
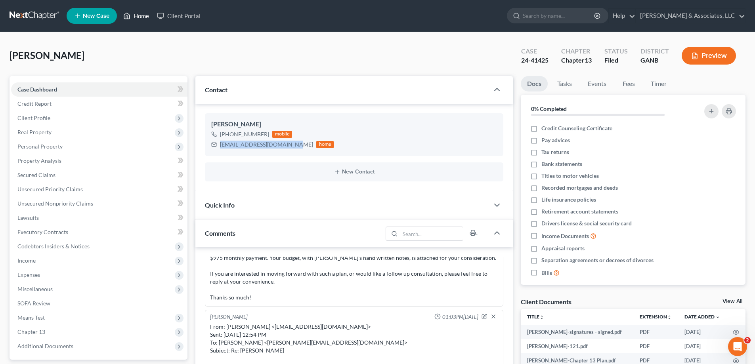
click at [135, 15] on link "Home" at bounding box center [136, 16] width 34 height 14
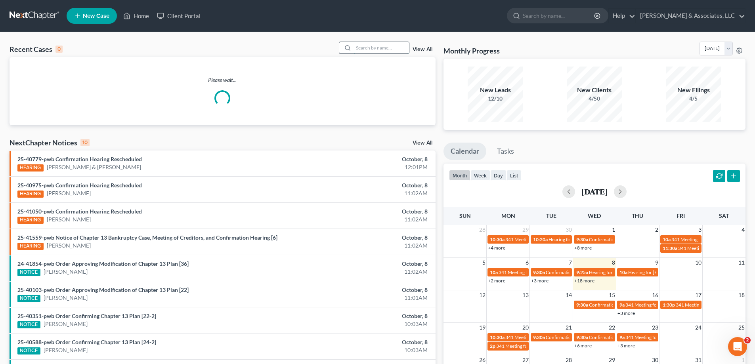
click at [400, 46] on input "search" at bounding box center [380, 47] width 55 height 11
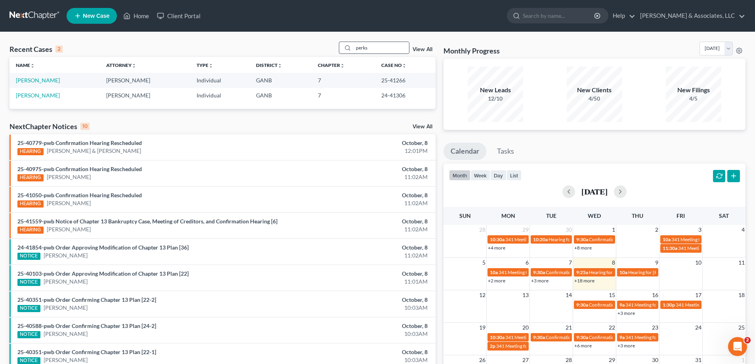
type input "perks"
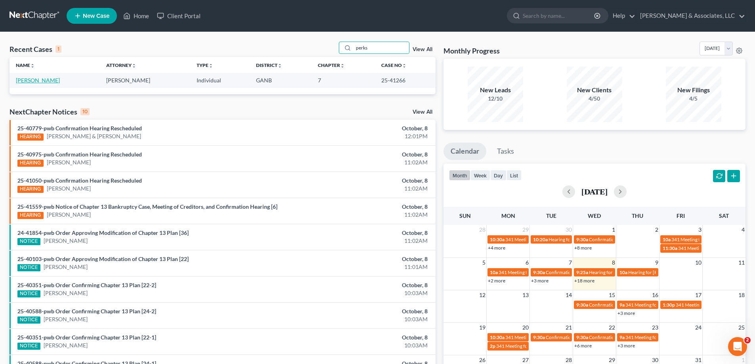
click at [34, 82] on link "Perks, Vanessa" at bounding box center [38, 80] width 44 height 7
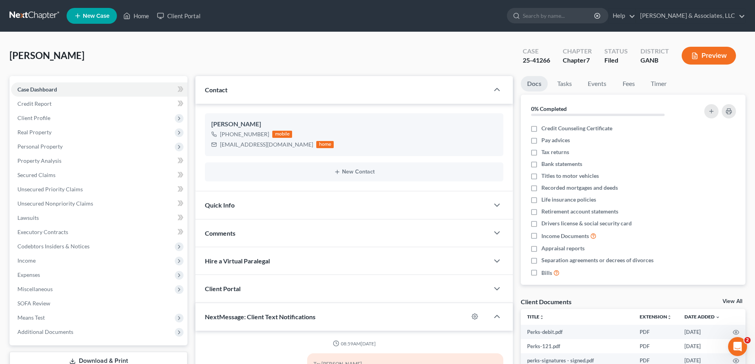
scroll to position [3, 0]
